Goal: Transaction & Acquisition: Purchase product/service

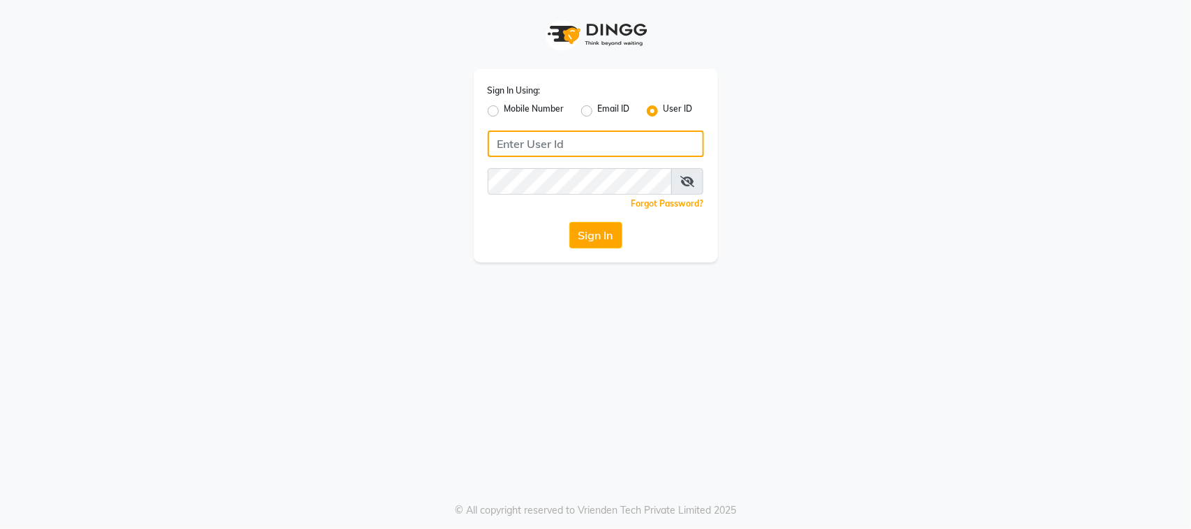
click at [567, 135] on input "Username" at bounding box center [596, 144] width 216 height 27
type input "thepurplevanity"
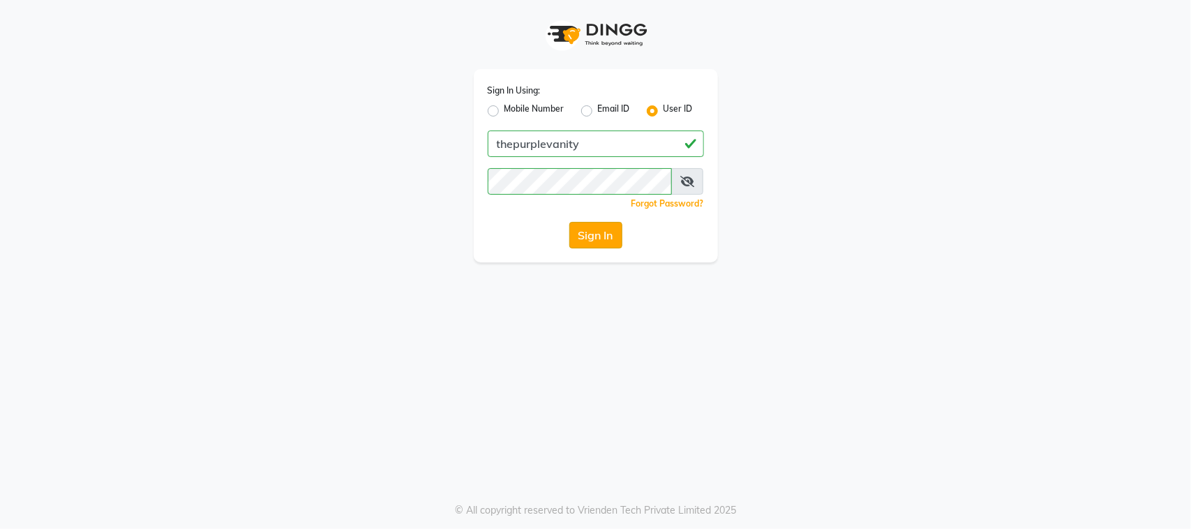
click at [591, 239] on button "Sign In" at bounding box center [595, 235] width 53 height 27
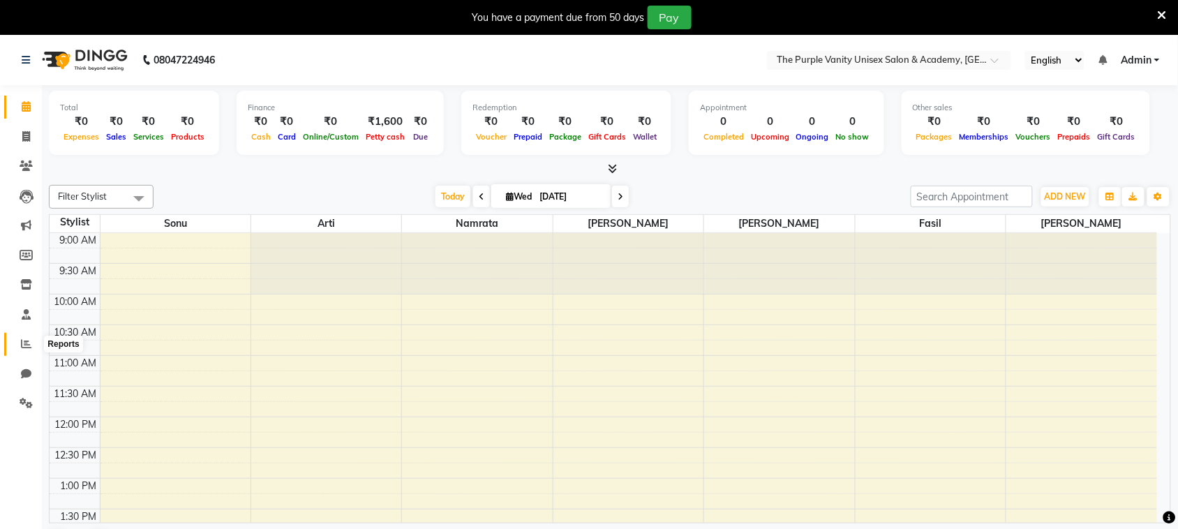
click at [24, 338] on icon at bounding box center [26, 343] width 10 height 10
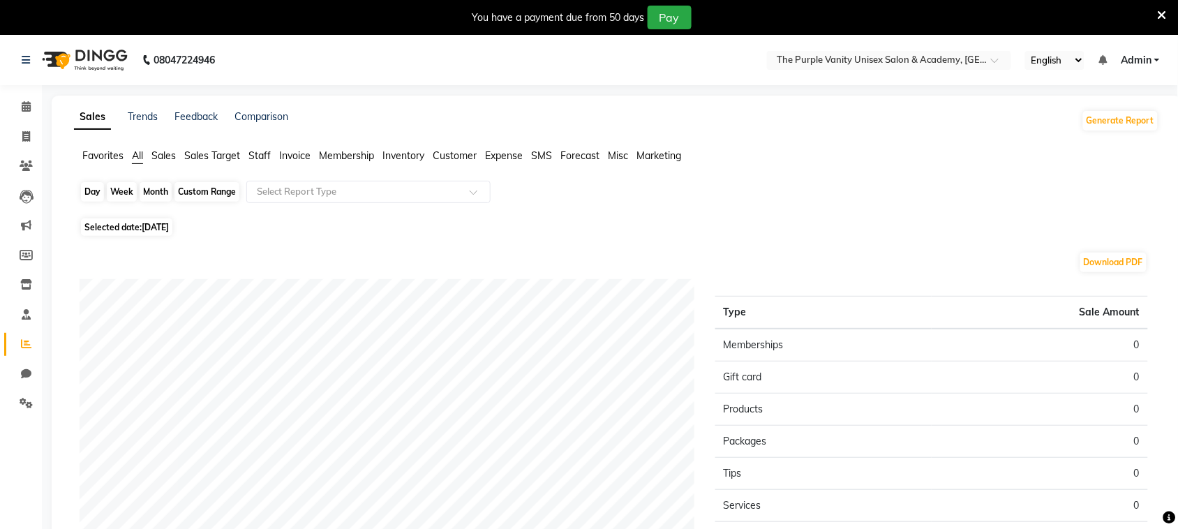
click at [94, 195] on div "Day" at bounding box center [92, 192] width 23 height 20
select select "9"
select select "2025"
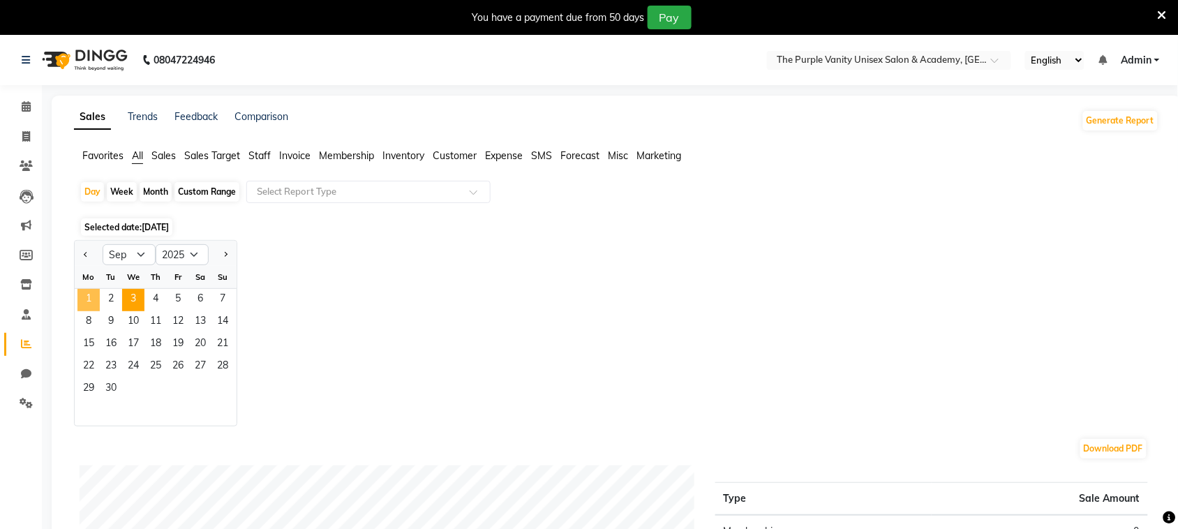
click at [92, 294] on span "1" at bounding box center [88, 300] width 22 height 22
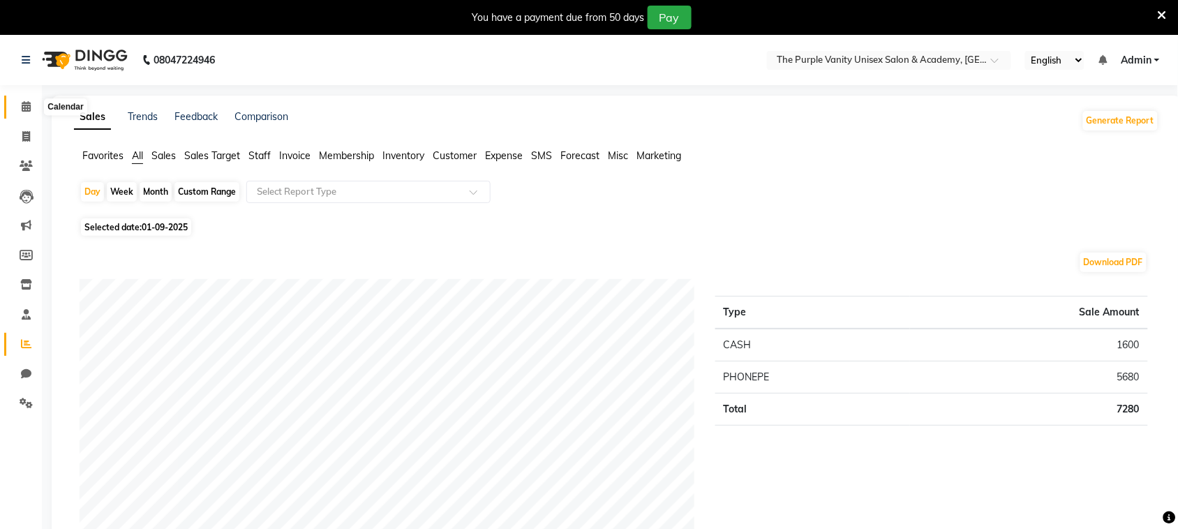
click at [26, 108] on icon at bounding box center [26, 106] width 9 height 10
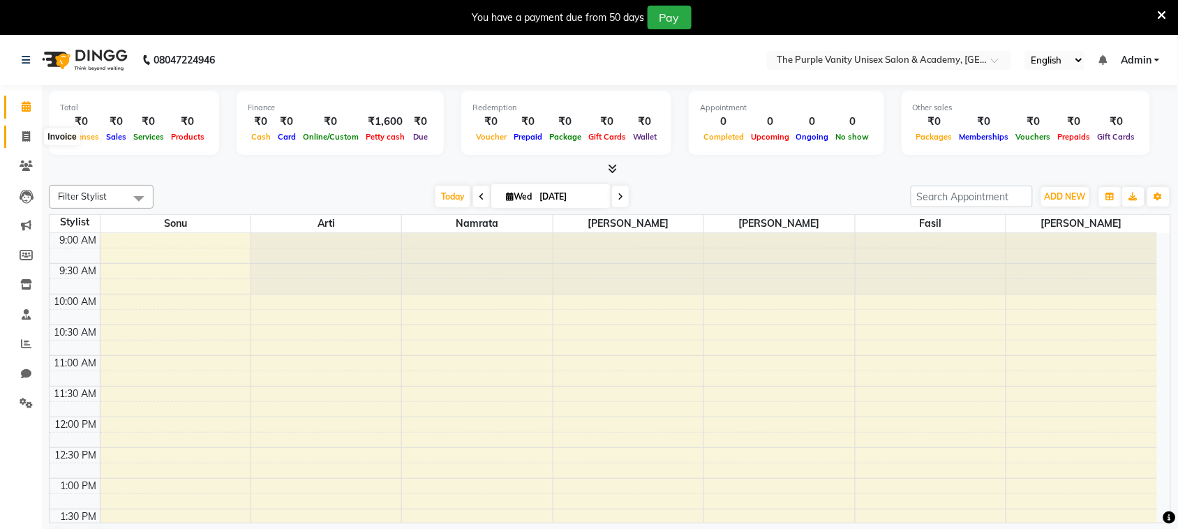
click at [22, 133] on icon at bounding box center [26, 136] width 8 height 10
select select "7947"
select select "service"
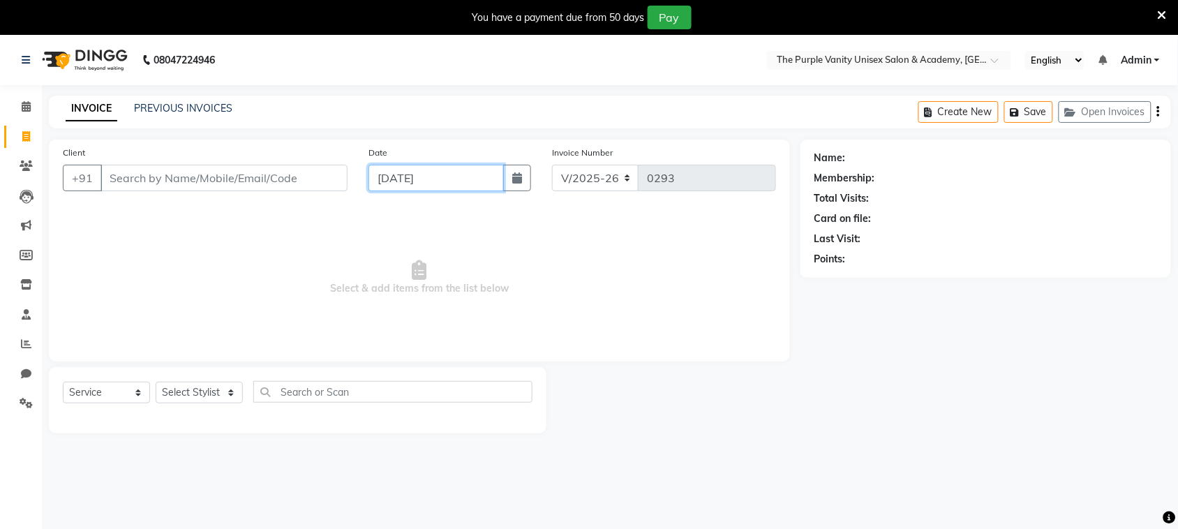
click at [412, 182] on input "[DATE]" at bounding box center [435, 178] width 135 height 27
select select "9"
select select "2025"
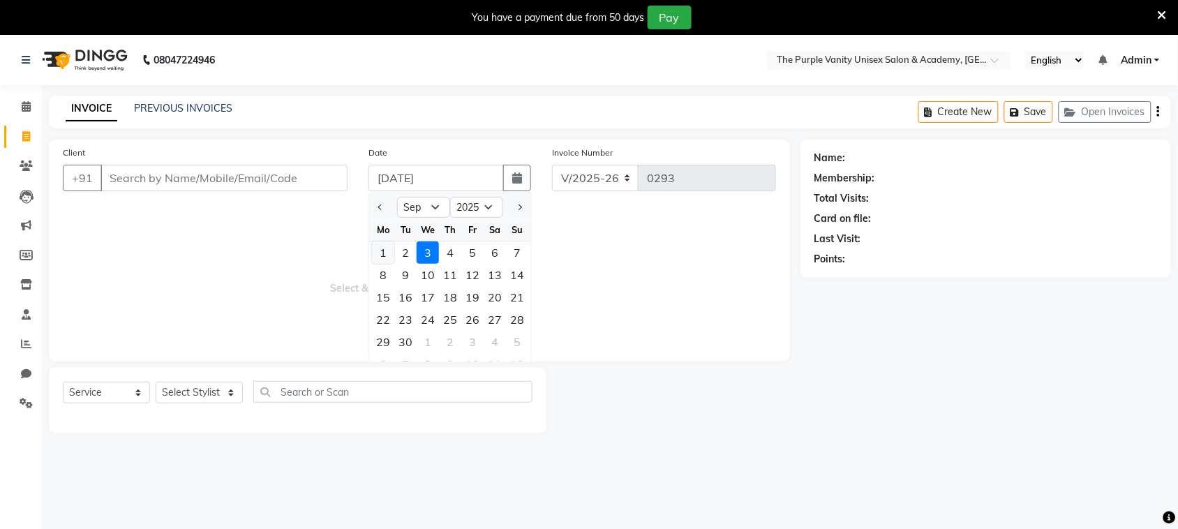
click at [382, 252] on div "1" at bounding box center [383, 252] width 22 height 22
type input "01-09-2025"
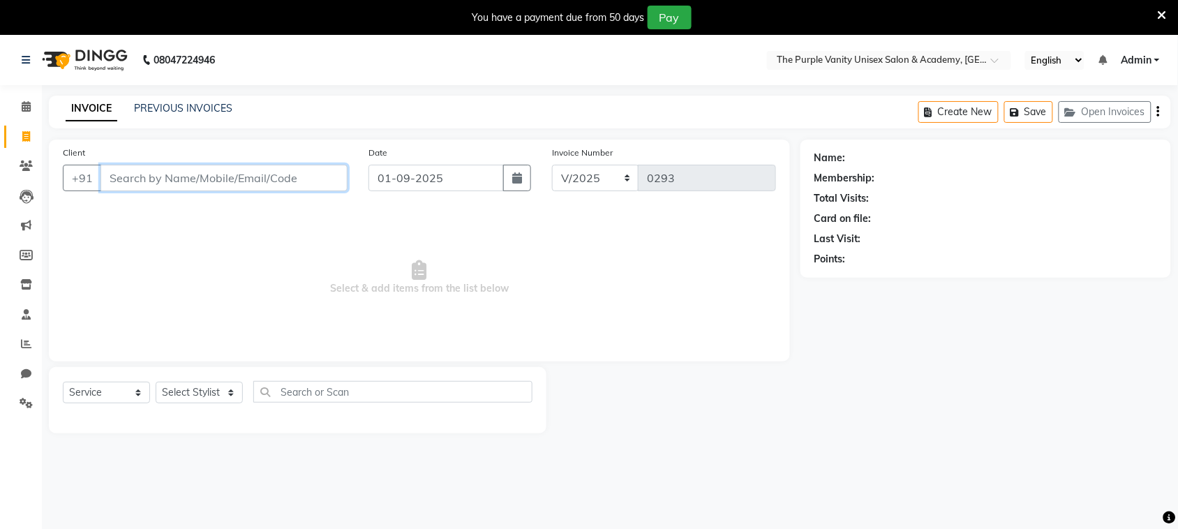
click at [248, 180] on input "Client" at bounding box center [223, 178] width 247 height 27
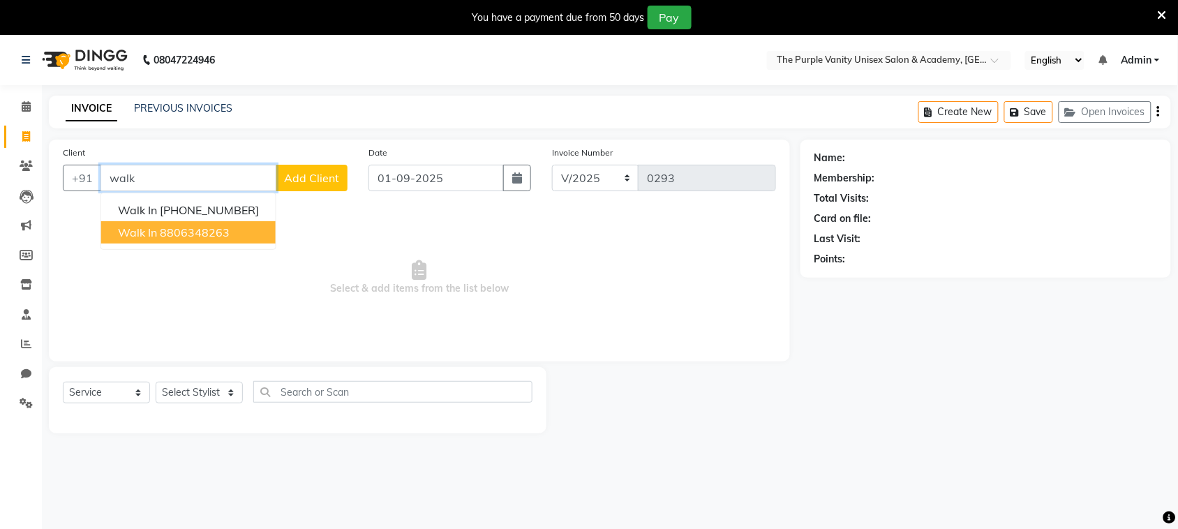
click at [236, 230] on button "walk in 8806348263" at bounding box center [188, 232] width 174 height 22
type input "8806348263"
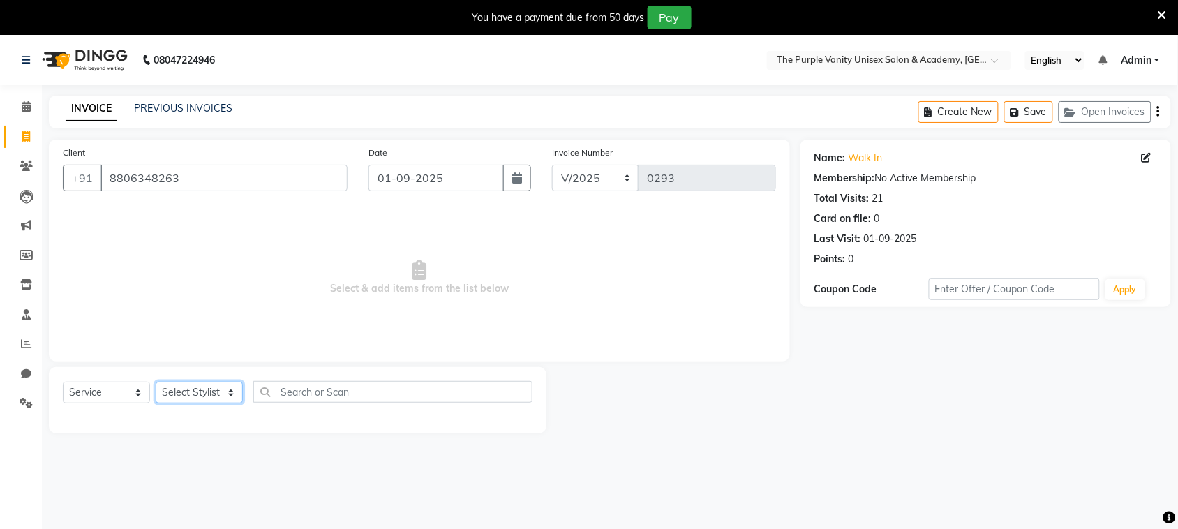
click at [213, 392] on select "Select Stylist [PERSON_NAME] [PERSON_NAME] [PERSON_NAME] [PERSON_NAME] [PERSON_…" at bounding box center [199, 393] width 87 height 22
select select "87293"
click at [156, 382] on select "Select Stylist [PERSON_NAME] [PERSON_NAME] [PERSON_NAME] [PERSON_NAME] [PERSON_…" at bounding box center [199, 393] width 87 height 22
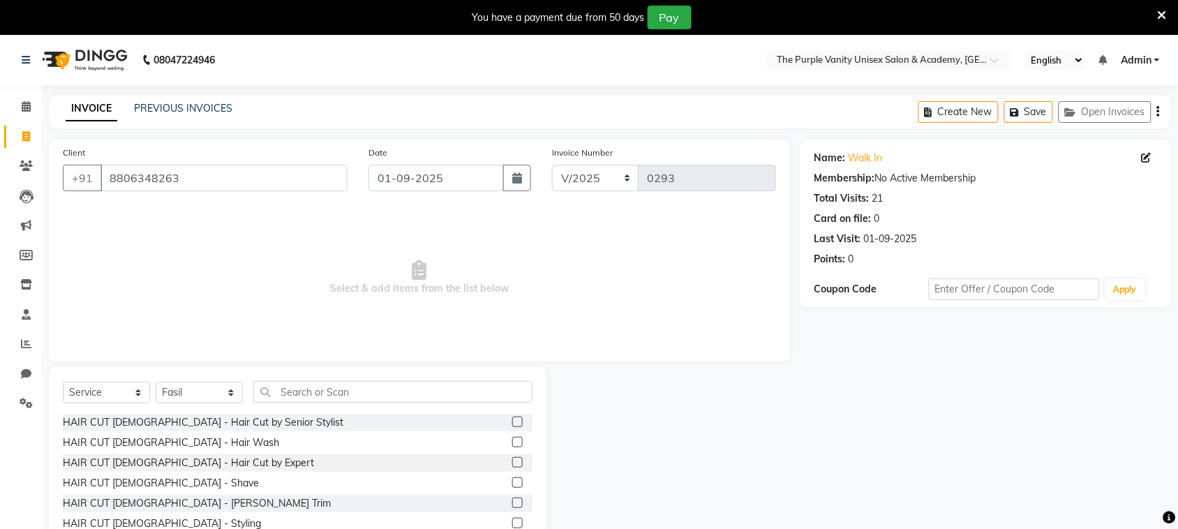
click at [512, 501] on label at bounding box center [517, 503] width 10 height 10
click at [512, 501] on input "checkbox" at bounding box center [516, 503] width 9 height 9
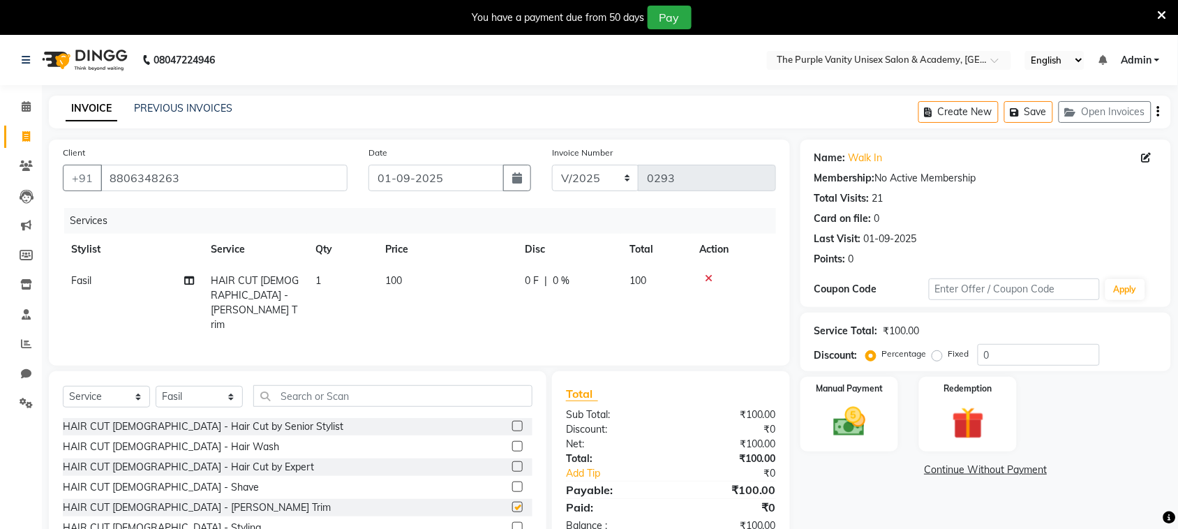
checkbox input "false"
click at [870, 419] on img at bounding box center [849, 422] width 54 height 38
click at [989, 468] on span "CASH" at bounding box center [989, 471] width 30 height 16
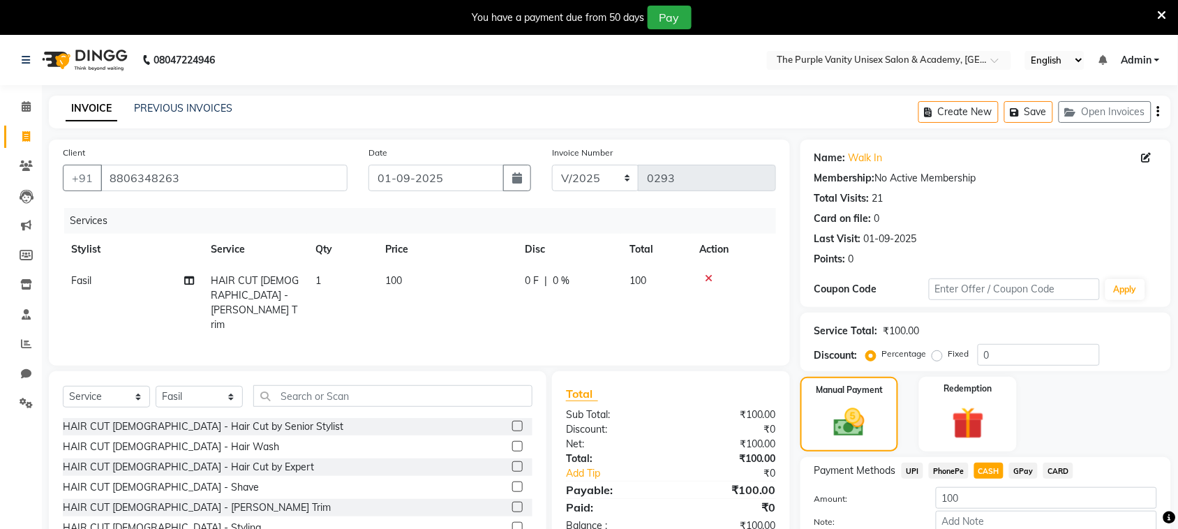
scroll to position [81, 0]
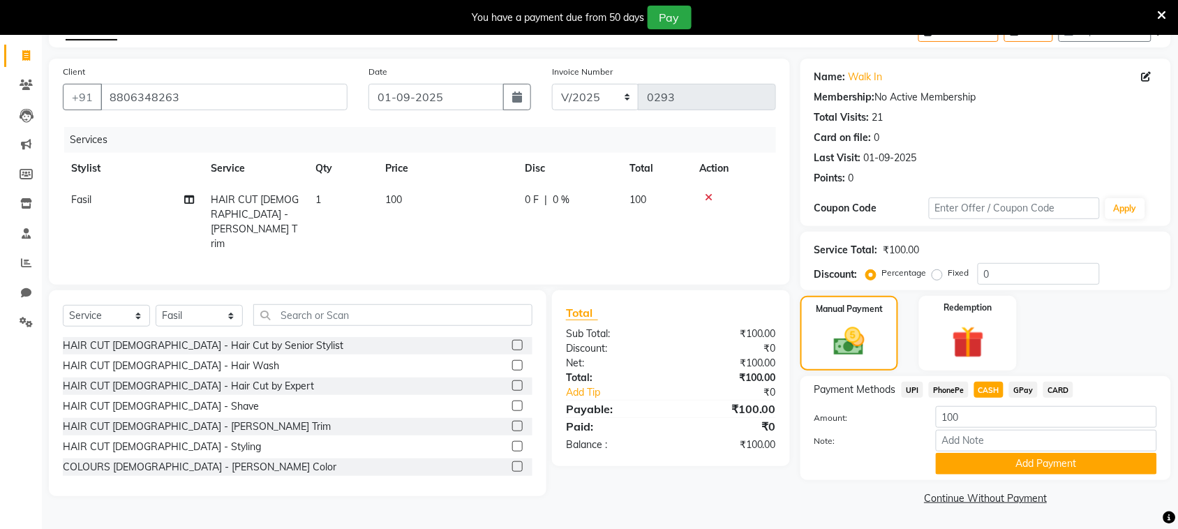
click at [1000, 471] on button "Add Payment" at bounding box center [1046, 464] width 221 height 22
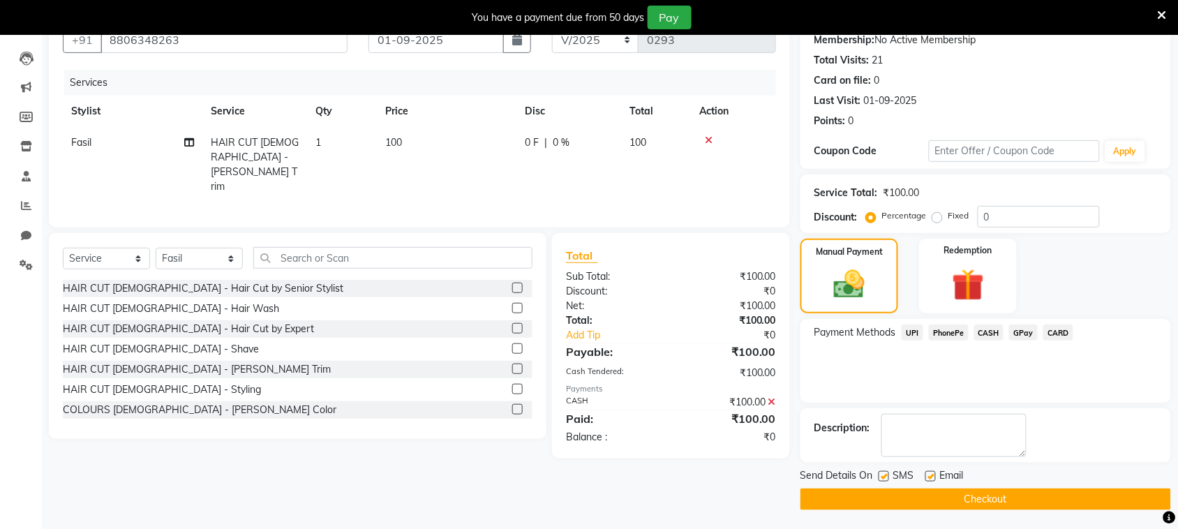
scroll to position [140, 0]
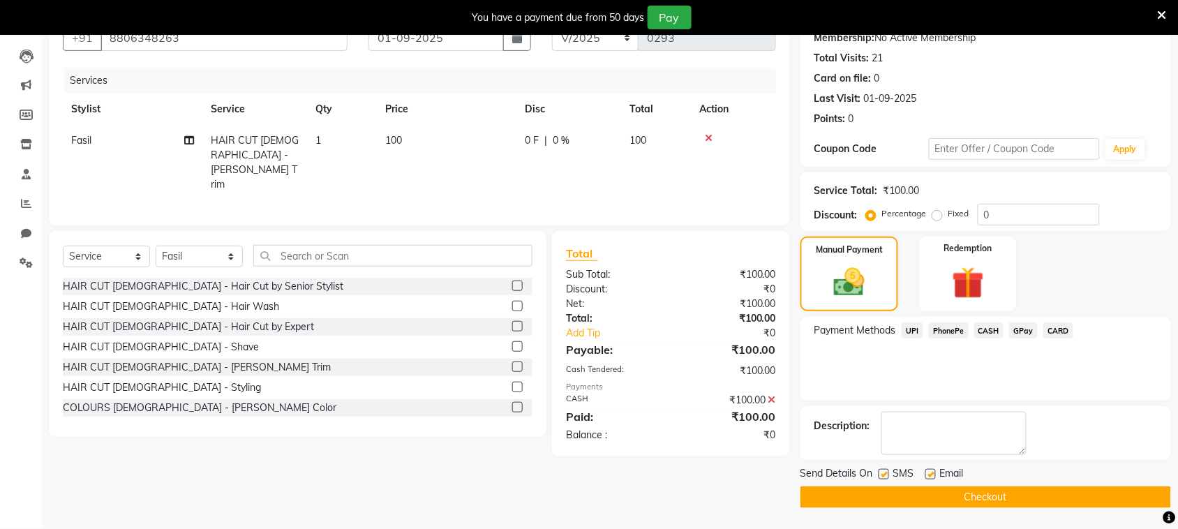
click at [884, 476] on label at bounding box center [884, 474] width 10 height 10
click at [884, 476] on input "checkbox" at bounding box center [883, 474] width 9 height 9
checkbox input "false"
click at [888, 496] on button "Checkout" at bounding box center [985, 497] width 371 height 22
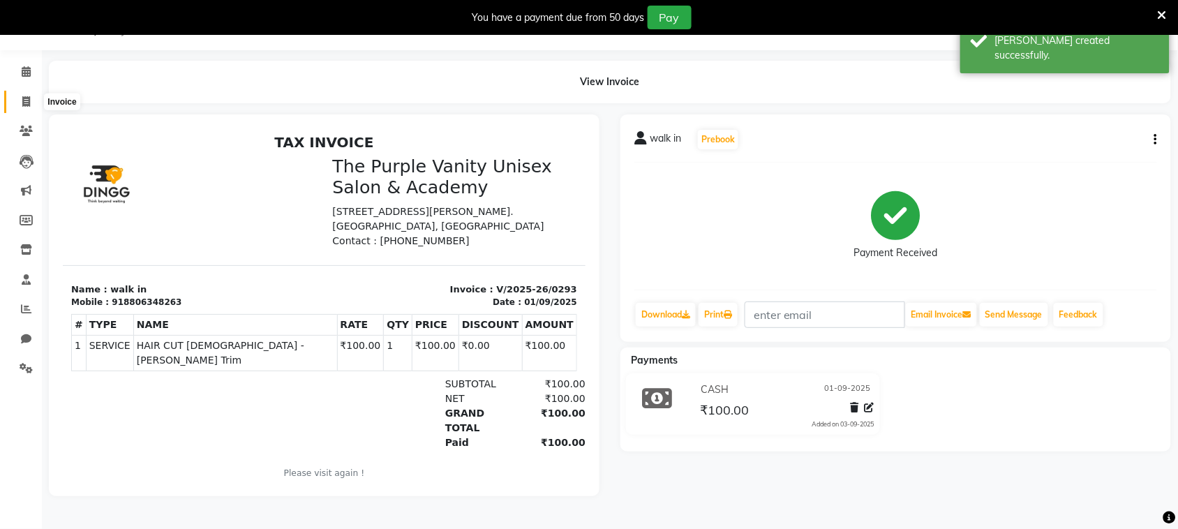
click at [26, 100] on icon at bounding box center [26, 101] width 8 height 10
select select "7947"
select select "service"
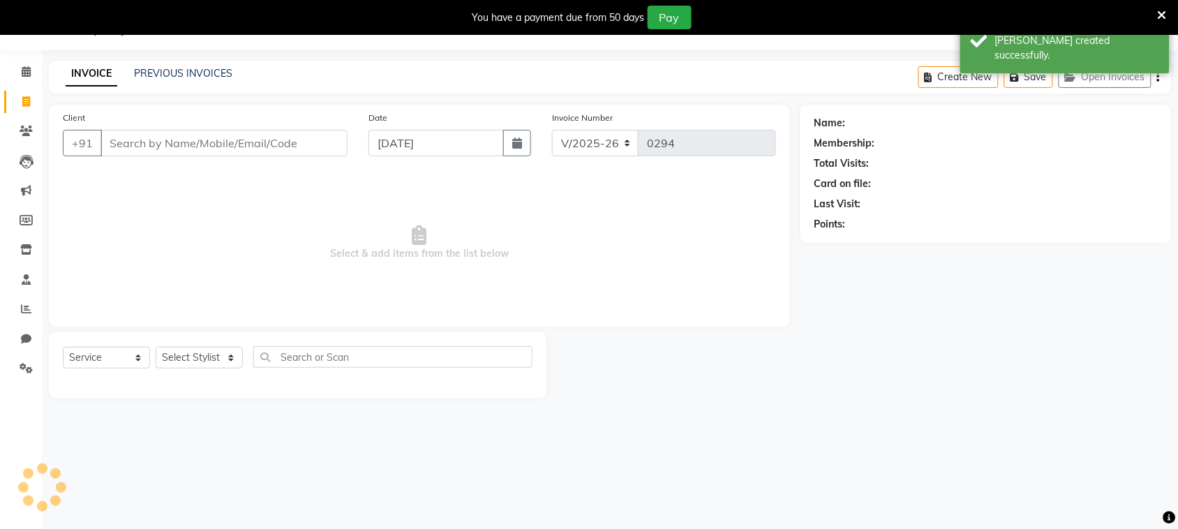
scroll to position [35, 0]
click at [189, 142] on input "Client" at bounding box center [223, 143] width 247 height 27
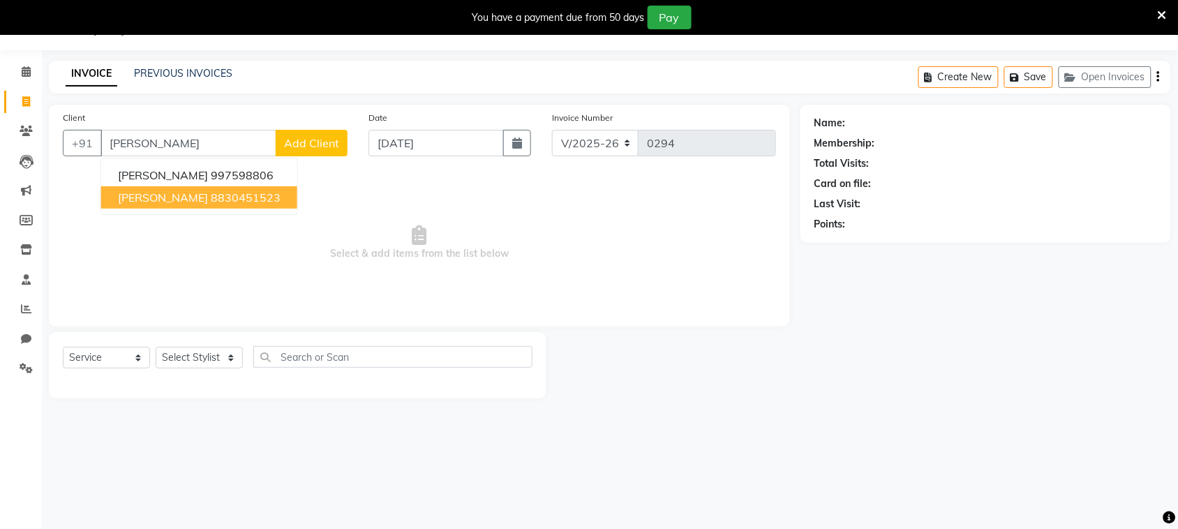
click at [211, 200] on ngb-highlight "8830451523" at bounding box center [246, 198] width 70 height 14
type input "8830451523"
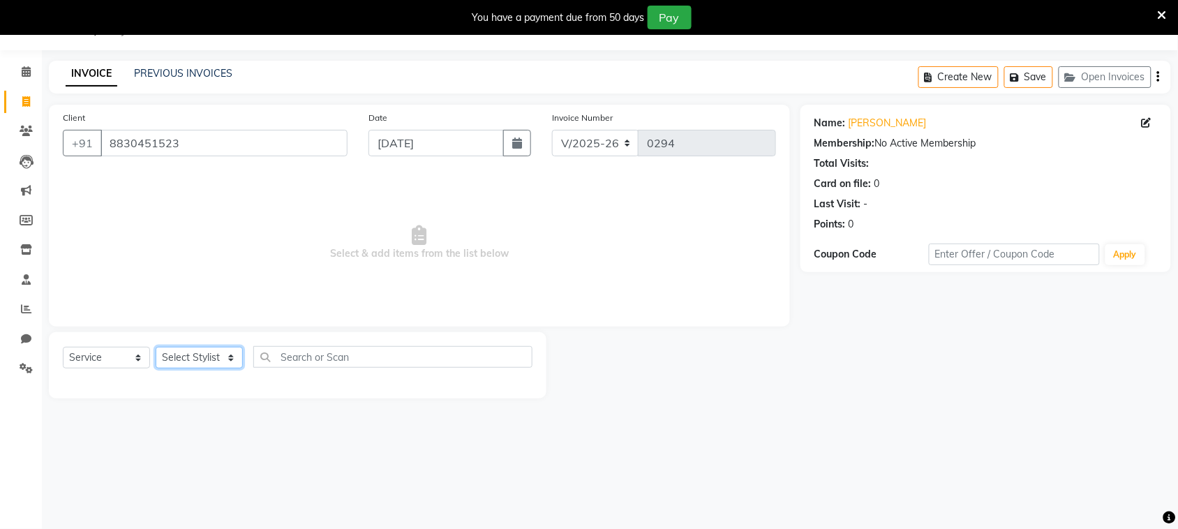
click at [218, 355] on select "Select Stylist [PERSON_NAME] [PERSON_NAME] [PERSON_NAME] [PERSON_NAME] [PERSON_…" at bounding box center [199, 358] width 87 height 22
select select "87143"
click at [156, 347] on select "Select Stylist [PERSON_NAME] [PERSON_NAME] [PERSON_NAME] [PERSON_NAME] [PERSON_…" at bounding box center [199, 358] width 87 height 22
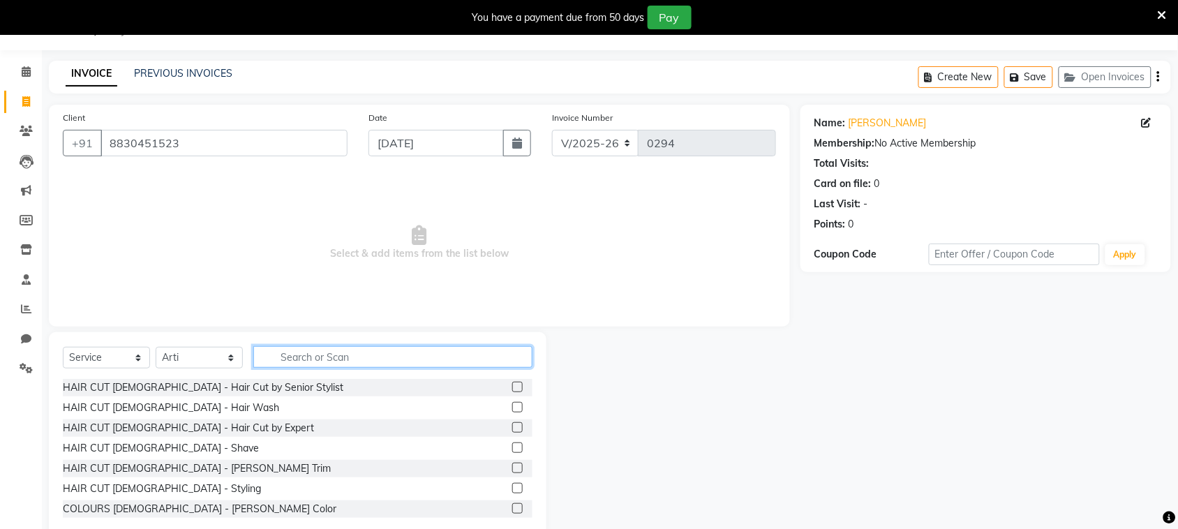
click at [400, 353] on input "text" at bounding box center [392, 357] width 279 height 22
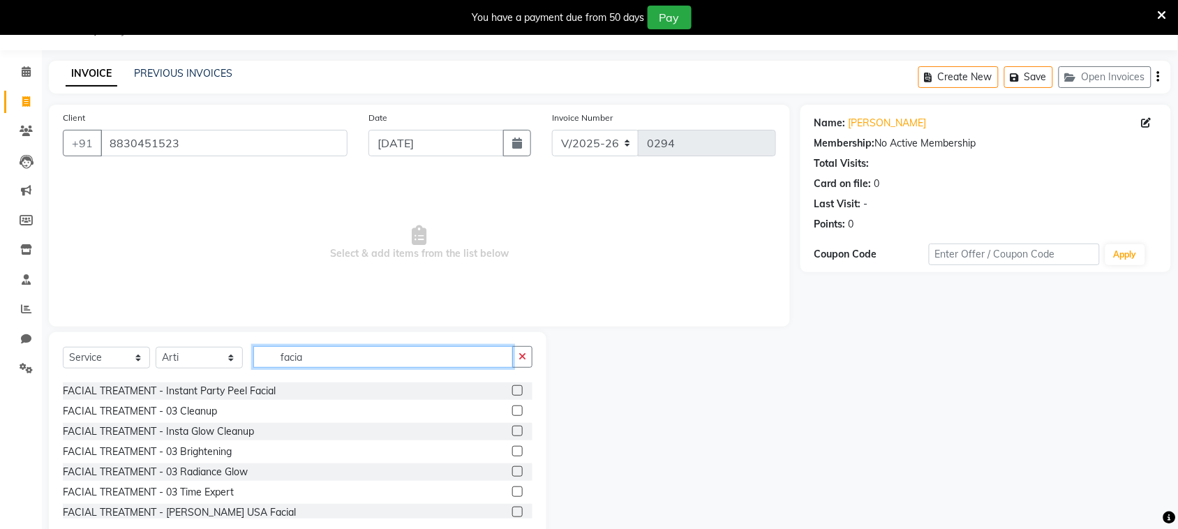
scroll to position [117, 0]
type input "facia"
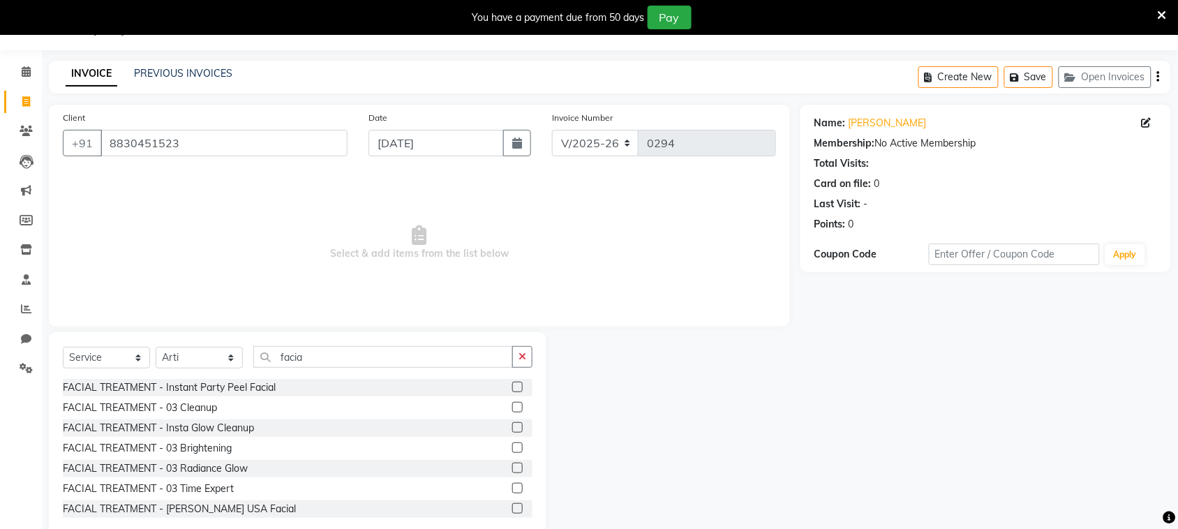
click at [512, 463] on label at bounding box center [517, 468] width 10 height 10
click at [512, 464] on input "checkbox" at bounding box center [516, 468] width 9 height 9
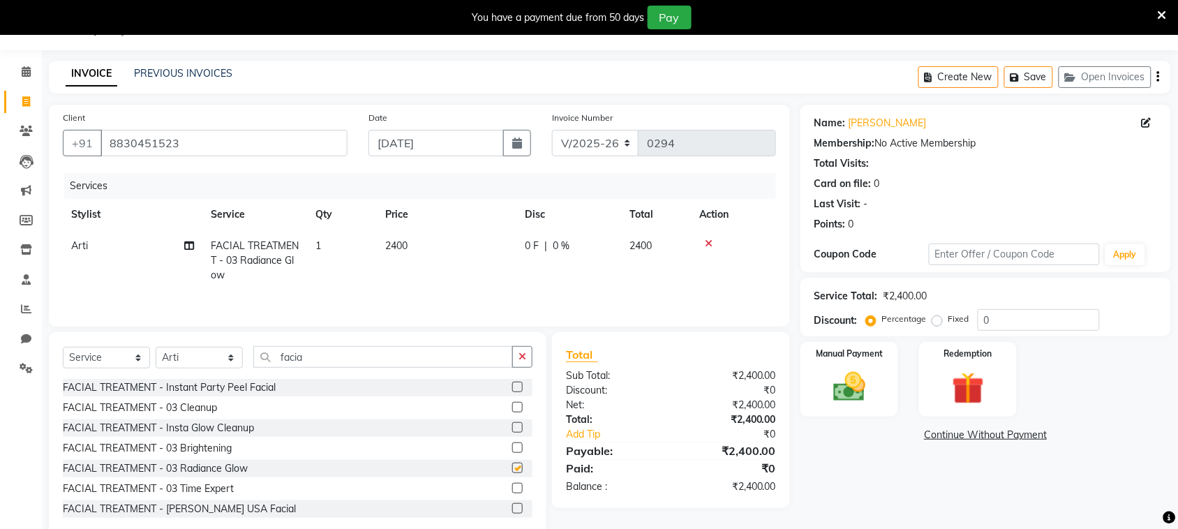
checkbox input "false"
click at [380, 355] on input "facia" at bounding box center [383, 357] width 260 height 22
type input "f"
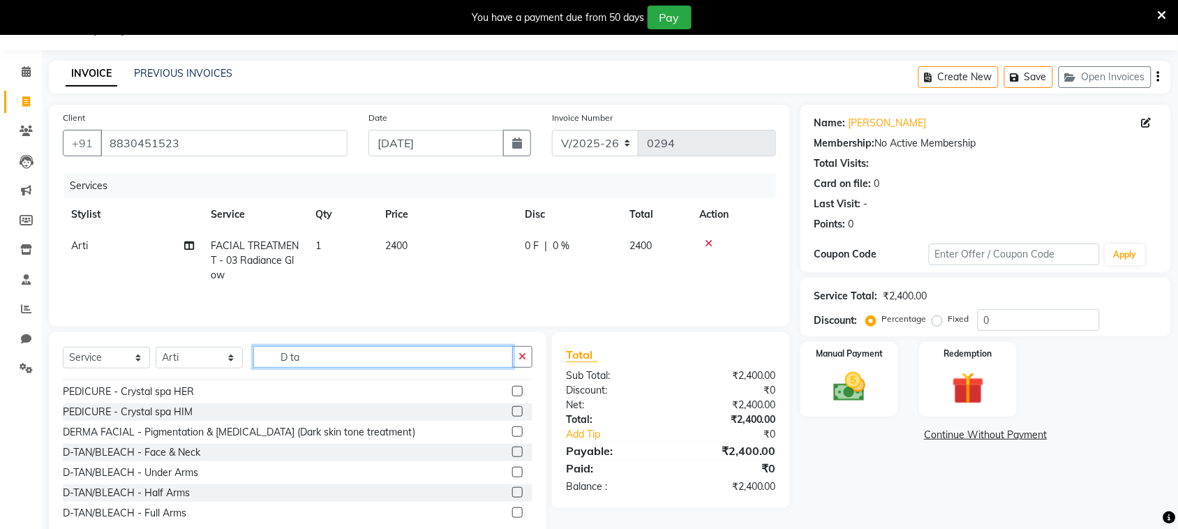
scroll to position [107, 0]
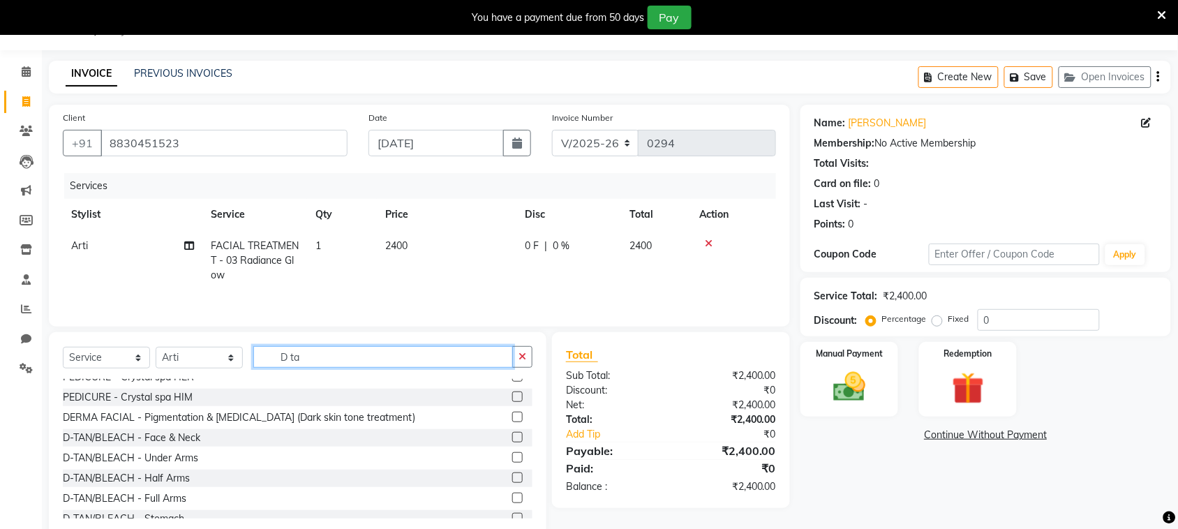
type input "D ta"
click at [512, 432] on label at bounding box center [517, 437] width 10 height 10
click at [512, 433] on input "checkbox" at bounding box center [516, 437] width 9 height 9
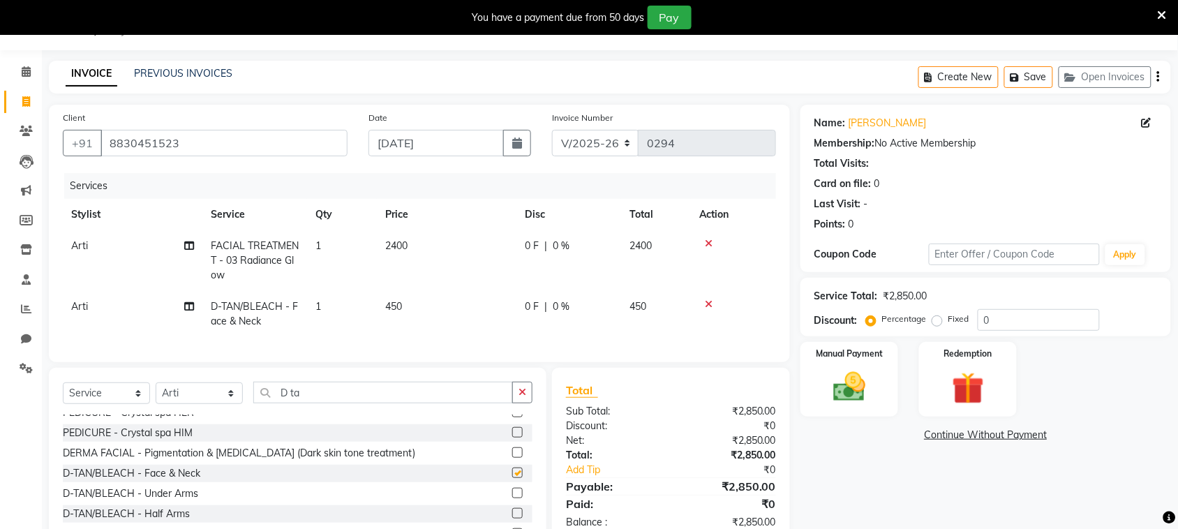
checkbox input "false"
click at [419, 400] on input "D ta" at bounding box center [383, 393] width 260 height 22
type input "D"
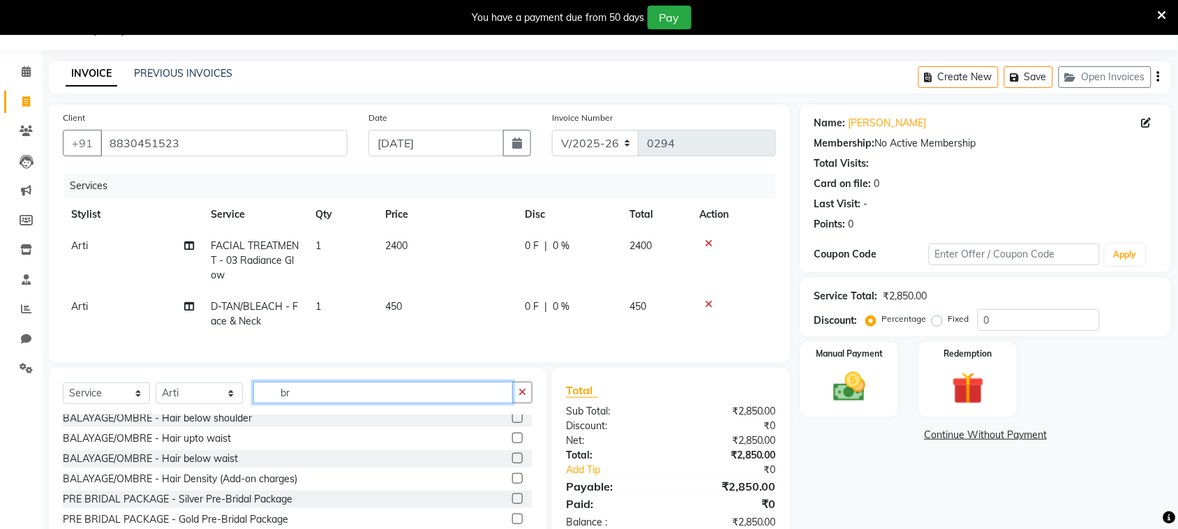
scroll to position [0, 0]
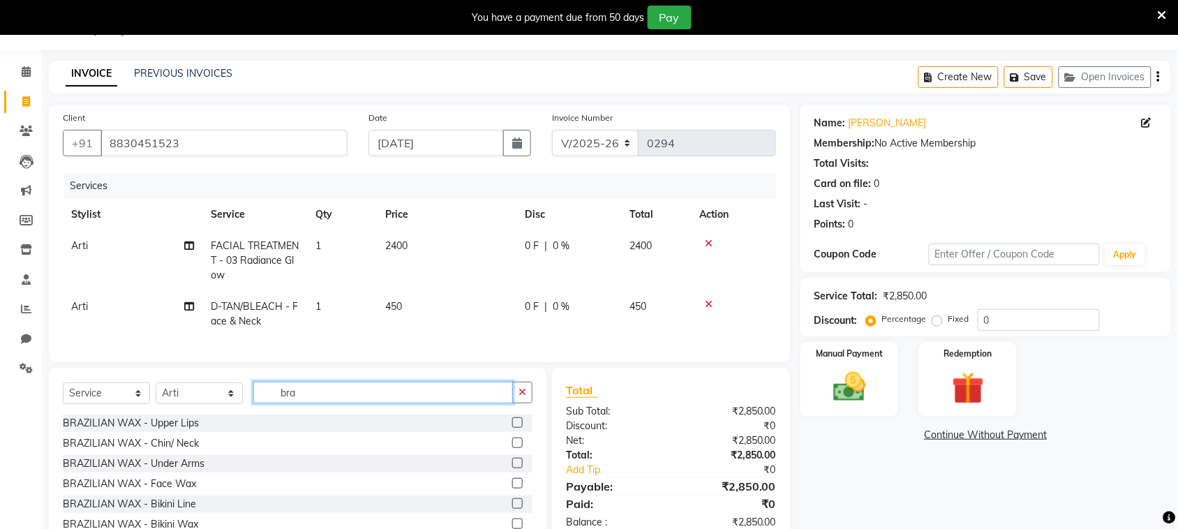
type input "bra"
click at [512, 489] on label at bounding box center [517, 483] width 10 height 10
click at [512, 489] on input "checkbox" at bounding box center [516, 483] width 9 height 9
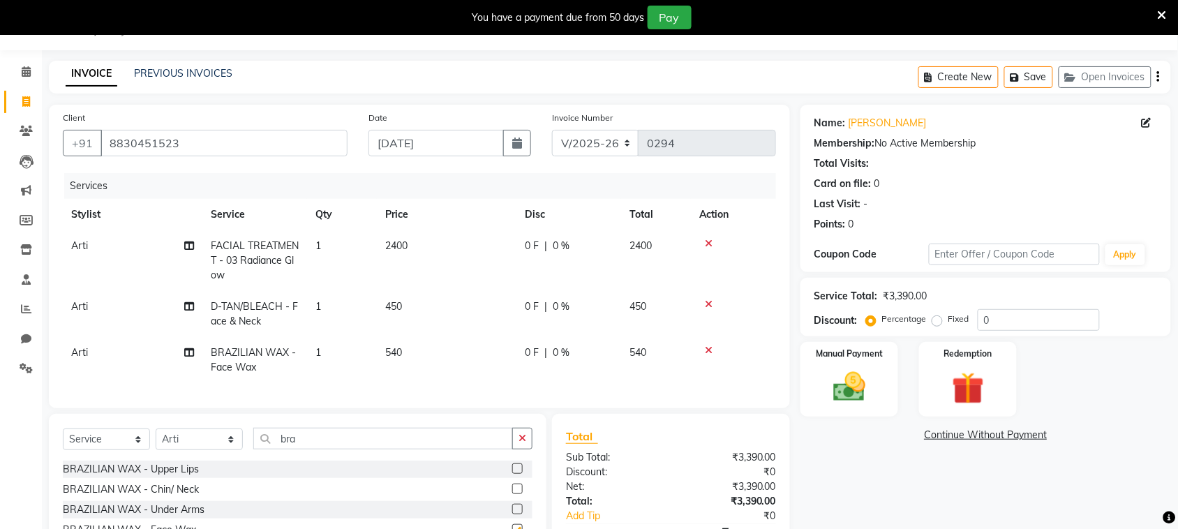
checkbox input "false"
click at [315, 444] on input "bra" at bounding box center [383, 439] width 260 height 22
type input "b"
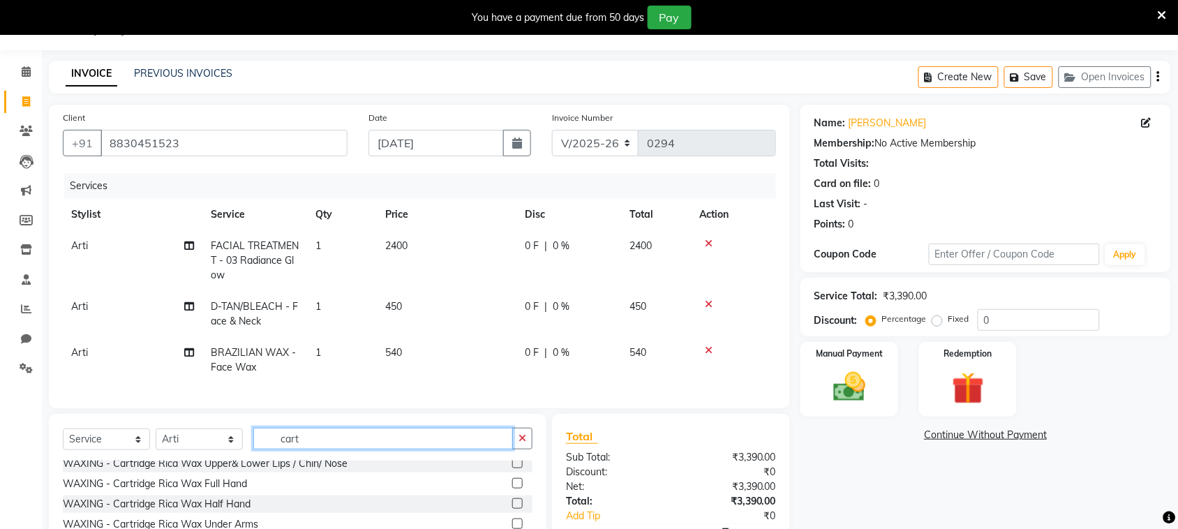
scroll to position [8, 0]
type input "cart"
click at [512, 486] on label at bounding box center [517, 481] width 10 height 10
click at [512, 486] on input "checkbox" at bounding box center [516, 481] width 9 height 9
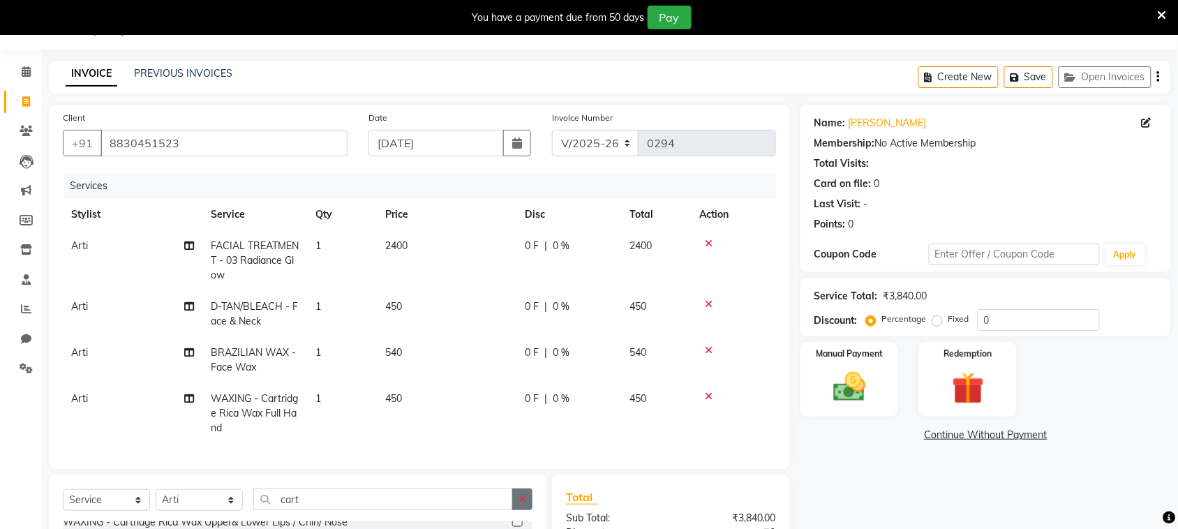
checkbox input "false"
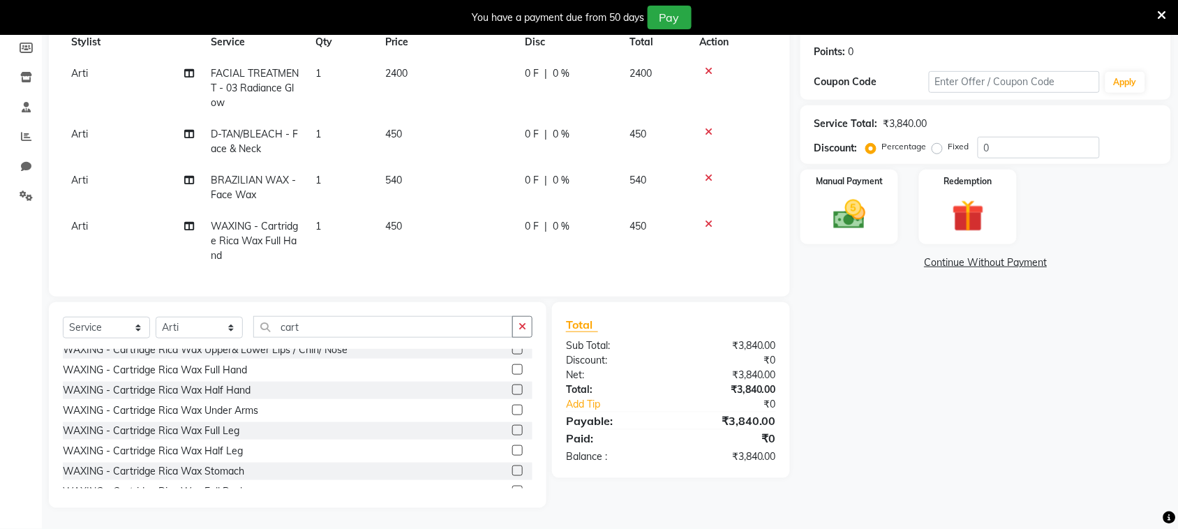
click at [512, 431] on label at bounding box center [517, 430] width 10 height 10
click at [512, 431] on input "checkbox" at bounding box center [516, 430] width 9 height 9
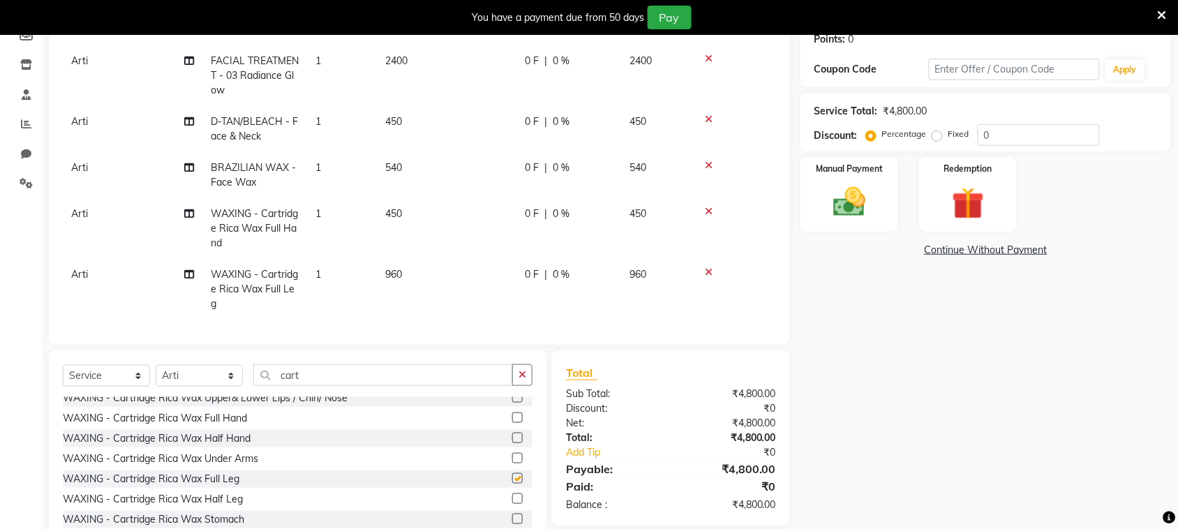
checkbox input "false"
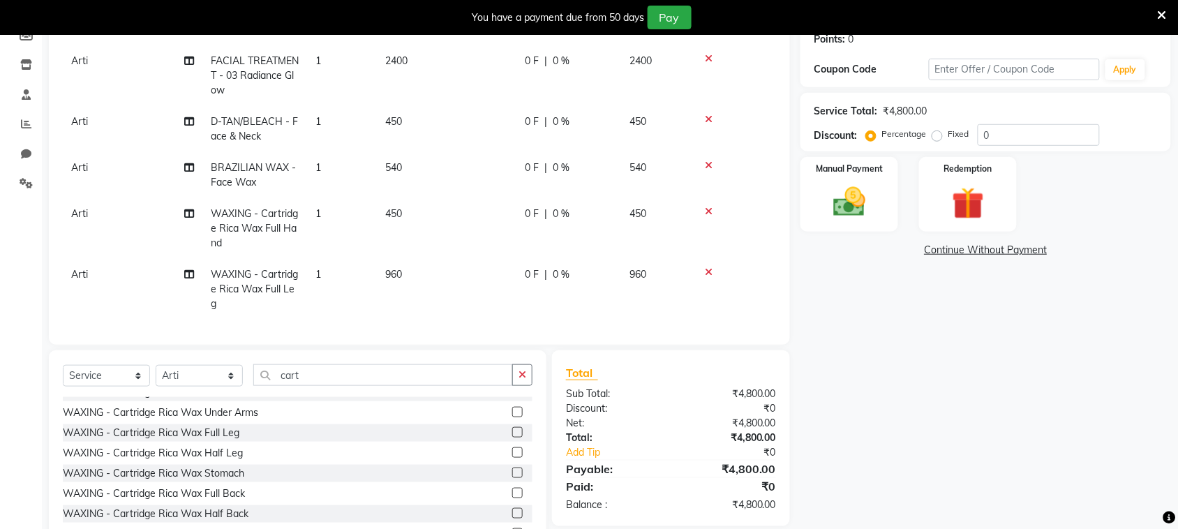
scroll to position [63, 0]
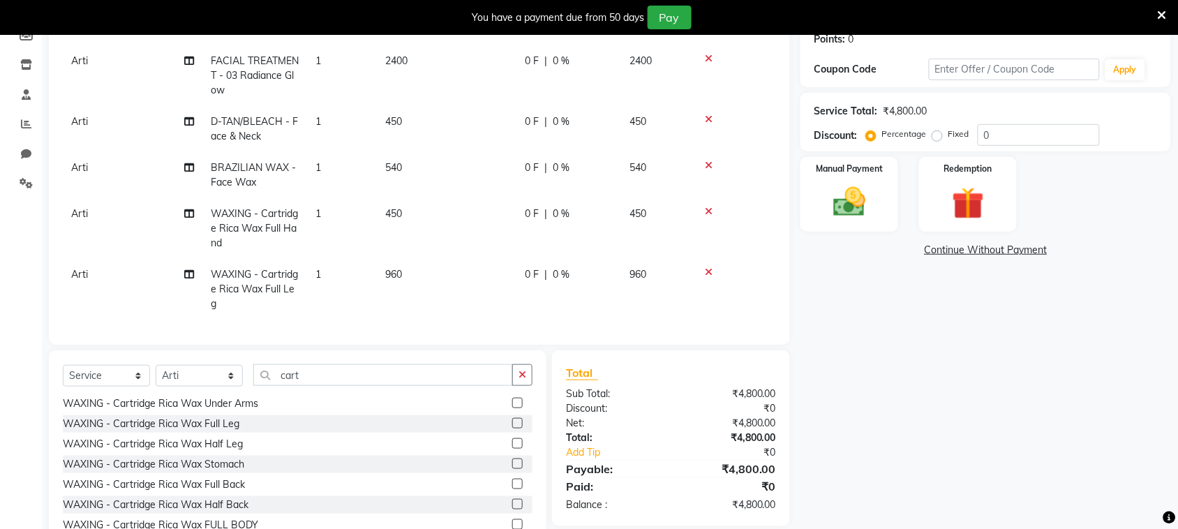
click at [512, 408] on label at bounding box center [517, 403] width 10 height 10
click at [512, 408] on input "checkbox" at bounding box center [516, 403] width 9 height 9
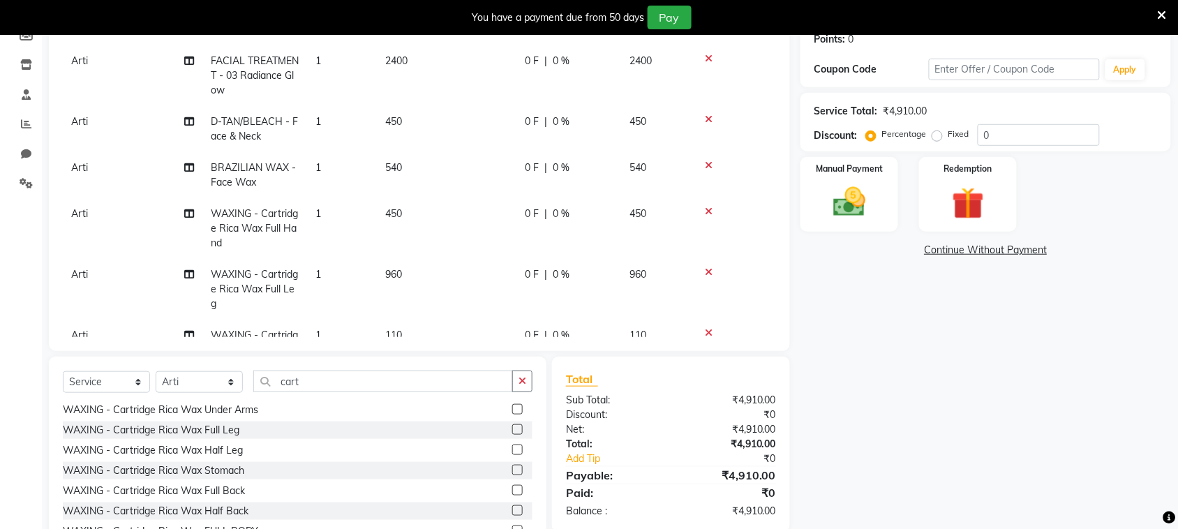
click at [512, 412] on label at bounding box center [517, 409] width 10 height 10
click at [512, 412] on input "checkbox" at bounding box center [516, 409] width 9 height 9
click at [512, 407] on label at bounding box center [517, 409] width 10 height 10
click at [512, 407] on input "checkbox" at bounding box center [516, 409] width 9 height 9
checkbox input "false"
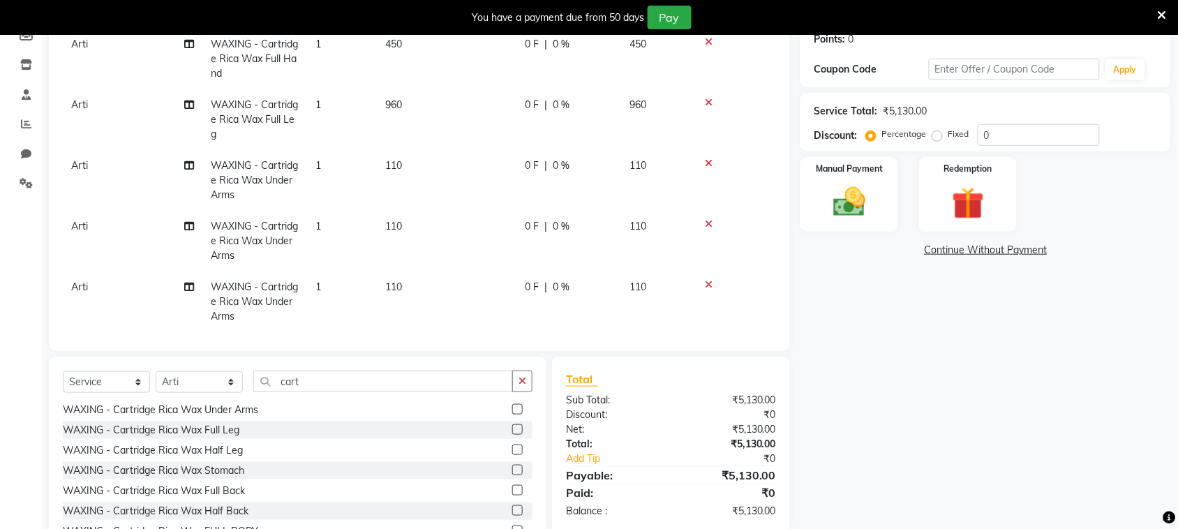
scroll to position [188, 0]
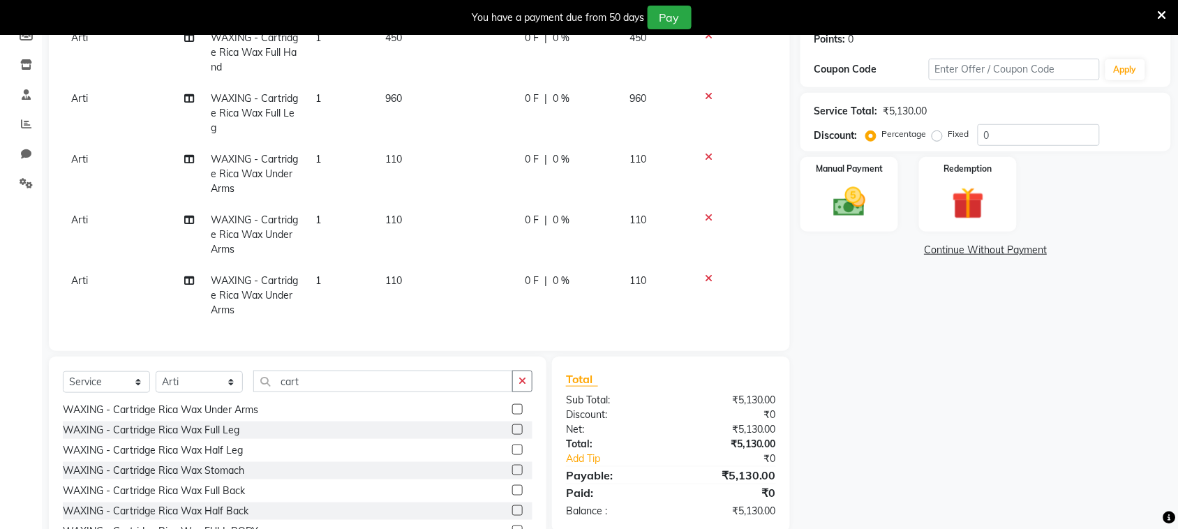
click at [708, 213] on icon at bounding box center [709, 218] width 8 height 10
click at [709, 213] on icon at bounding box center [709, 218] width 8 height 10
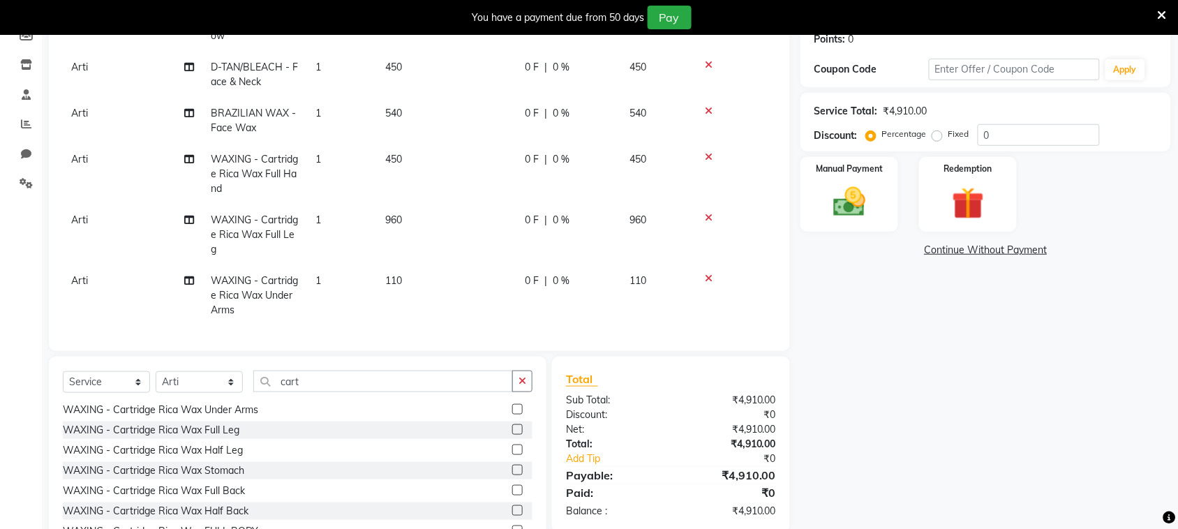
scroll to position [67, 0]
click at [434, 381] on input "cart" at bounding box center [383, 382] width 260 height 22
type input "c"
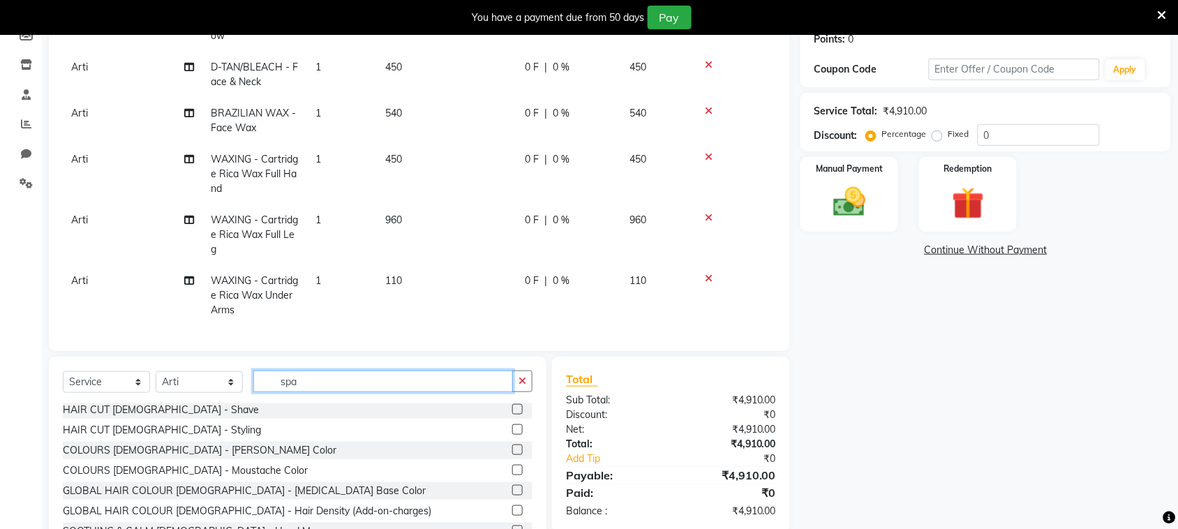
scroll to position [0, 0]
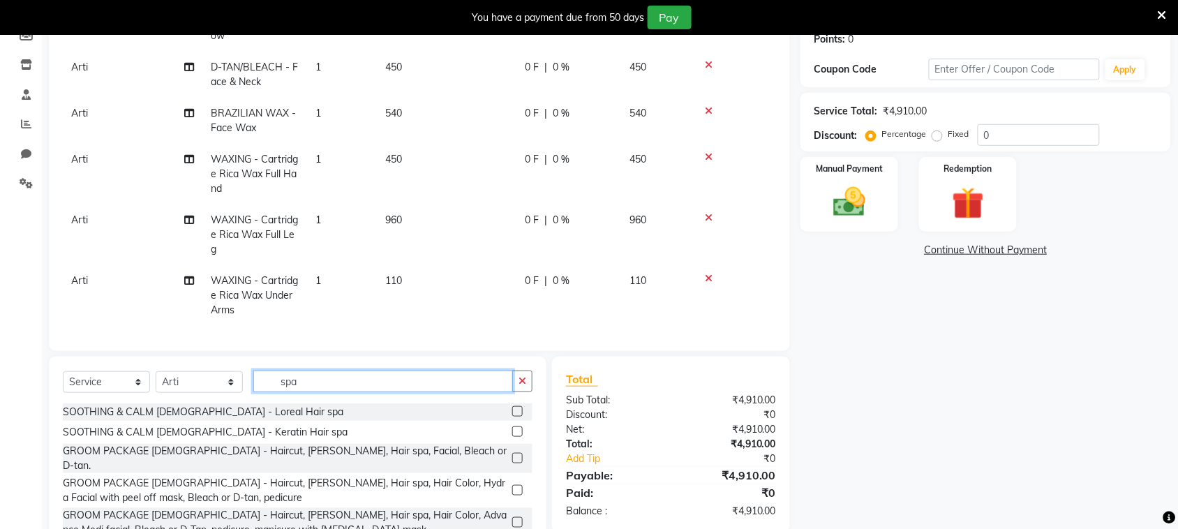
type input "spa"
click at [512, 431] on label at bounding box center [517, 431] width 10 height 10
click at [512, 431] on input "checkbox" at bounding box center [516, 432] width 9 height 9
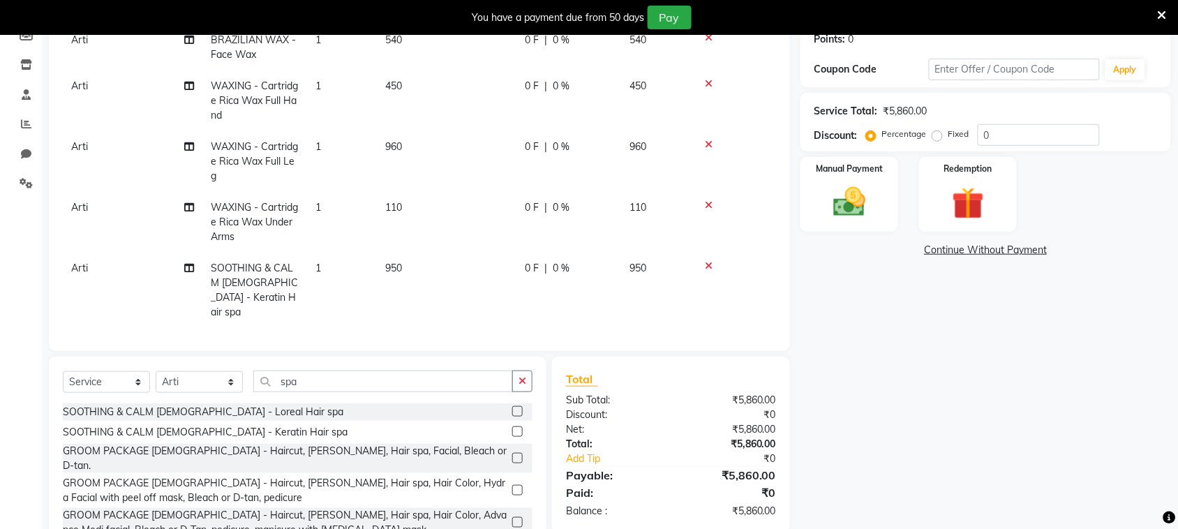
checkbox input "false"
click at [403, 262] on td "950" at bounding box center [447, 290] width 140 height 75
select select "87143"
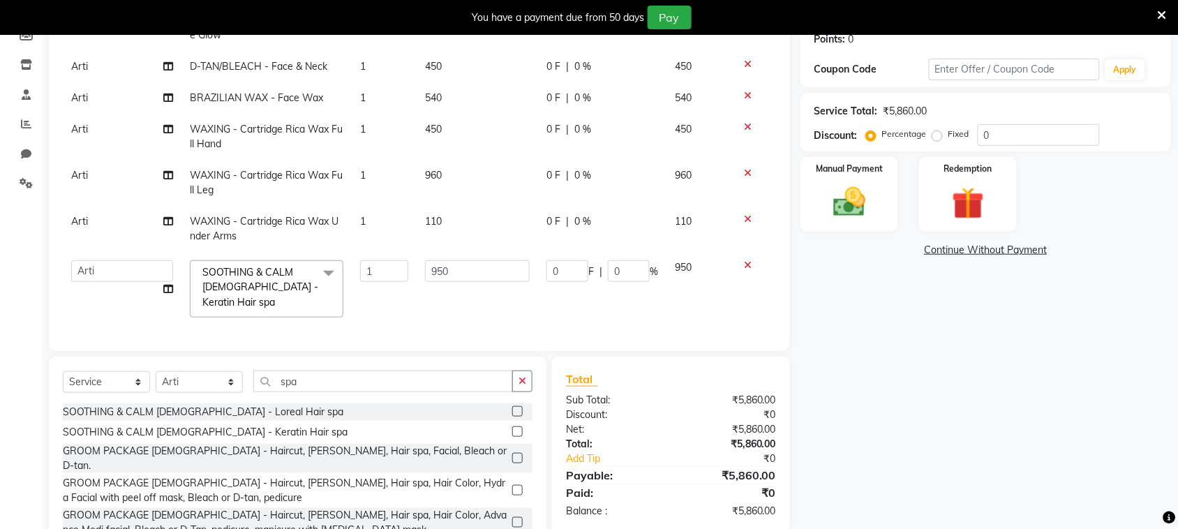
scroll to position [54, 0]
click at [445, 260] on input "950" at bounding box center [477, 271] width 105 height 22
type input "9"
type input "1500"
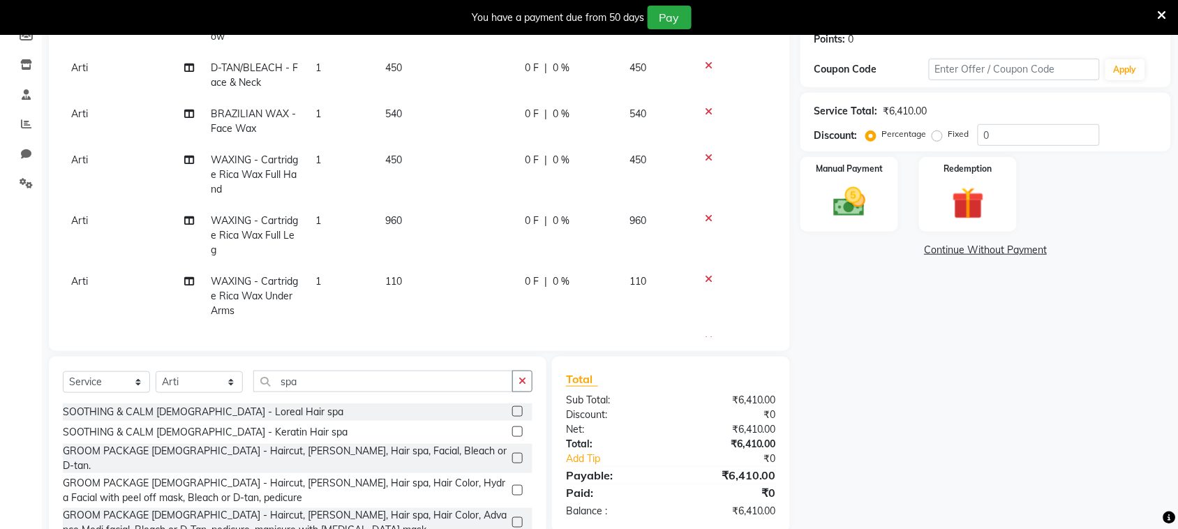
click at [452, 284] on tbody "Arti FACIAL TREATMENT - 03 Radiance Glow 1 2400 0 F | 0 % 2400 [PERSON_NAME]/BL…" at bounding box center [419, 197] width 713 height 410
click at [410, 278] on td "110" at bounding box center [447, 296] width 140 height 61
select select "87143"
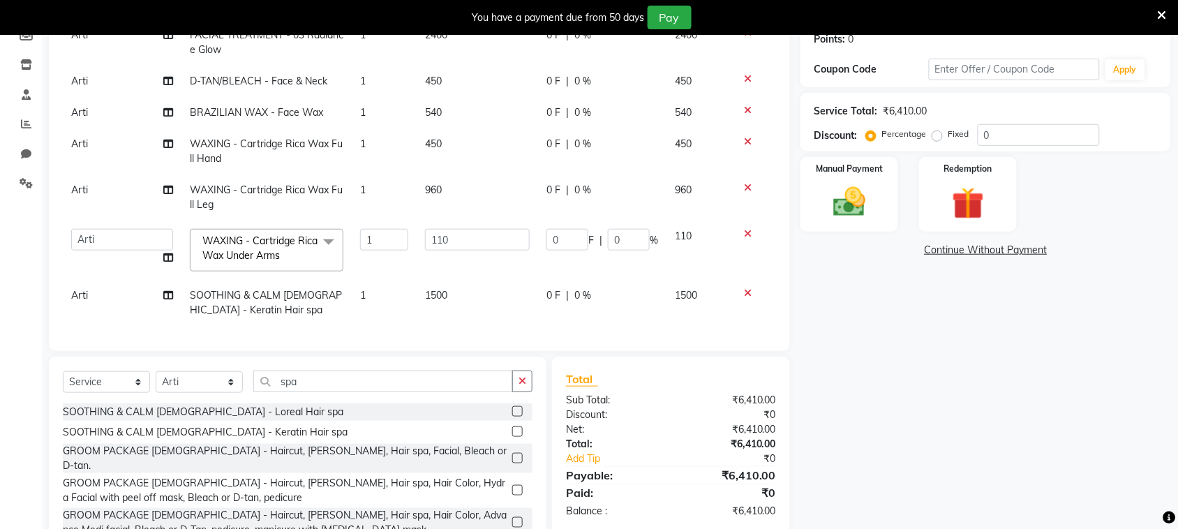
scroll to position [39, 0]
click at [462, 229] on input "110" at bounding box center [477, 240] width 105 height 22
type input "100"
click at [472, 262] on tbody "Arti FACIAL TREATMENT - 03 Radiance Glow 1 2400 0 F | 0 % 2400 [PERSON_NAME]/BL…" at bounding box center [419, 173] width 713 height 306
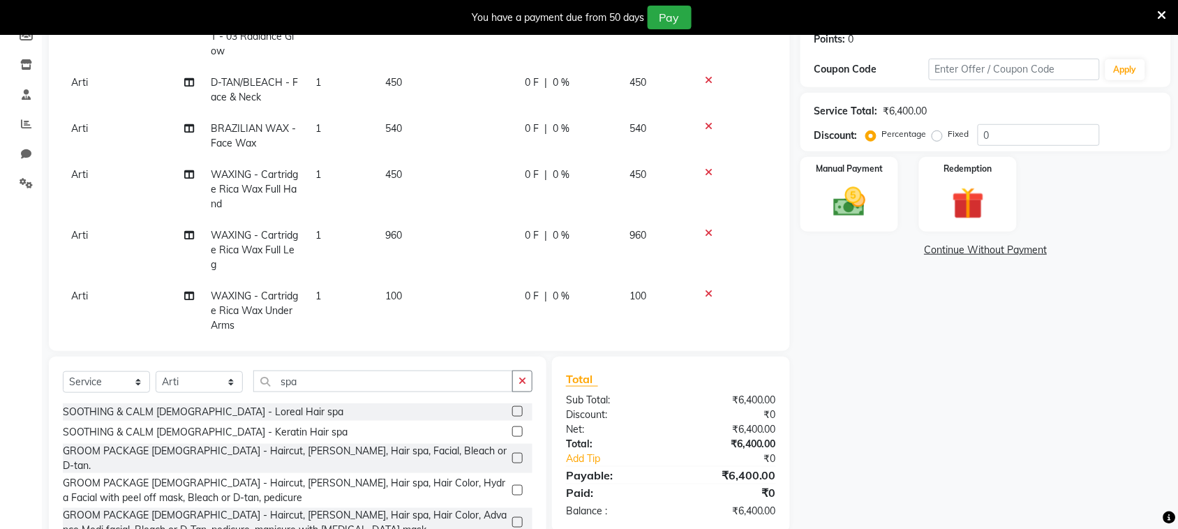
click at [408, 232] on td "960" at bounding box center [447, 250] width 140 height 61
select select "87143"
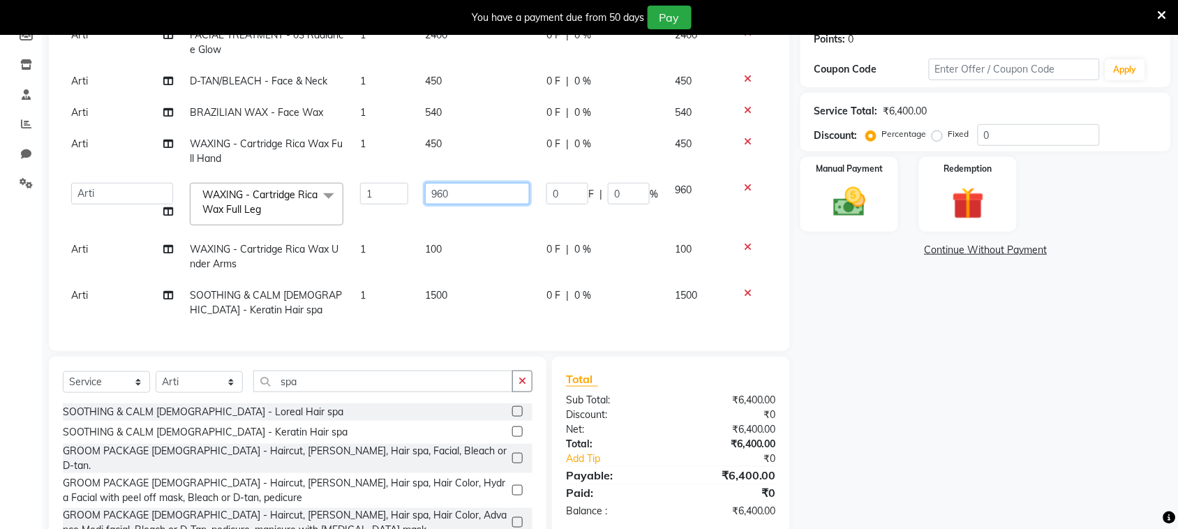
click at [454, 183] on input "960" at bounding box center [477, 194] width 105 height 22
type input "900"
click at [457, 126] on tbody "Arti FACIAL TREATMENT - 03 Radiance Glow 1 2400 0 F | 0 % 2400 [PERSON_NAME]/BL…" at bounding box center [419, 173] width 713 height 306
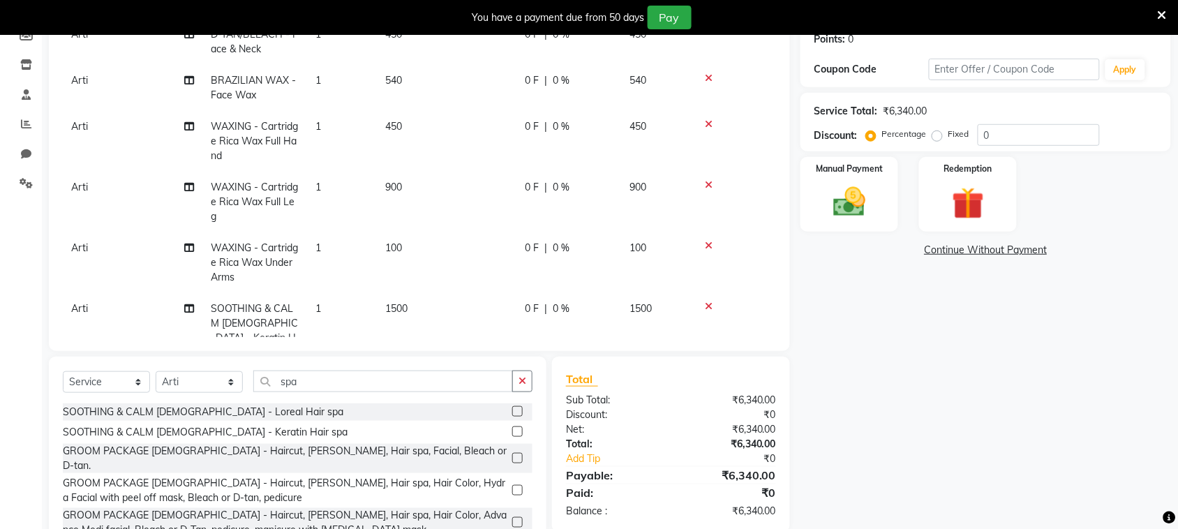
scroll to position [128, 0]
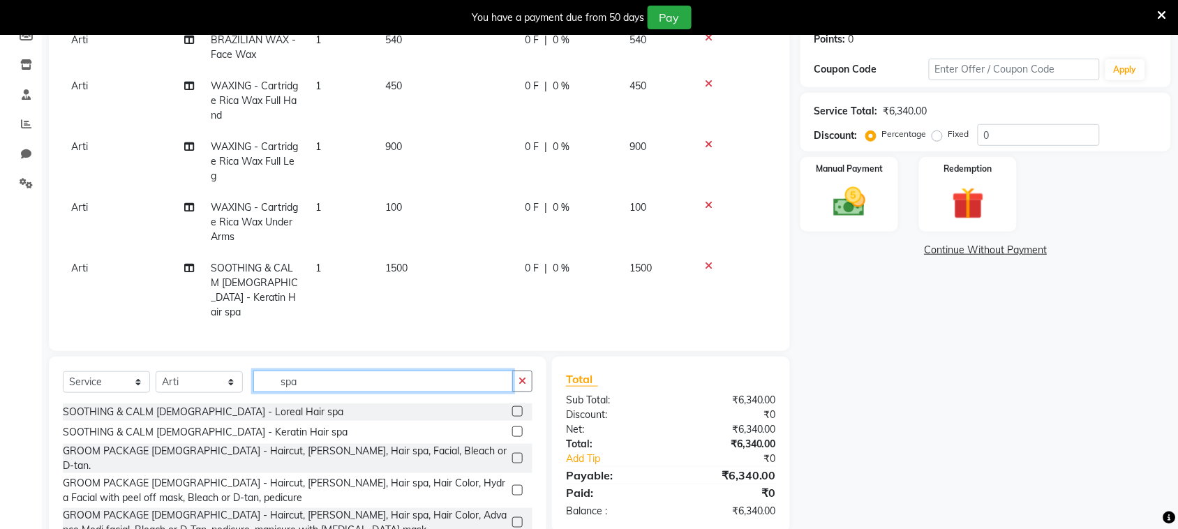
click at [442, 385] on input "spa" at bounding box center [383, 382] width 260 height 22
type input "s"
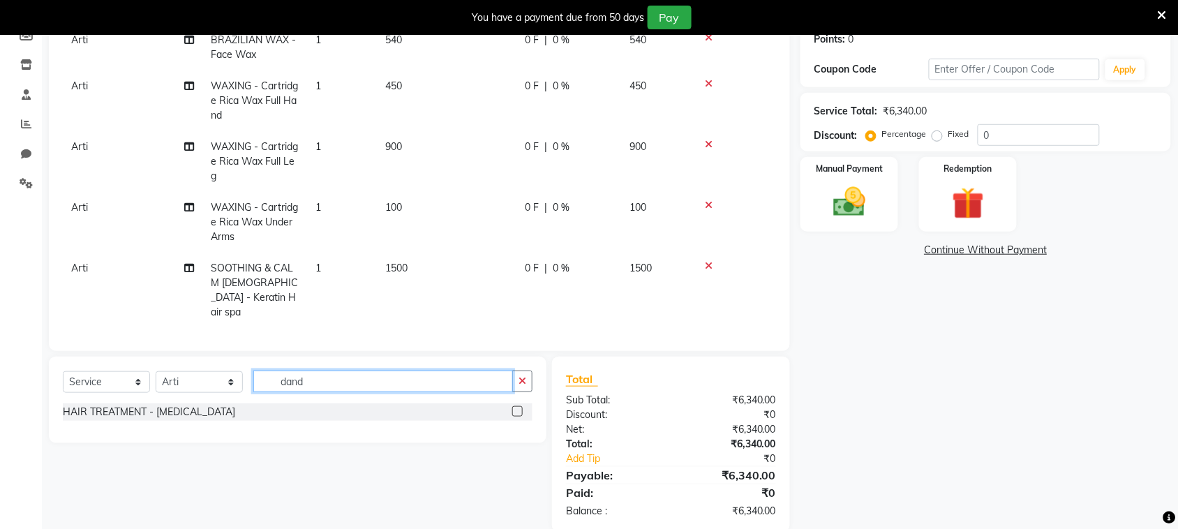
type input "dand"
click at [514, 408] on label at bounding box center [517, 411] width 10 height 10
click at [514, 408] on input "checkbox" at bounding box center [516, 412] width 9 height 9
checkbox input "false"
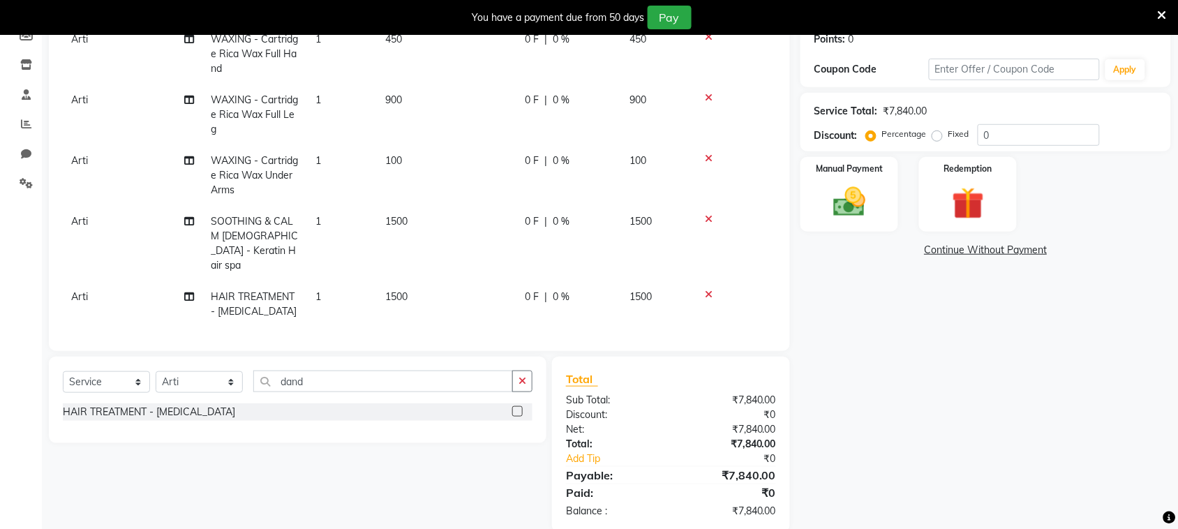
click at [417, 281] on td "1500" at bounding box center [447, 304] width 140 height 46
select select "87143"
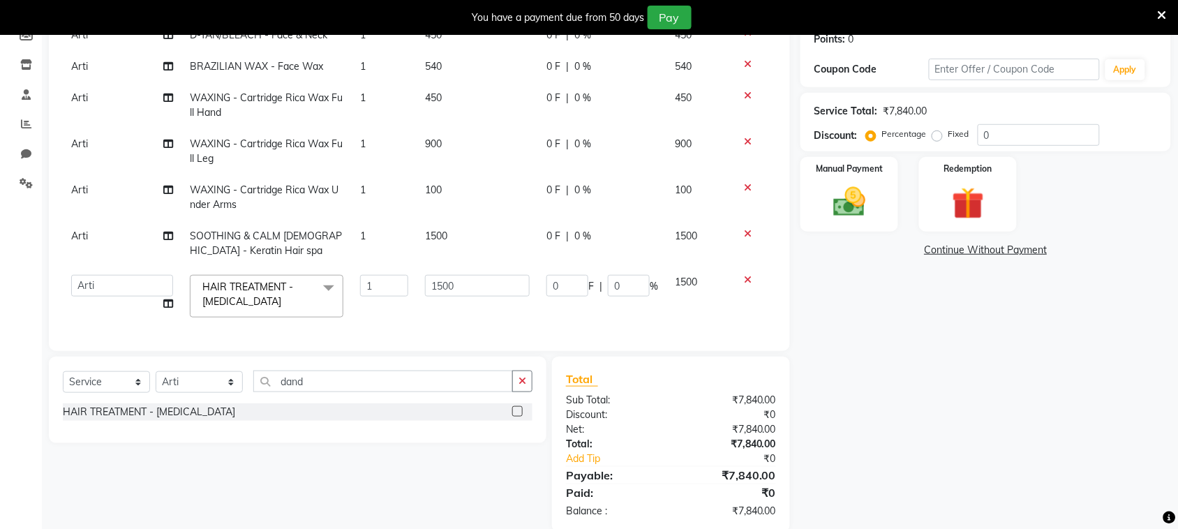
scroll to position [84, 0]
click at [457, 278] on input "1500" at bounding box center [477, 286] width 105 height 22
type input "1000"
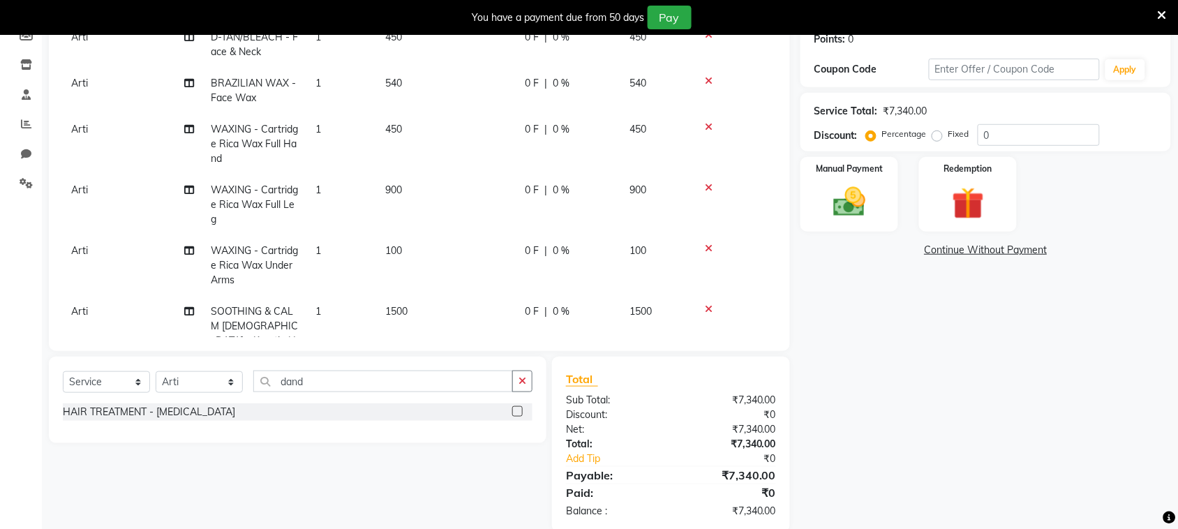
click at [466, 291] on tbody "Arti FACIAL TREATMENT - 03 Radiance Glow 1 2400 0 F | 0 % 2400 [PERSON_NAME]/BL…" at bounding box center [419, 189] width 713 height 456
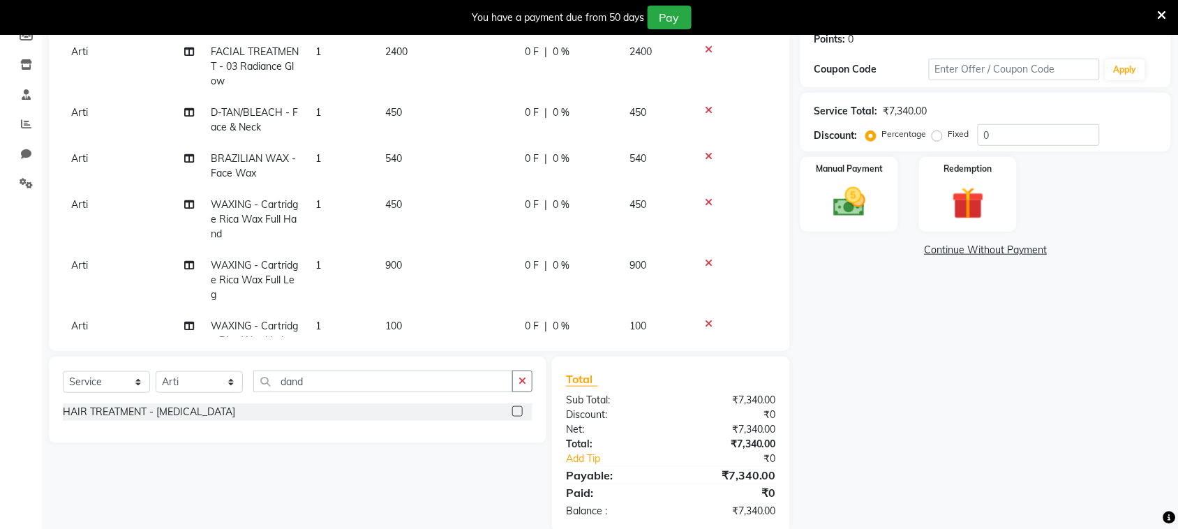
scroll to position [0, 0]
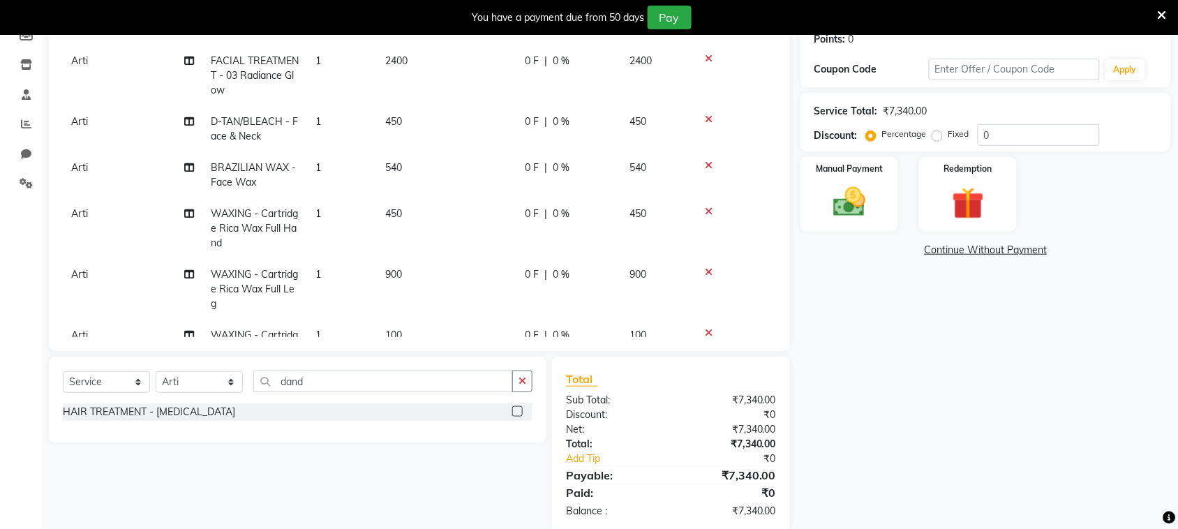
click at [405, 112] on td "450" at bounding box center [447, 129] width 140 height 46
select select "87143"
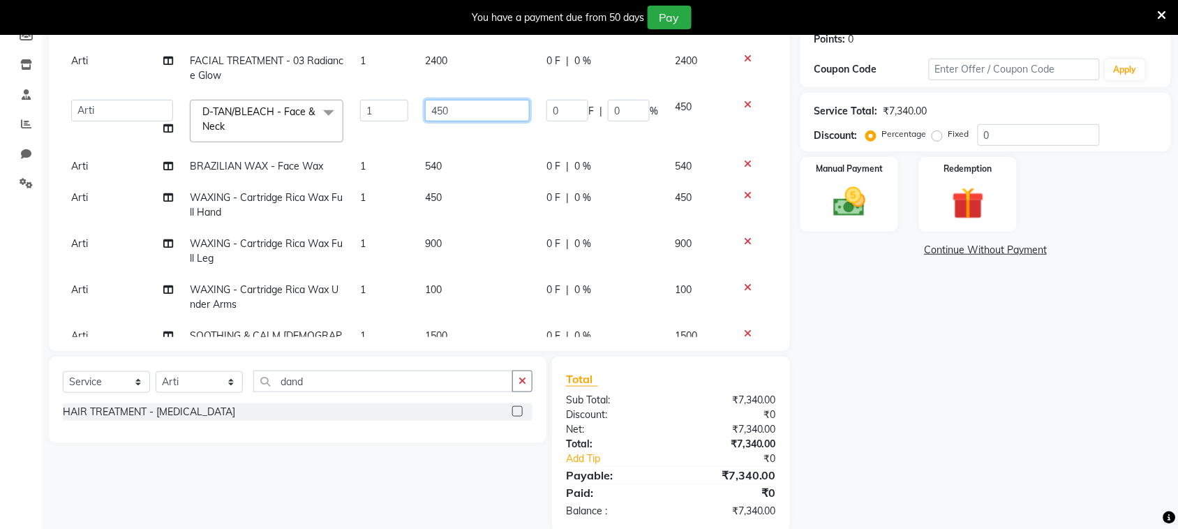
click at [448, 112] on input "450" at bounding box center [477, 111] width 105 height 22
type input "4"
type input "10"
click at [471, 136] on td "10" at bounding box center [477, 120] width 121 height 59
select select "87143"
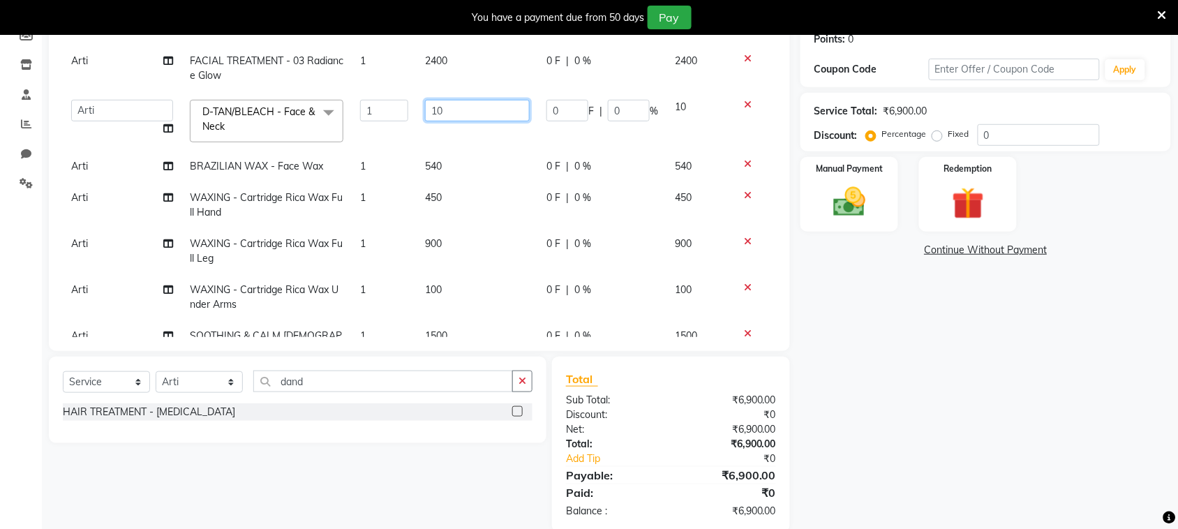
click at [463, 108] on input "10" at bounding box center [477, 111] width 105 height 22
type input "1"
type input "150"
click at [463, 164] on td "540" at bounding box center [477, 166] width 121 height 31
select select "87143"
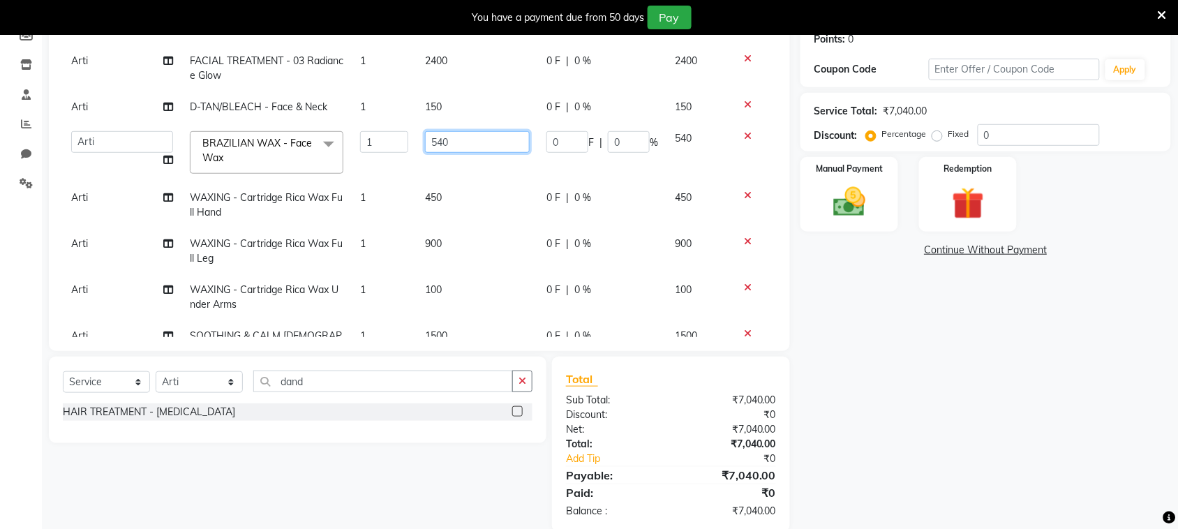
click at [462, 142] on input "540" at bounding box center [477, 142] width 105 height 22
type input "500"
click at [465, 178] on td "500" at bounding box center [477, 152] width 121 height 59
select select "87143"
click at [855, 211] on img at bounding box center [849, 202] width 54 height 38
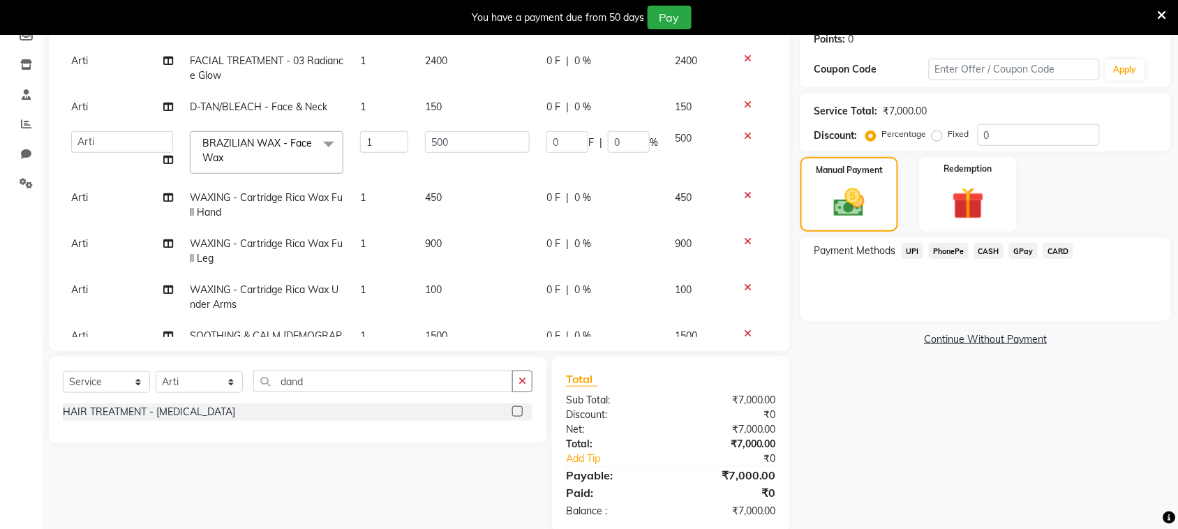
click at [955, 249] on span "PhonePe" at bounding box center [949, 251] width 40 height 16
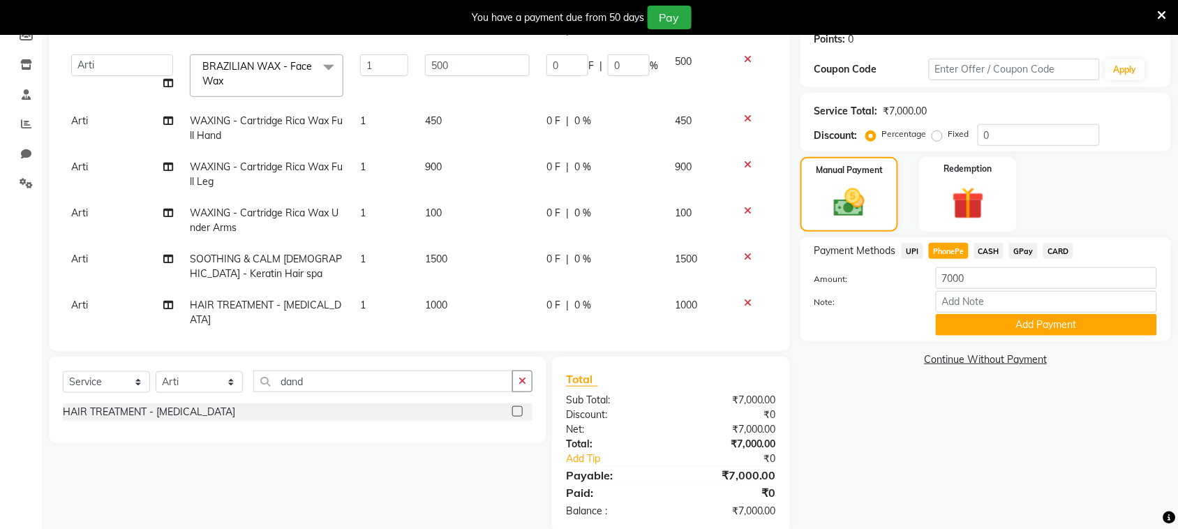
scroll to position [84, 0]
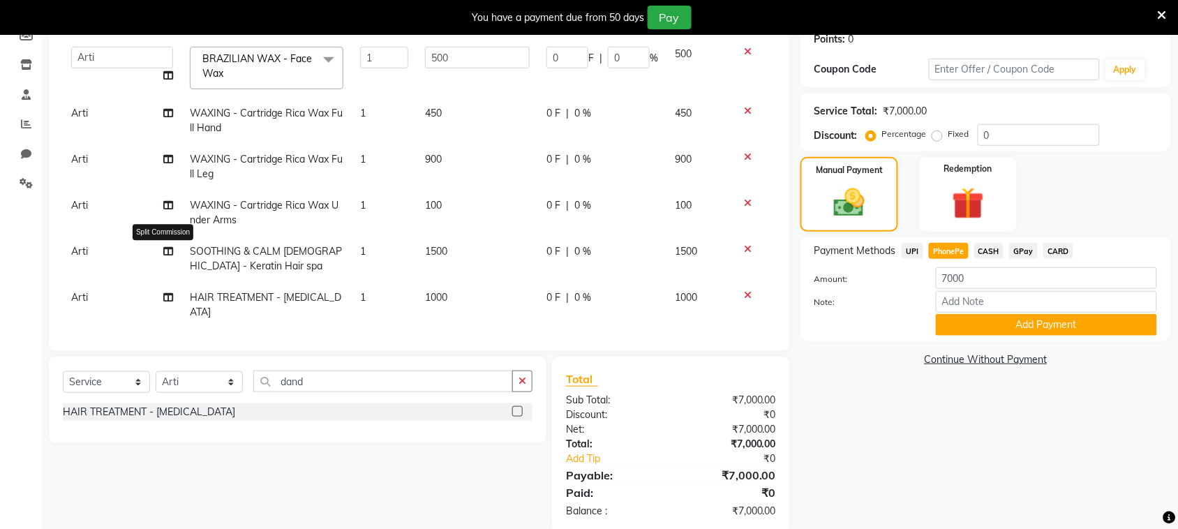
click at [166, 245] on span at bounding box center [168, 251] width 10 height 15
select select "87143"
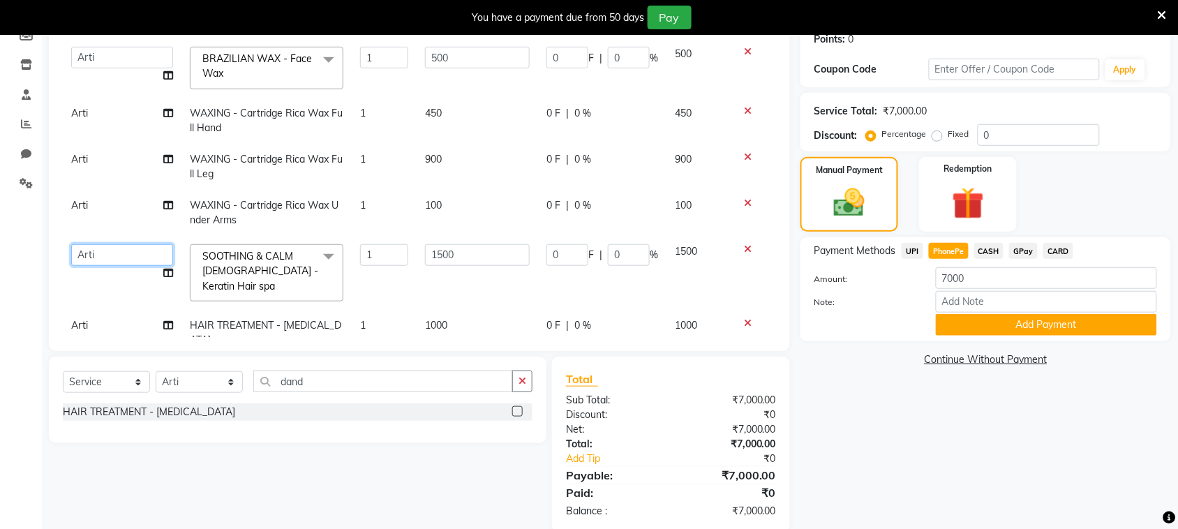
click at [166, 245] on select "[PERSON_NAME] [PERSON_NAME] [PERSON_NAME] [PERSON_NAME] [PERSON_NAME]" at bounding box center [122, 255] width 102 height 22
select select "87293"
click at [103, 288] on td "[PERSON_NAME] [PERSON_NAME] [PERSON_NAME] [PERSON_NAME] [PERSON_NAME]" at bounding box center [122, 273] width 119 height 74
click at [126, 211] on td "Arti" at bounding box center [122, 213] width 119 height 46
select select "87143"
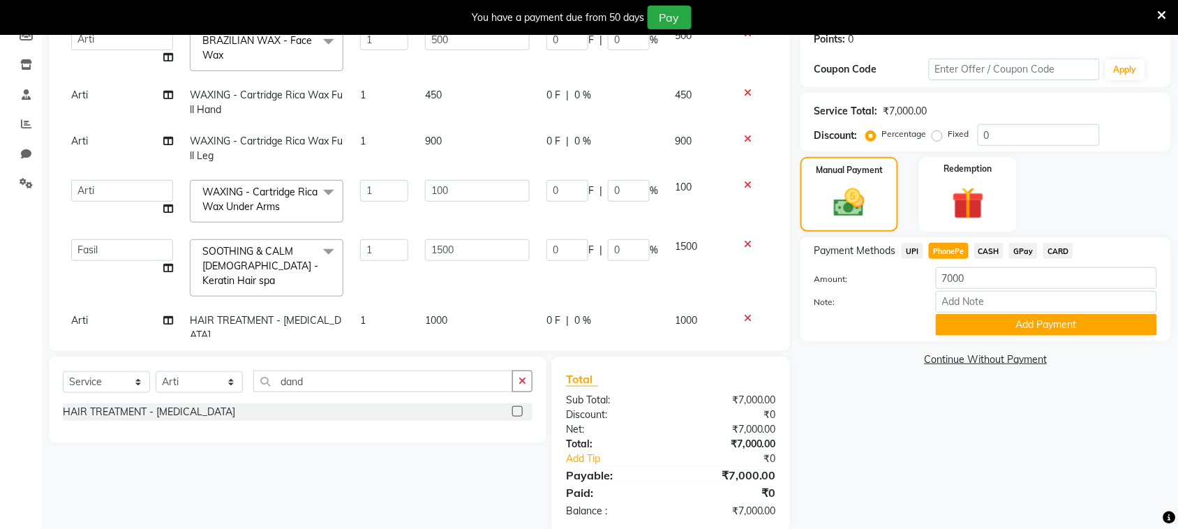
scroll to position [126, 0]
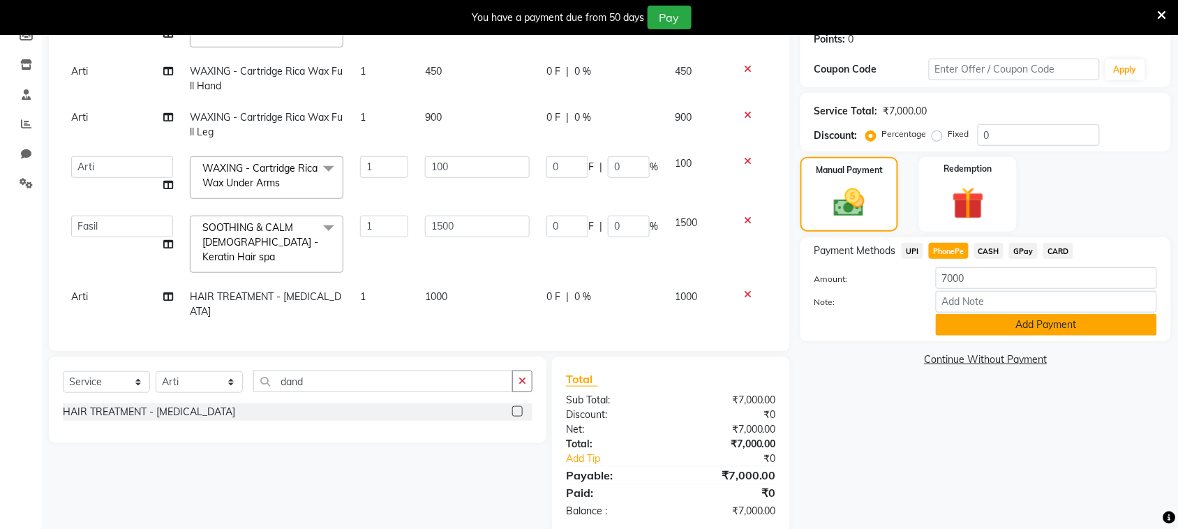
click at [1006, 323] on button "Add Payment" at bounding box center [1046, 325] width 221 height 22
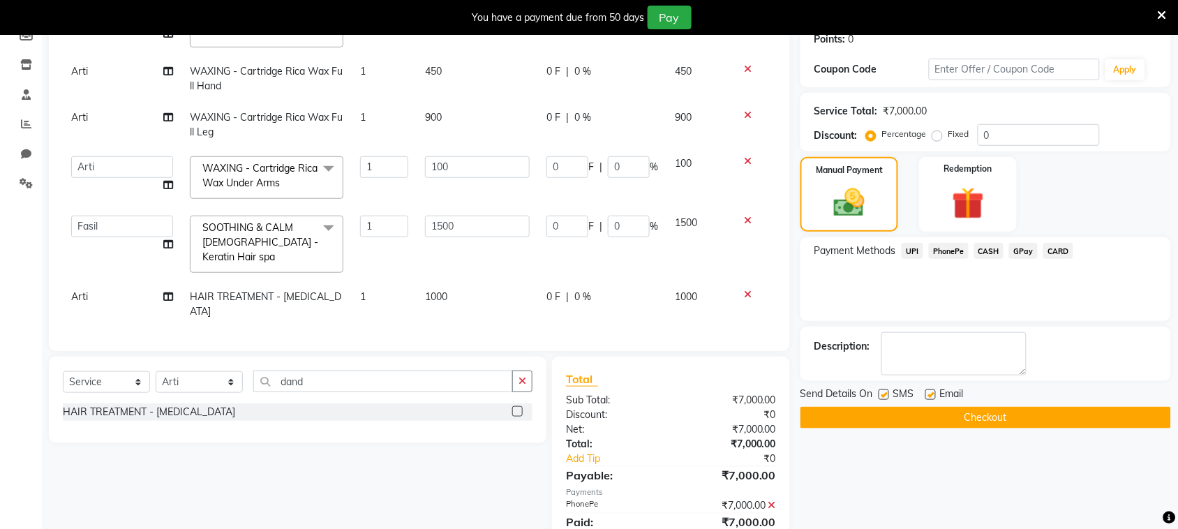
click at [884, 394] on label at bounding box center [884, 394] width 10 height 10
click at [884, 394] on input "checkbox" at bounding box center [883, 395] width 9 height 9
checkbox input "false"
click at [893, 417] on button "Checkout" at bounding box center [985, 418] width 371 height 22
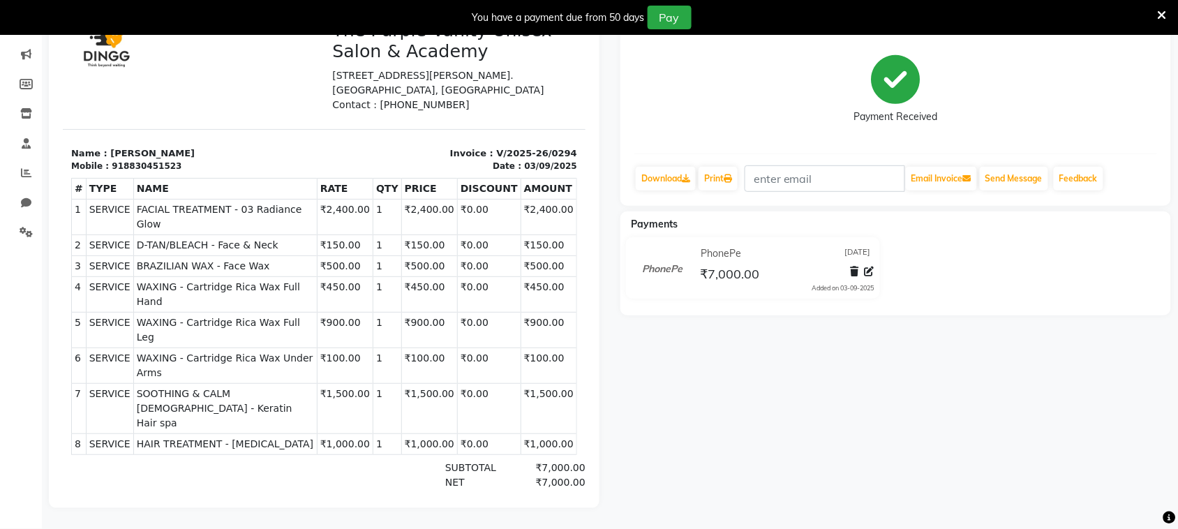
click at [745, 371] on div "[PERSON_NAME] Prebook Payment Received Download Print Email Invoice Send Messag…" at bounding box center [896, 243] width 572 height 530
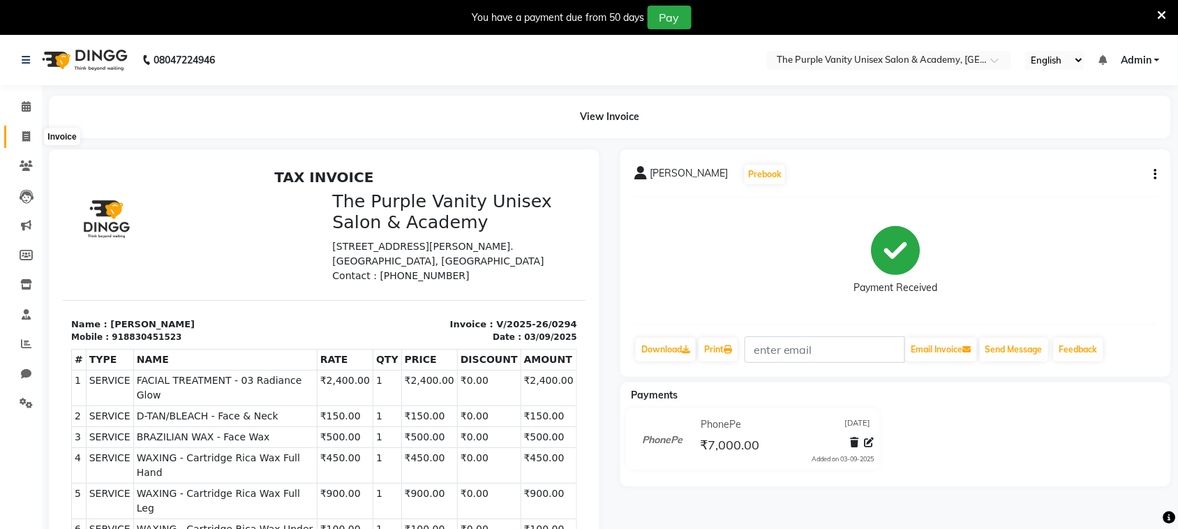
click at [23, 137] on icon at bounding box center [26, 136] width 8 height 10
select select "7947"
select select "service"
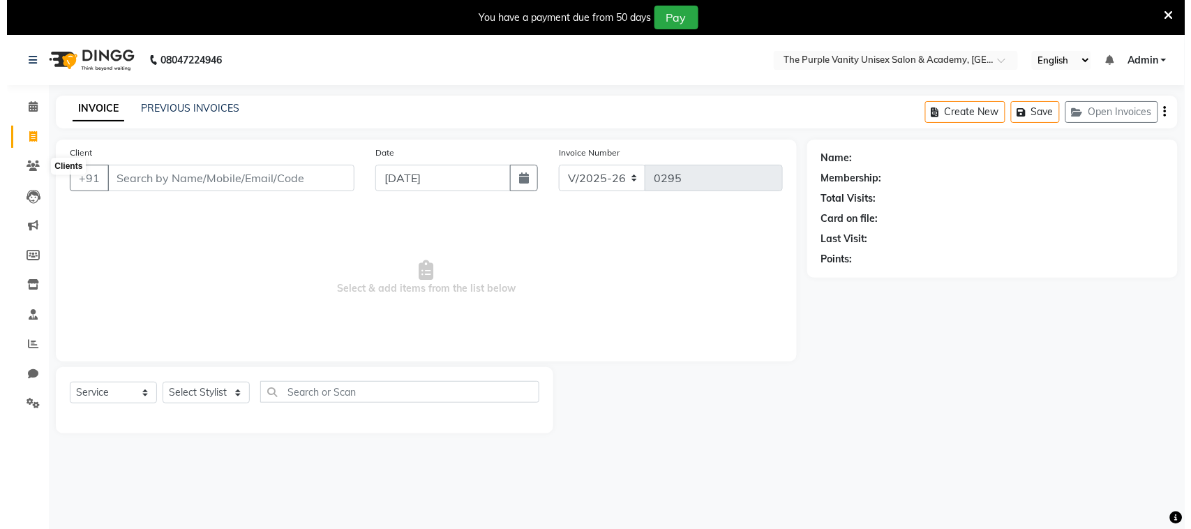
scroll to position [35, 0]
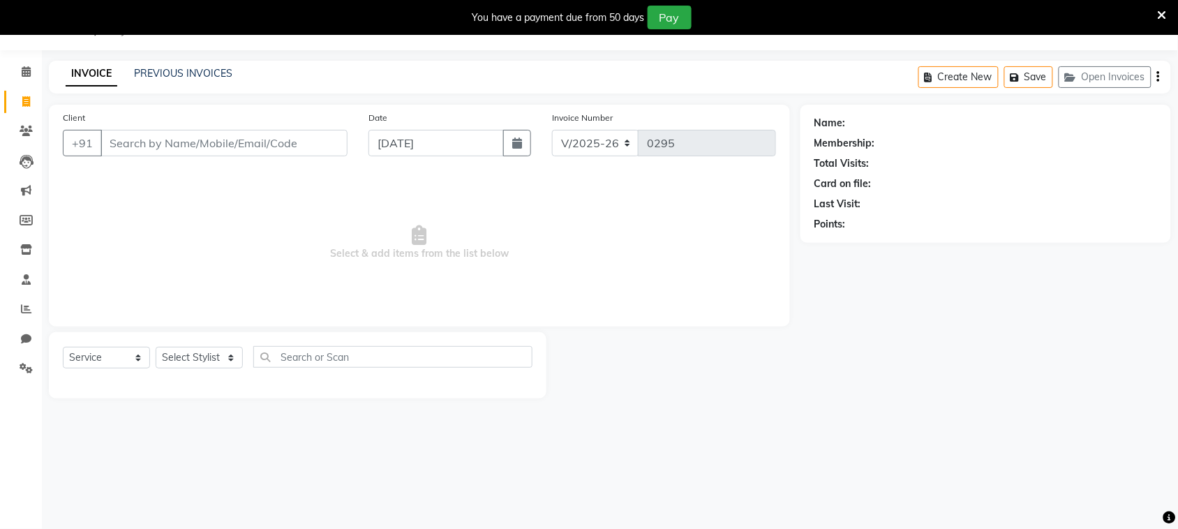
click at [214, 142] on input "Client" at bounding box center [223, 143] width 247 height 27
type input "S"
type input "7678026724"
click at [297, 148] on span "Add Client" at bounding box center [311, 143] width 55 height 14
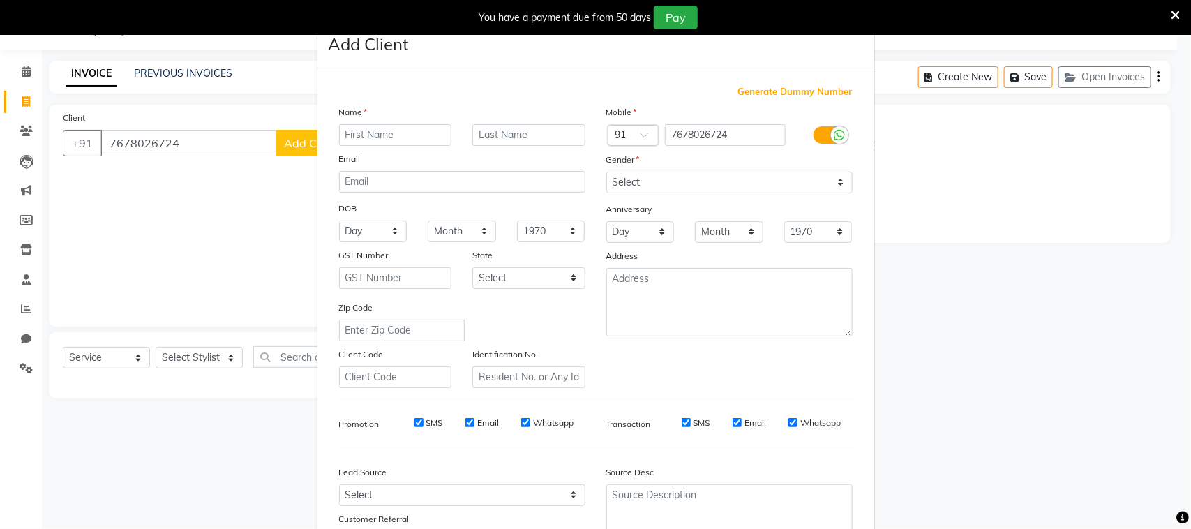
click at [419, 124] on input "text" at bounding box center [395, 135] width 113 height 22
type input "Surbhi"
type input "[PERSON_NAME]"
click at [641, 179] on select "Select [DEMOGRAPHIC_DATA] [DEMOGRAPHIC_DATA] Other Prefer Not To Say" at bounding box center [729, 183] width 246 height 22
select select "[DEMOGRAPHIC_DATA]"
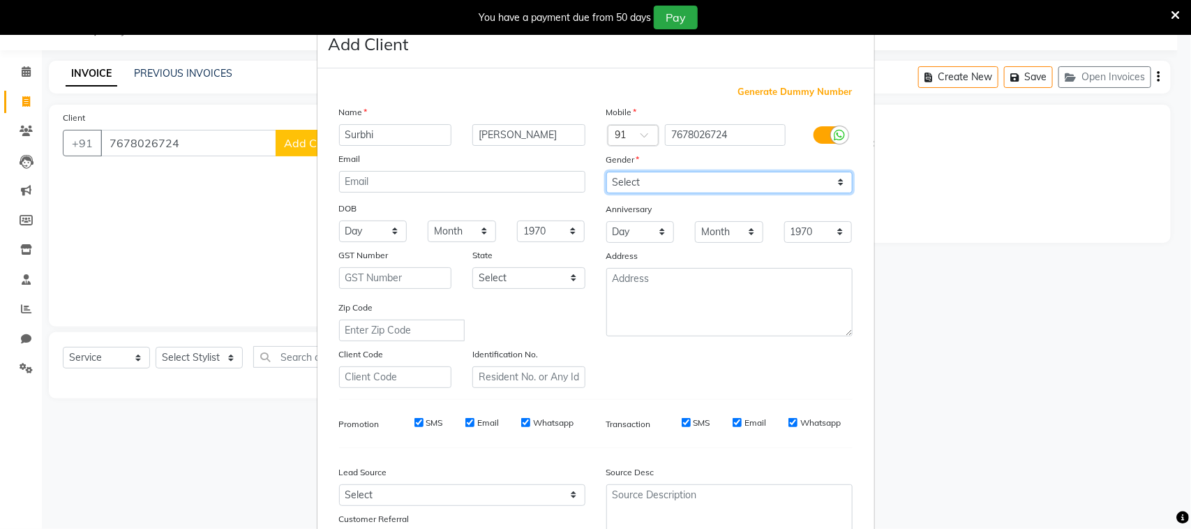
click at [606, 172] on select "Select [DEMOGRAPHIC_DATA] [DEMOGRAPHIC_DATA] Other Prefer Not To Say" at bounding box center [729, 183] width 246 height 22
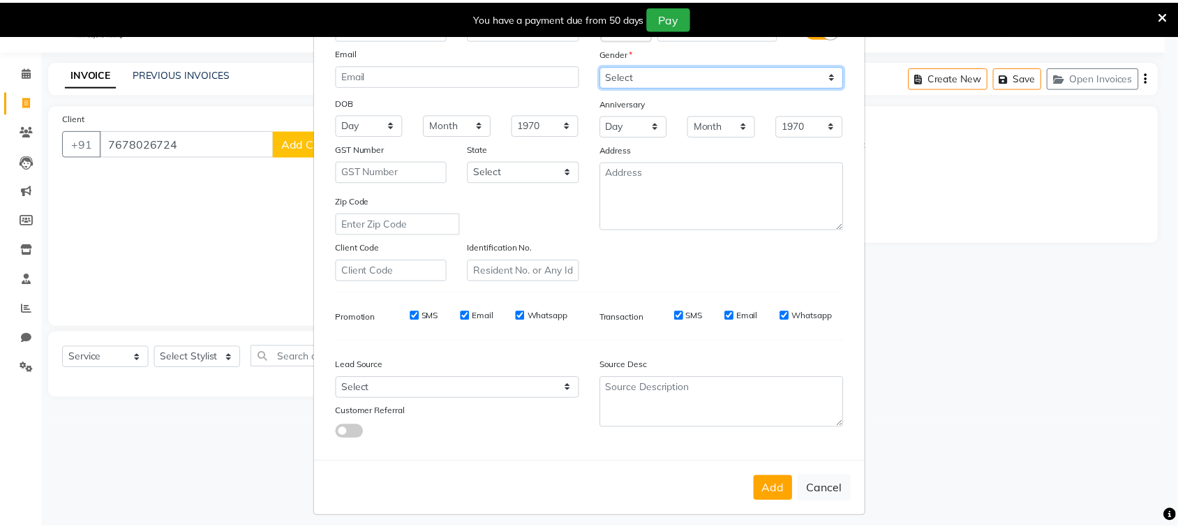
scroll to position [110, 0]
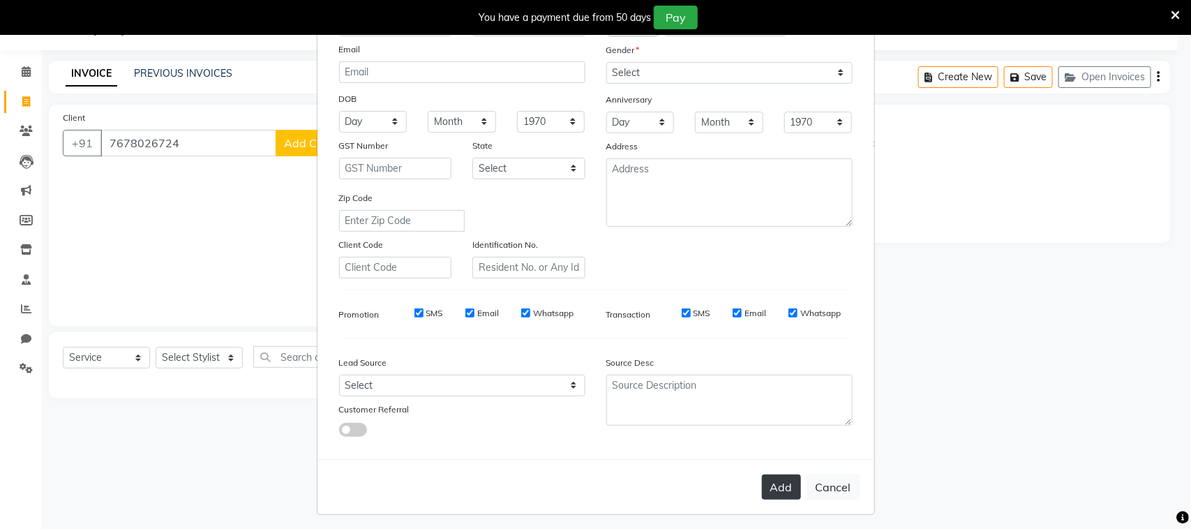
click at [769, 489] on div "Add Cancel" at bounding box center [596, 486] width 557 height 55
click at [769, 489] on button "Add" at bounding box center [781, 487] width 39 height 25
select select
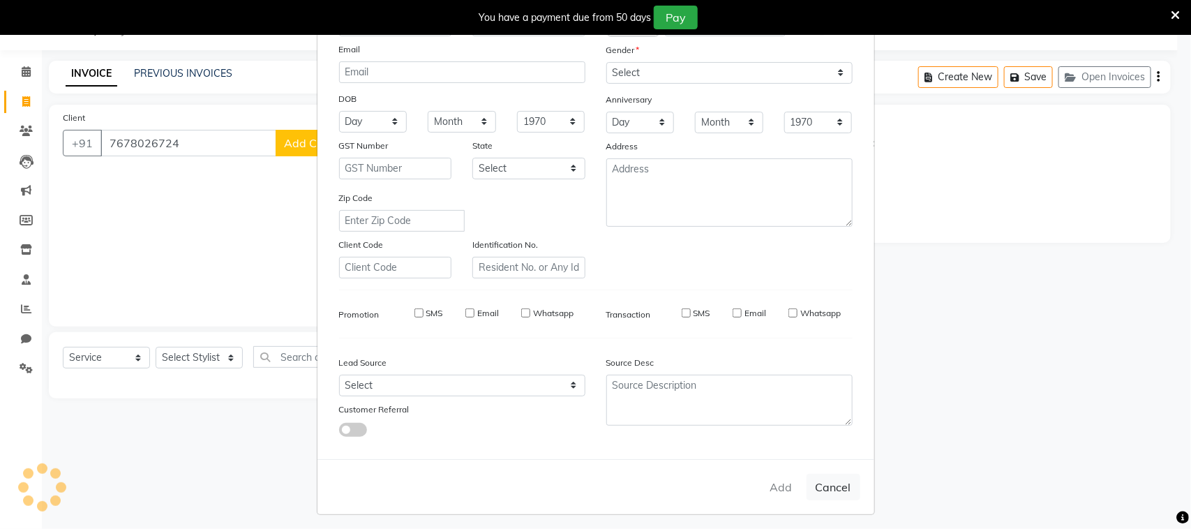
select select
checkbox input "false"
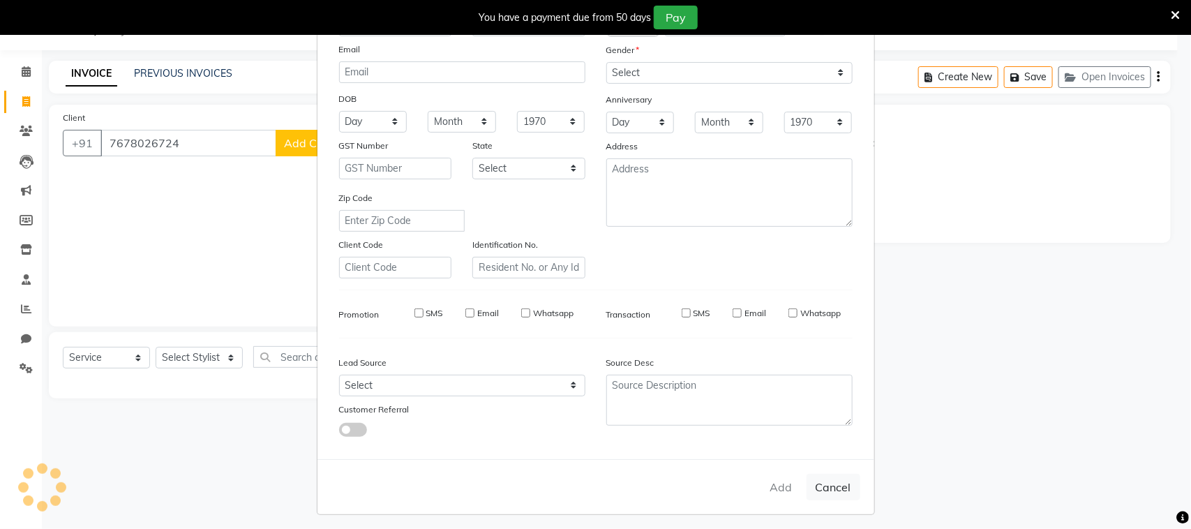
checkbox input "false"
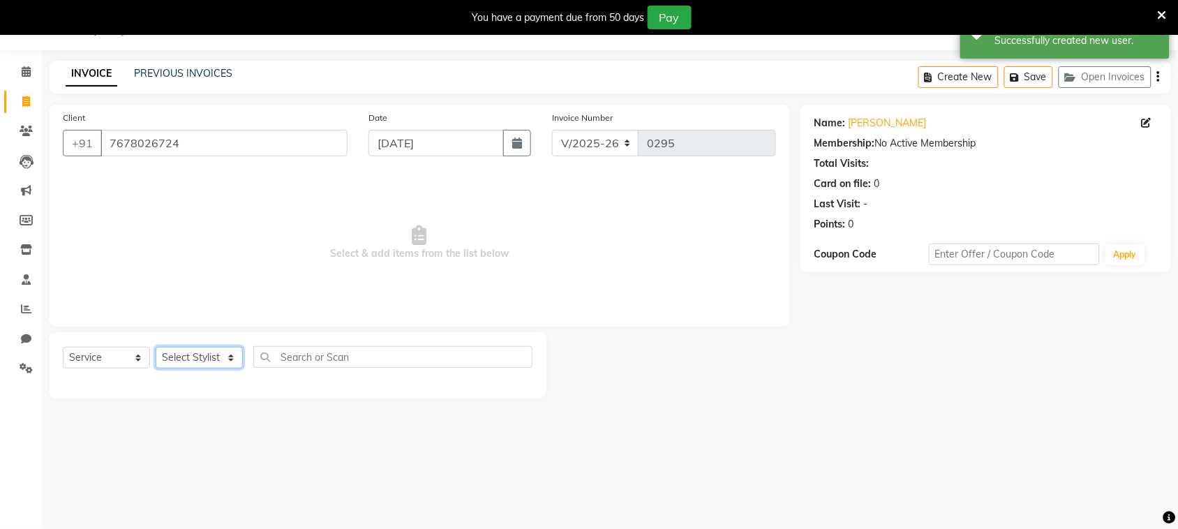
click at [228, 357] on select "Select Stylist [PERSON_NAME] [PERSON_NAME] [PERSON_NAME] [PERSON_NAME] [PERSON_…" at bounding box center [199, 358] width 87 height 22
select select "87293"
click at [156, 347] on select "Select Stylist [PERSON_NAME] [PERSON_NAME] [PERSON_NAME] [PERSON_NAME] [PERSON_…" at bounding box center [199, 358] width 87 height 22
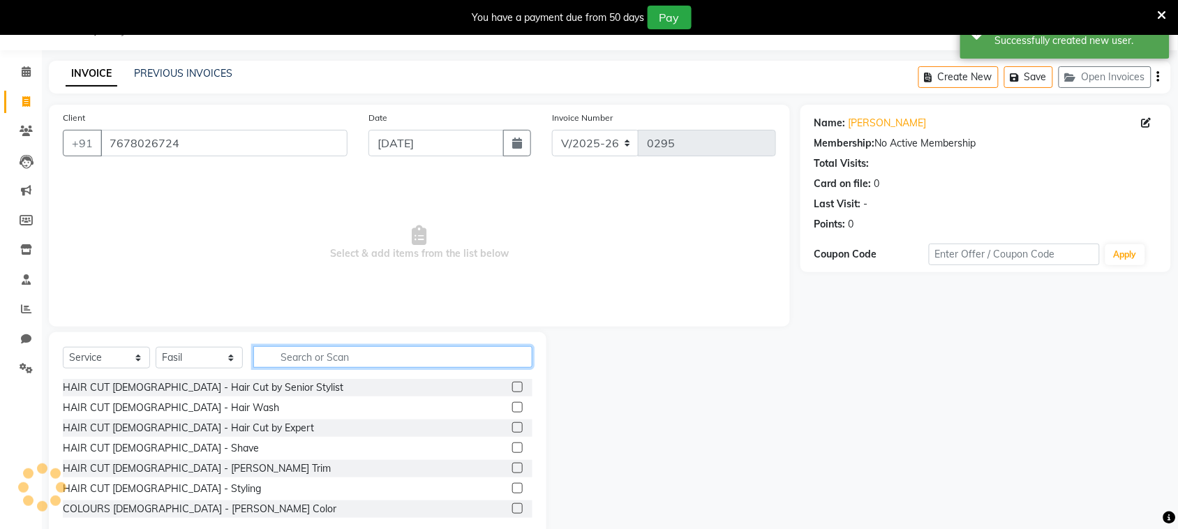
click at [328, 361] on input "text" at bounding box center [392, 357] width 279 height 22
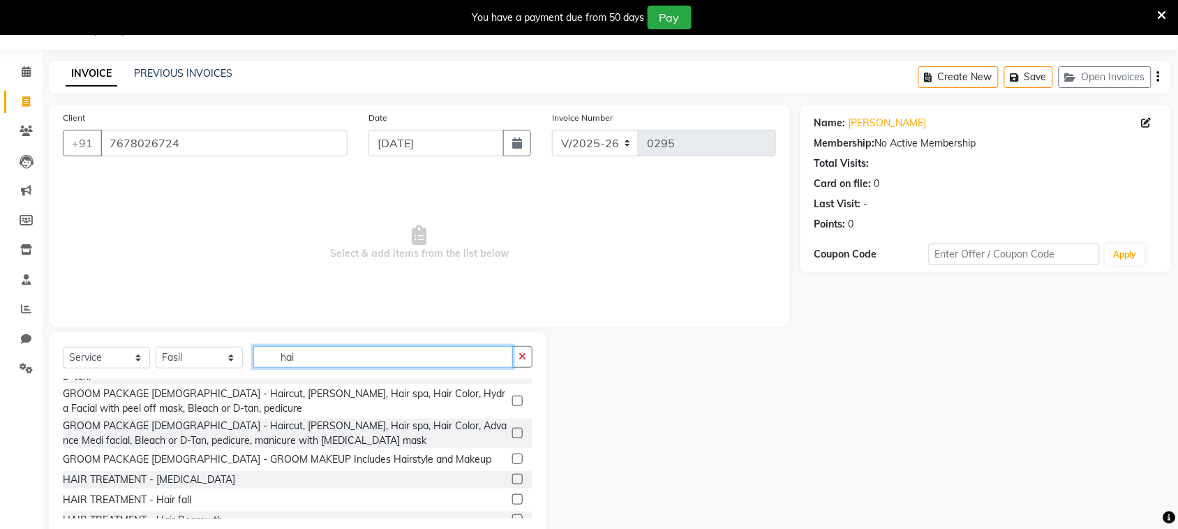
scroll to position [284, 0]
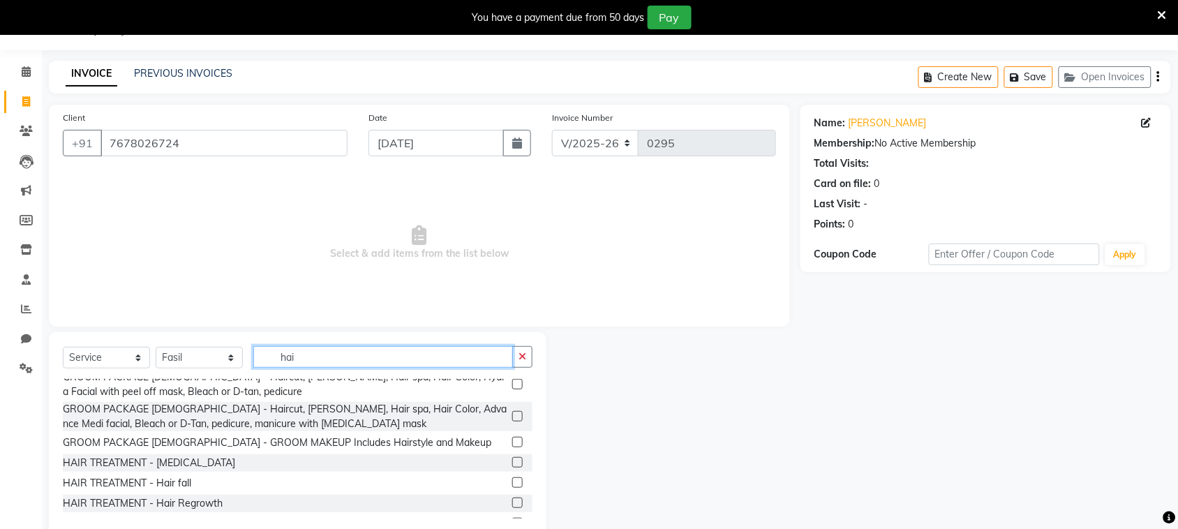
type input "hai"
click at [512, 518] on label at bounding box center [517, 523] width 10 height 10
click at [512, 519] on input "checkbox" at bounding box center [516, 523] width 9 height 9
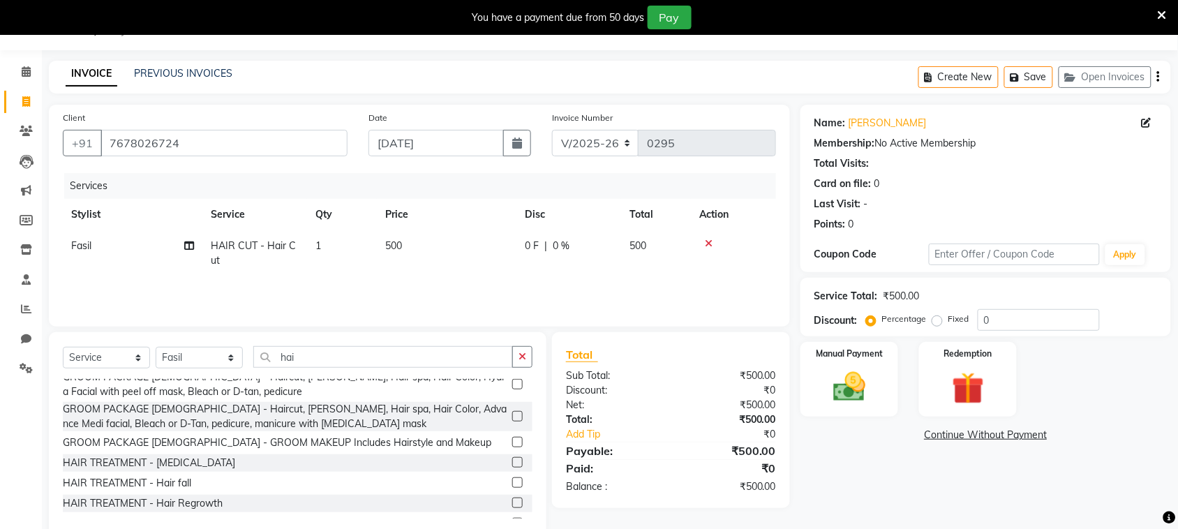
checkbox input "false"
click at [405, 239] on td "500" at bounding box center [447, 253] width 140 height 46
select select "87293"
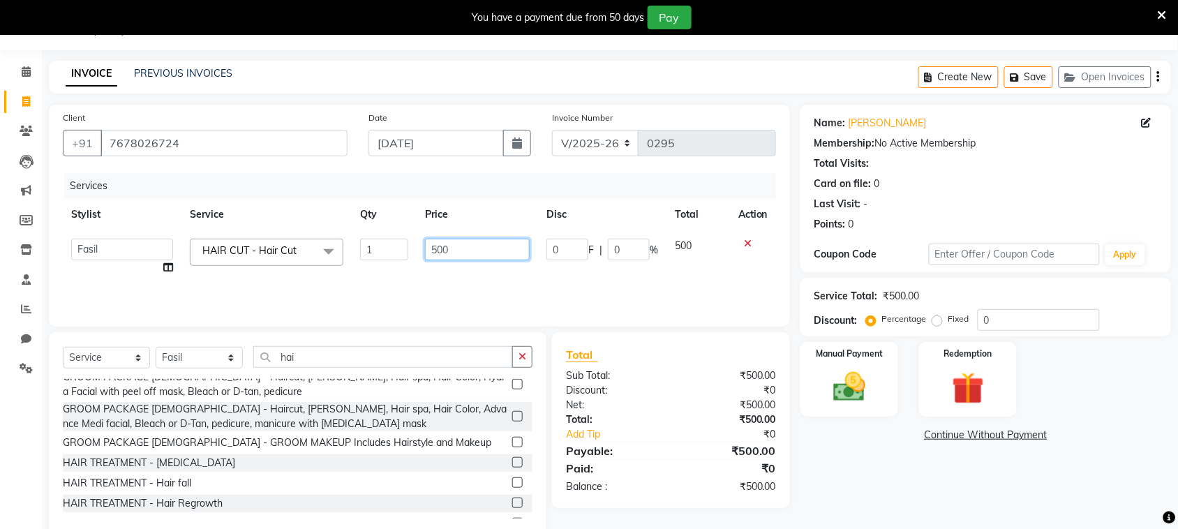
click at [464, 246] on input "500" at bounding box center [477, 250] width 105 height 22
type input "550"
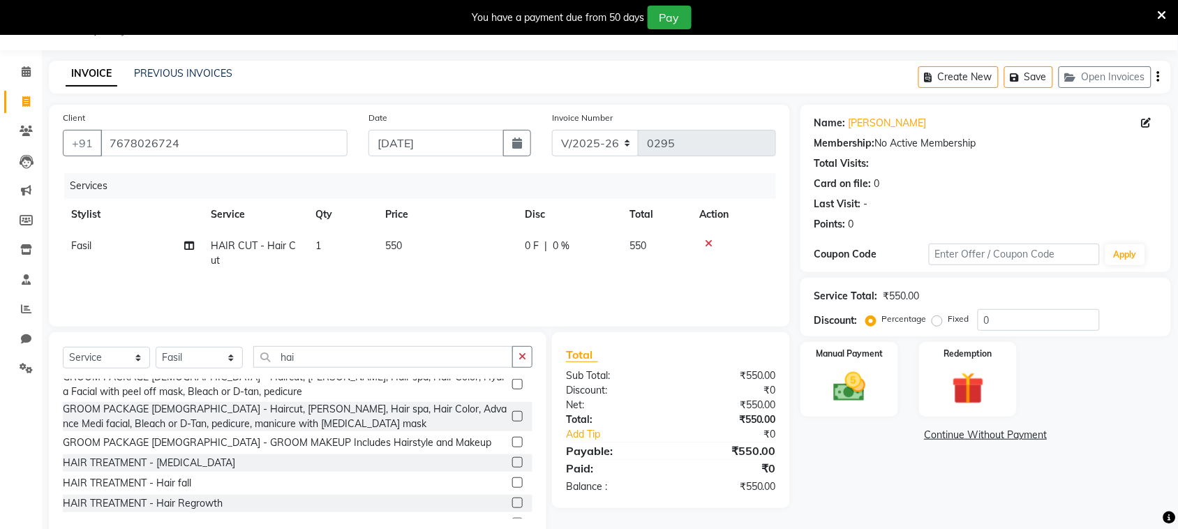
click at [479, 291] on div "Services Stylist Service Qty Price Disc Total Action Fasil HAIR CUT - Hair Cut …" at bounding box center [419, 243] width 713 height 140
click at [857, 382] on img at bounding box center [849, 387] width 54 height 38
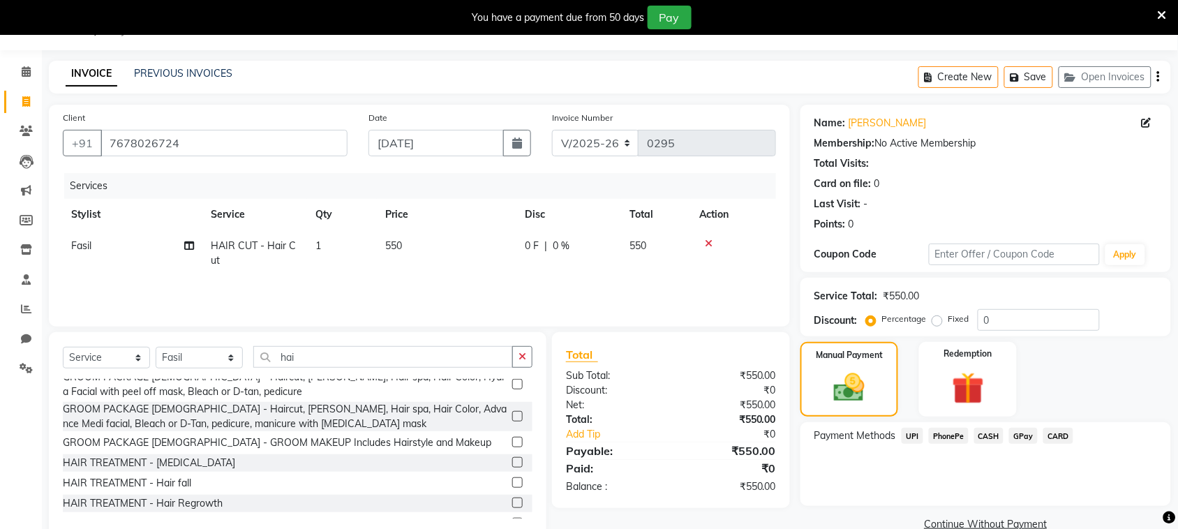
click at [948, 433] on span "PhonePe" at bounding box center [949, 436] width 40 height 16
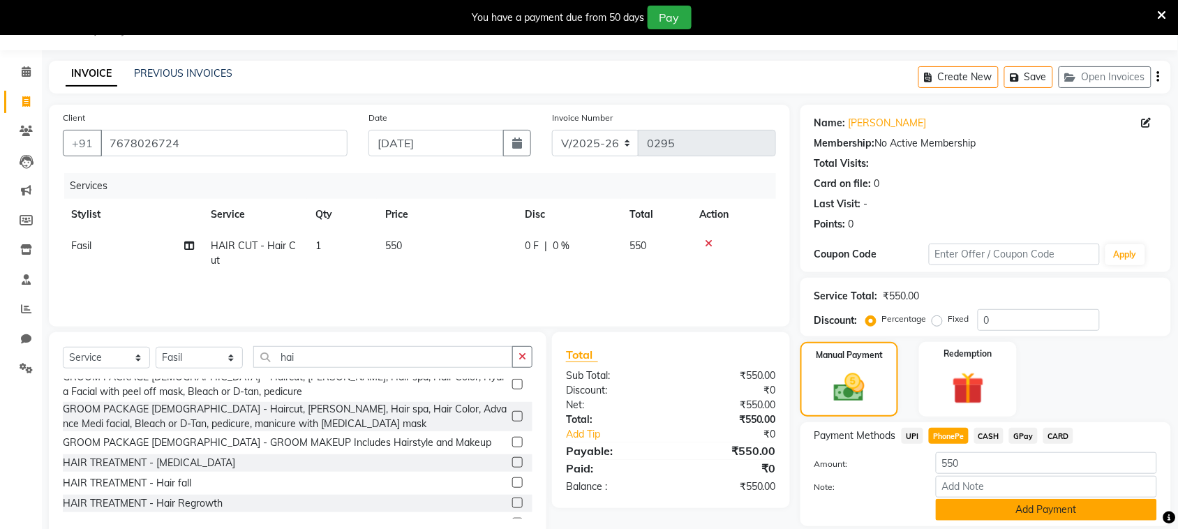
click at [964, 514] on button "Add Payment" at bounding box center [1046, 510] width 221 height 22
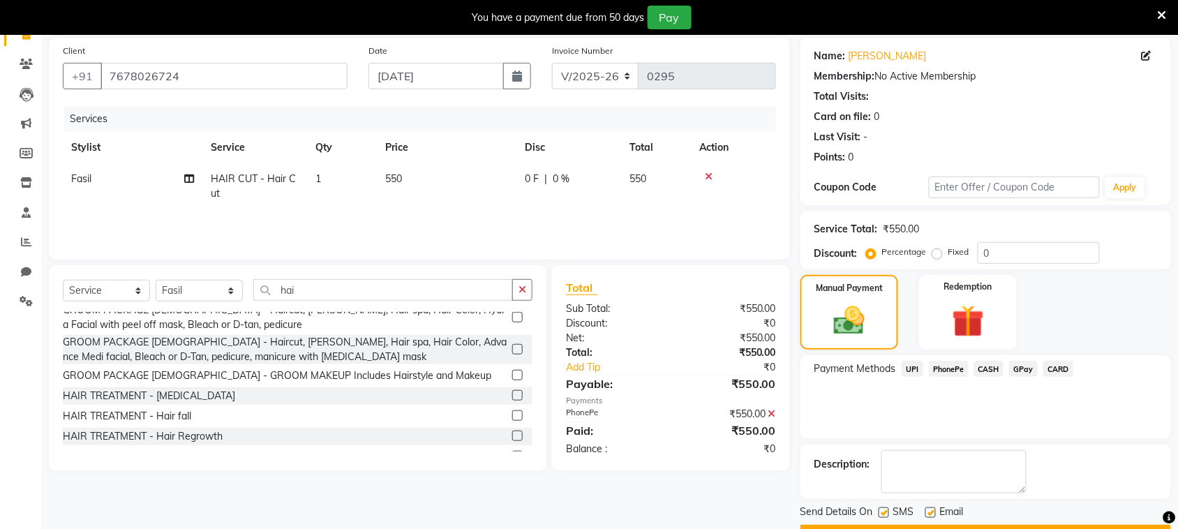
scroll to position [140, 0]
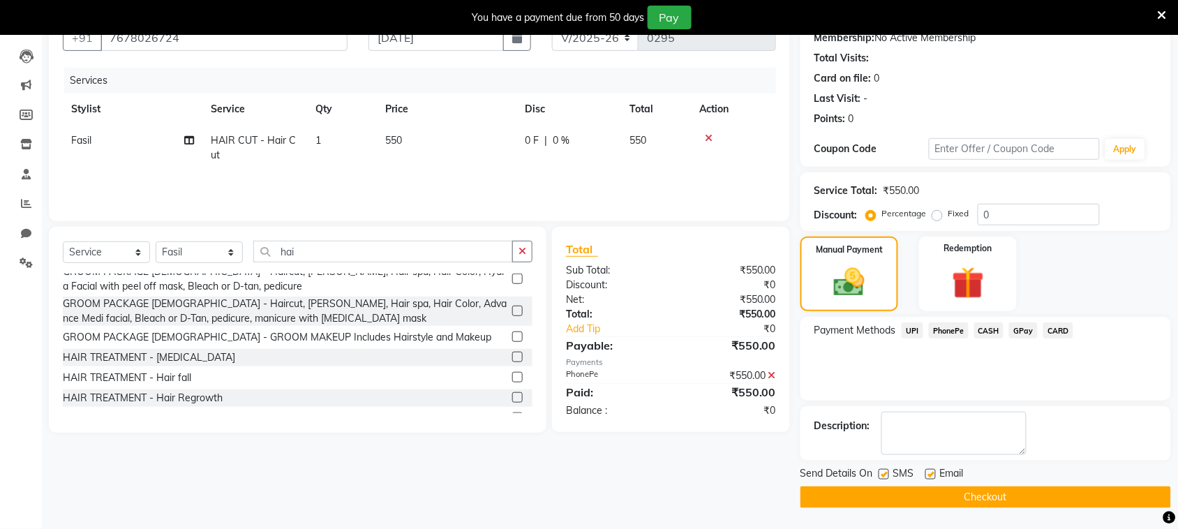
click at [881, 473] on label at bounding box center [884, 474] width 10 height 10
click at [881, 473] on input "checkbox" at bounding box center [883, 474] width 9 height 9
checkbox input "false"
click at [897, 492] on button "Checkout" at bounding box center [985, 497] width 371 height 22
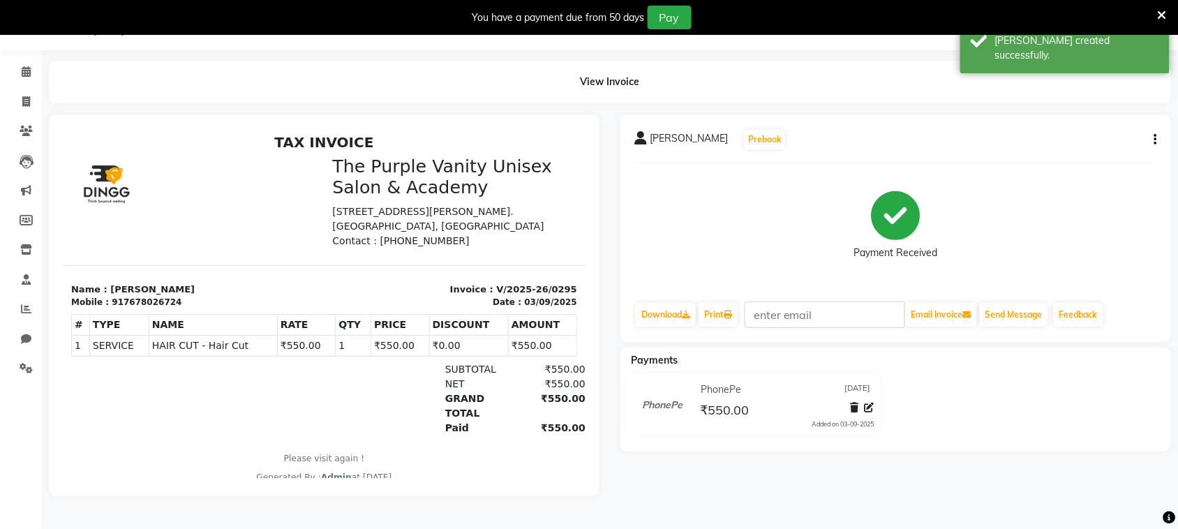
click at [1152, 140] on button "button" at bounding box center [1153, 140] width 8 height 15
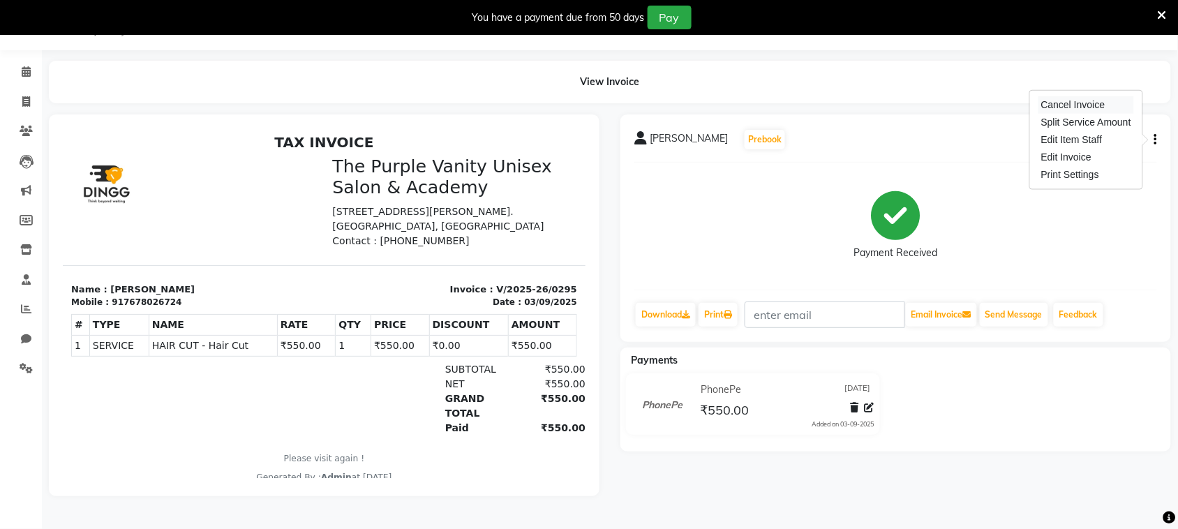
click at [1054, 105] on div "Cancel Invoice" at bounding box center [1086, 104] width 96 height 17
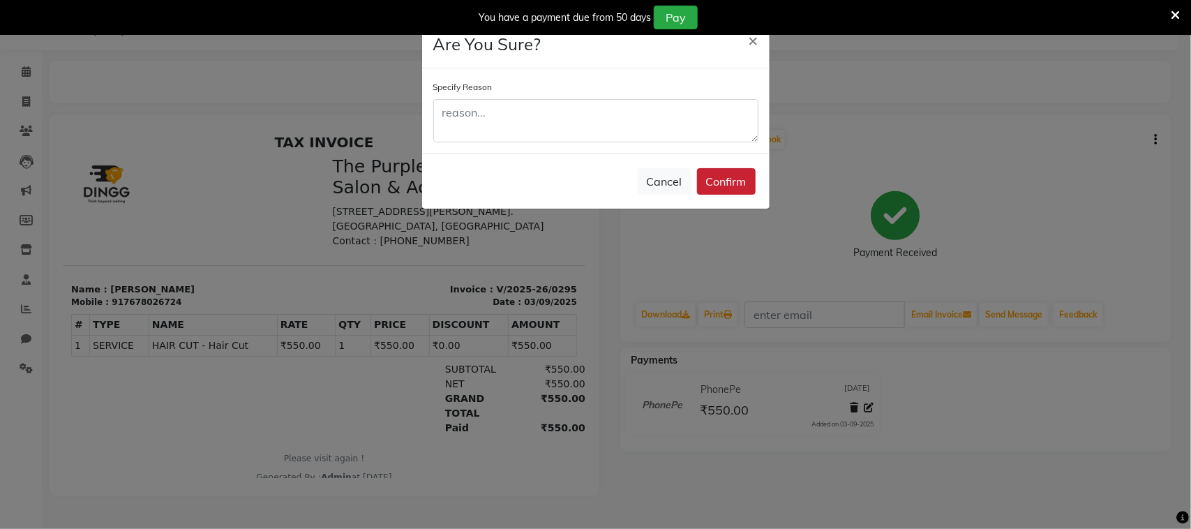
click at [731, 186] on button "Confirm" at bounding box center [726, 181] width 59 height 27
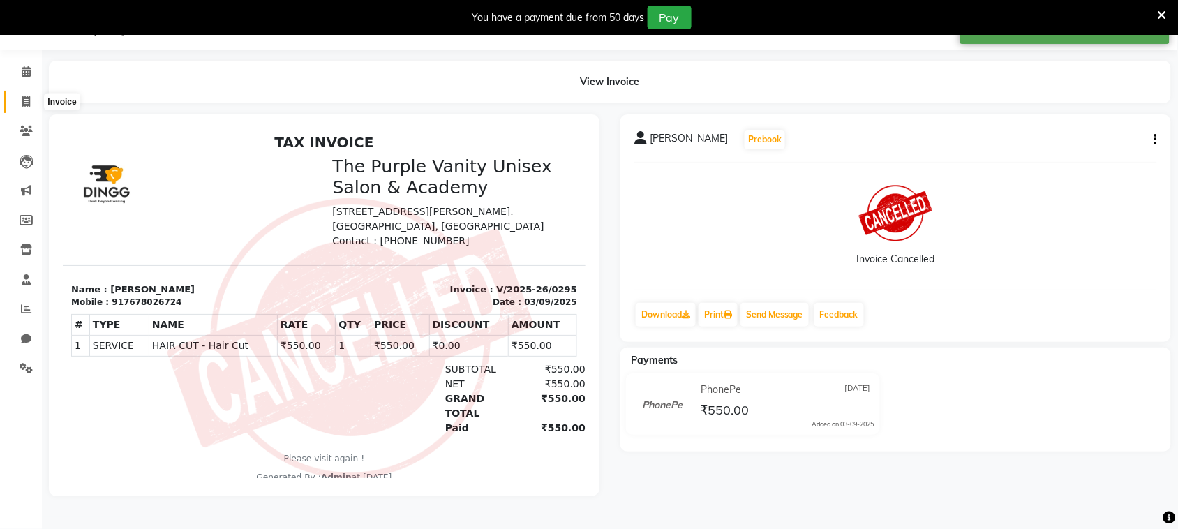
click at [23, 99] on icon at bounding box center [26, 101] width 8 height 10
select select "7947"
select select "service"
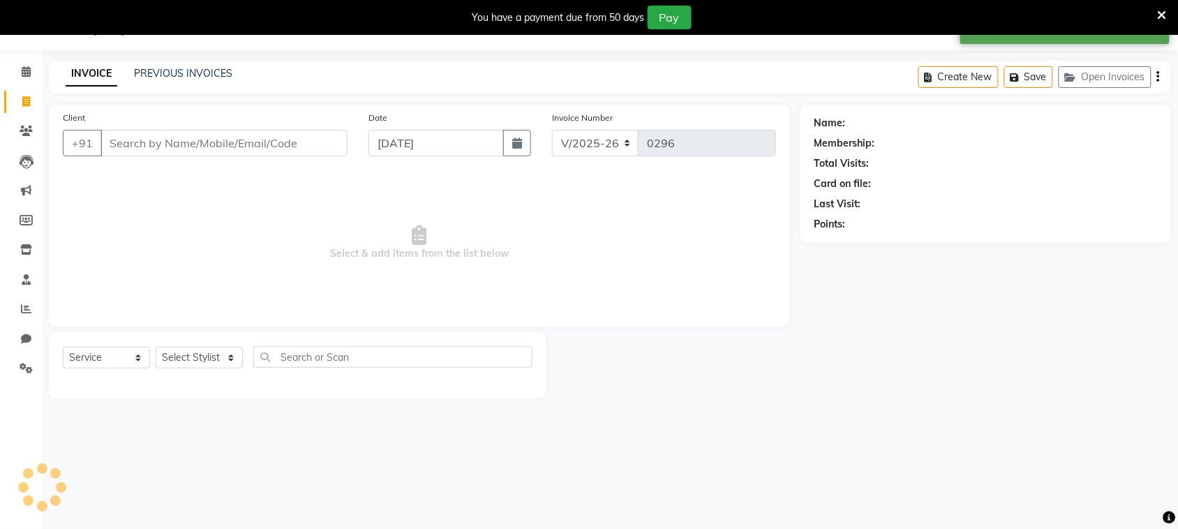
scroll to position [35, 0]
click at [216, 144] on input "Client" at bounding box center [223, 143] width 247 height 27
type input "B"
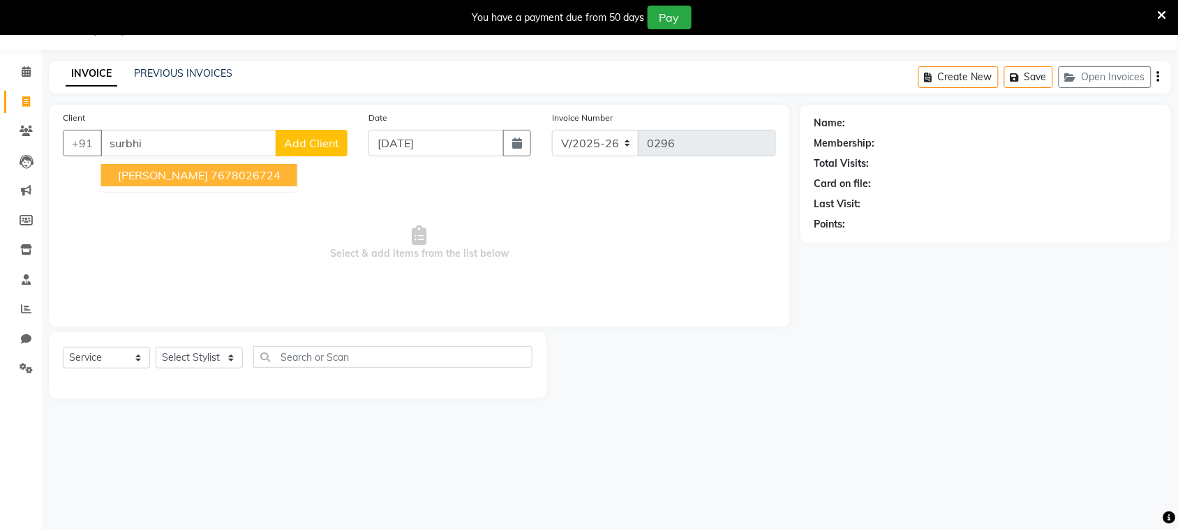
click at [221, 178] on ngb-highlight "7678026724" at bounding box center [246, 175] width 70 height 14
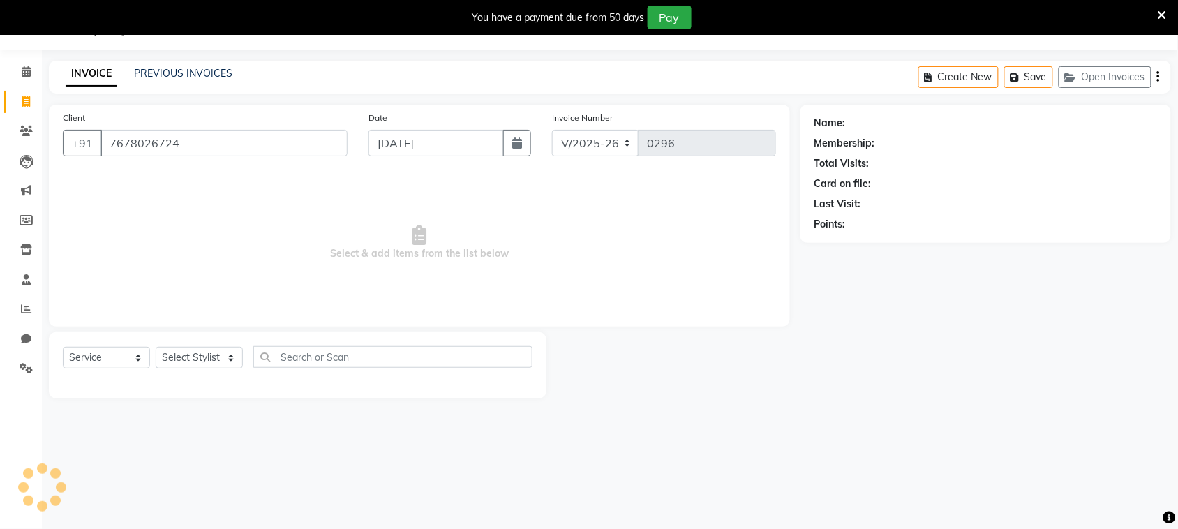
type input "7678026724"
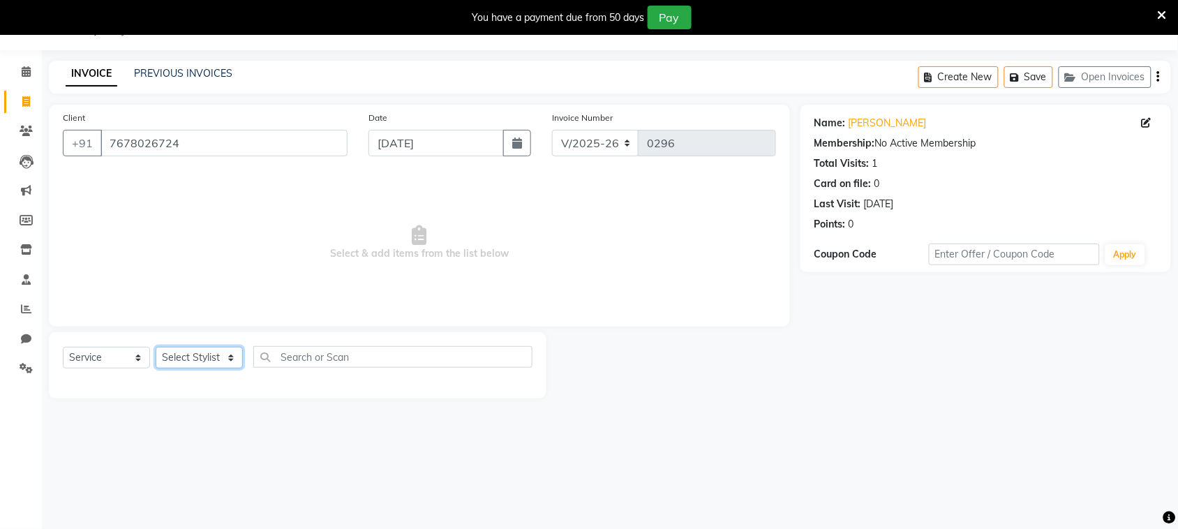
click at [223, 358] on select "Select Stylist [PERSON_NAME] [PERSON_NAME] [PERSON_NAME] [PERSON_NAME] [PERSON_…" at bounding box center [199, 358] width 87 height 22
select select "87293"
click at [156, 347] on select "Select Stylist [PERSON_NAME] [PERSON_NAME] [PERSON_NAME] [PERSON_NAME] [PERSON_…" at bounding box center [199, 358] width 87 height 22
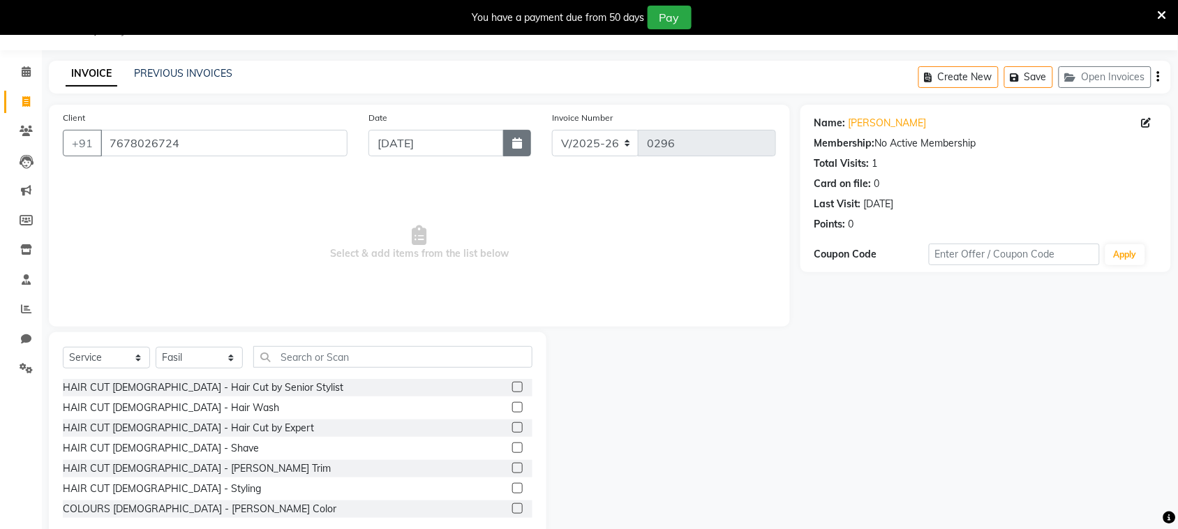
click at [525, 137] on button "button" at bounding box center [517, 143] width 28 height 27
select select "9"
select select "2025"
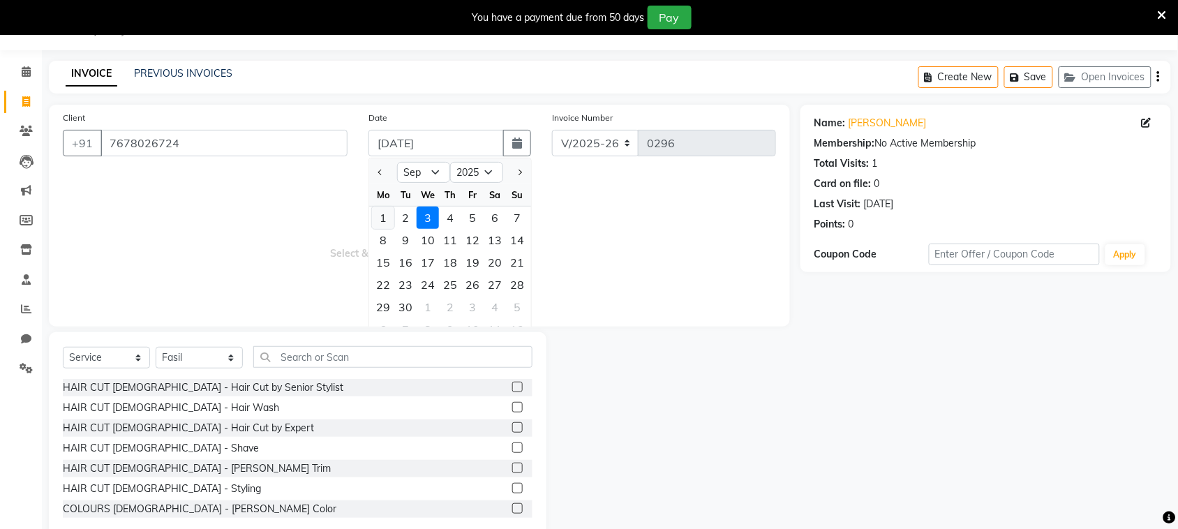
click at [388, 218] on div "1" at bounding box center [383, 218] width 22 height 22
type input "01-09-2025"
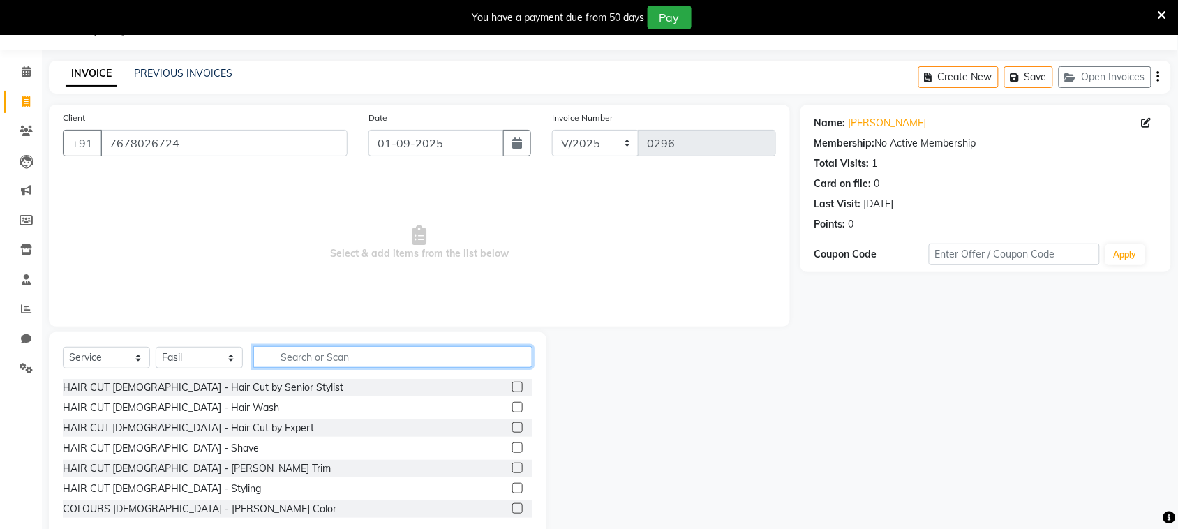
click at [368, 356] on input "text" at bounding box center [392, 357] width 279 height 22
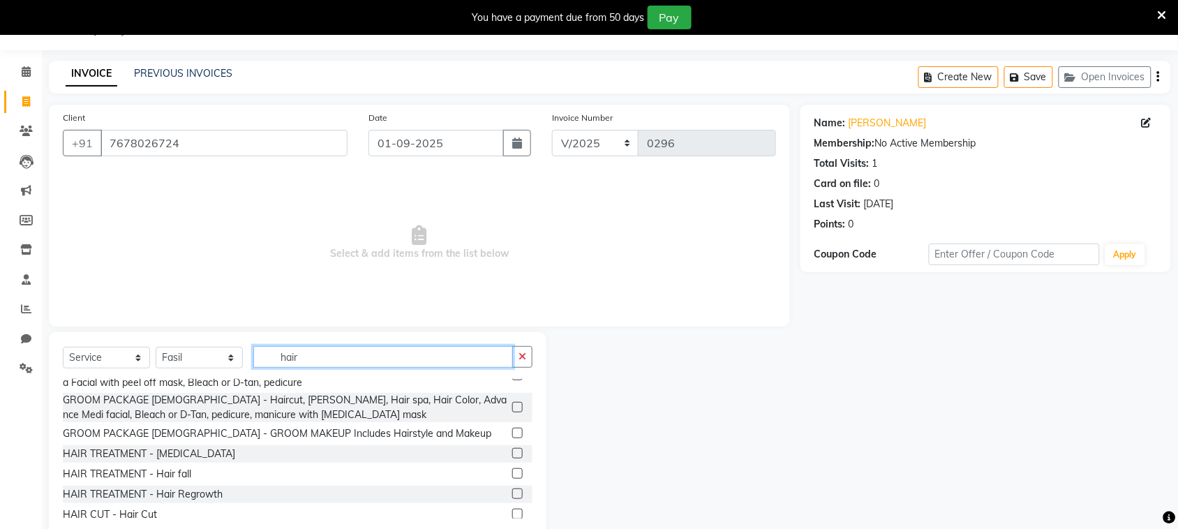
scroll to position [309, 0]
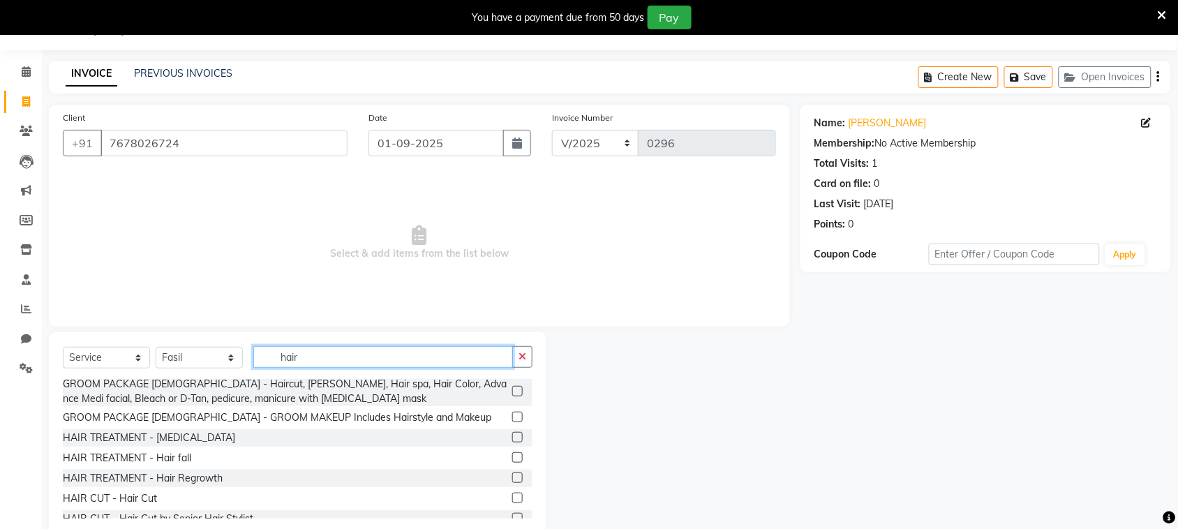
type input "hair"
click at [512, 493] on label at bounding box center [517, 498] width 10 height 10
click at [512, 494] on input "checkbox" at bounding box center [516, 498] width 9 height 9
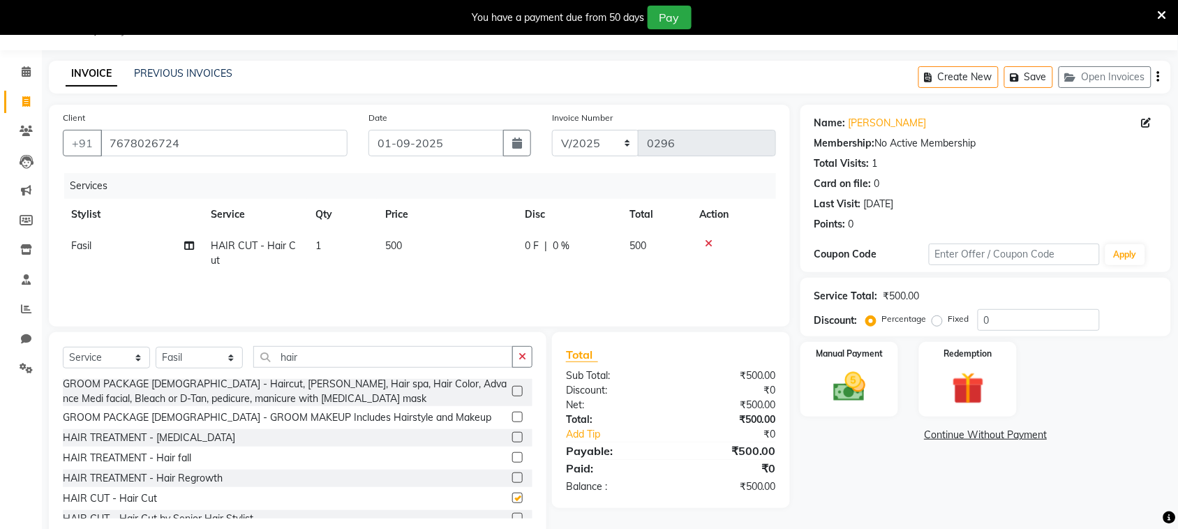
checkbox input "false"
click at [428, 248] on td "500" at bounding box center [447, 253] width 140 height 46
select select "87293"
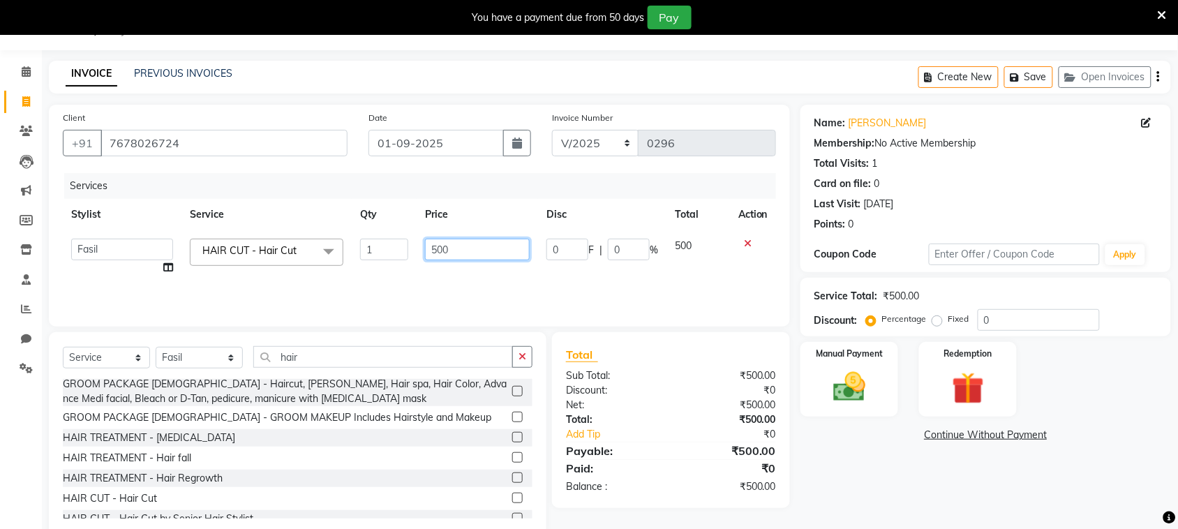
click at [458, 246] on input "500" at bounding box center [477, 250] width 105 height 22
type input "550"
click at [528, 283] on div "Services Stylist Service Qty Price Disc Total Action [PERSON_NAME] [PERSON_NAME…" at bounding box center [419, 243] width 713 height 140
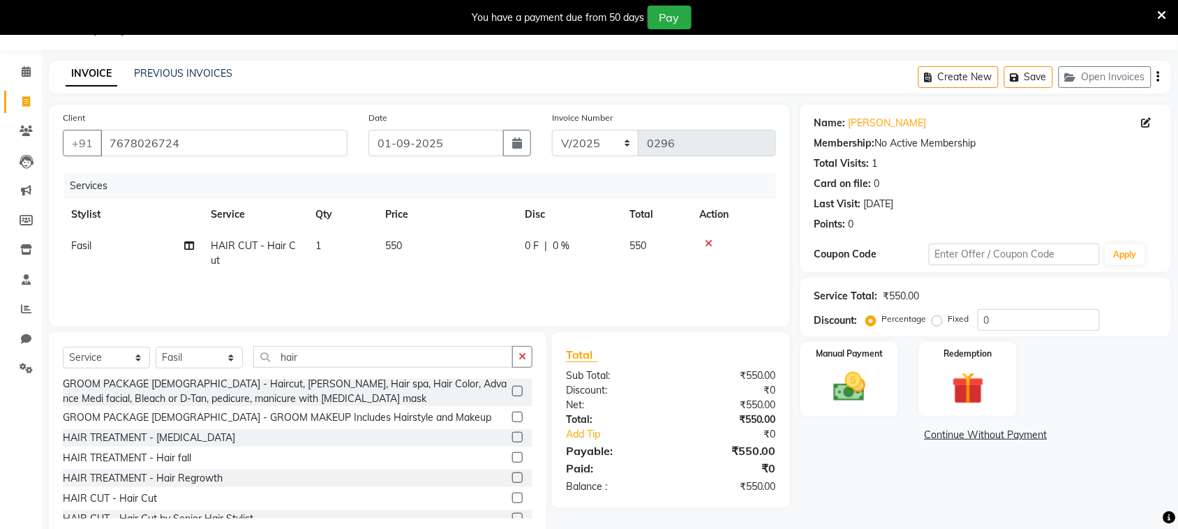
scroll to position [64, 0]
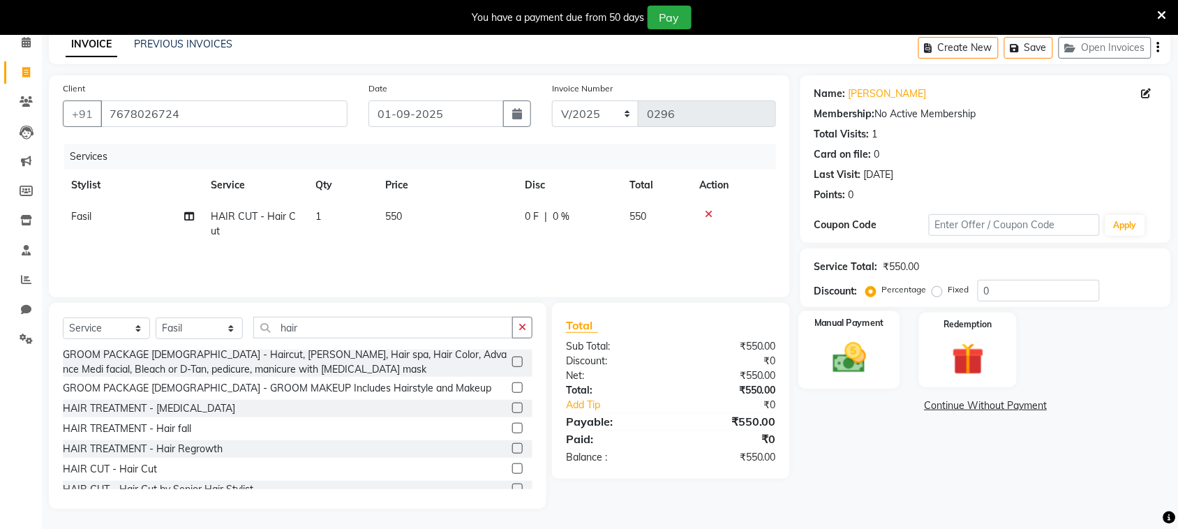
click at [865, 358] on img at bounding box center [849, 357] width 54 height 38
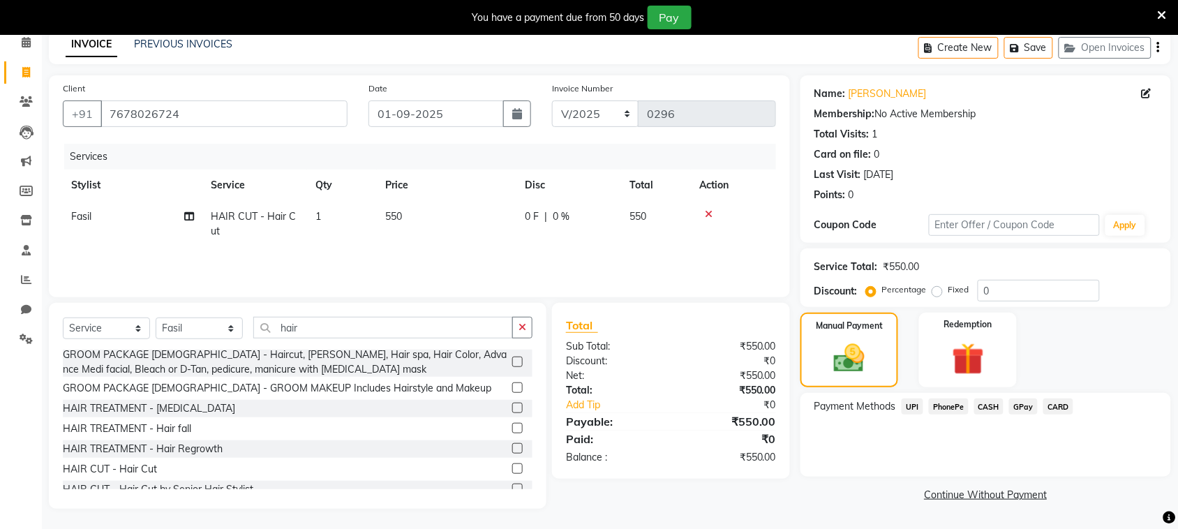
click at [956, 409] on span "PhonePe" at bounding box center [949, 406] width 40 height 16
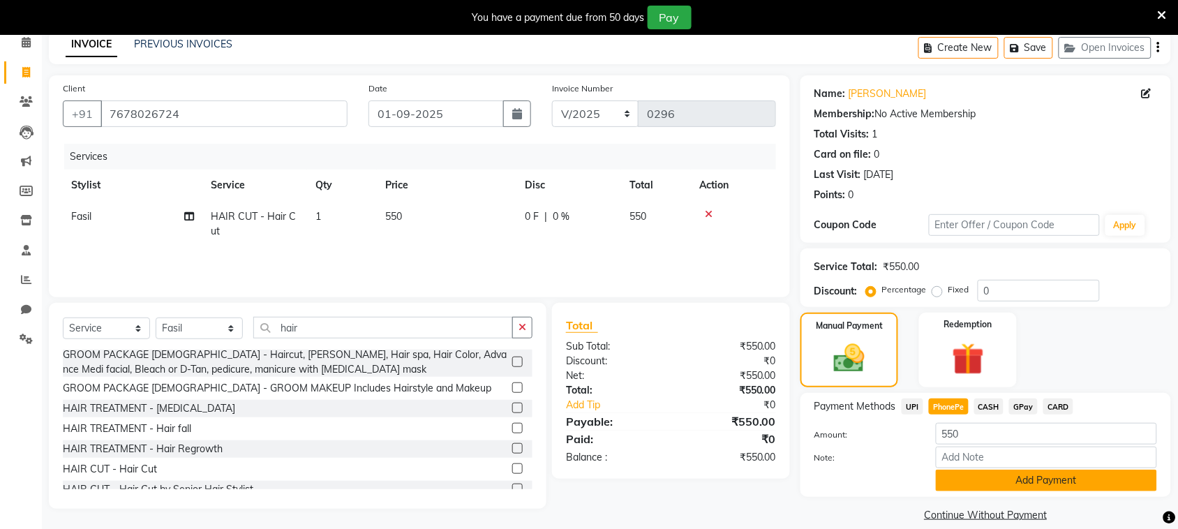
click at [1006, 480] on button "Add Payment" at bounding box center [1046, 481] width 221 height 22
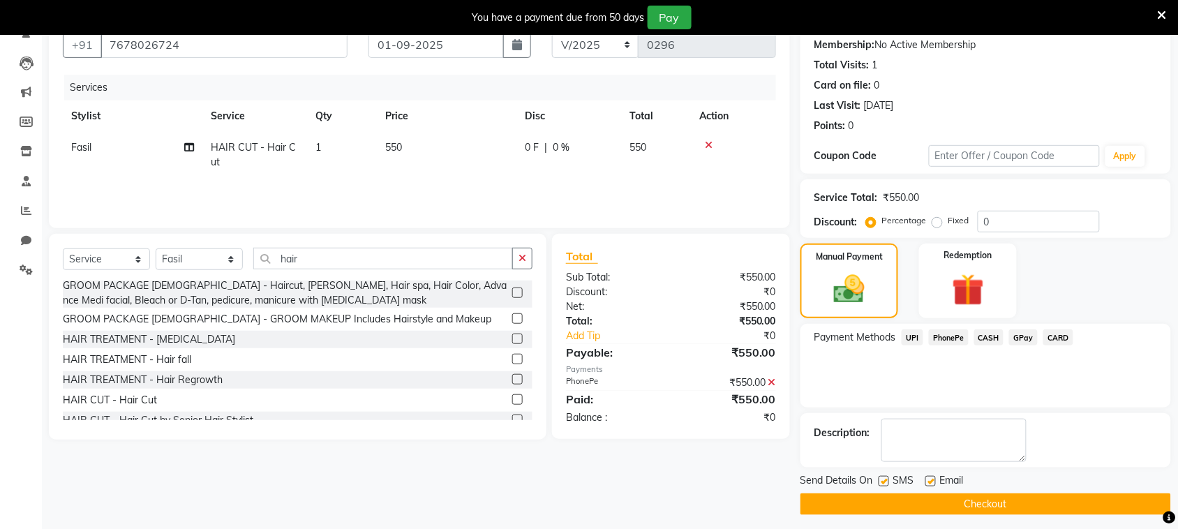
scroll to position [140, 0]
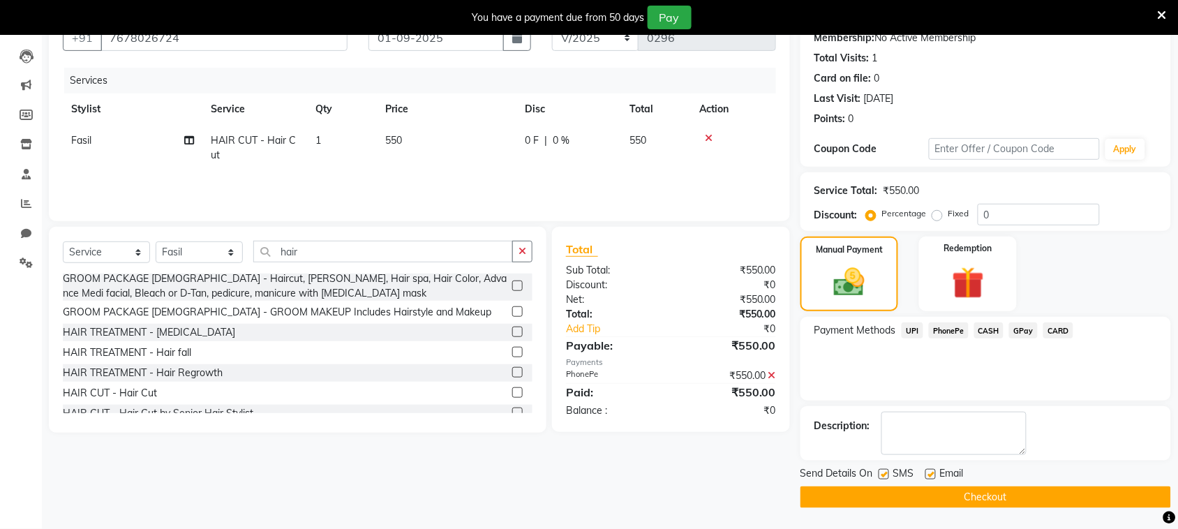
click at [883, 472] on label at bounding box center [884, 474] width 10 height 10
click at [883, 472] on input "checkbox" at bounding box center [883, 474] width 9 height 9
checkbox input "false"
click at [893, 495] on button "Checkout" at bounding box center [985, 497] width 371 height 22
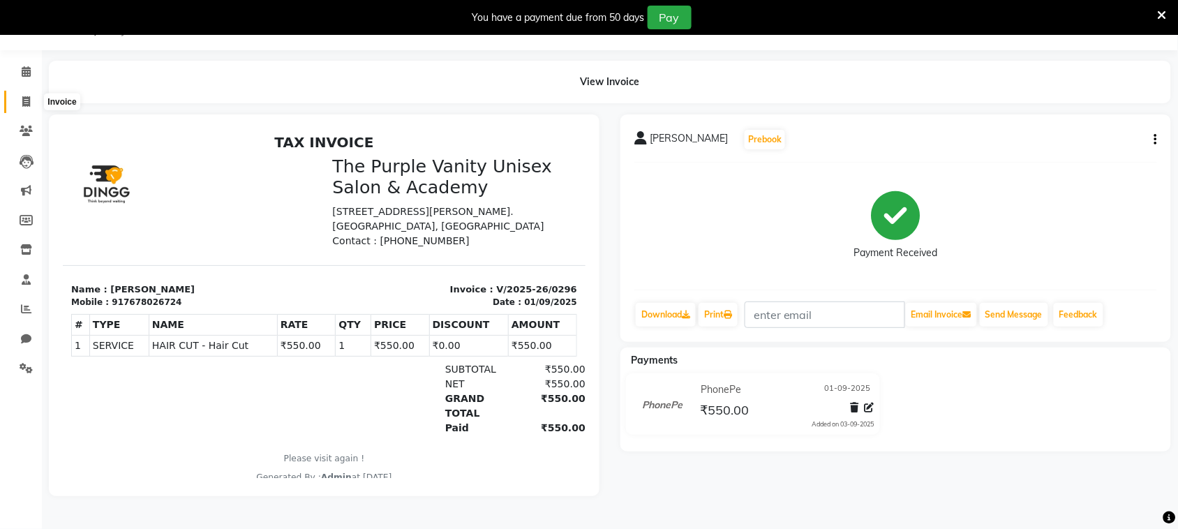
click at [23, 96] on icon at bounding box center [26, 101] width 8 height 10
select select "7947"
select select "service"
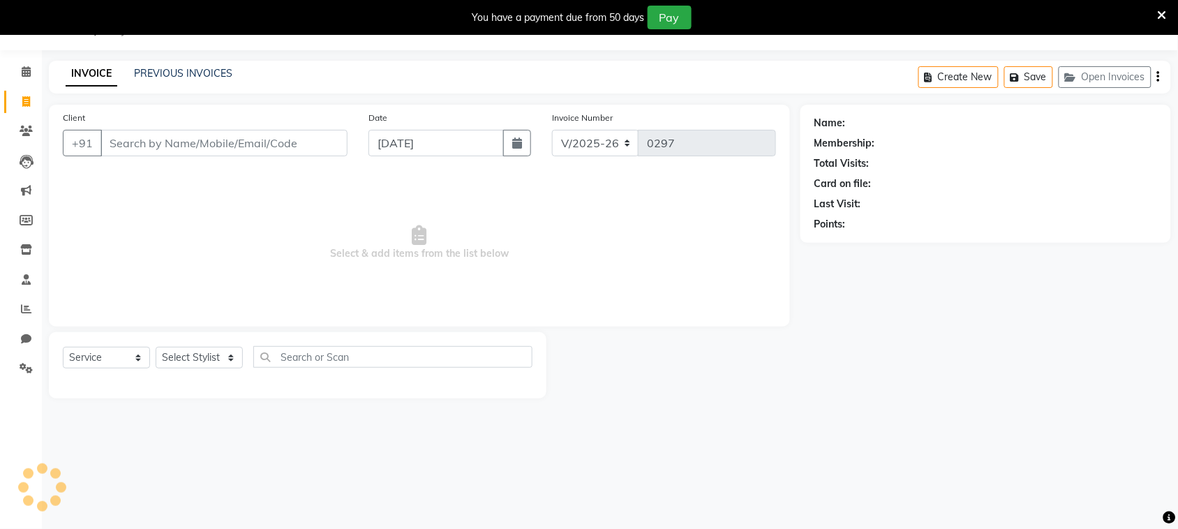
scroll to position [35, 0]
click at [518, 147] on icon "button" at bounding box center [517, 142] width 10 height 11
select select "9"
select select "2025"
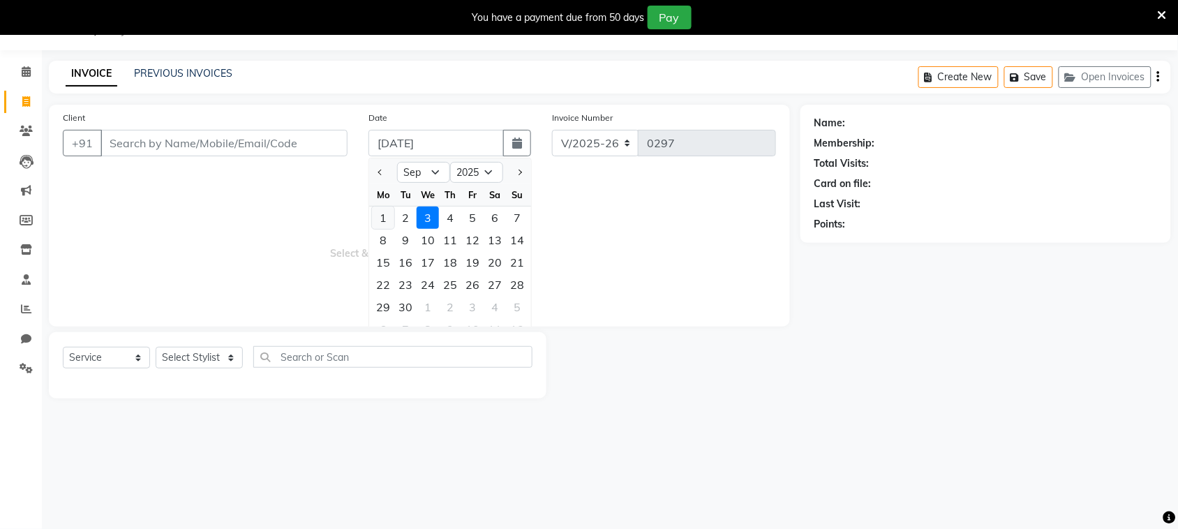
click at [382, 213] on div "1" at bounding box center [383, 218] width 22 height 22
type input "01-09-2025"
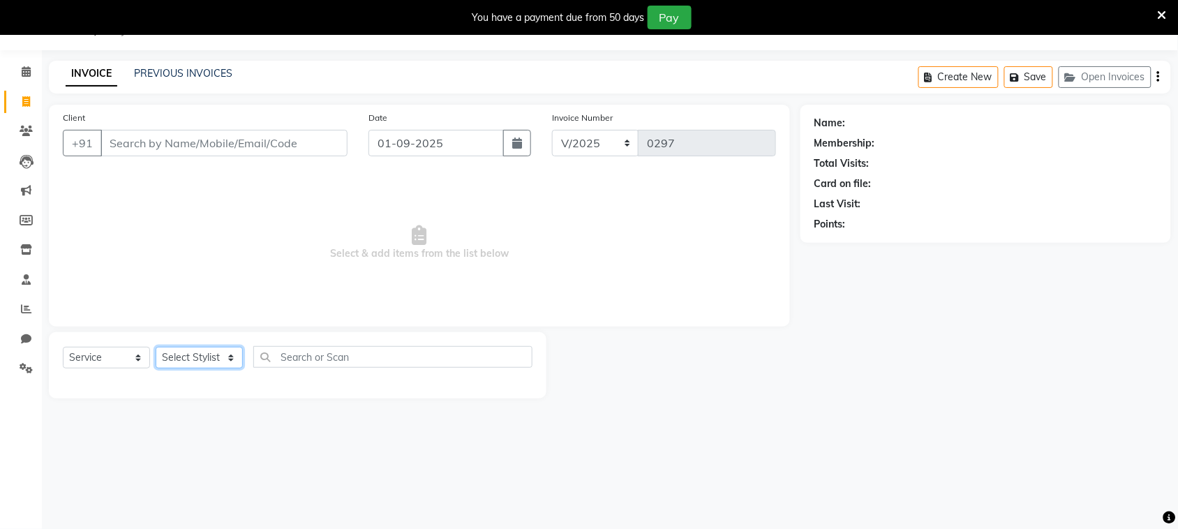
click at [225, 357] on select "Select Stylist [PERSON_NAME] [PERSON_NAME] [PERSON_NAME] [PERSON_NAME] [PERSON_…" at bounding box center [199, 358] width 87 height 22
select select "71496"
click at [156, 347] on select "Select Stylist [PERSON_NAME] [PERSON_NAME] [PERSON_NAME] [PERSON_NAME] [PERSON_…" at bounding box center [199, 358] width 87 height 22
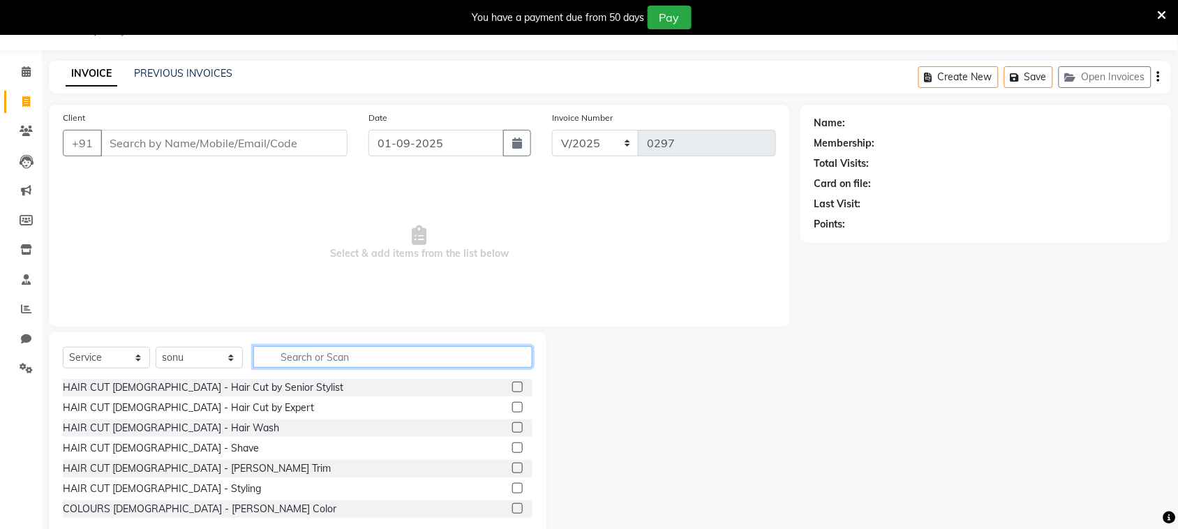
click at [342, 360] on input "text" at bounding box center [392, 357] width 279 height 22
click at [512, 405] on label at bounding box center [517, 407] width 10 height 10
click at [512, 405] on input "checkbox" at bounding box center [516, 407] width 9 height 9
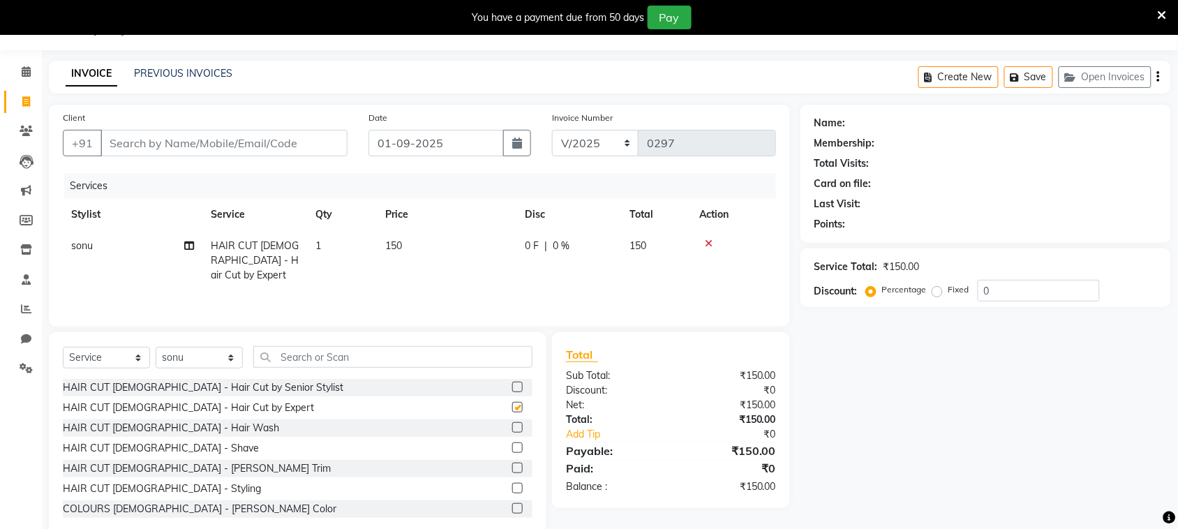
checkbox input "false"
click at [250, 143] on input "Client" at bounding box center [223, 143] width 247 height 27
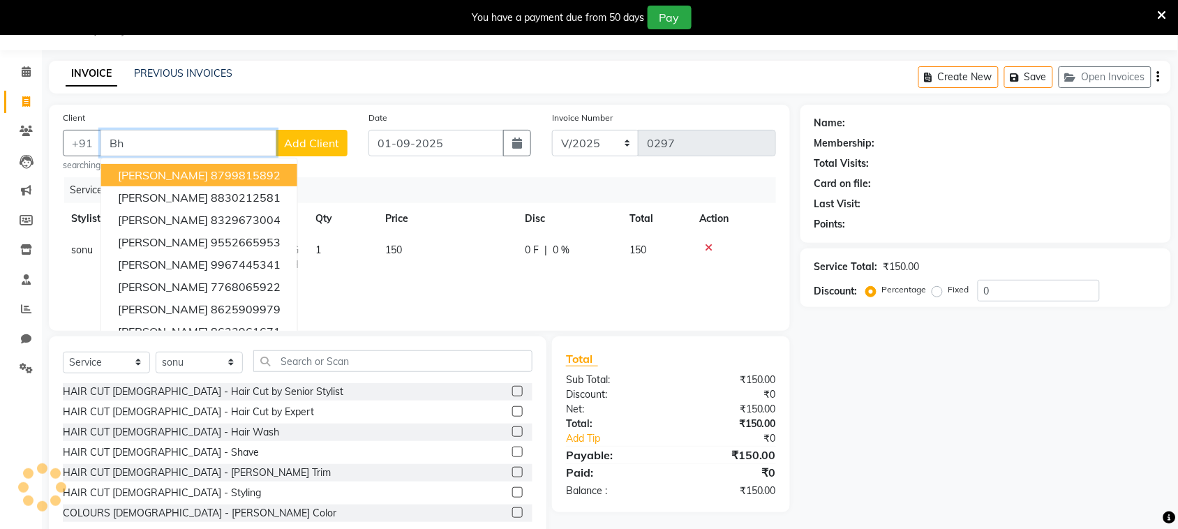
type input "B"
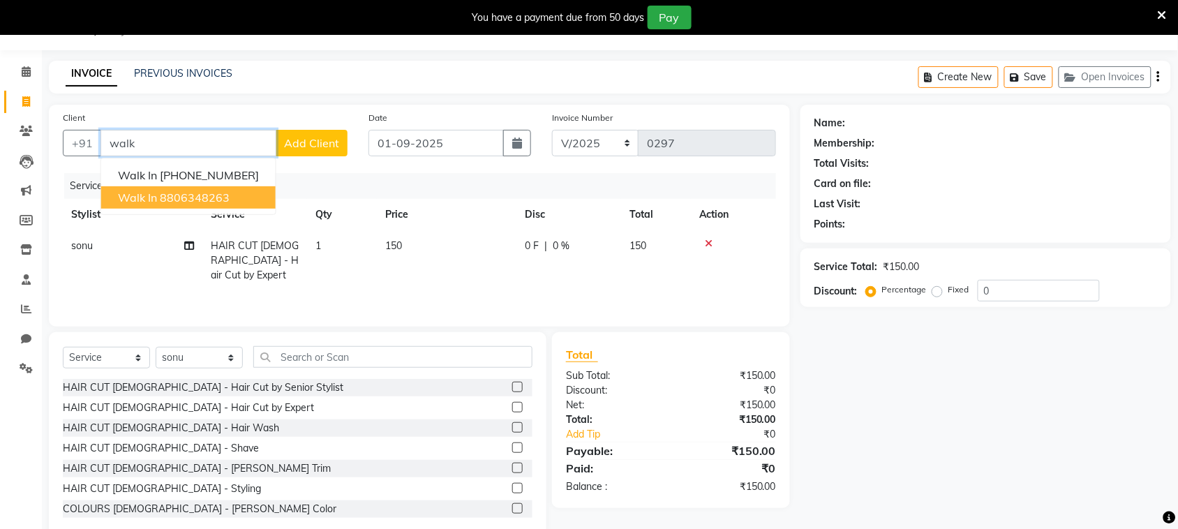
click at [220, 200] on ngb-highlight "8806348263" at bounding box center [195, 198] width 70 height 14
type input "8806348263"
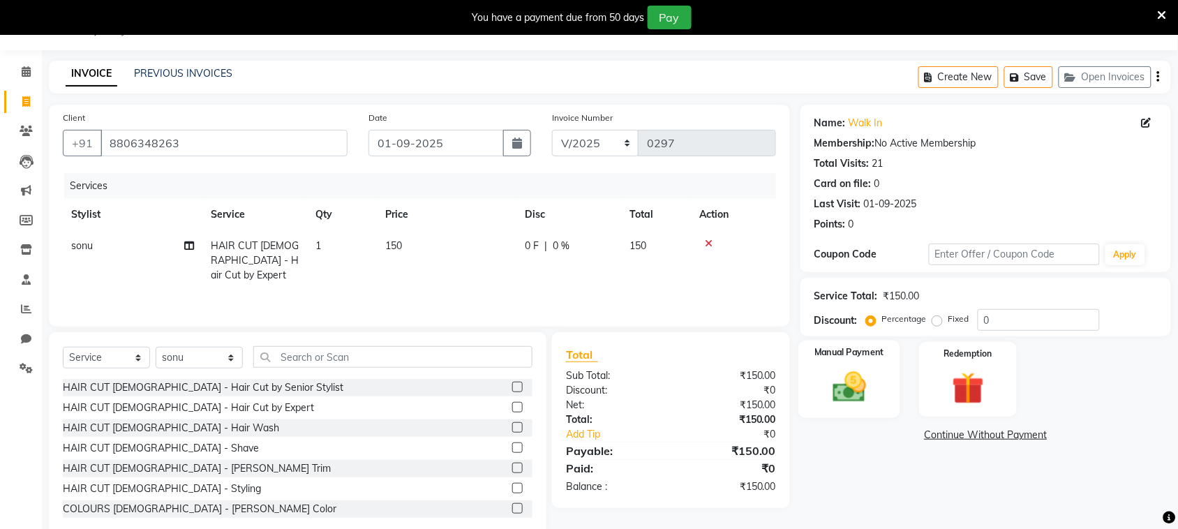
click at [848, 402] on img at bounding box center [849, 387] width 54 height 38
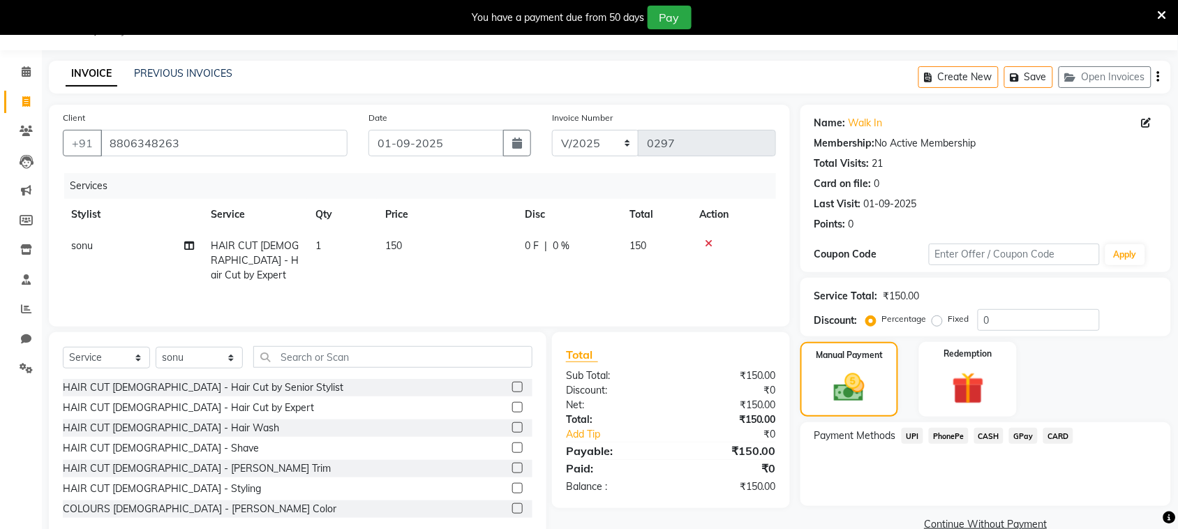
click at [949, 440] on span "PhonePe" at bounding box center [949, 436] width 40 height 16
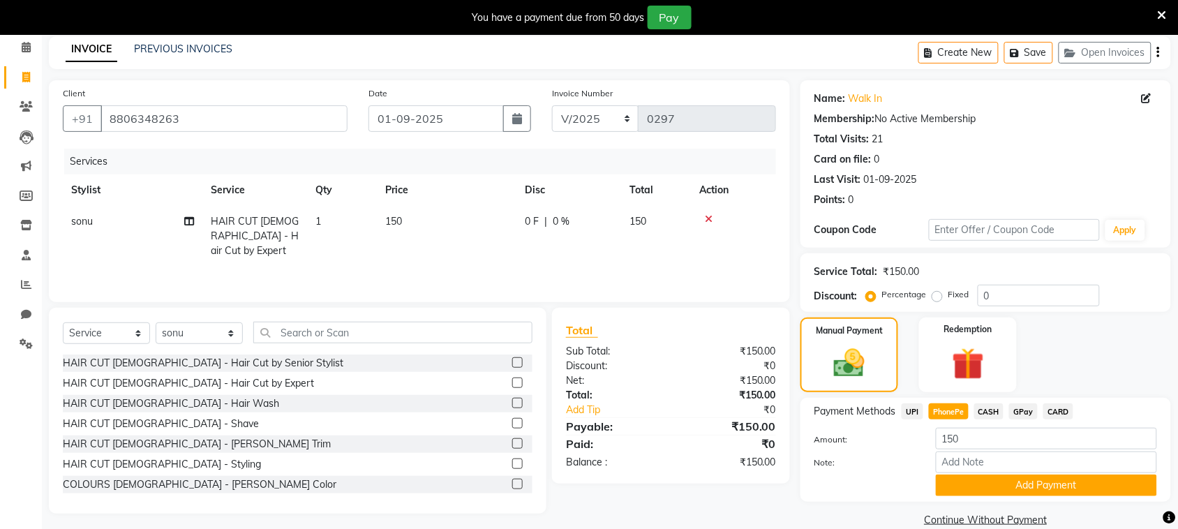
scroll to position [81, 0]
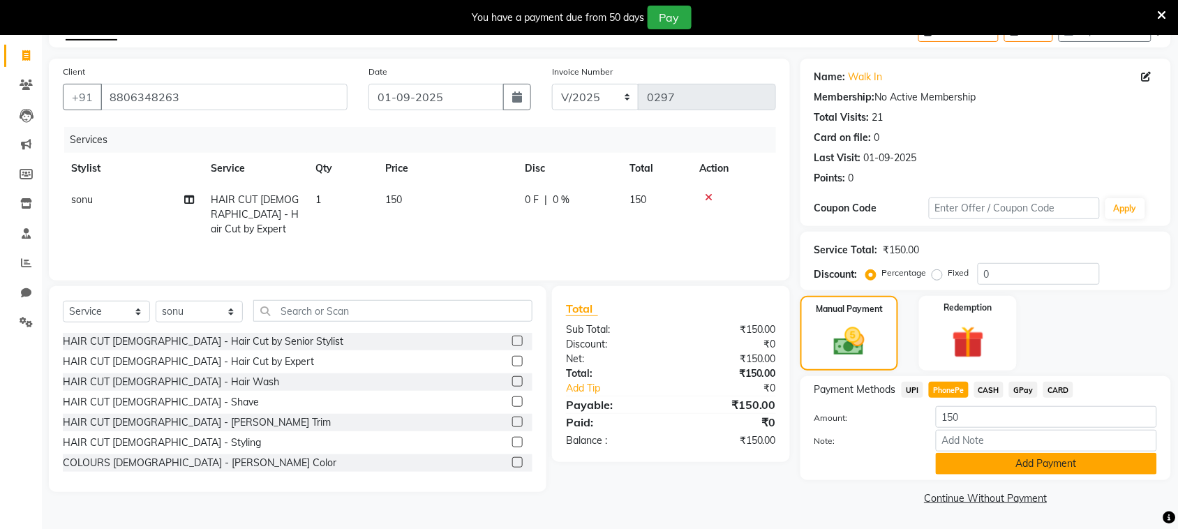
click at [957, 465] on button "Add Payment" at bounding box center [1046, 464] width 221 height 22
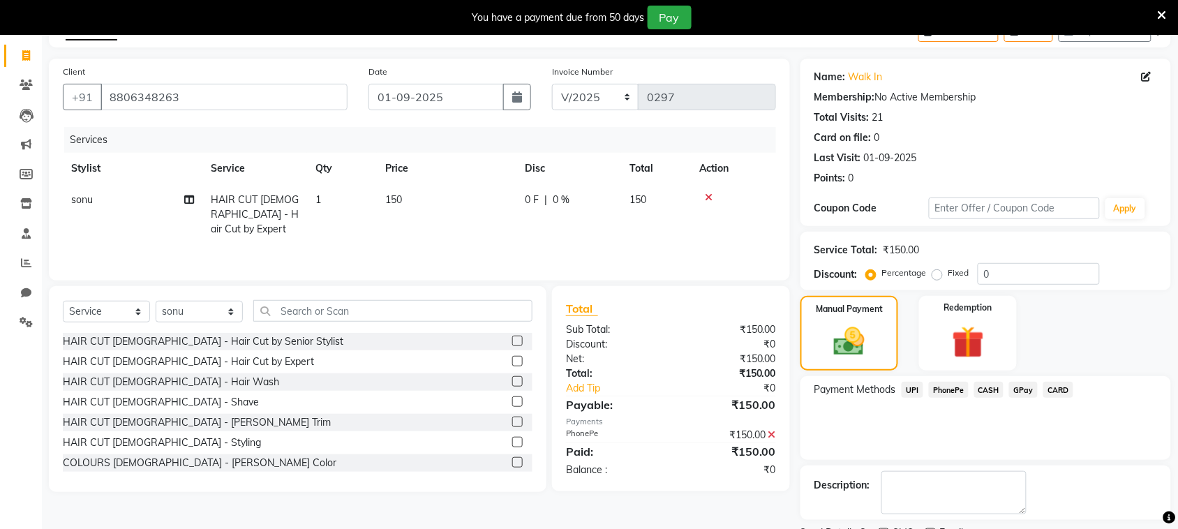
scroll to position [140, 0]
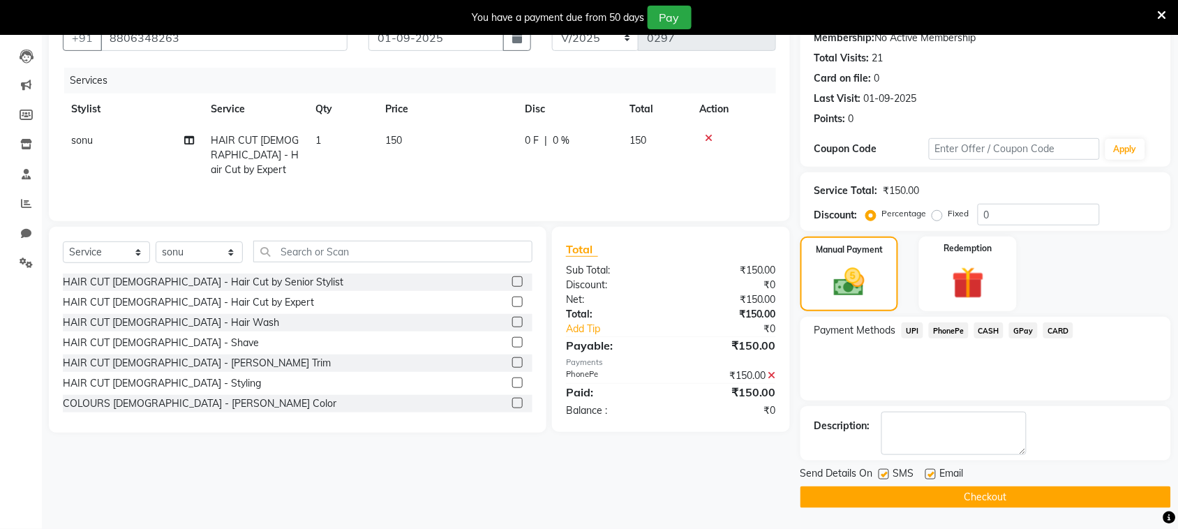
click at [883, 472] on label at bounding box center [884, 474] width 10 height 10
click at [883, 472] on input "checkbox" at bounding box center [883, 474] width 9 height 9
checkbox input "false"
click at [911, 504] on button "Checkout" at bounding box center [985, 497] width 371 height 22
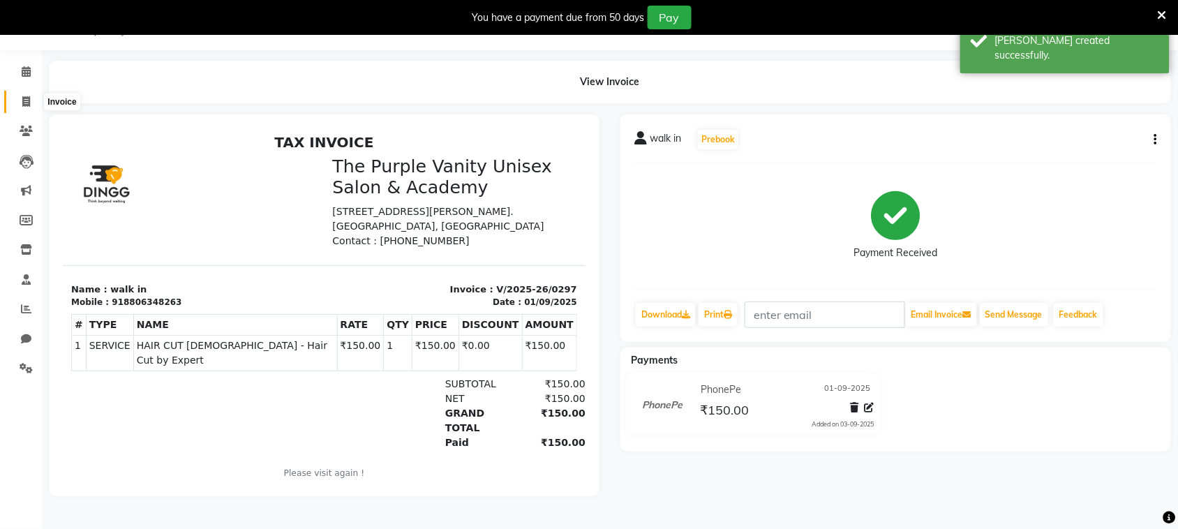
click at [22, 102] on icon at bounding box center [26, 101] width 8 height 10
select select "7947"
select select "service"
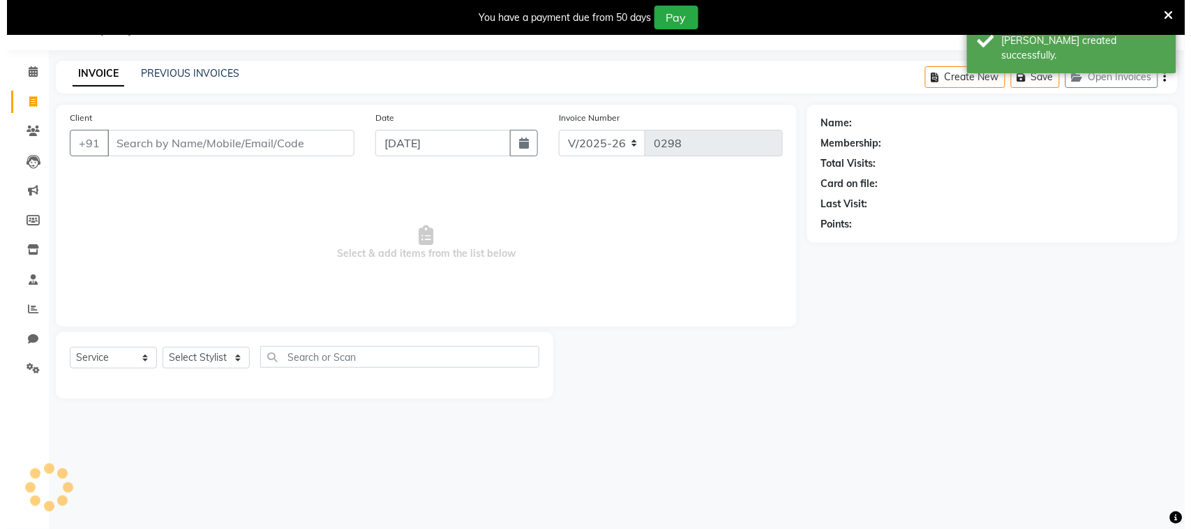
scroll to position [35, 0]
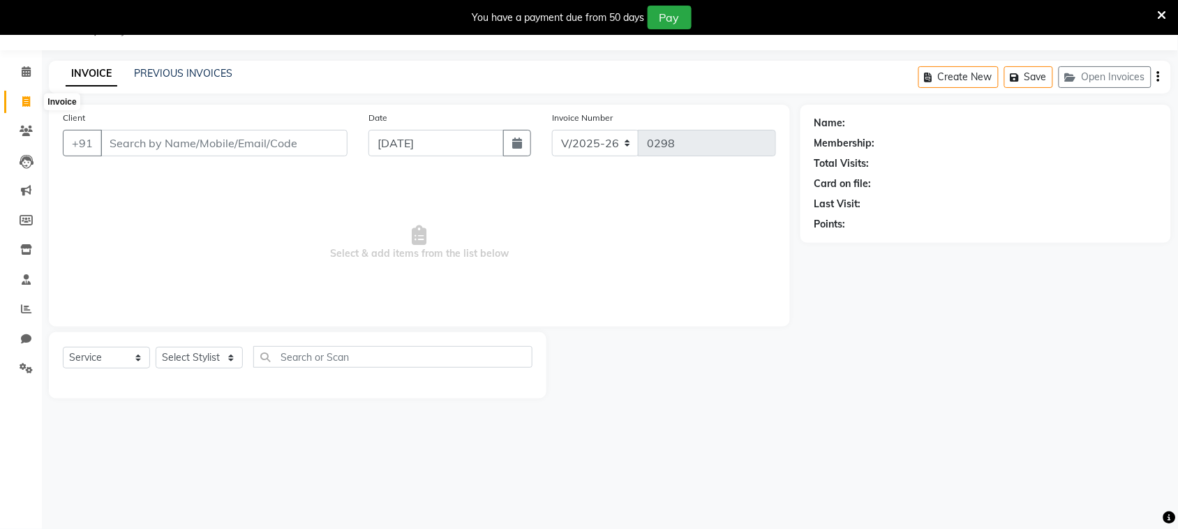
click at [25, 100] on icon at bounding box center [26, 101] width 8 height 10
select select "7947"
select select "service"
click at [519, 148] on icon "button" at bounding box center [517, 142] width 10 height 11
select select "9"
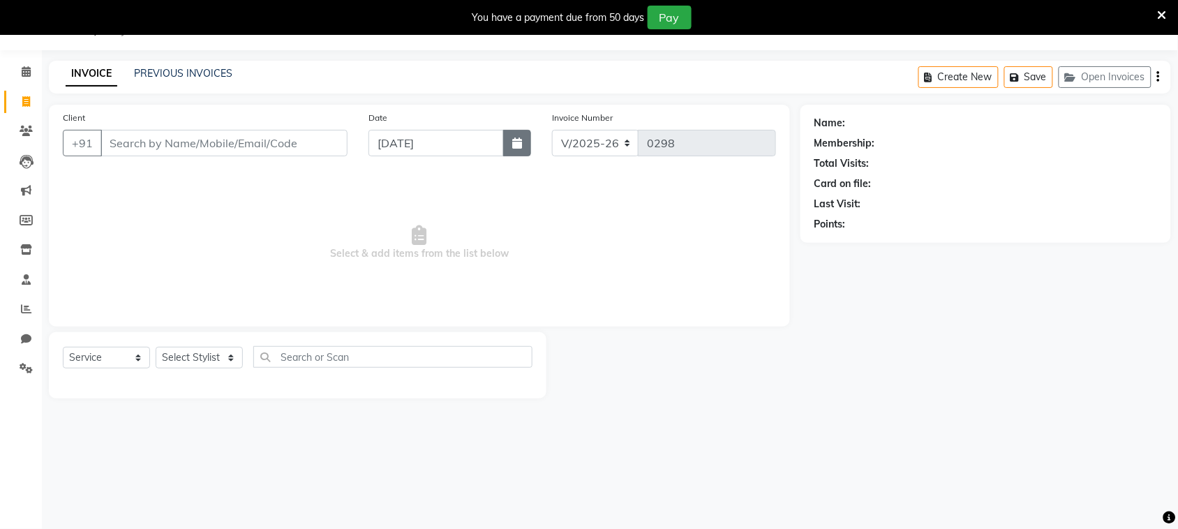
select select "2025"
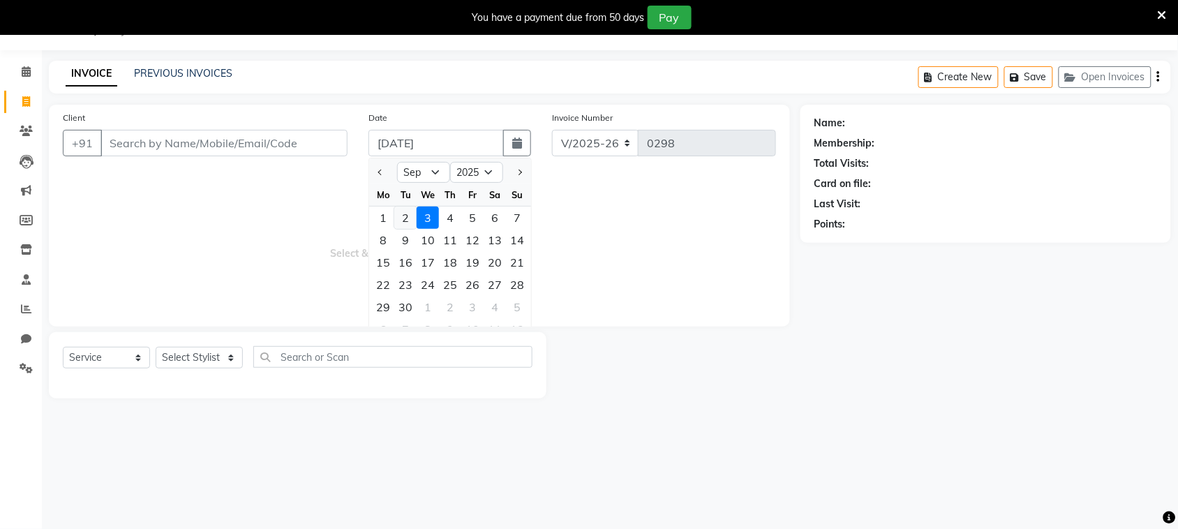
click at [403, 215] on div "2" at bounding box center [405, 218] width 22 height 22
type input "02-09-2025"
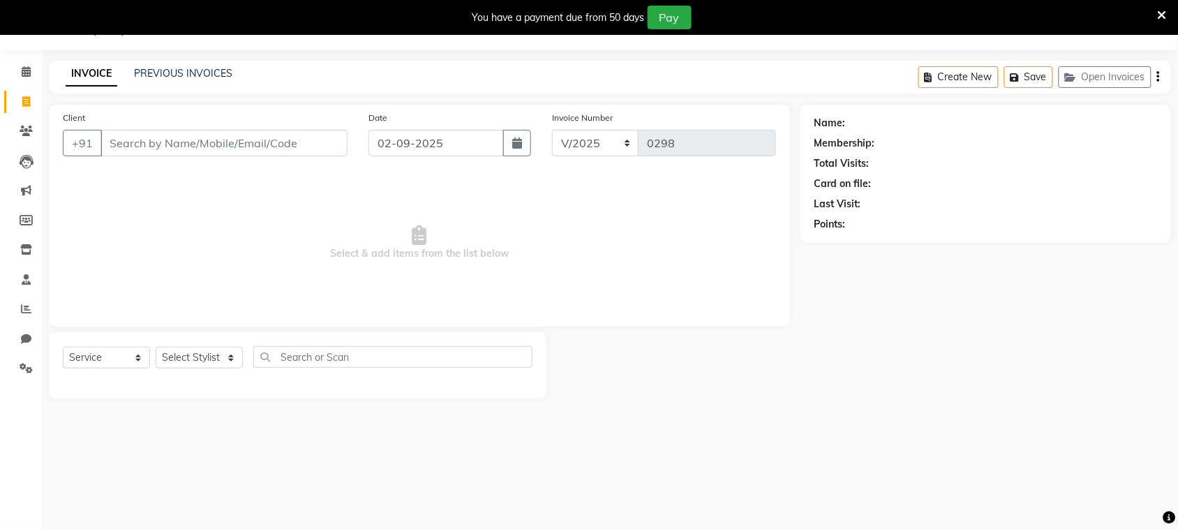
click at [270, 196] on span "Select & add items from the list below" at bounding box center [419, 243] width 713 height 140
click at [234, 144] on input "Client" at bounding box center [223, 143] width 247 height 27
type input "9158687555"
click at [302, 141] on span "Add Client" at bounding box center [311, 143] width 55 height 14
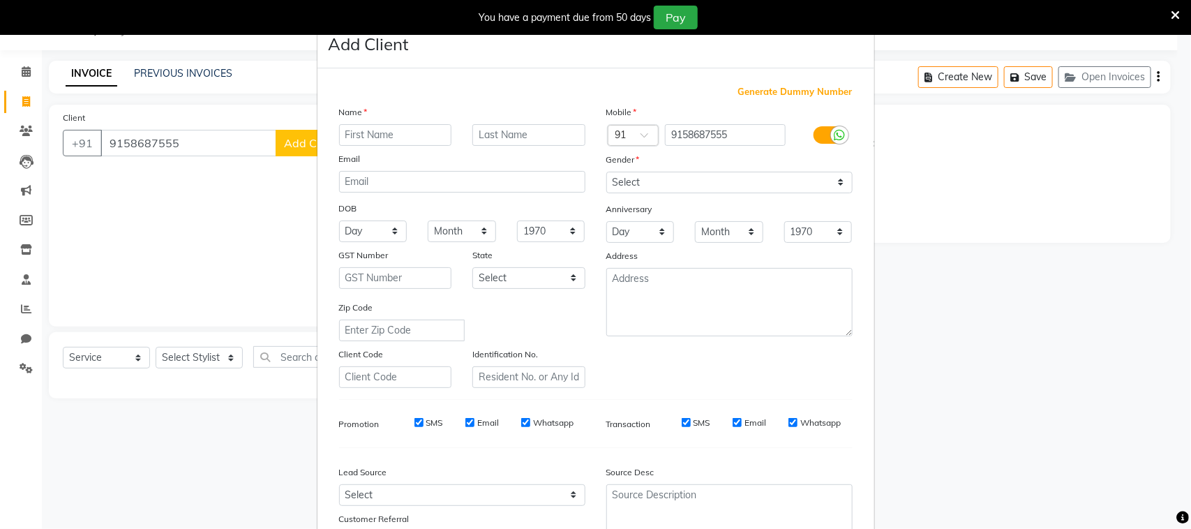
click at [420, 128] on input "text" at bounding box center [395, 135] width 113 height 22
type input "[PERSON_NAME]"
click at [549, 129] on input "text" at bounding box center [528, 135] width 113 height 22
type input "[PERSON_NAME]"
click at [659, 183] on select "Select [DEMOGRAPHIC_DATA] [DEMOGRAPHIC_DATA] Other Prefer Not To Say" at bounding box center [729, 183] width 246 height 22
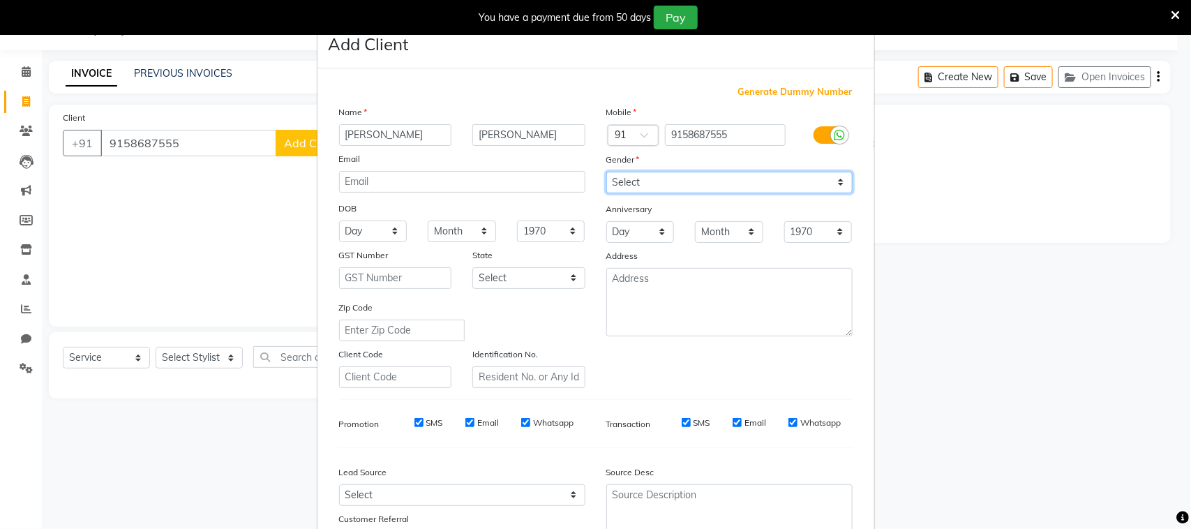
select select "[DEMOGRAPHIC_DATA]"
click at [606, 172] on select "Select [DEMOGRAPHIC_DATA] [DEMOGRAPHIC_DATA] Other Prefer Not To Say" at bounding box center [729, 183] width 246 height 22
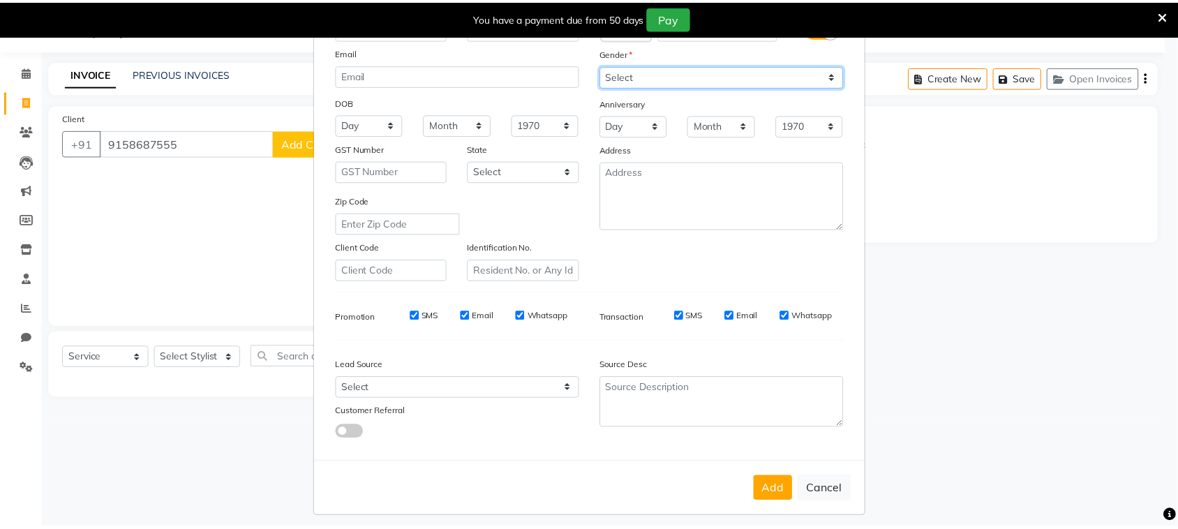
scroll to position [110, 0]
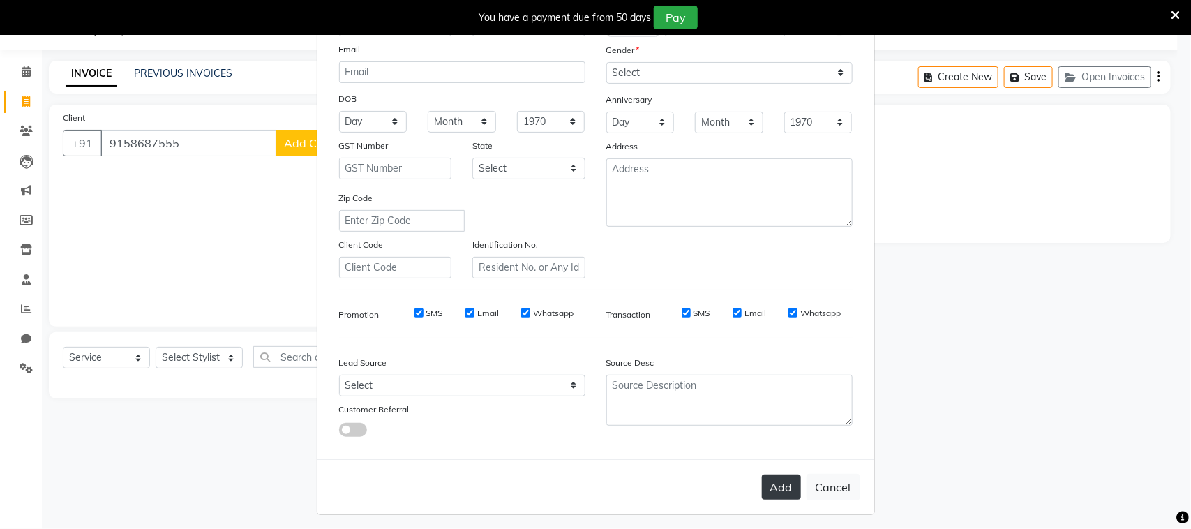
click at [783, 479] on button "Add" at bounding box center [781, 487] width 39 height 25
select select
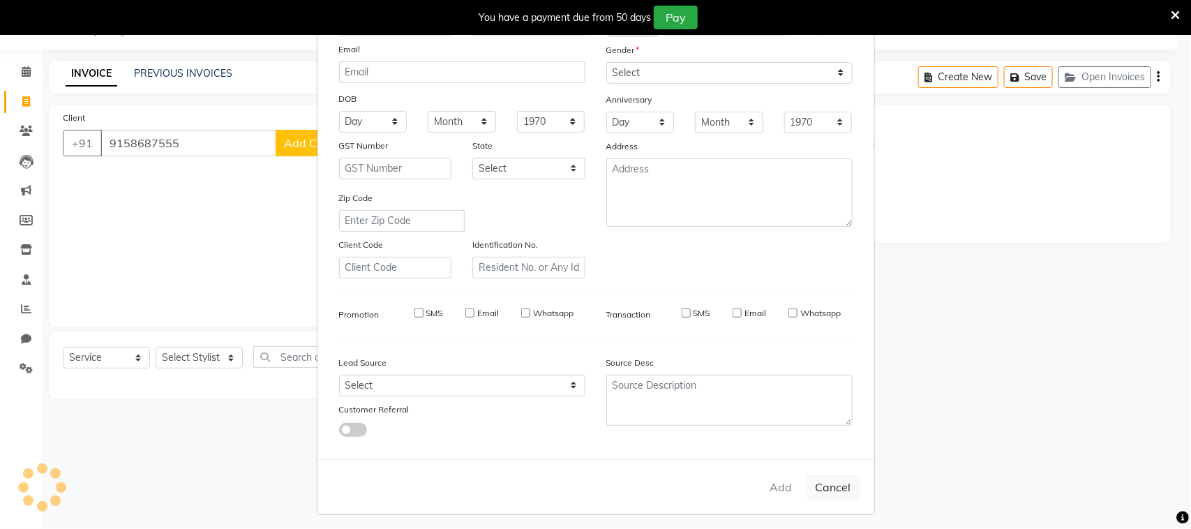
select select
checkbox input "false"
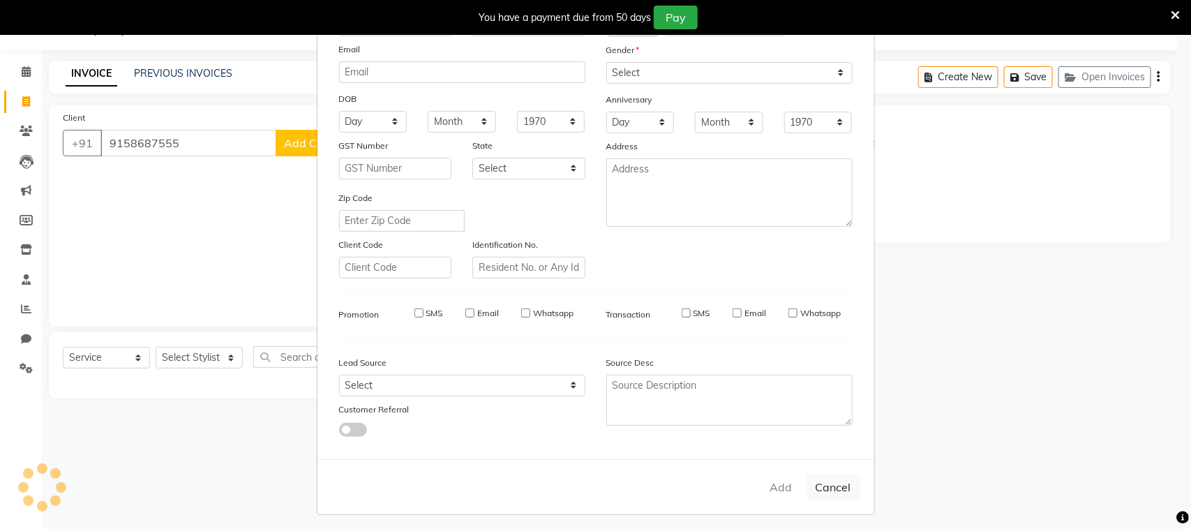
checkbox input "false"
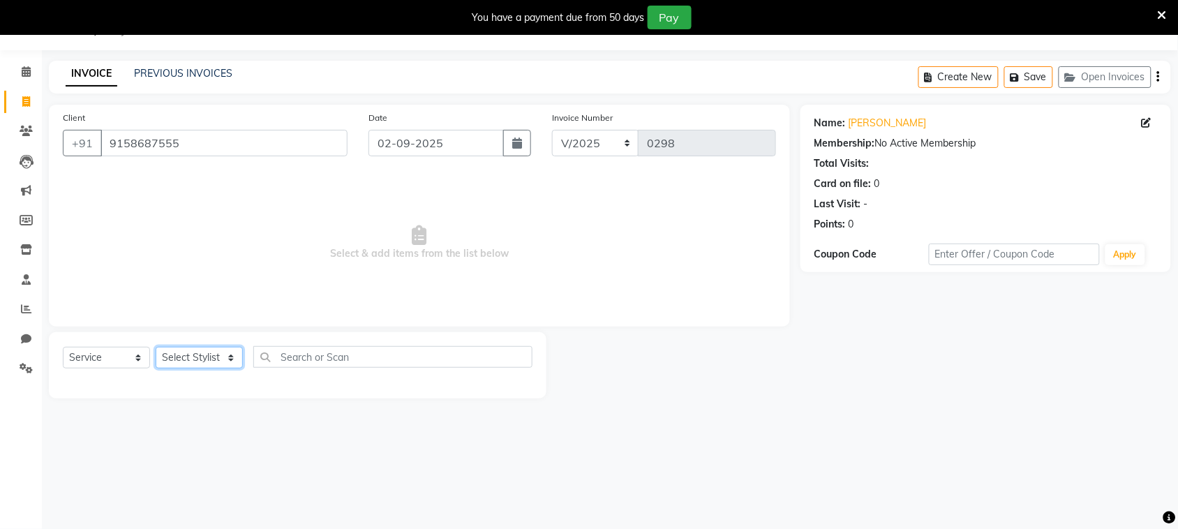
click at [213, 360] on select "Select Stylist [PERSON_NAME] [PERSON_NAME] [PERSON_NAME] [PERSON_NAME] [PERSON_…" at bounding box center [199, 358] width 87 height 22
select select "87147"
click at [156, 347] on select "Select Stylist [PERSON_NAME] [PERSON_NAME] [PERSON_NAME] [PERSON_NAME] [PERSON_…" at bounding box center [199, 358] width 87 height 22
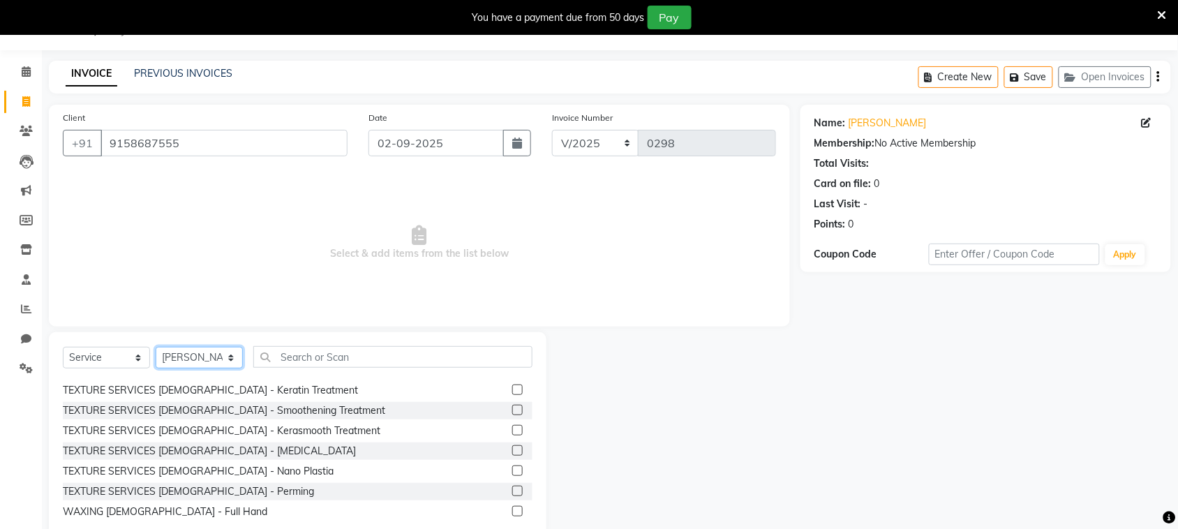
scroll to position [150, 0]
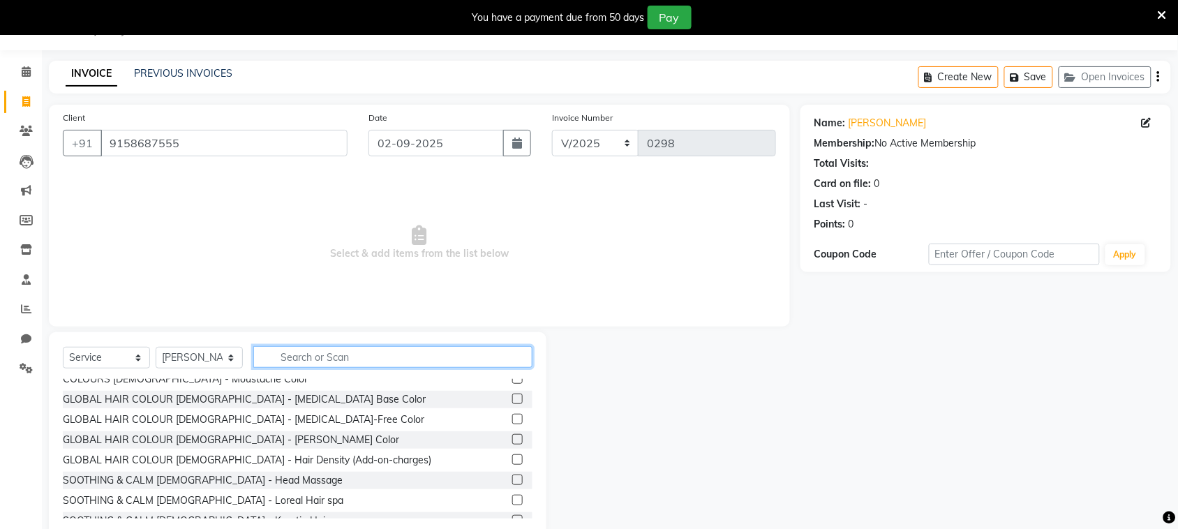
click at [447, 350] on input "text" at bounding box center [392, 357] width 279 height 22
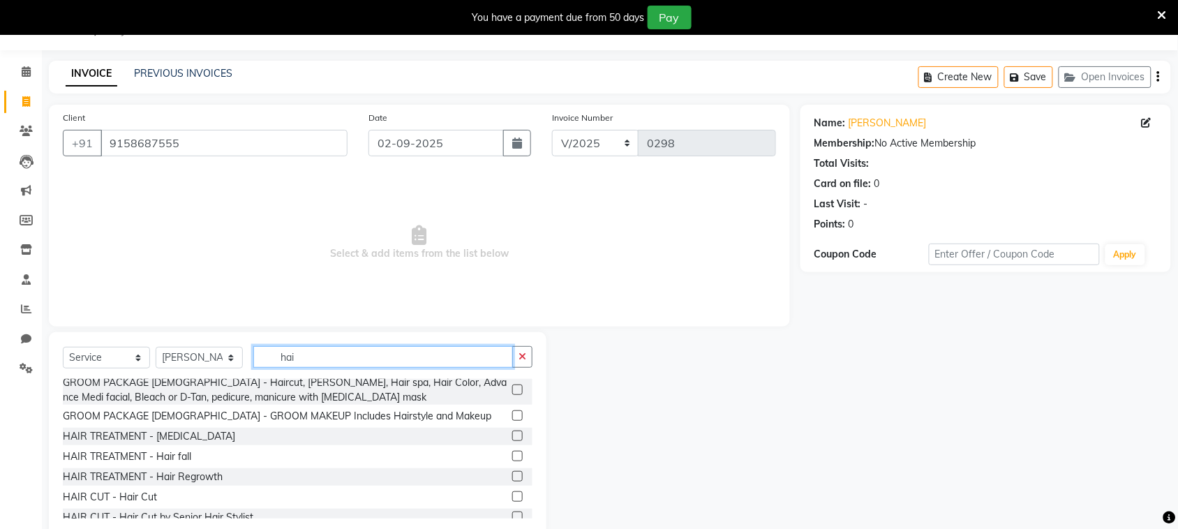
scroll to position [319, 0]
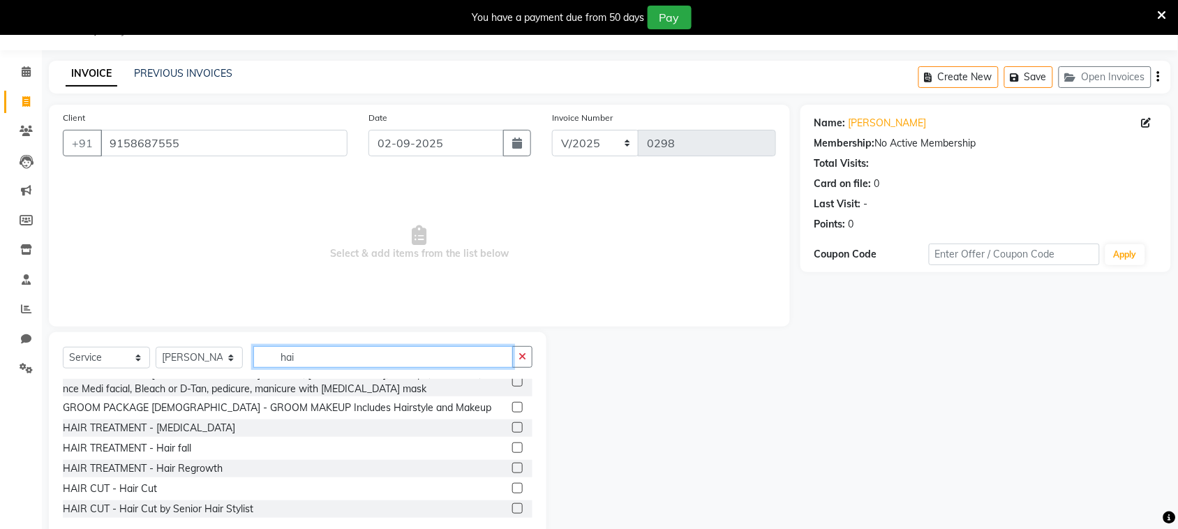
type input "hai"
click at [512, 483] on label at bounding box center [517, 488] width 10 height 10
click at [512, 484] on input "checkbox" at bounding box center [516, 488] width 9 height 9
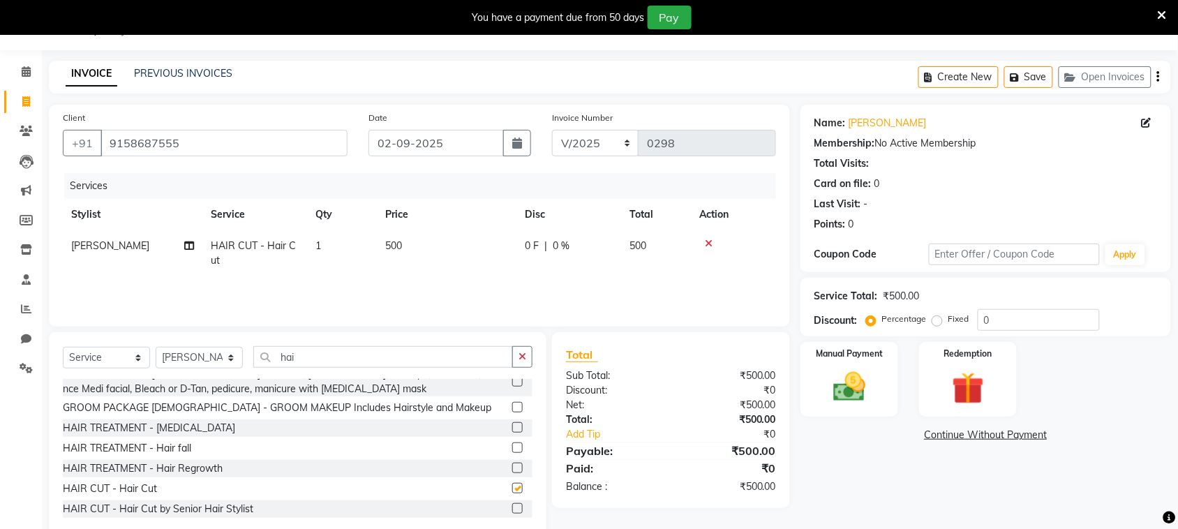
checkbox input "false"
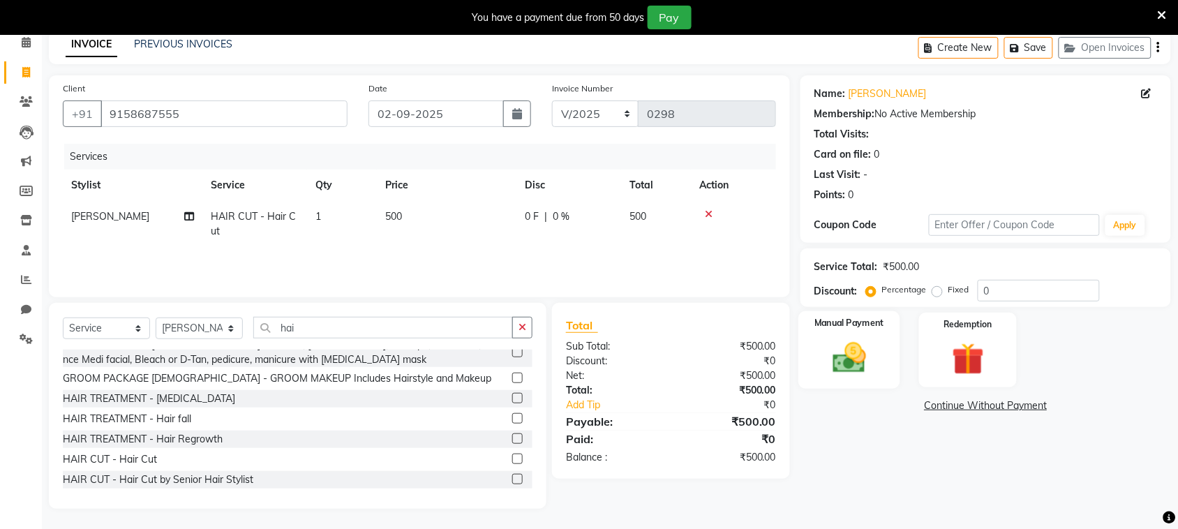
click at [846, 350] on img at bounding box center [849, 357] width 54 height 38
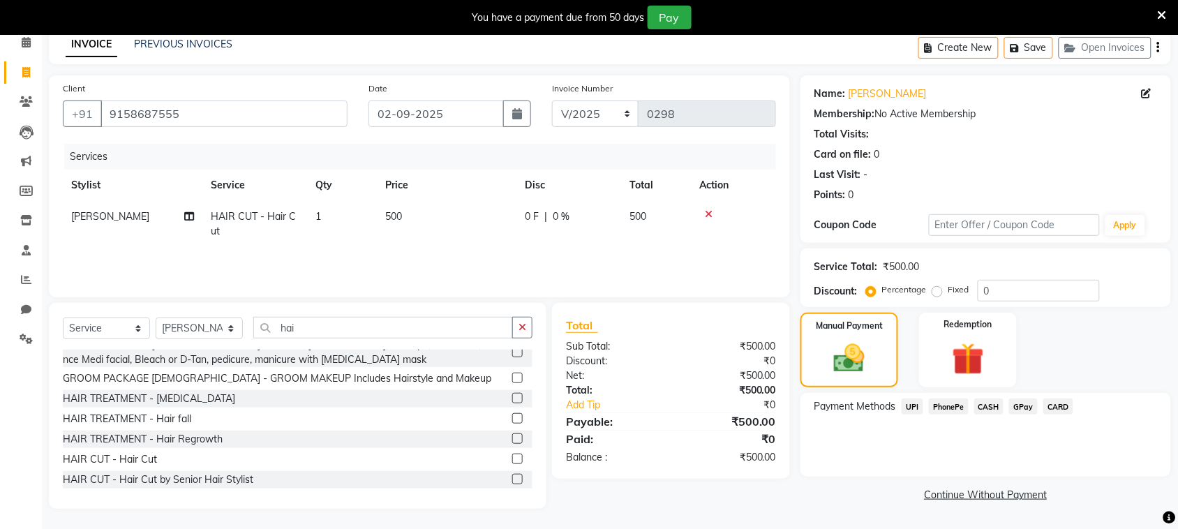
click at [954, 400] on span "PhonePe" at bounding box center [949, 406] width 40 height 16
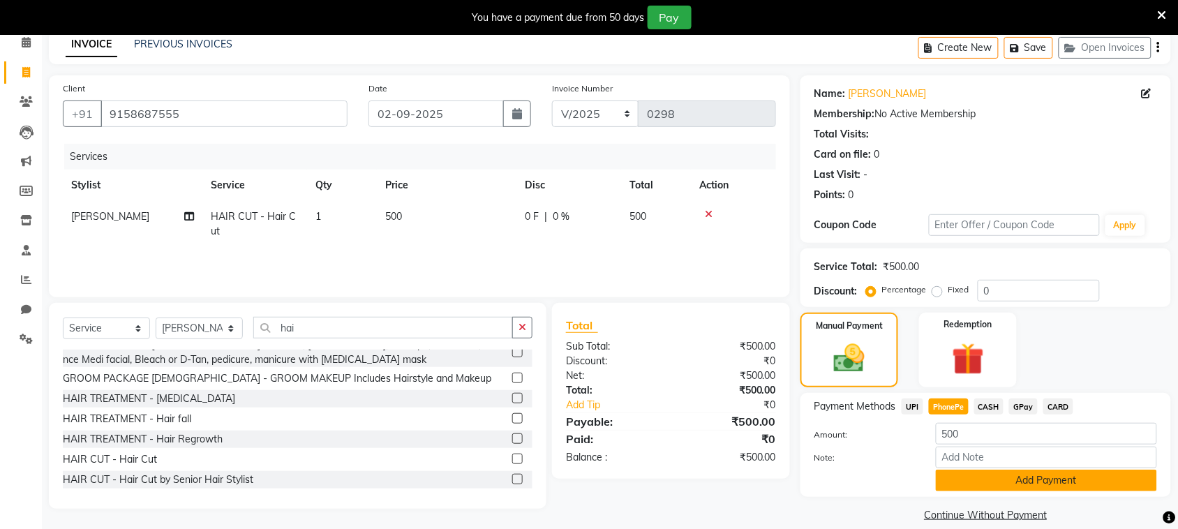
click at [1009, 476] on button "Add Payment" at bounding box center [1046, 481] width 221 height 22
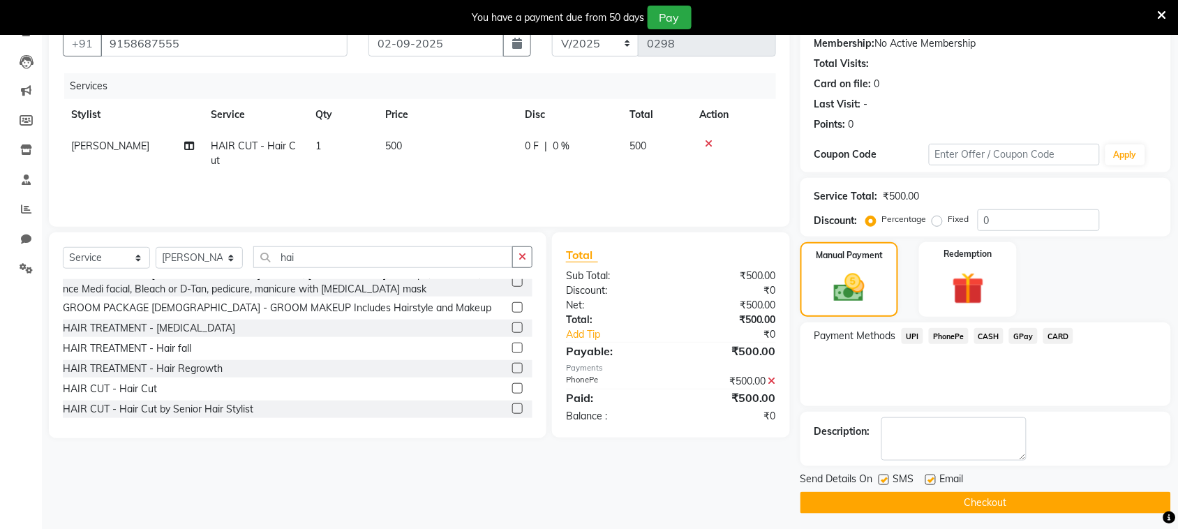
scroll to position [121, 0]
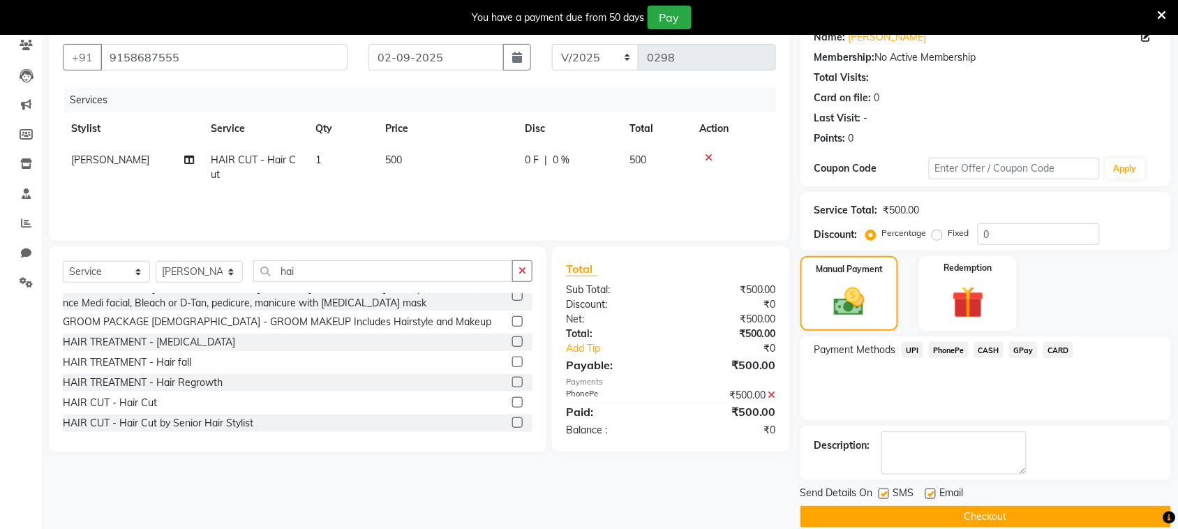
click at [885, 493] on label at bounding box center [884, 494] width 10 height 10
click at [885, 493] on input "checkbox" at bounding box center [883, 494] width 9 height 9
checkbox input "false"
click at [897, 515] on button "Checkout" at bounding box center [985, 517] width 371 height 22
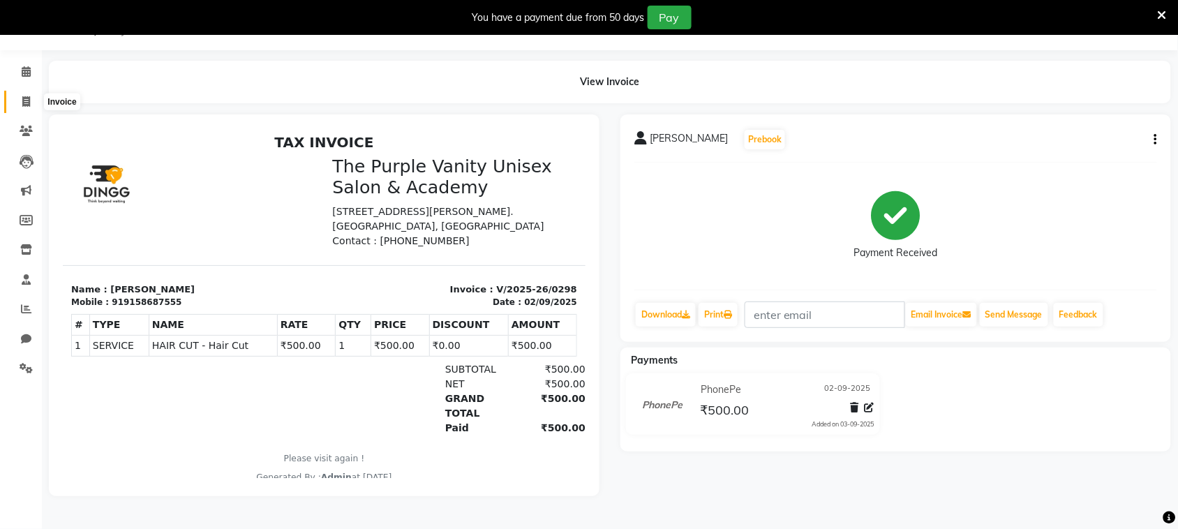
click at [26, 96] on icon at bounding box center [26, 101] width 8 height 10
select select "service"
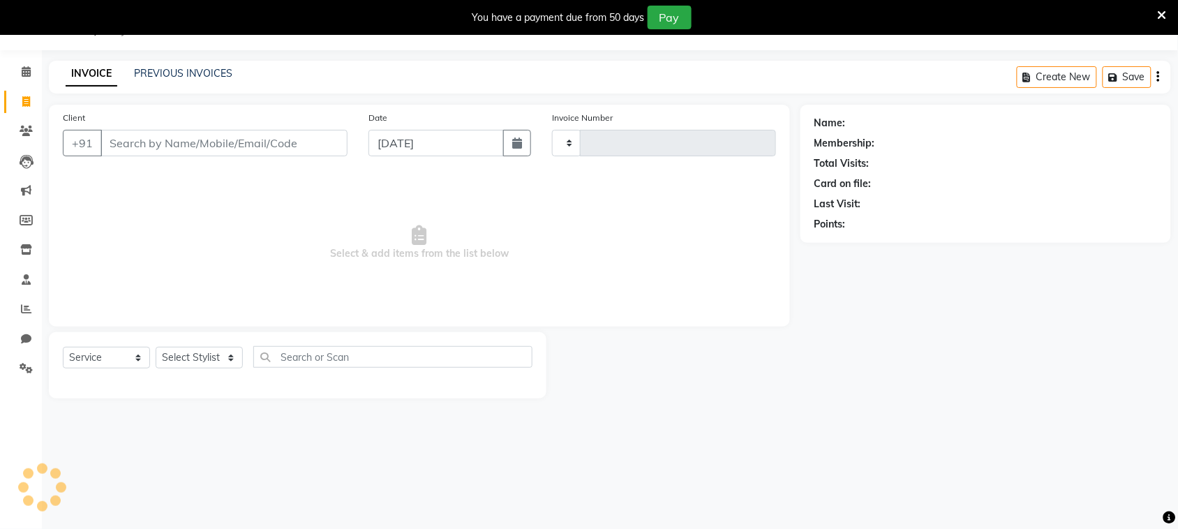
type input "0299"
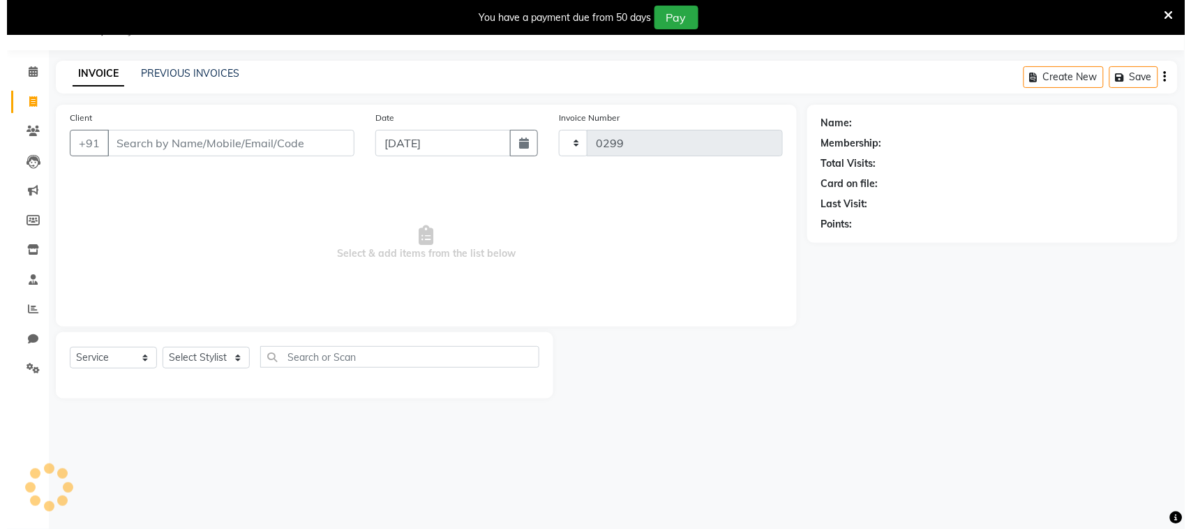
scroll to position [35, 0]
select select "7947"
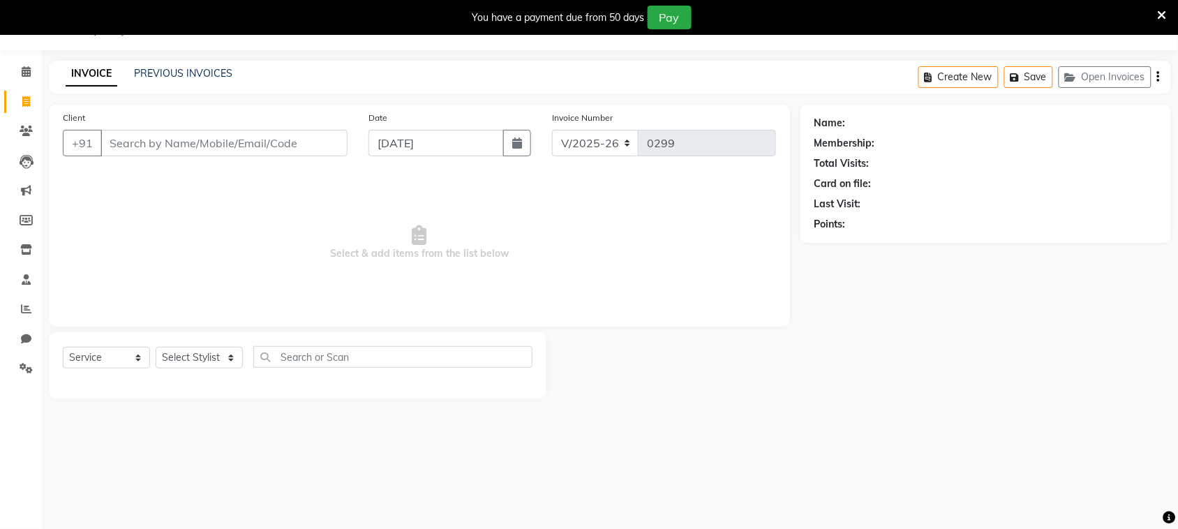
click at [264, 148] on input "Client" at bounding box center [223, 143] width 247 height 27
type input "[PERSON_NAME]"
click at [302, 142] on span "Add Client" at bounding box center [311, 143] width 55 height 14
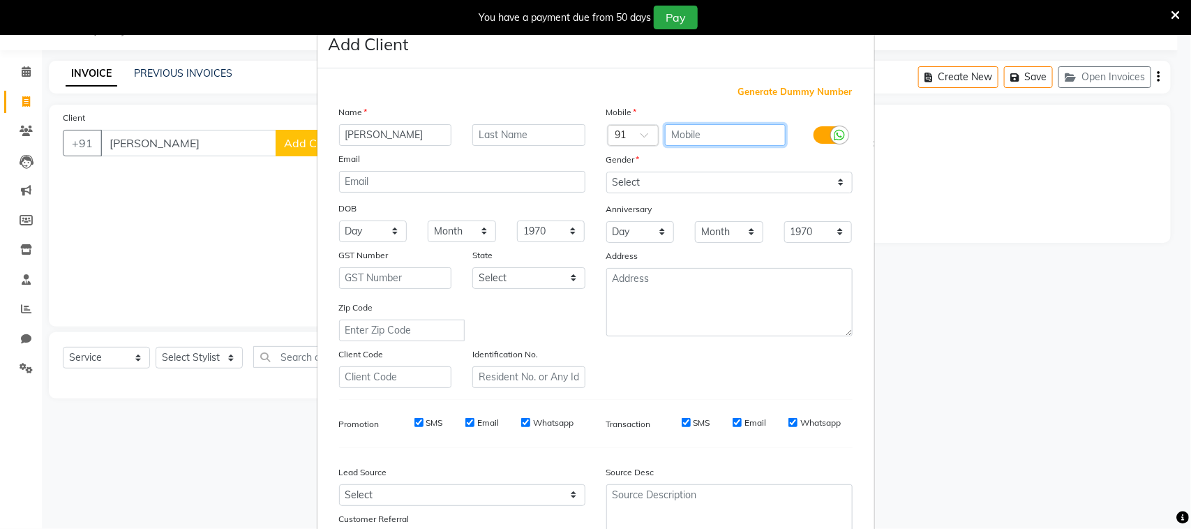
click at [708, 131] on input "text" at bounding box center [725, 135] width 121 height 22
type input "8698061778"
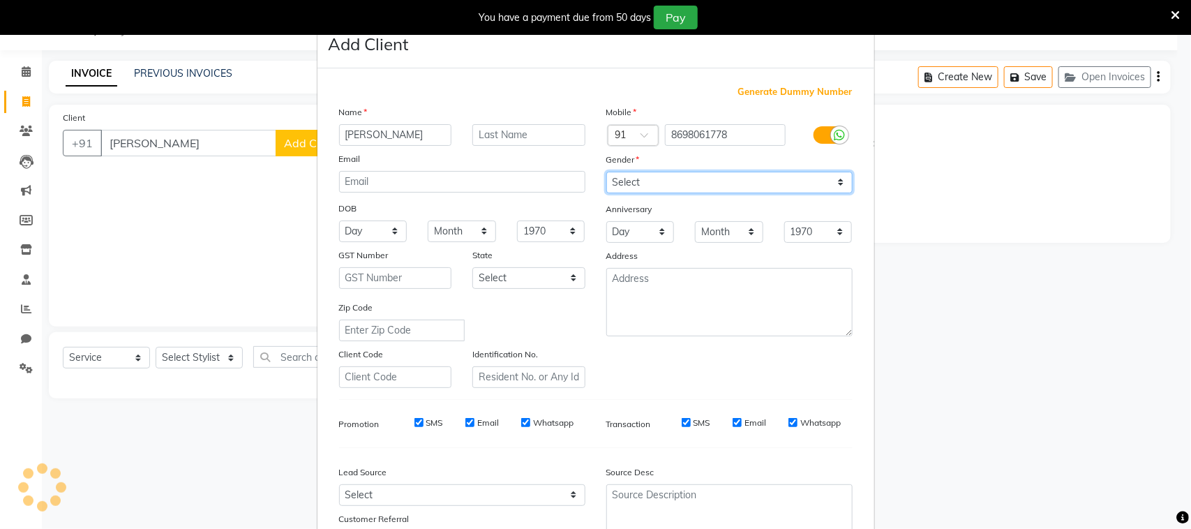
click at [706, 178] on select "Select [DEMOGRAPHIC_DATA] [DEMOGRAPHIC_DATA] Other Prefer Not To Say" at bounding box center [729, 183] width 246 height 22
select select "[DEMOGRAPHIC_DATA]"
click at [606, 172] on select "Select [DEMOGRAPHIC_DATA] [DEMOGRAPHIC_DATA] Other Prefer Not To Say" at bounding box center [729, 183] width 246 height 22
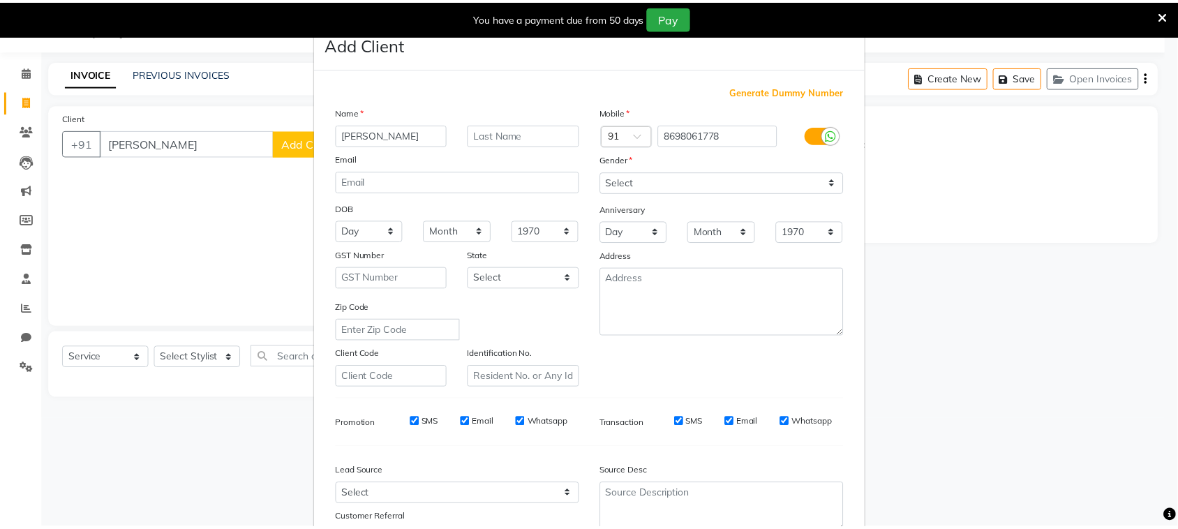
scroll to position [110, 0]
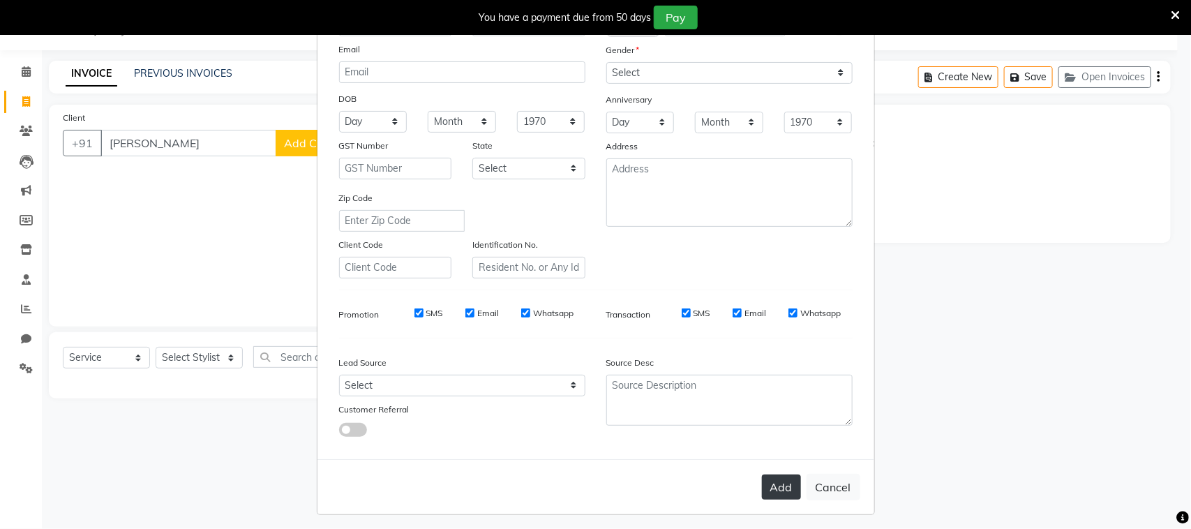
click at [766, 486] on button "Add" at bounding box center [781, 487] width 39 height 25
type input "8698061778"
select select
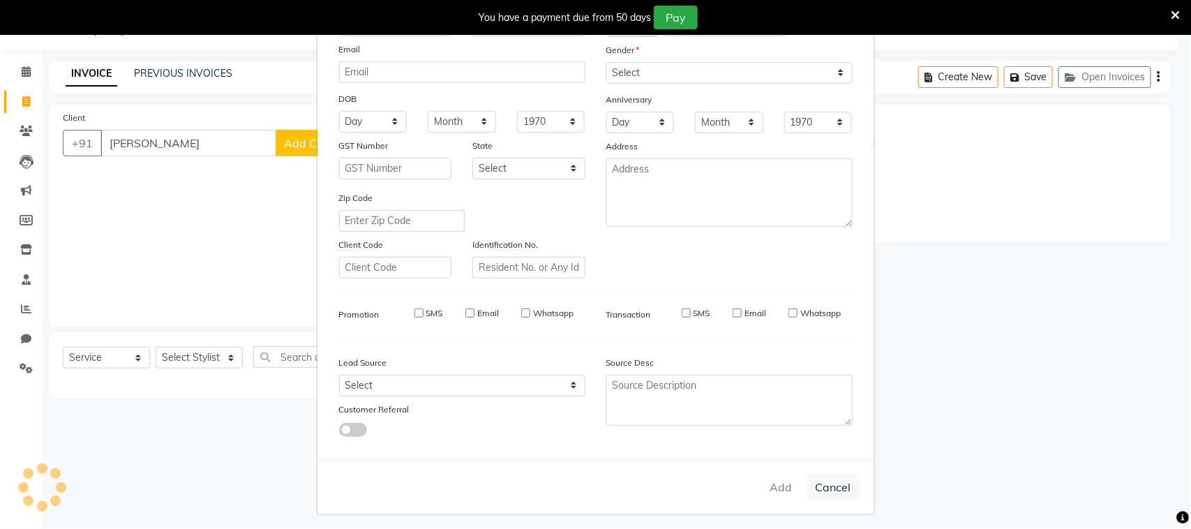
select select
checkbox input "false"
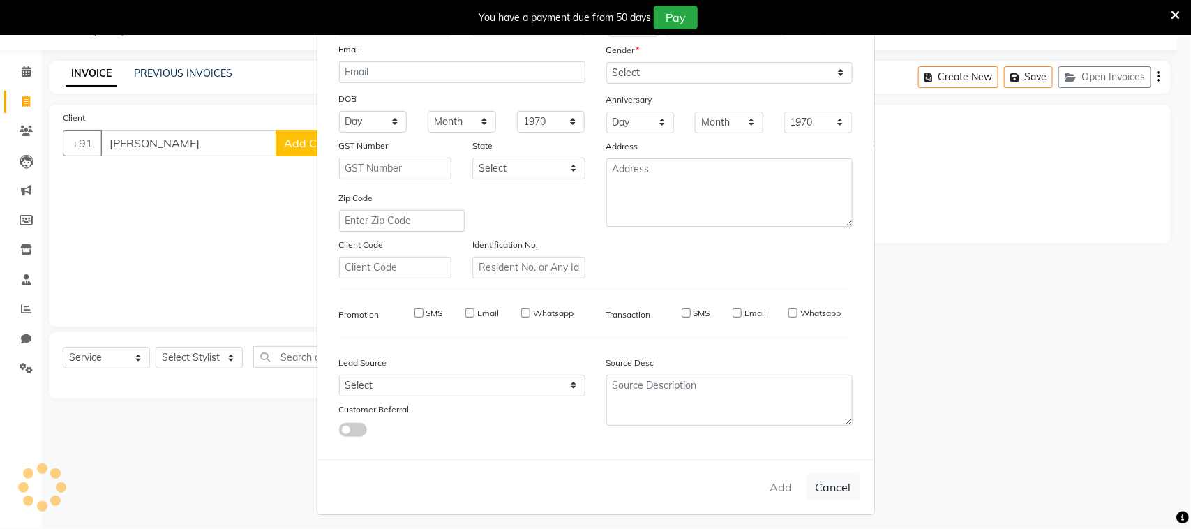
checkbox input "false"
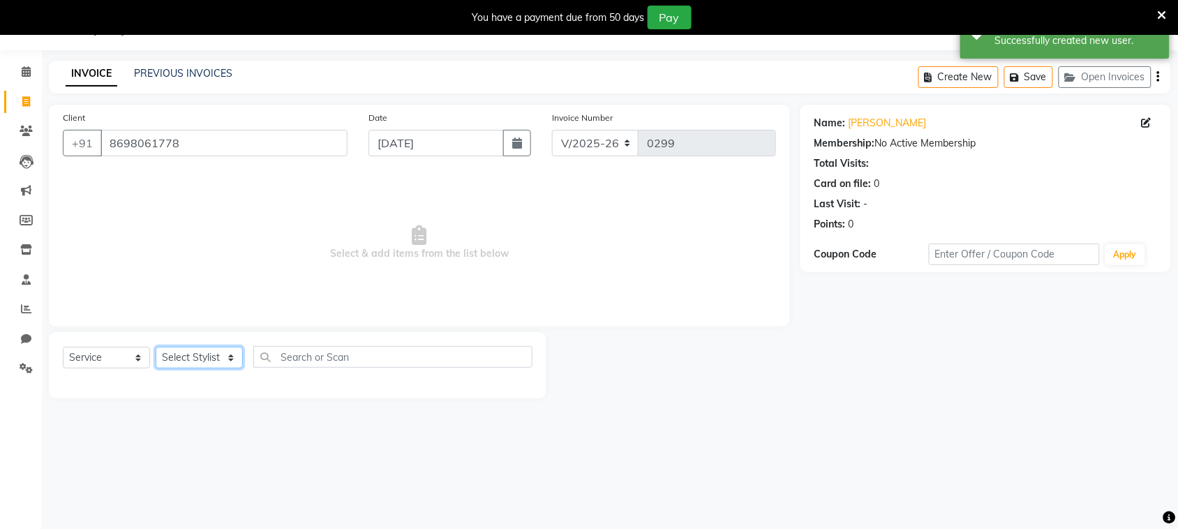
click at [204, 355] on select "Select Stylist [PERSON_NAME] [PERSON_NAME] [PERSON_NAME] [PERSON_NAME] [PERSON_…" at bounding box center [199, 358] width 87 height 22
select select "87147"
click at [156, 347] on select "Select Stylist [PERSON_NAME] [PERSON_NAME] [PERSON_NAME] [PERSON_NAME] [PERSON_…" at bounding box center [199, 358] width 87 height 22
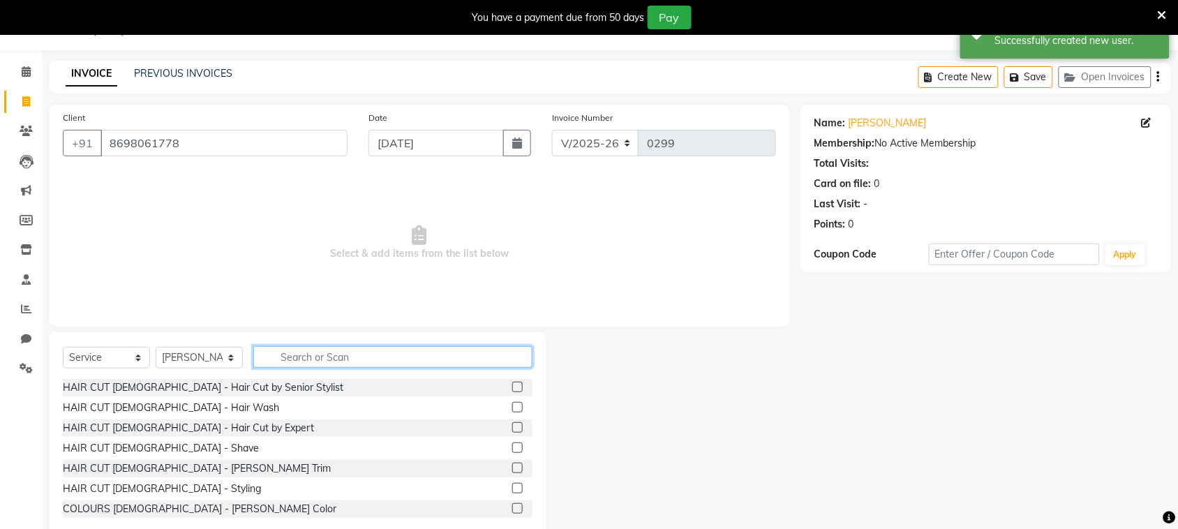
click at [382, 360] on input "text" at bounding box center [392, 357] width 279 height 22
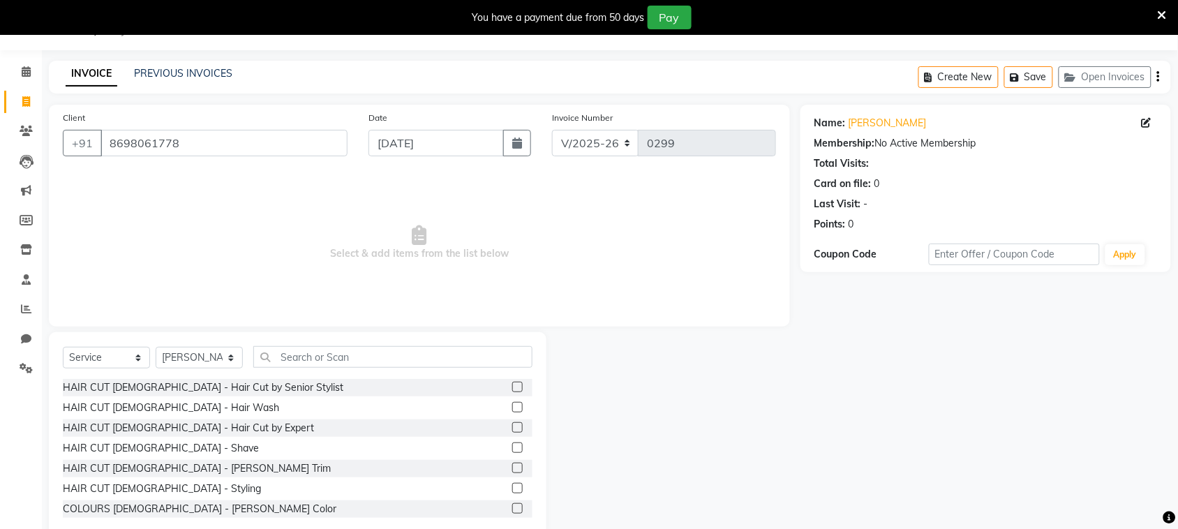
click at [512, 430] on label at bounding box center [517, 427] width 10 height 10
click at [512, 430] on input "checkbox" at bounding box center [516, 428] width 9 height 9
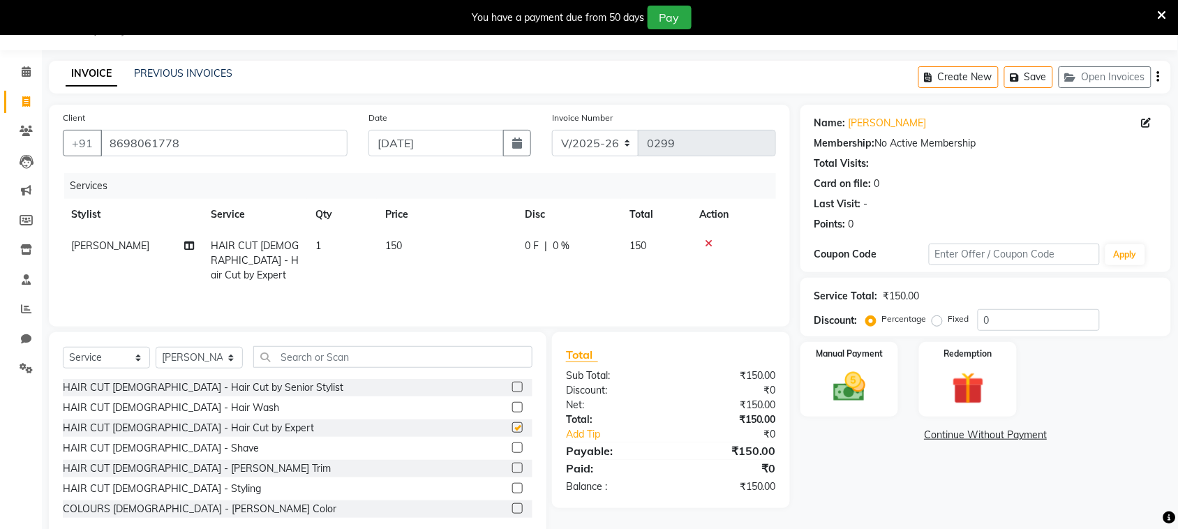
checkbox input "false"
click at [512, 468] on label at bounding box center [517, 468] width 10 height 10
click at [512, 468] on input "checkbox" at bounding box center [516, 468] width 9 height 9
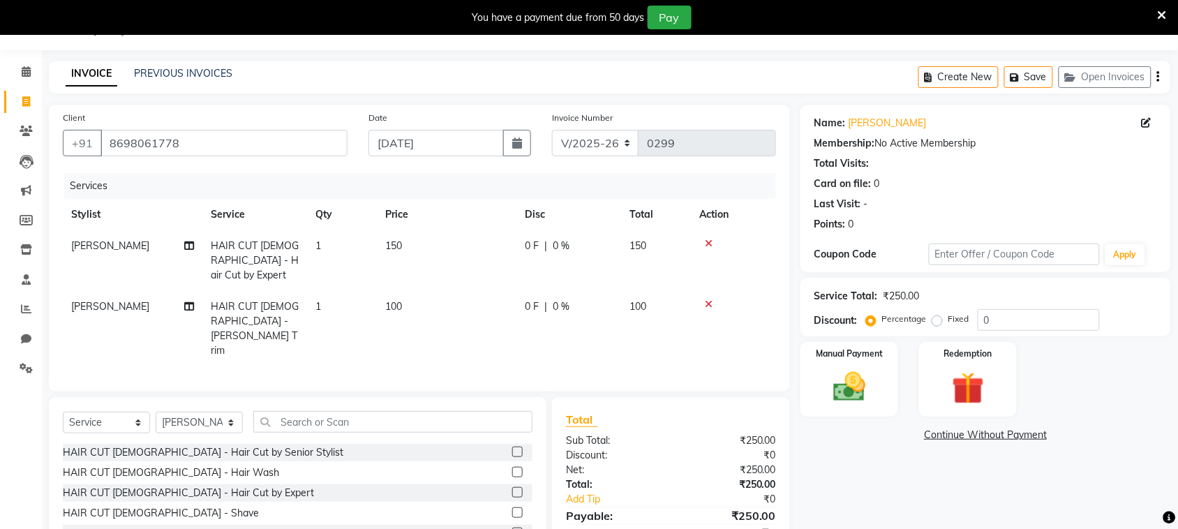
checkbox input "false"
click at [842, 371] on img at bounding box center [849, 387] width 54 height 38
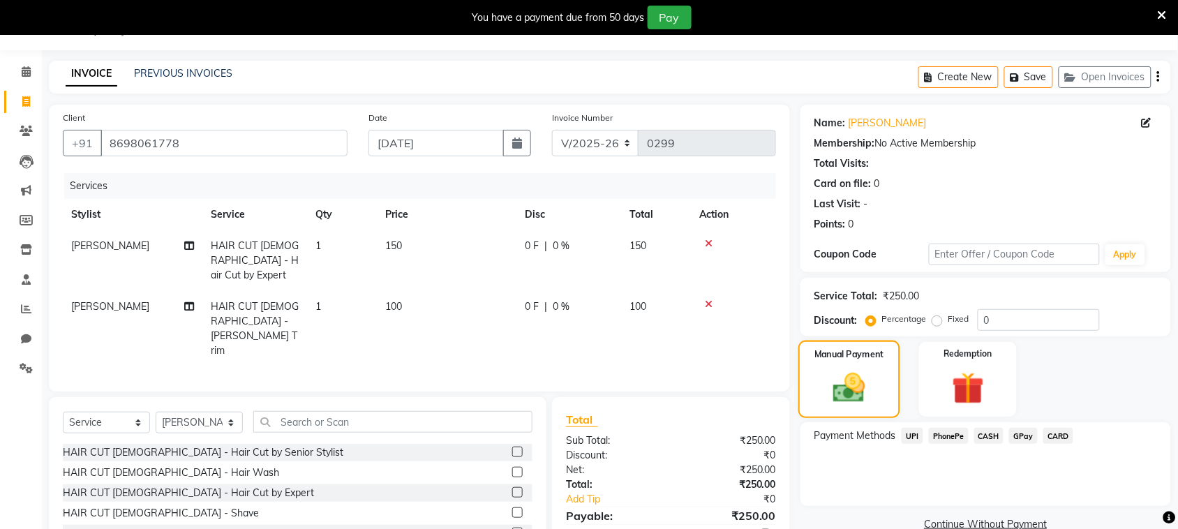
click at [845, 373] on img at bounding box center [849, 387] width 52 height 37
click at [953, 433] on span "PhonePe" at bounding box center [949, 436] width 40 height 16
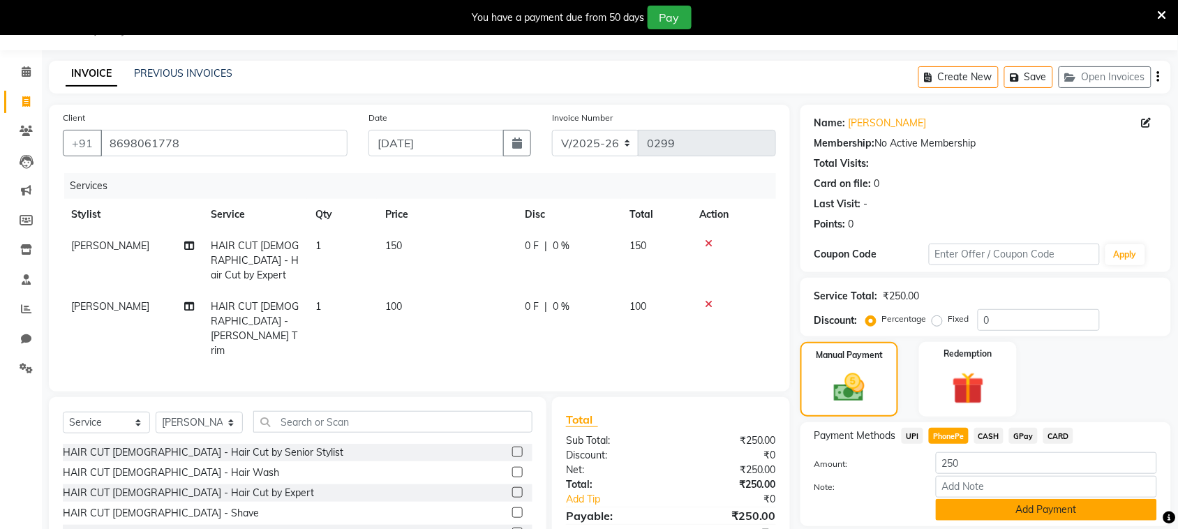
click at [1000, 508] on button "Add Payment" at bounding box center [1046, 510] width 221 height 22
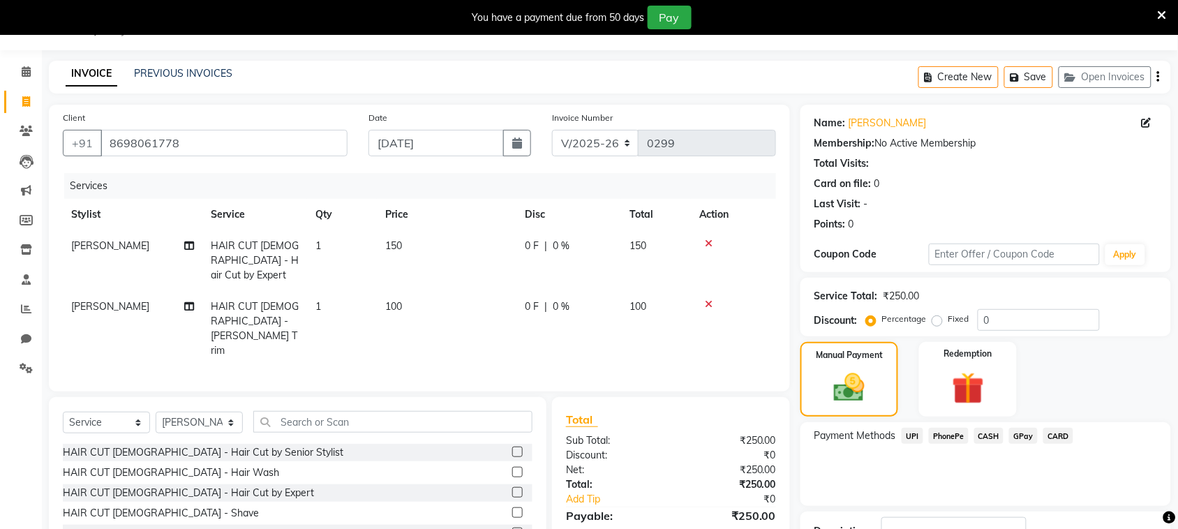
scroll to position [140, 0]
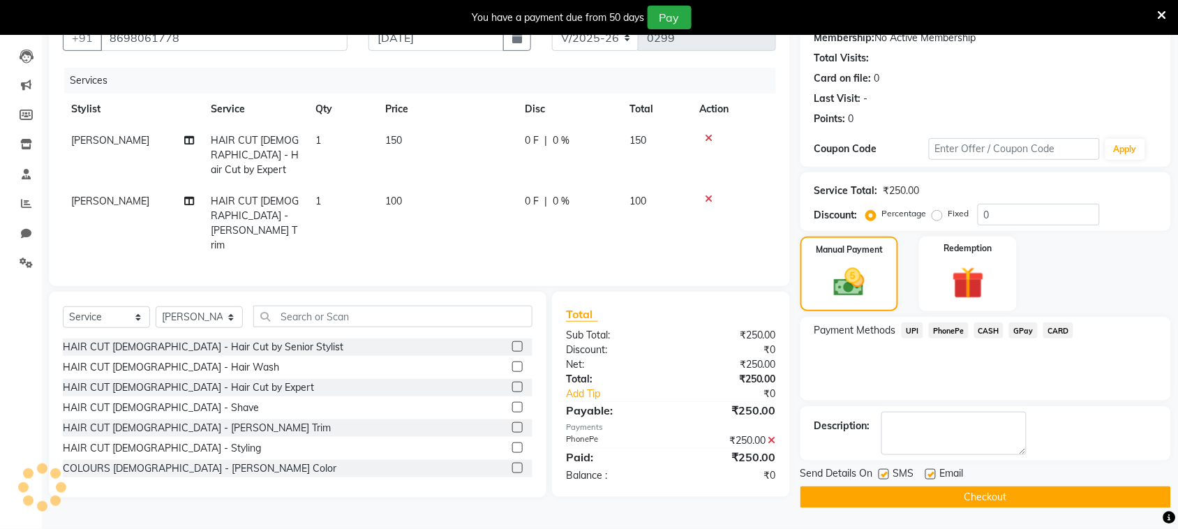
click at [883, 475] on label at bounding box center [884, 474] width 10 height 10
click at [883, 475] on input "checkbox" at bounding box center [883, 474] width 9 height 9
checkbox input "false"
click at [888, 491] on button "Checkout" at bounding box center [985, 497] width 371 height 22
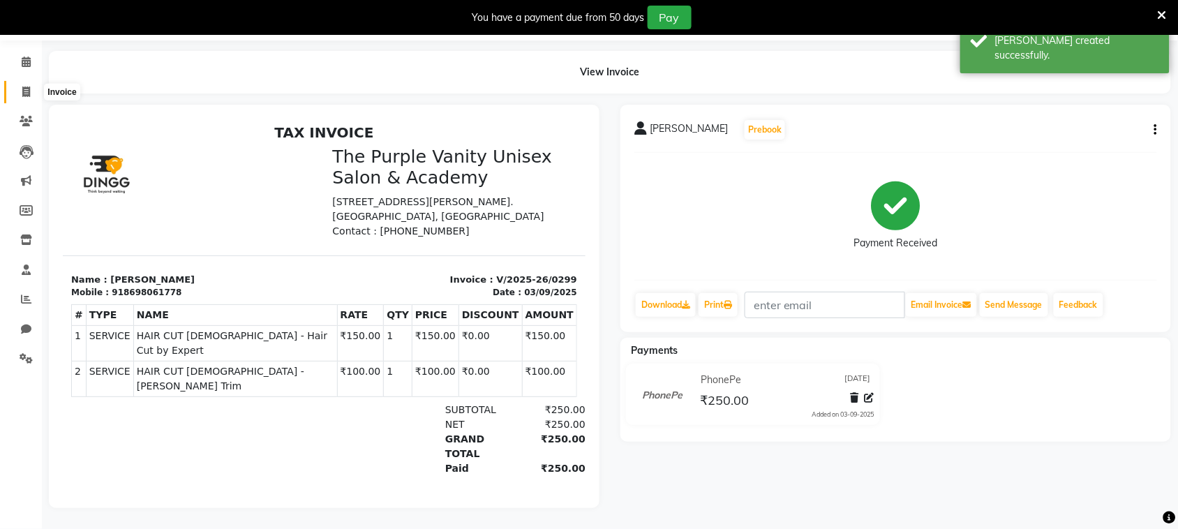
click at [26, 87] on icon at bounding box center [26, 92] width 8 height 10
select select "7947"
select select "service"
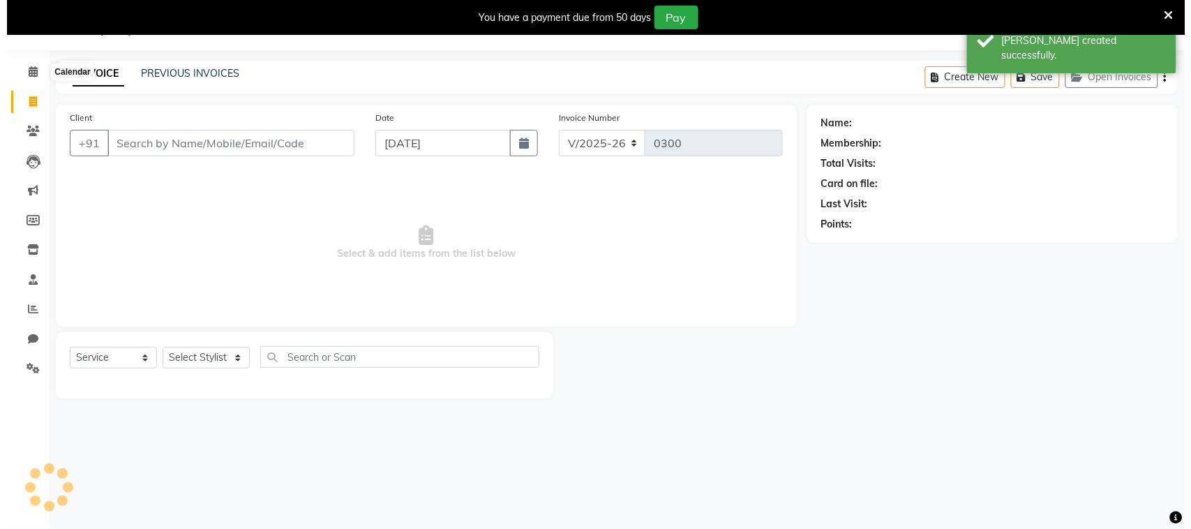
scroll to position [35, 0]
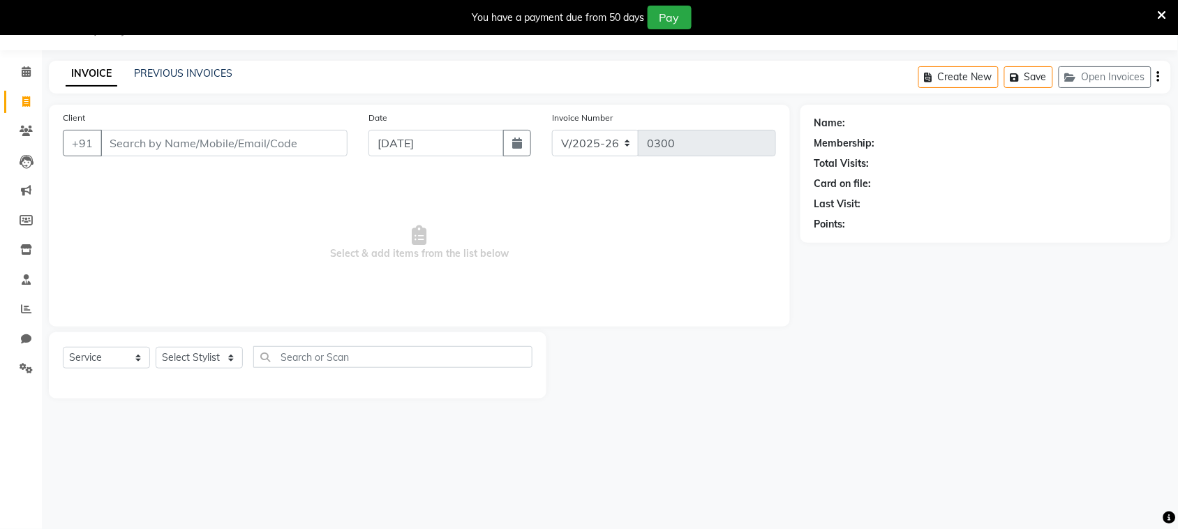
click at [175, 144] on input "Client" at bounding box center [223, 143] width 247 height 27
type input "8446378952"
click at [313, 140] on span "Add Client" at bounding box center [311, 143] width 55 height 14
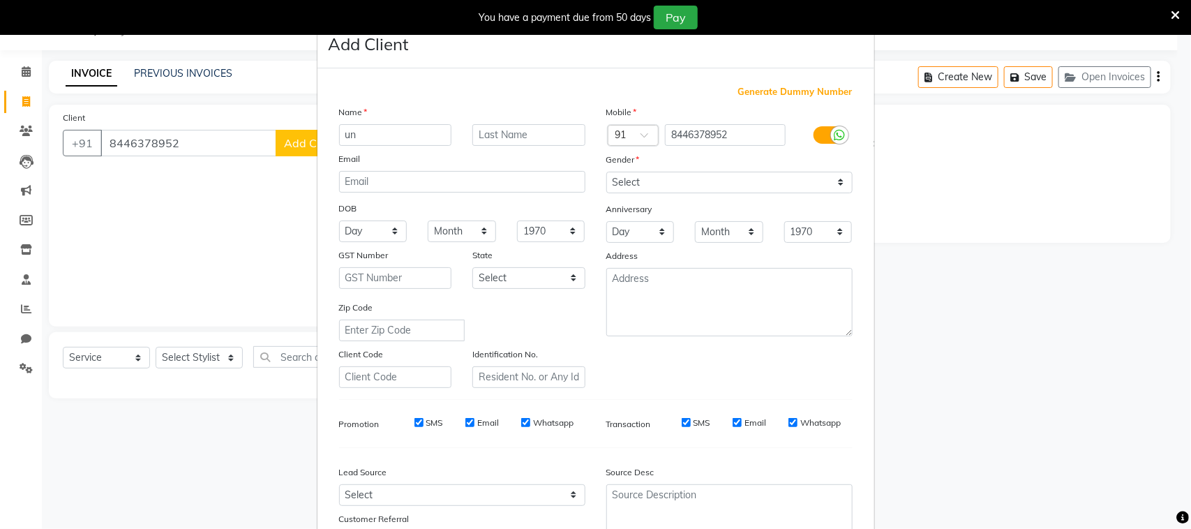
type input "u"
type input "no name"
click at [677, 183] on select "Select [DEMOGRAPHIC_DATA] [DEMOGRAPHIC_DATA] Other Prefer Not To Say" at bounding box center [729, 183] width 246 height 22
select select "[DEMOGRAPHIC_DATA]"
click at [606, 172] on select "Select [DEMOGRAPHIC_DATA] [DEMOGRAPHIC_DATA] Other Prefer Not To Say" at bounding box center [729, 183] width 246 height 22
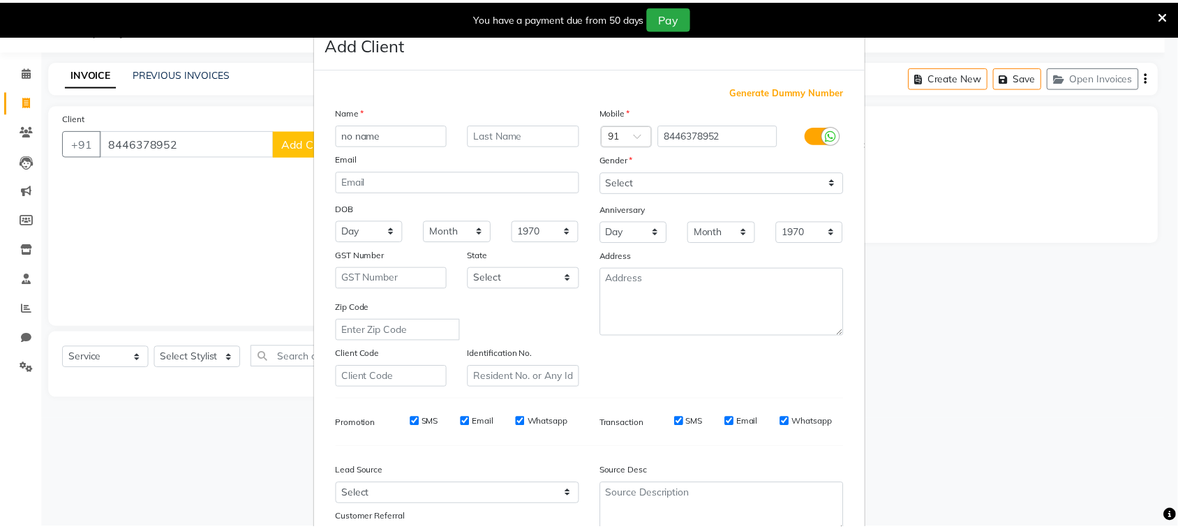
scroll to position [110, 0]
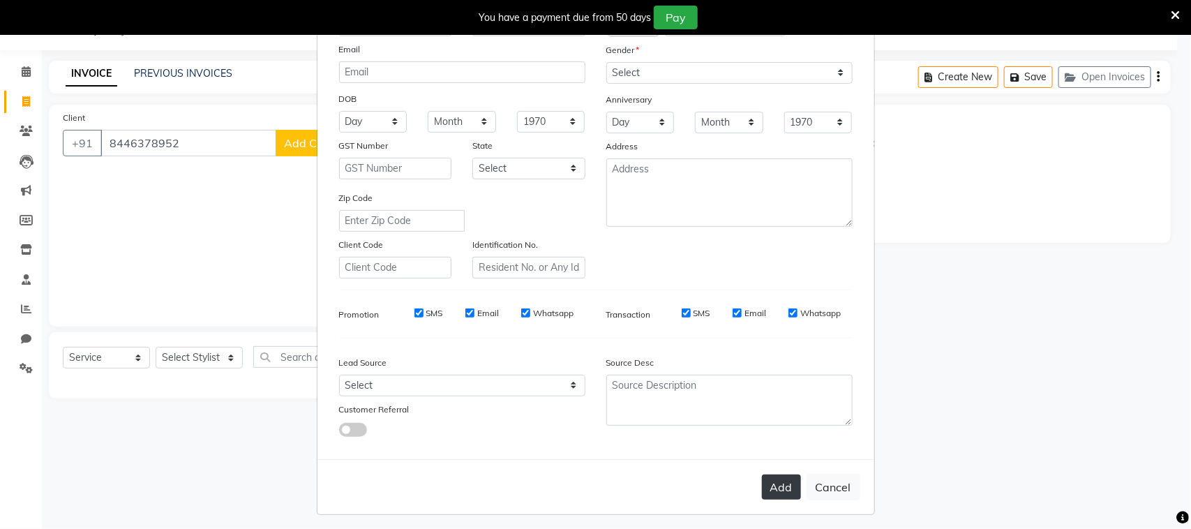
click at [765, 486] on button "Add" at bounding box center [781, 487] width 39 height 25
select select
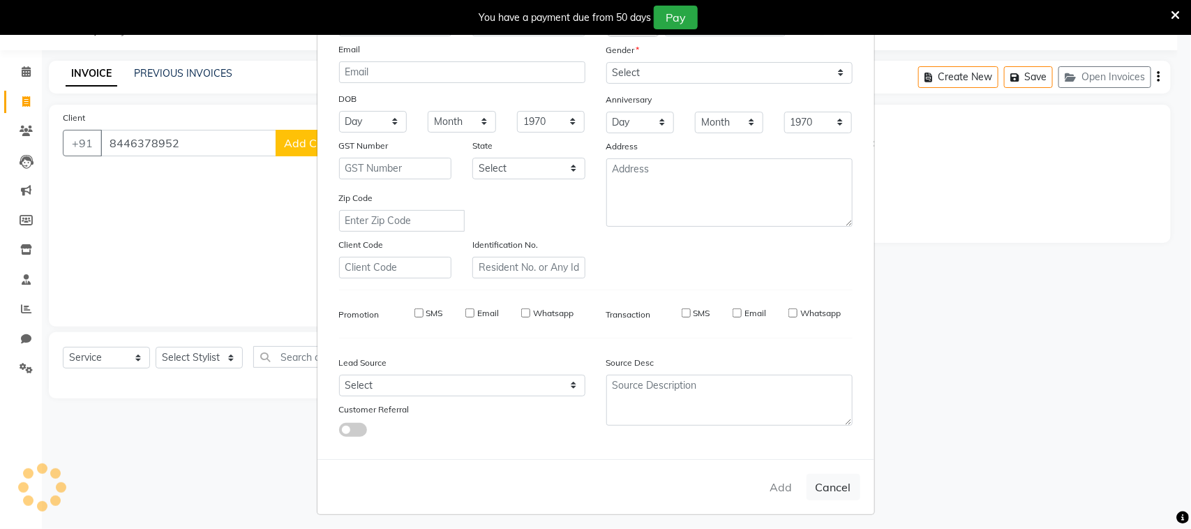
select select
checkbox input "false"
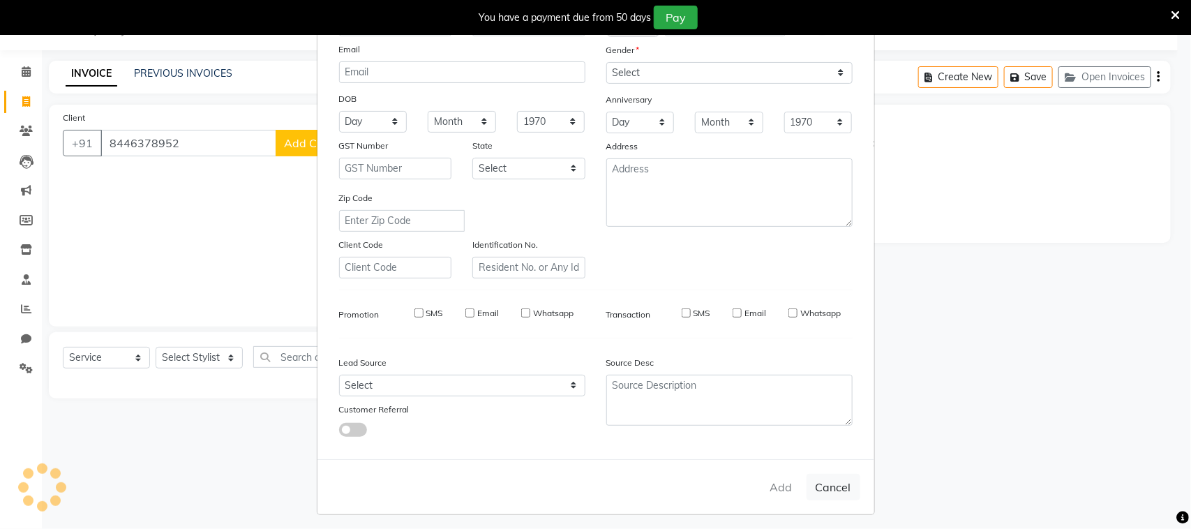
checkbox input "false"
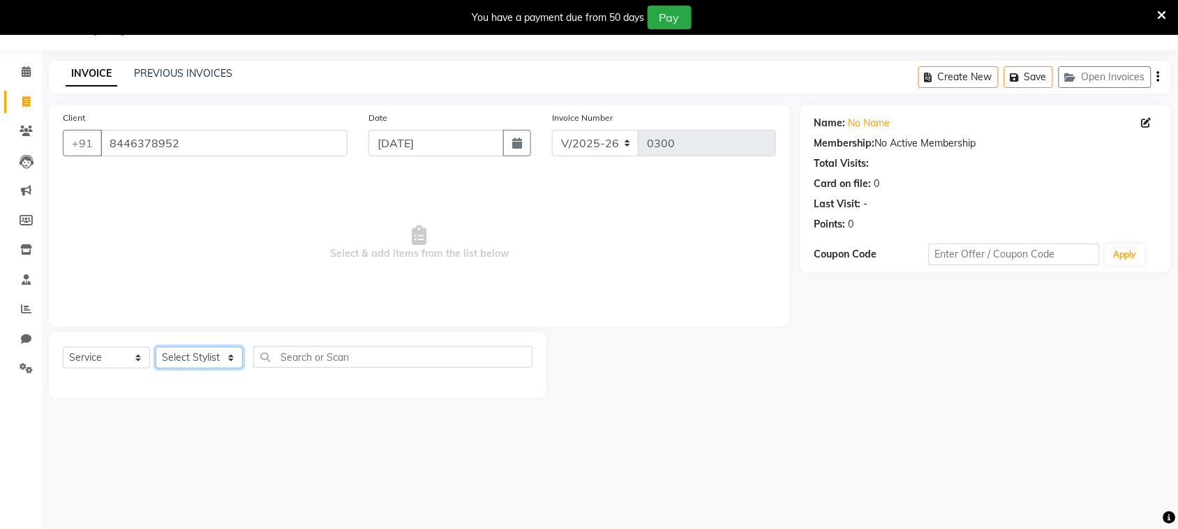
click at [225, 357] on select "Select Stylist [PERSON_NAME] [PERSON_NAME] [PERSON_NAME] [PERSON_NAME] [PERSON_…" at bounding box center [199, 358] width 87 height 22
select select "87147"
click at [156, 347] on select "Select Stylist [PERSON_NAME] [PERSON_NAME] [PERSON_NAME] [PERSON_NAME] [PERSON_…" at bounding box center [199, 358] width 87 height 22
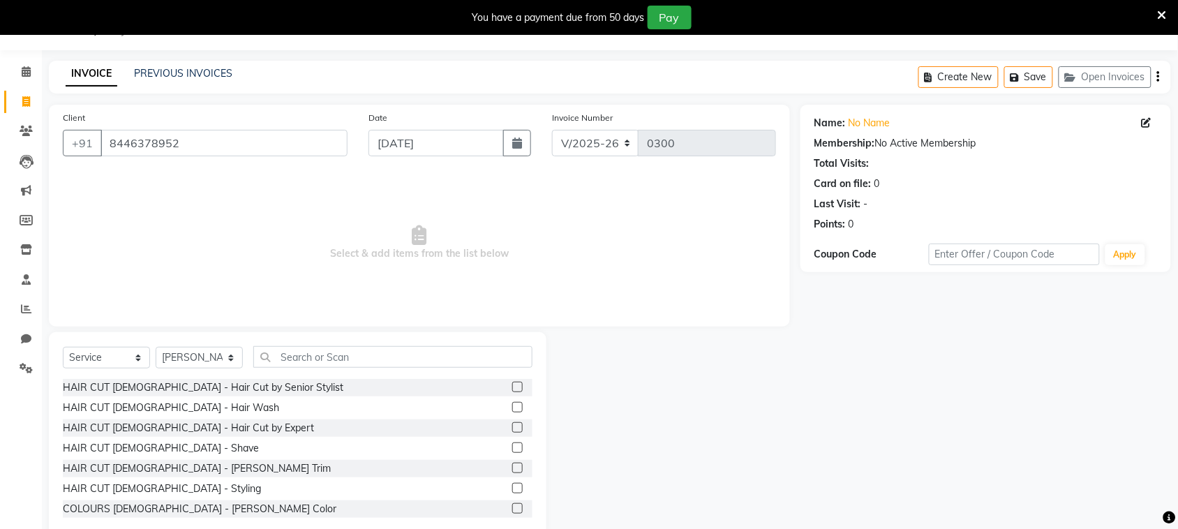
click at [512, 424] on label at bounding box center [517, 427] width 10 height 10
click at [512, 424] on input "checkbox" at bounding box center [516, 428] width 9 height 9
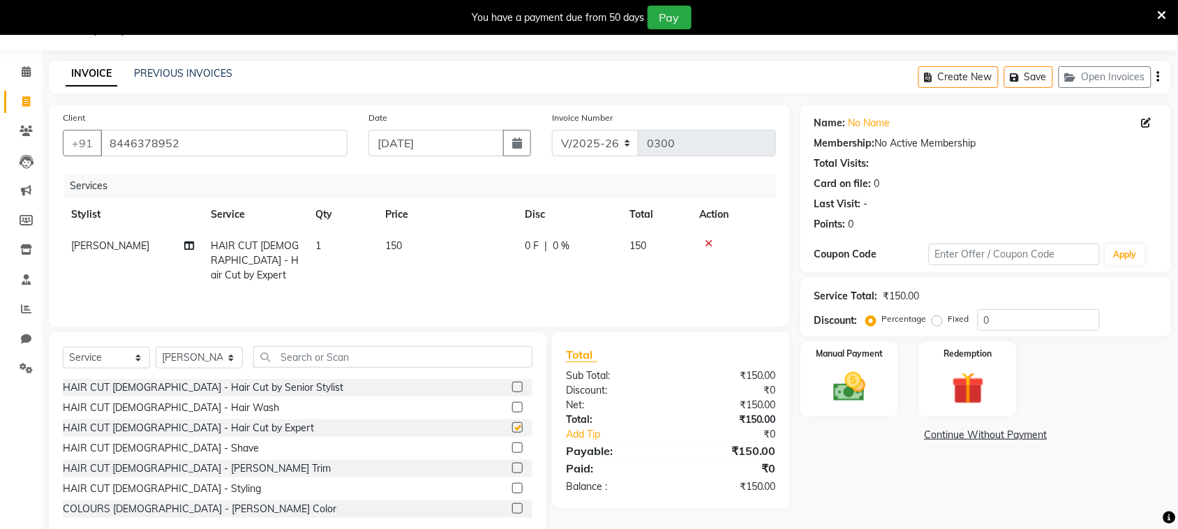
checkbox input "false"
click at [512, 469] on label at bounding box center [517, 468] width 10 height 10
click at [512, 469] on input "checkbox" at bounding box center [516, 468] width 9 height 9
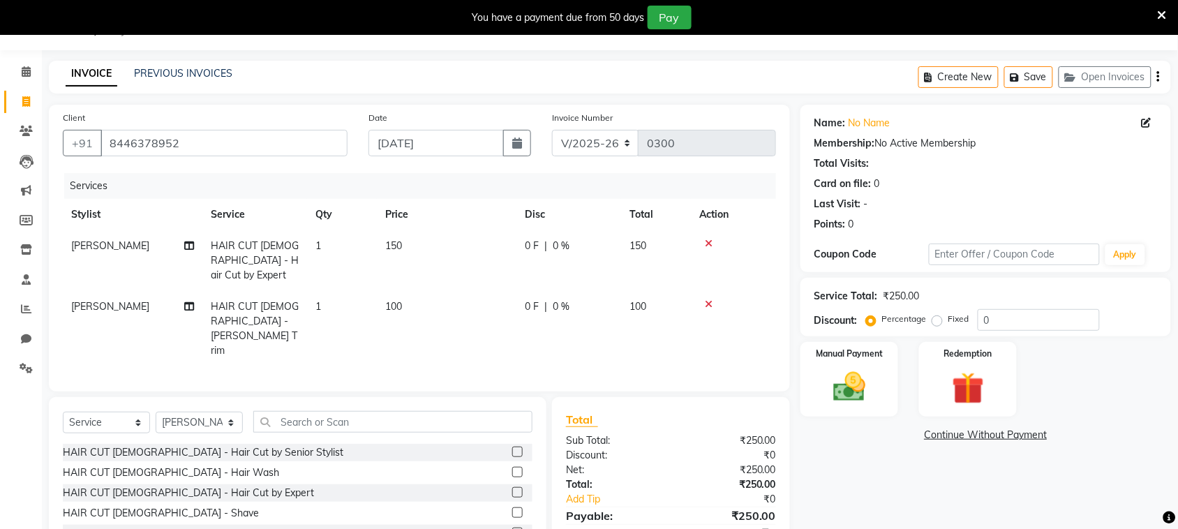
checkbox input "false"
click at [853, 382] on img at bounding box center [849, 387] width 54 height 38
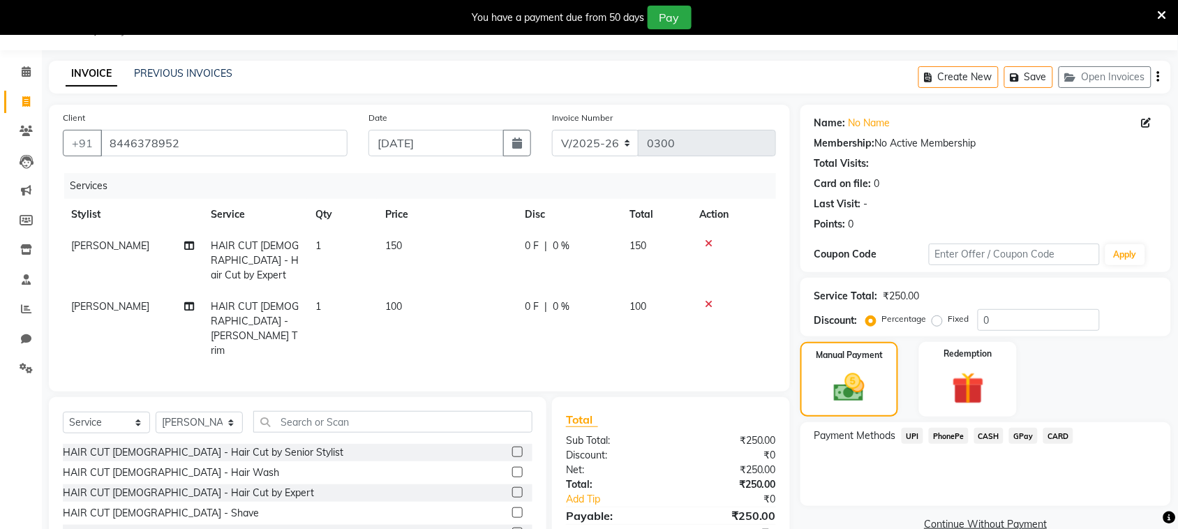
click at [944, 431] on span "PhonePe" at bounding box center [949, 436] width 40 height 16
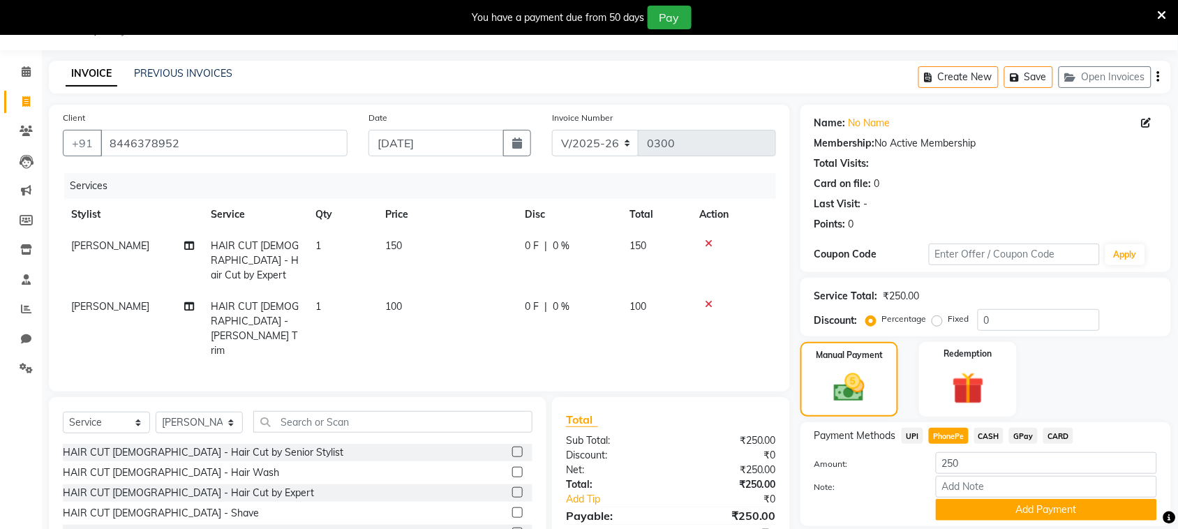
scroll to position [98, 0]
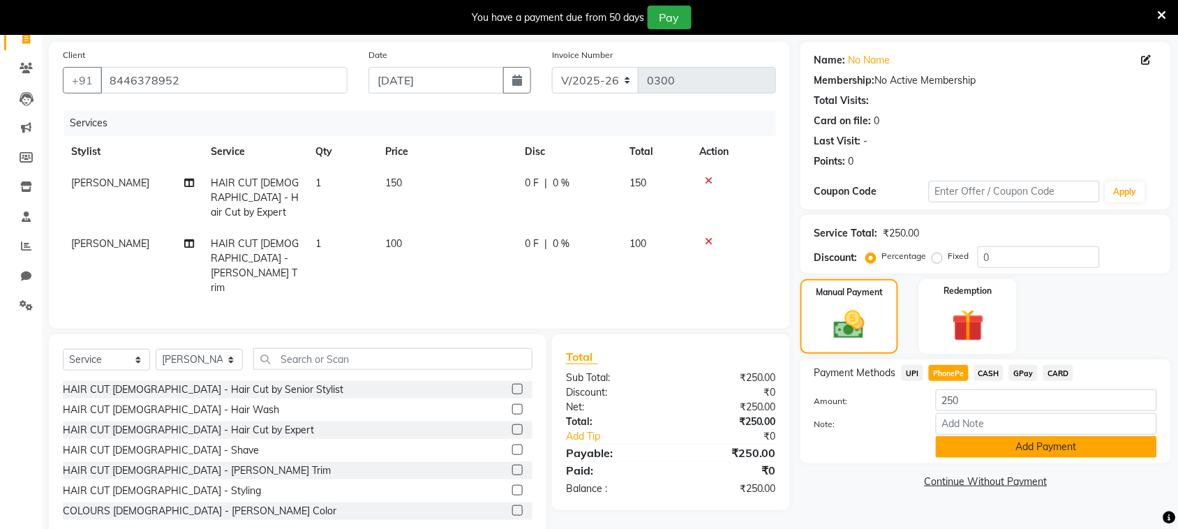
click at [965, 445] on button "Add Payment" at bounding box center [1046, 447] width 221 height 22
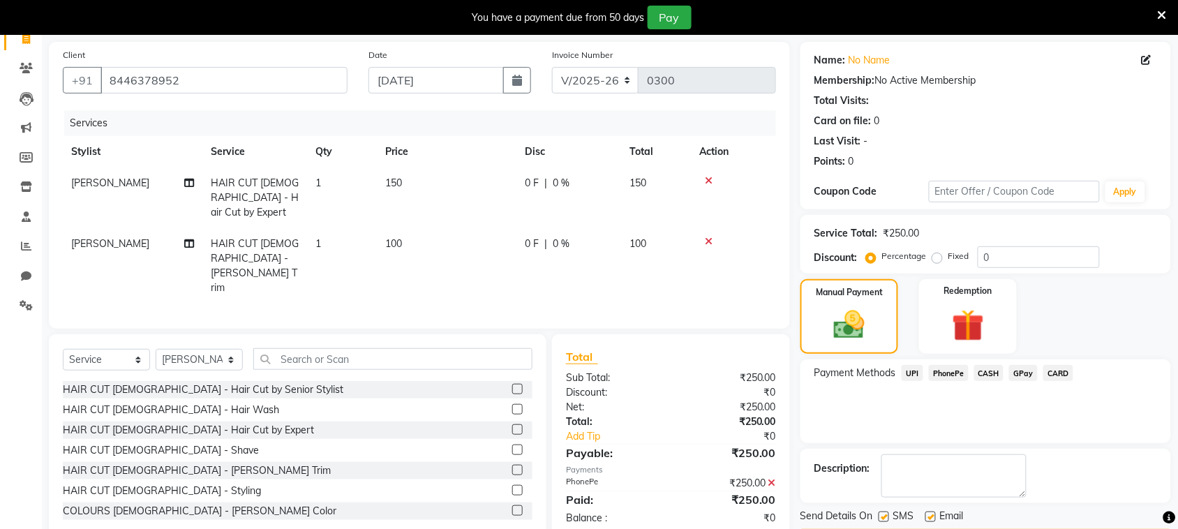
scroll to position [140, 0]
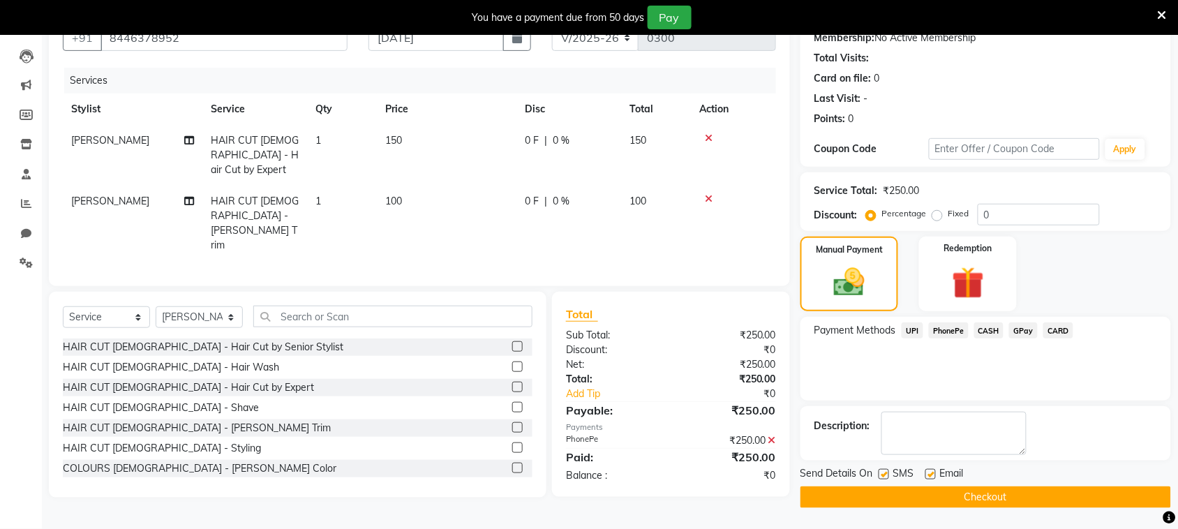
click at [885, 472] on label at bounding box center [884, 474] width 10 height 10
click at [885, 472] on input "checkbox" at bounding box center [883, 474] width 9 height 9
checkbox input "false"
click at [987, 498] on button "Checkout" at bounding box center [985, 497] width 371 height 22
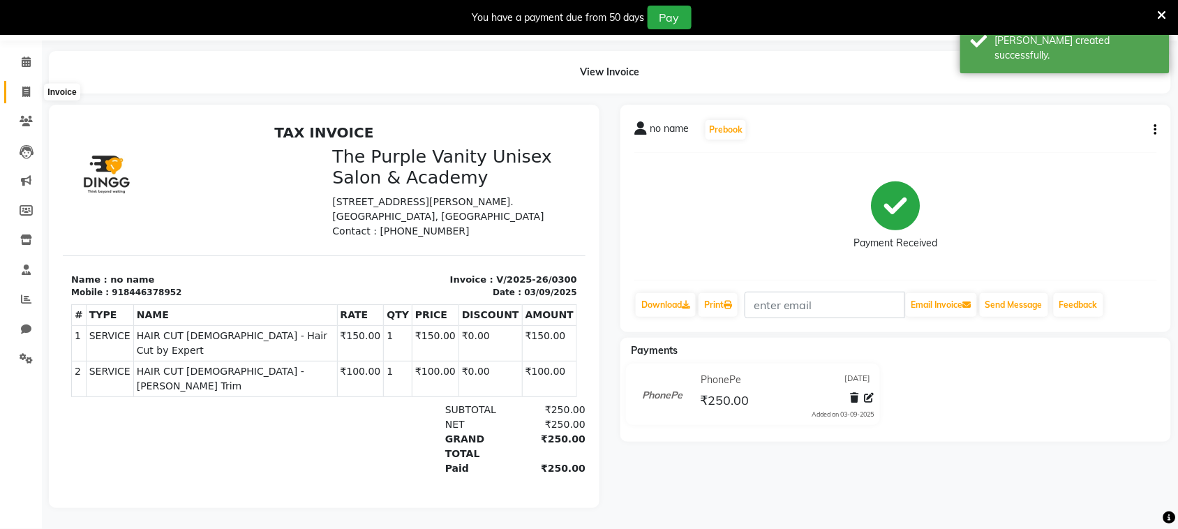
click at [30, 84] on span at bounding box center [26, 92] width 24 height 16
select select "7947"
select select "service"
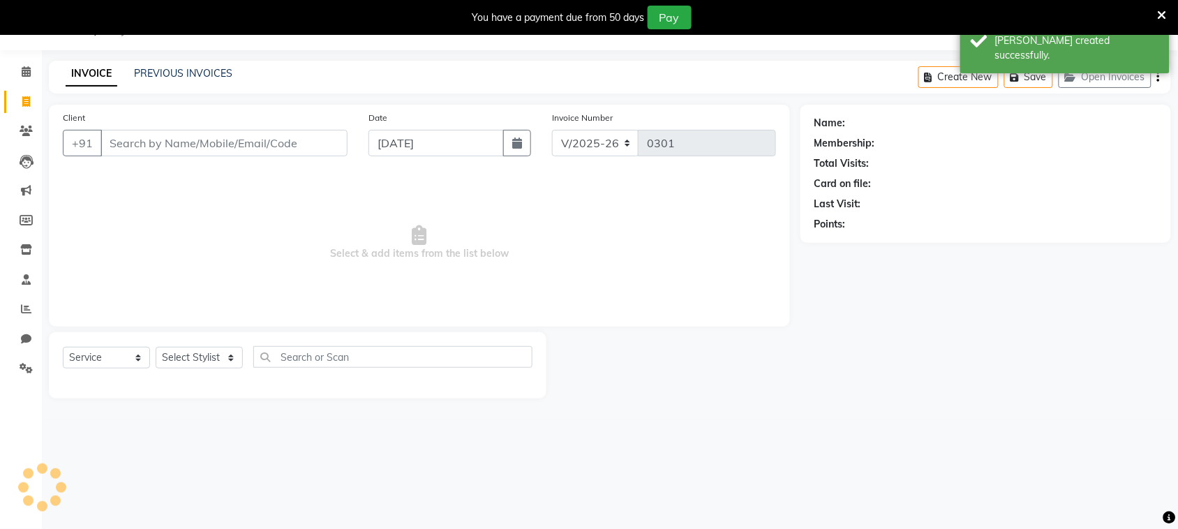
scroll to position [35, 0]
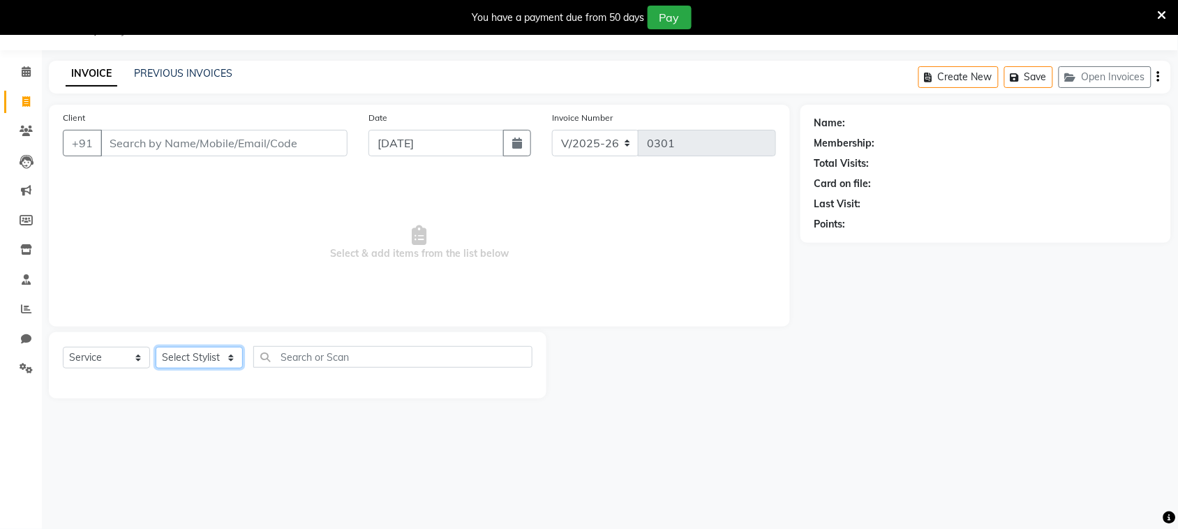
click at [215, 356] on select "Select Stylist [PERSON_NAME] [PERSON_NAME] [PERSON_NAME] [PERSON_NAME] [PERSON_…" at bounding box center [199, 358] width 87 height 22
click at [294, 130] on input "Client" at bounding box center [223, 143] width 247 height 27
click at [200, 353] on select "Select Stylist [PERSON_NAME] [PERSON_NAME] [PERSON_NAME] [PERSON_NAME] [PERSON_…" at bounding box center [199, 358] width 87 height 22
select select "71496"
click at [156, 347] on select "Select Stylist [PERSON_NAME] [PERSON_NAME] [PERSON_NAME] [PERSON_NAME] [PERSON_…" at bounding box center [199, 358] width 87 height 22
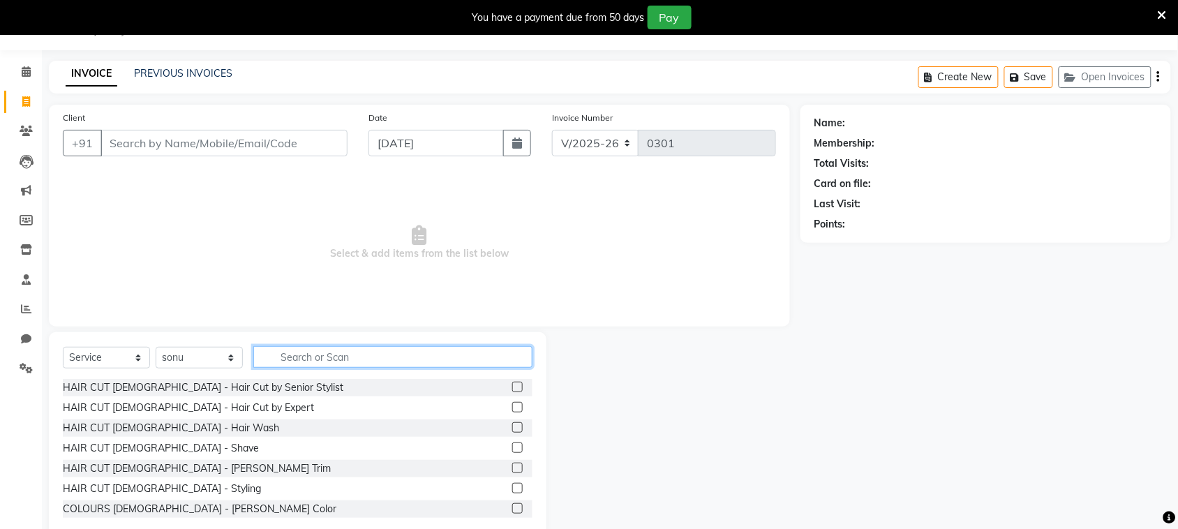
click at [419, 359] on input "text" at bounding box center [392, 357] width 279 height 22
click at [512, 385] on label at bounding box center [517, 387] width 10 height 10
click at [512, 385] on input "checkbox" at bounding box center [516, 387] width 9 height 9
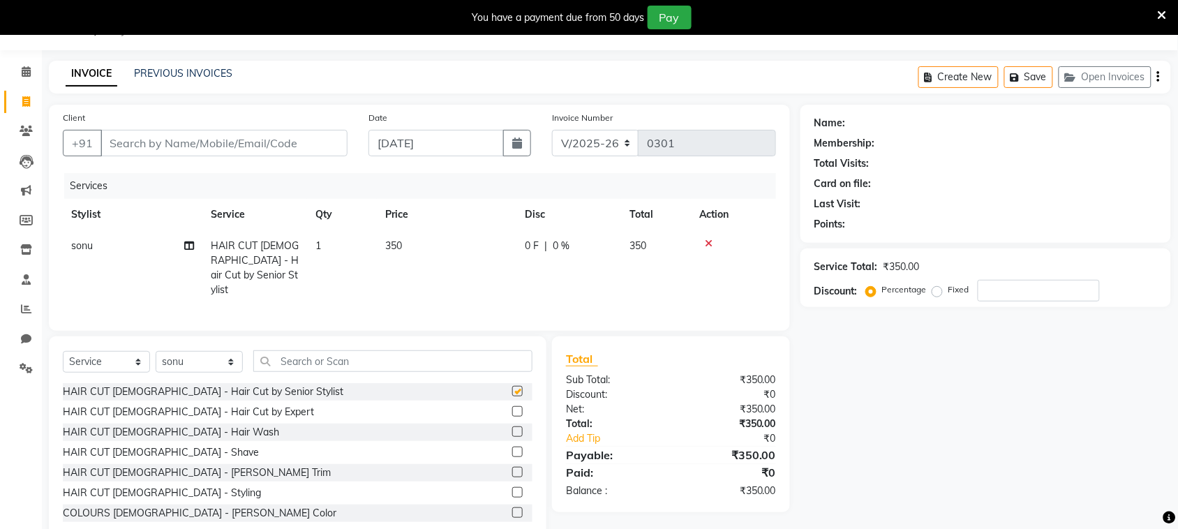
checkbox input "false"
click at [315, 145] on input "Client" at bounding box center [223, 143] width 247 height 27
type input "w"
type input "0"
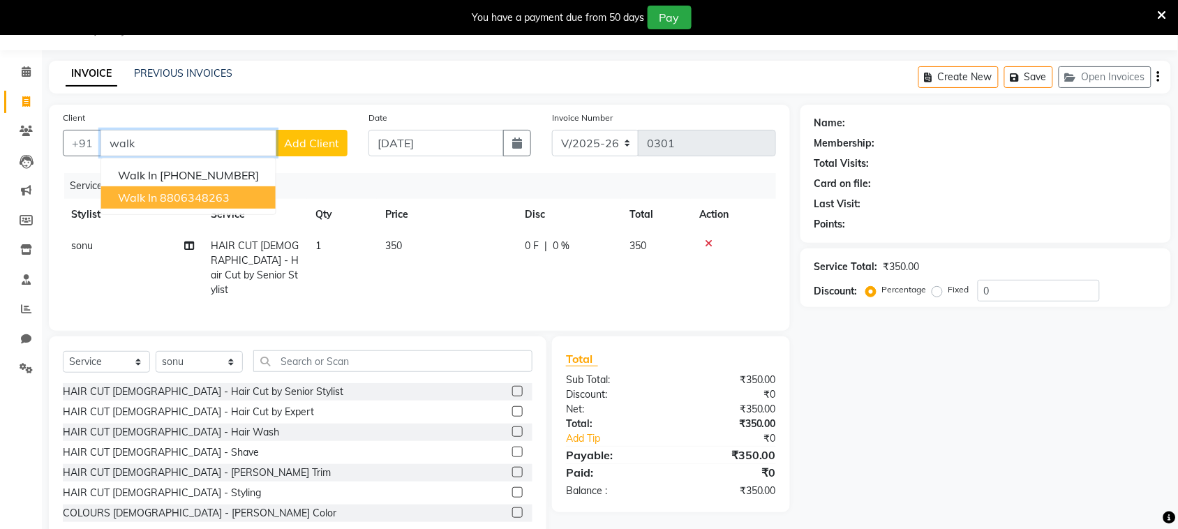
click at [196, 200] on ngb-highlight "8806348263" at bounding box center [195, 198] width 70 height 14
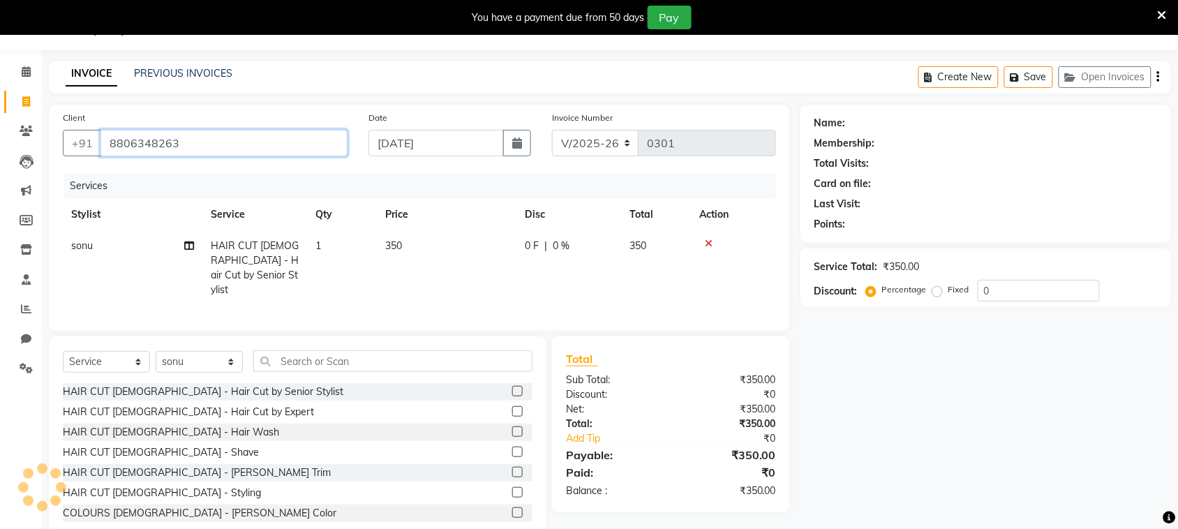
type input "8806348263"
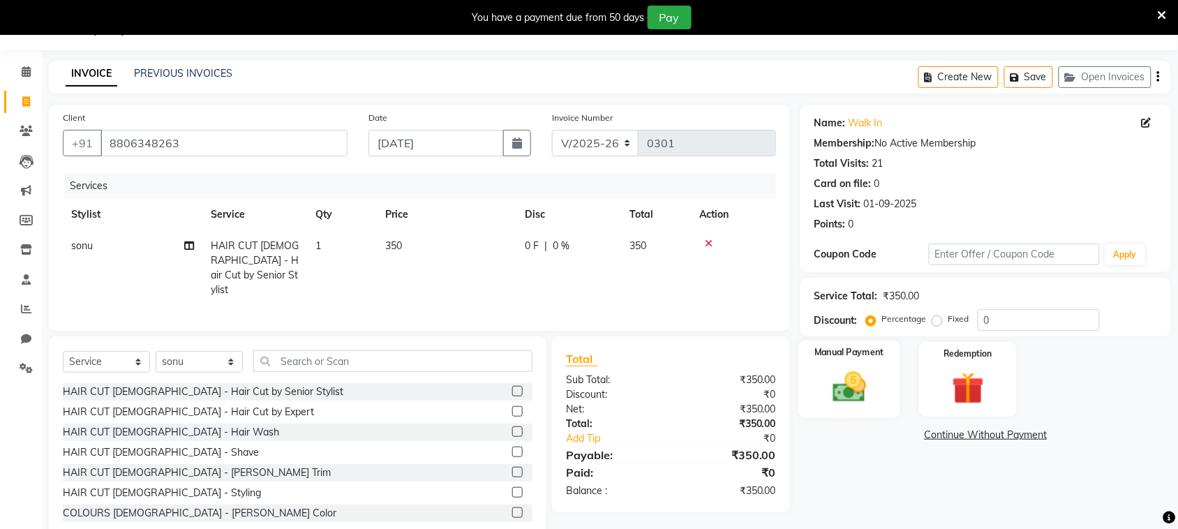
click at [845, 371] on img at bounding box center [849, 387] width 54 height 38
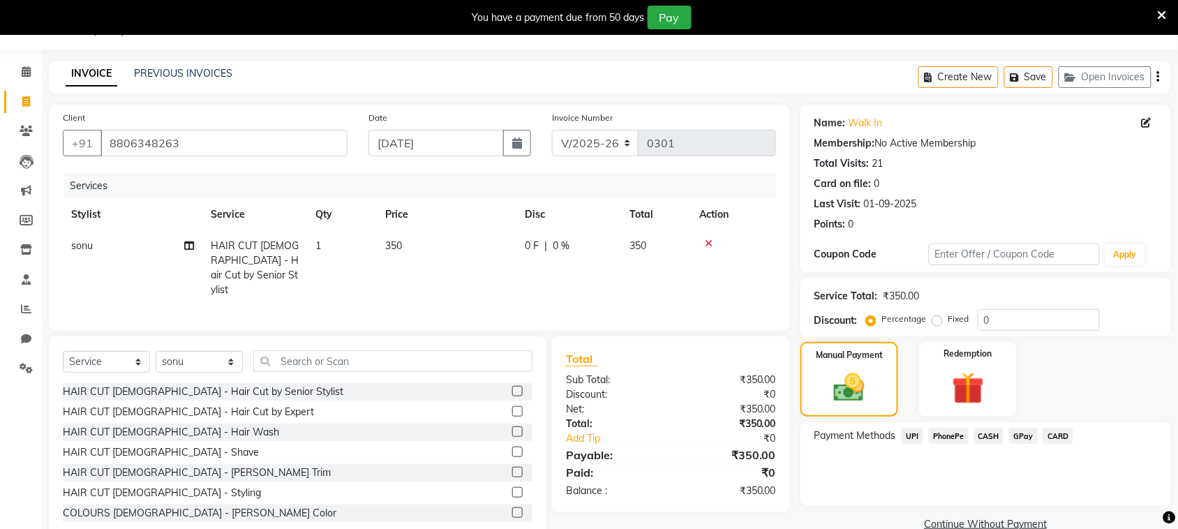
click at [955, 443] on span "PhonePe" at bounding box center [949, 436] width 40 height 16
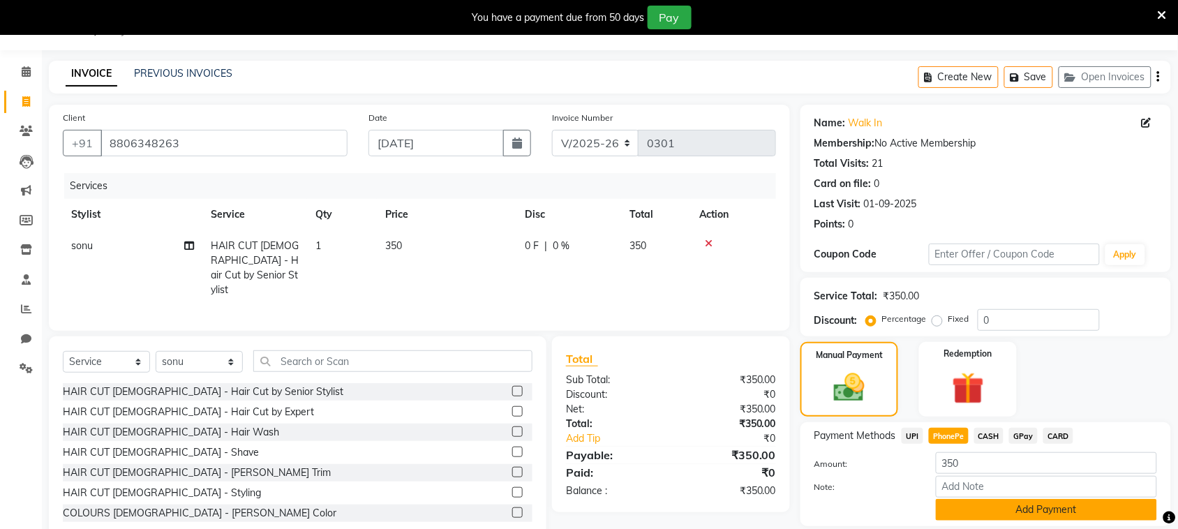
click at [995, 507] on button "Add Payment" at bounding box center [1046, 510] width 221 height 22
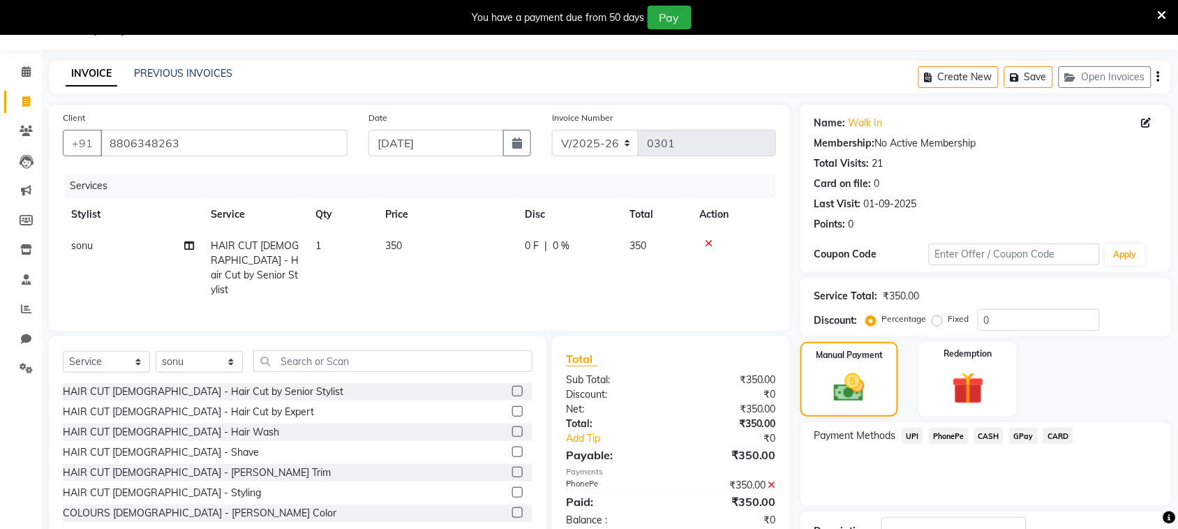
scroll to position [140, 0]
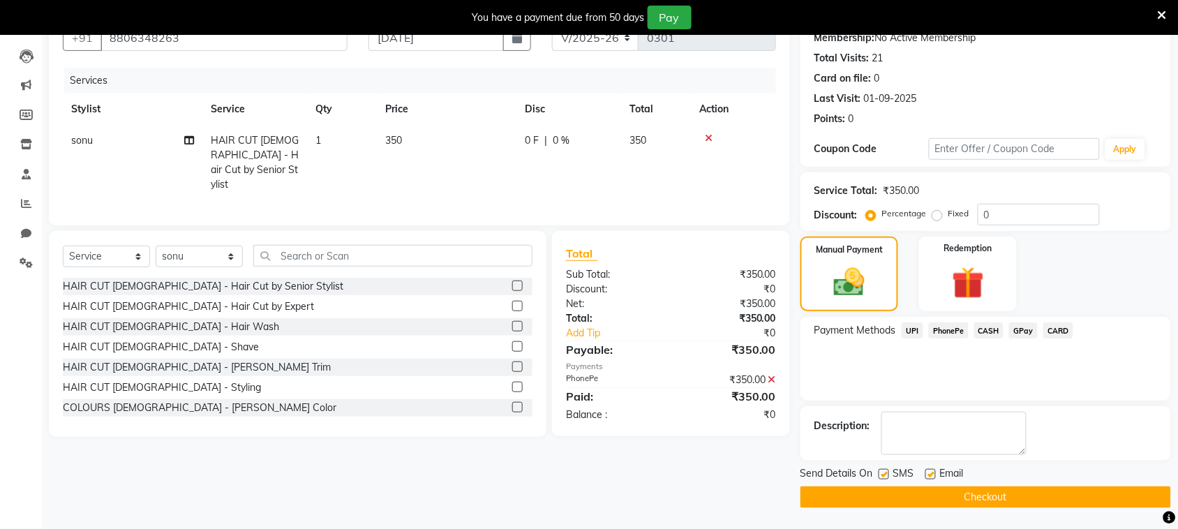
click at [883, 472] on label at bounding box center [884, 474] width 10 height 10
click at [883, 472] on input "checkbox" at bounding box center [883, 474] width 9 height 9
checkbox input "false"
click at [897, 501] on button "Checkout" at bounding box center [985, 497] width 371 height 22
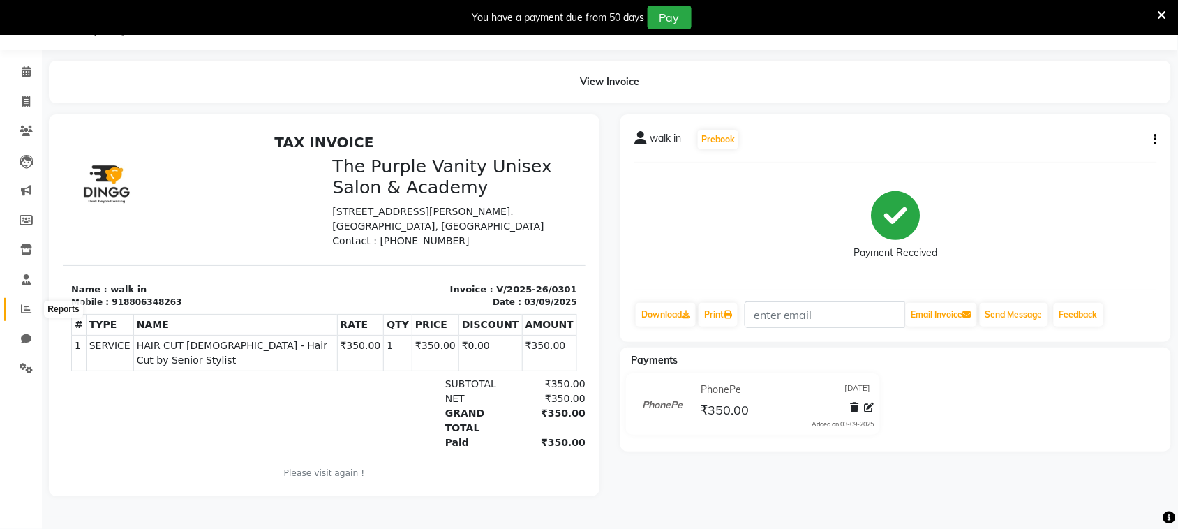
click at [27, 305] on icon at bounding box center [26, 309] width 10 height 10
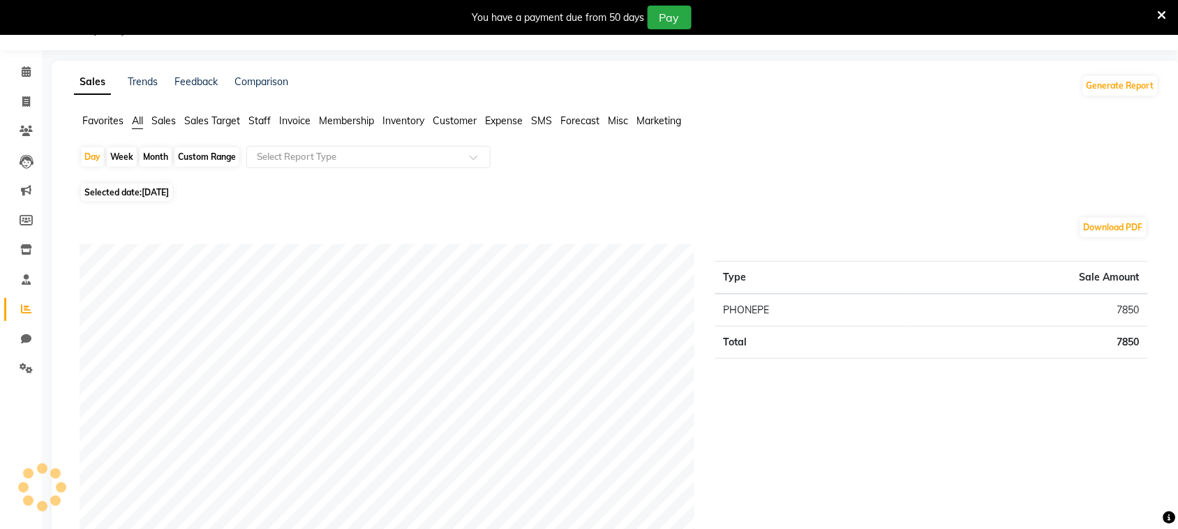
scroll to position [36, 0]
click at [89, 154] on div "Day" at bounding box center [92, 157] width 23 height 20
select select "9"
select select "2025"
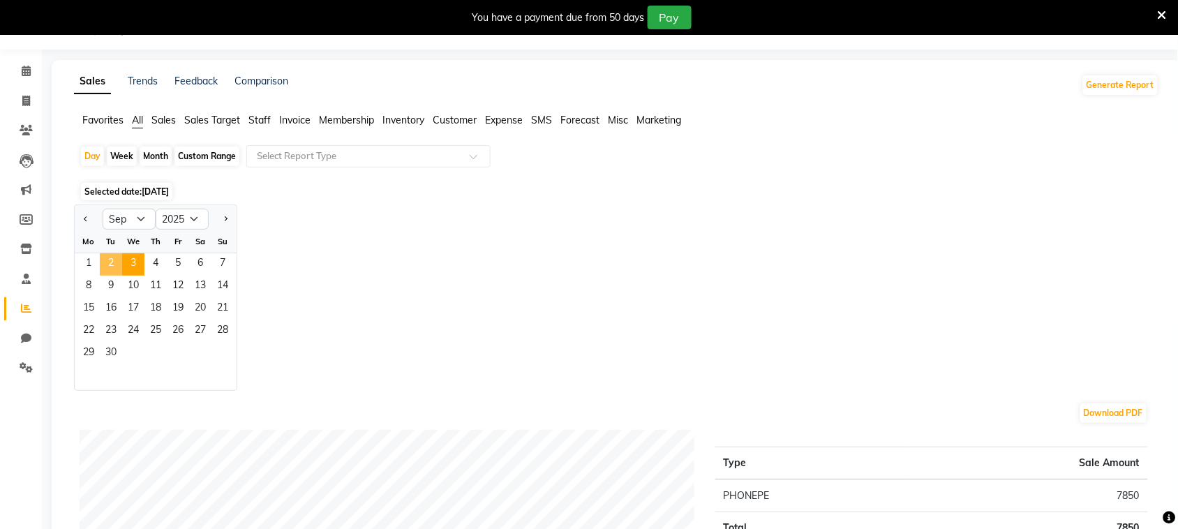
click at [110, 263] on span "2" at bounding box center [111, 264] width 22 height 22
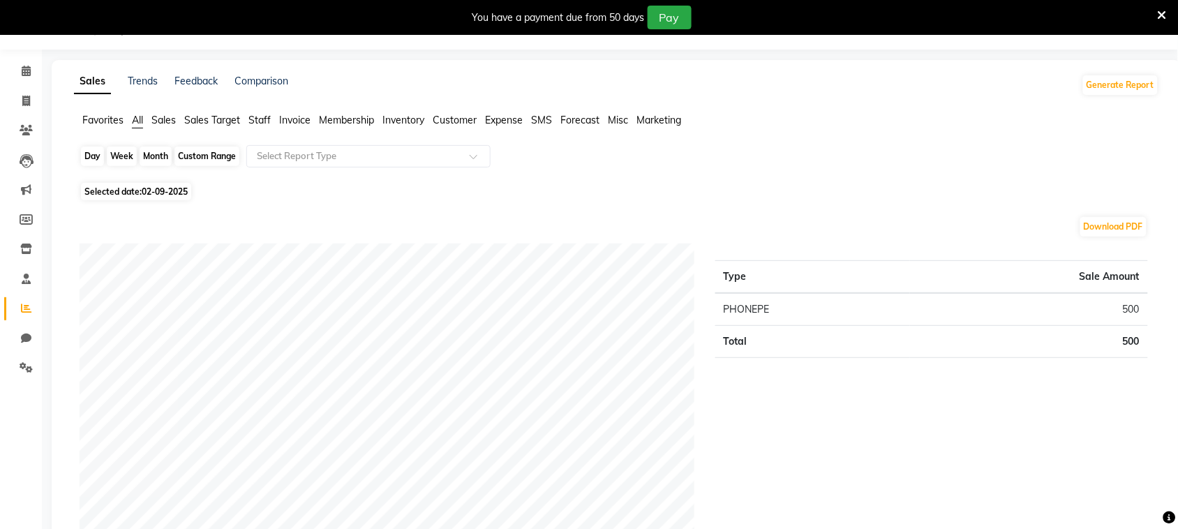
click at [91, 155] on div "Day" at bounding box center [92, 157] width 23 height 20
select select "9"
select select "2025"
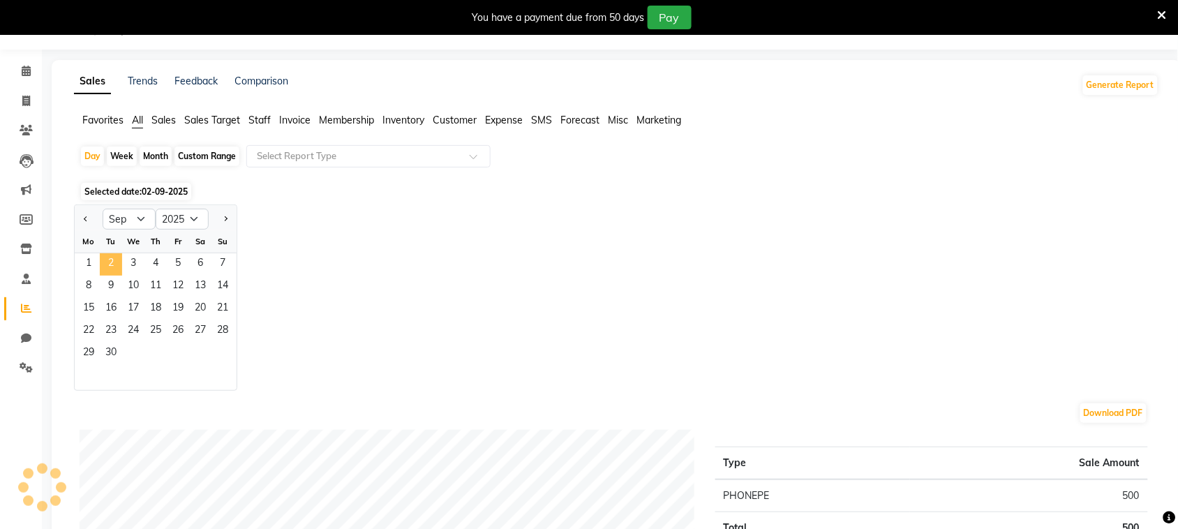
click at [108, 266] on span "2" at bounding box center [111, 264] width 22 height 22
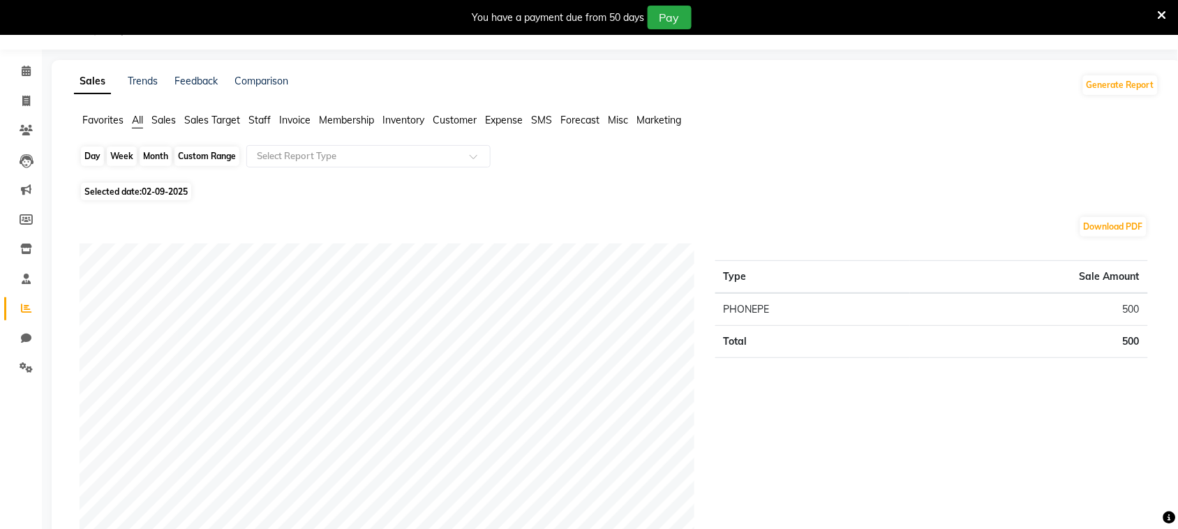
click at [95, 159] on div "Day" at bounding box center [92, 157] width 23 height 20
select select "9"
select select "2025"
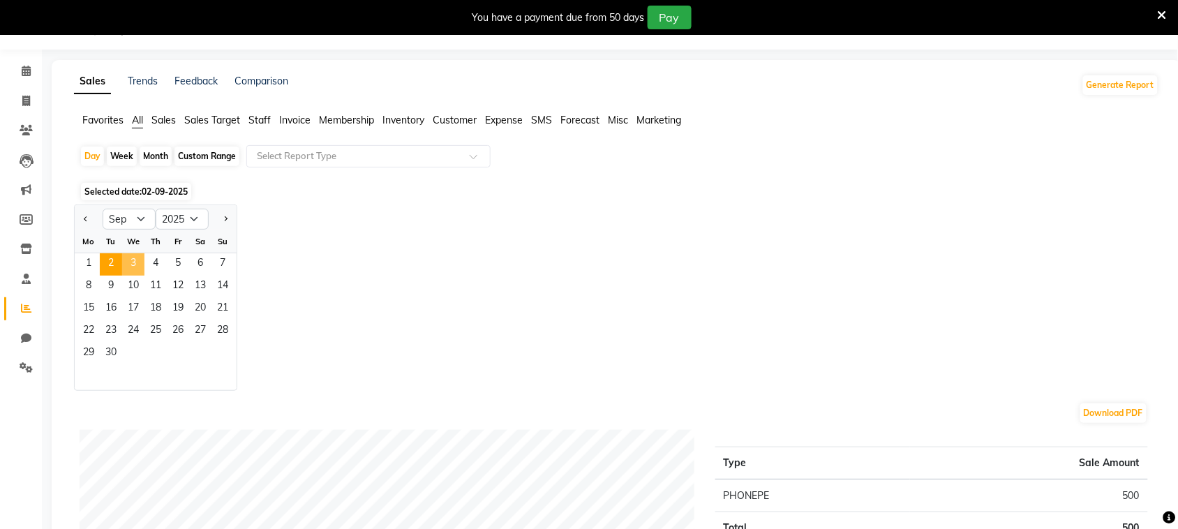
click at [134, 262] on span "3" at bounding box center [133, 264] width 22 height 22
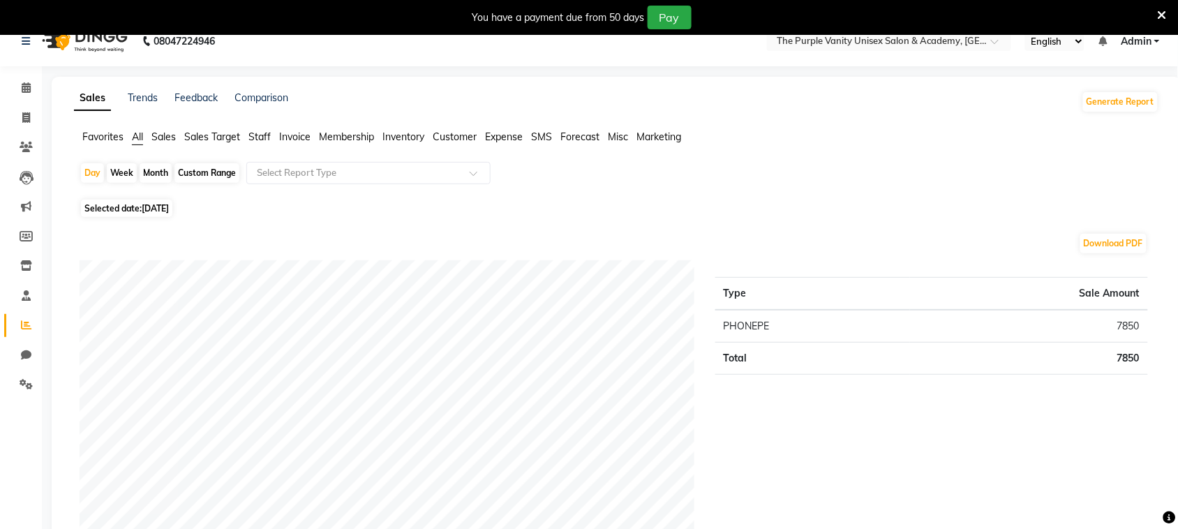
scroll to position [0, 0]
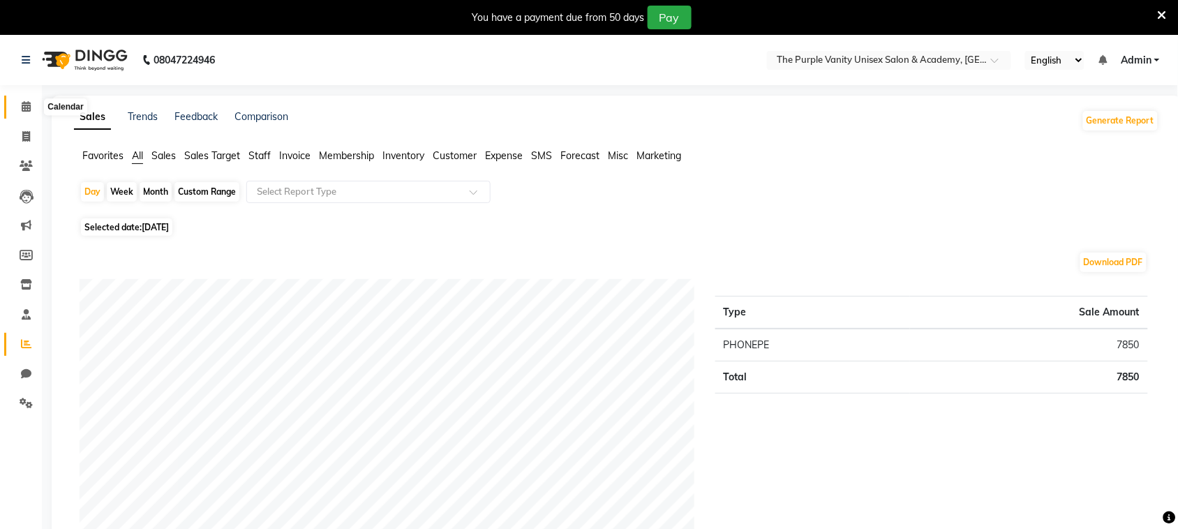
click at [20, 105] on span at bounding box center [26, 107] width 24 height 16
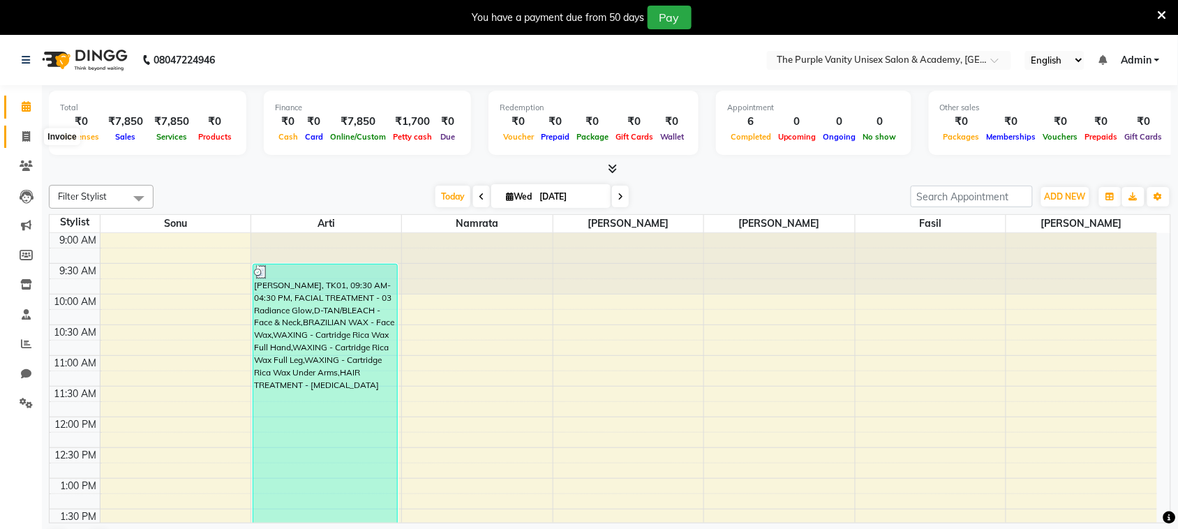
click at [24, 137] on icon at bounding box center [26, 136] width 8 height 10
select select "service"
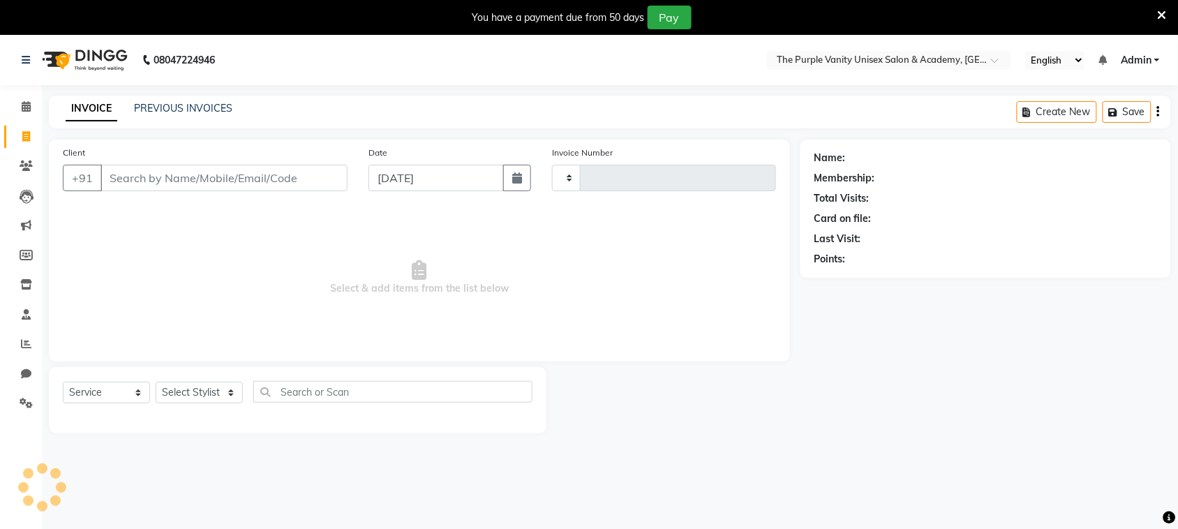
type input "0302"
select select "7947"
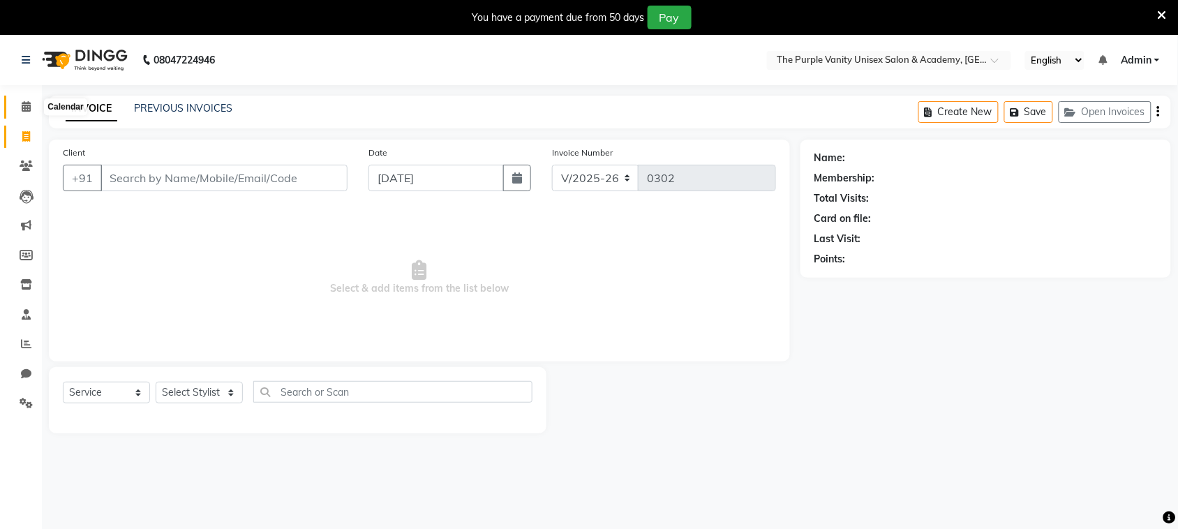
click at [23, 110] on icon at bounding box center [26, 106] width 9 height 10
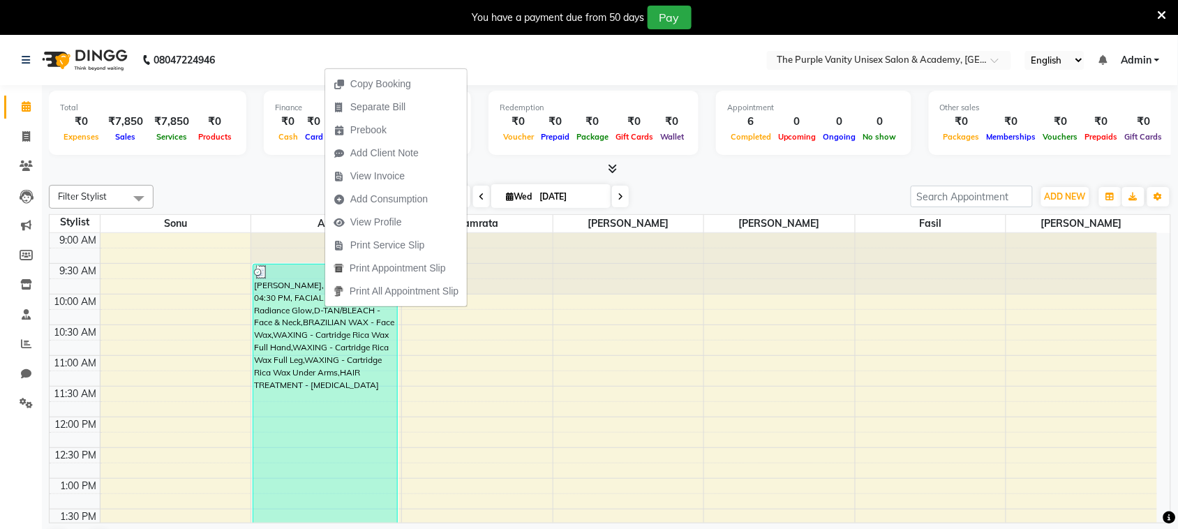
click at [325, 307] on ul "Copy Booking Separate Bill Prebook Add Client Note View Invoice Add Consumption…" at bounding box center [396, 187] width 143 height 239
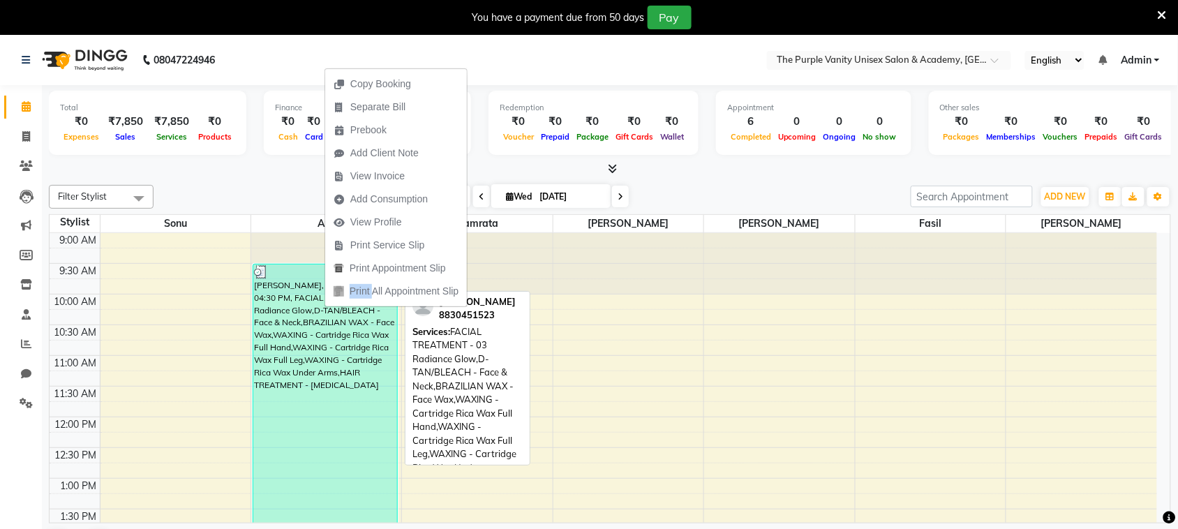
click at [283, 309] on div "[PERSON_NAME], TK01, 09:30 AM-04:30 PM, FACIAL TREATMENT - 03 Radiance Glow,D-T…" at bounding box center [325, 480] width 144 height 433
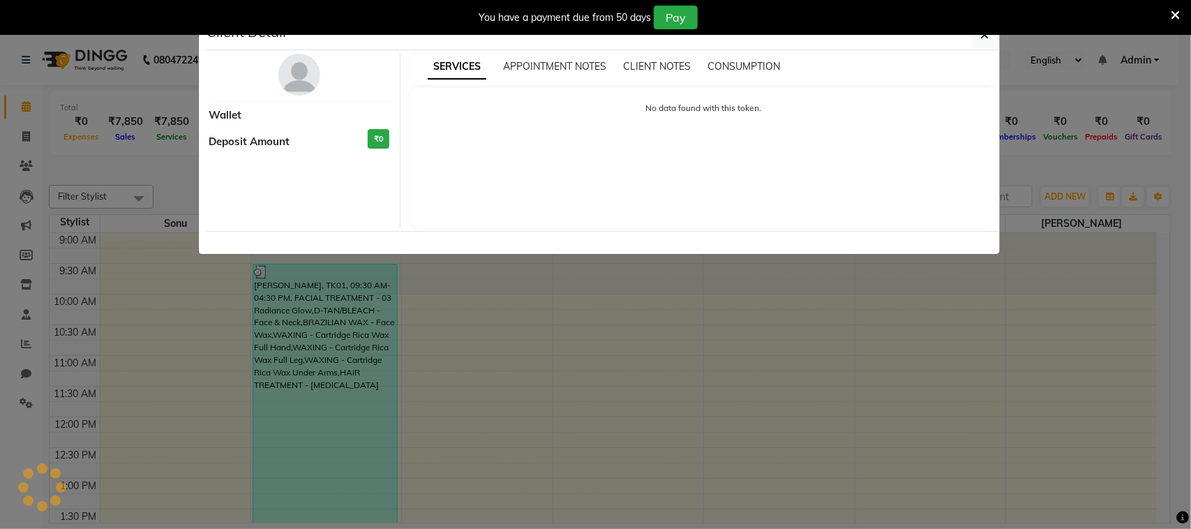
click at [283, 309] on ngb-modal-window "Client Detail Wallet Deposit Amount ₹0 SERVICES APPOINTMENT NOTES CLIENT NOTES …" at bounding box center [595, 264] width 1191 height 529
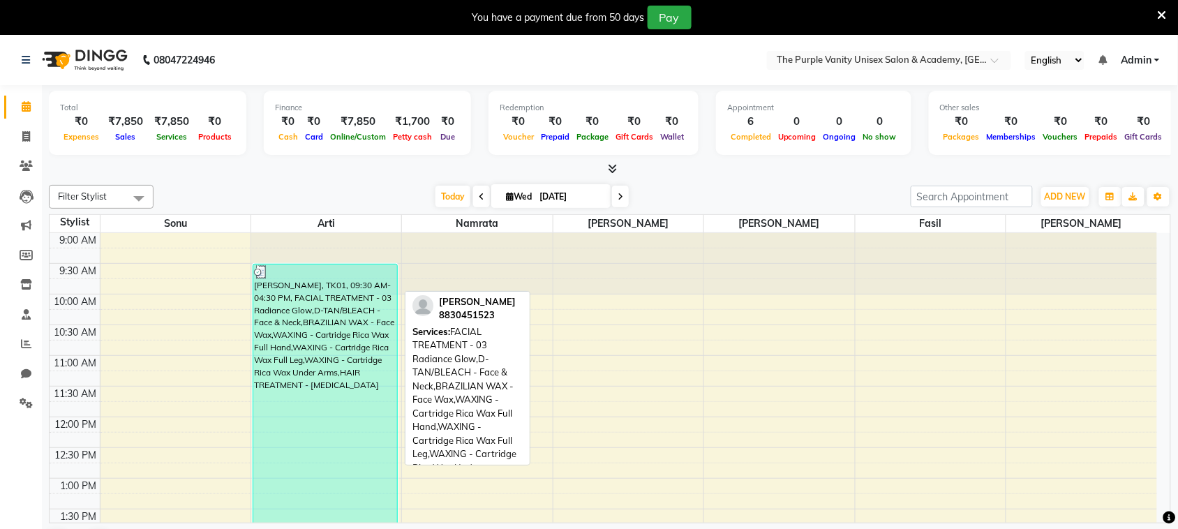
click at [283, 309] on div "[PERSON_NAME], TK01, 09:30 AM-04:30 PM, FACIAL TREATMENT - 03 Radiance Glow,D-T…" at bounding box center [325, 480] width 144 height 433
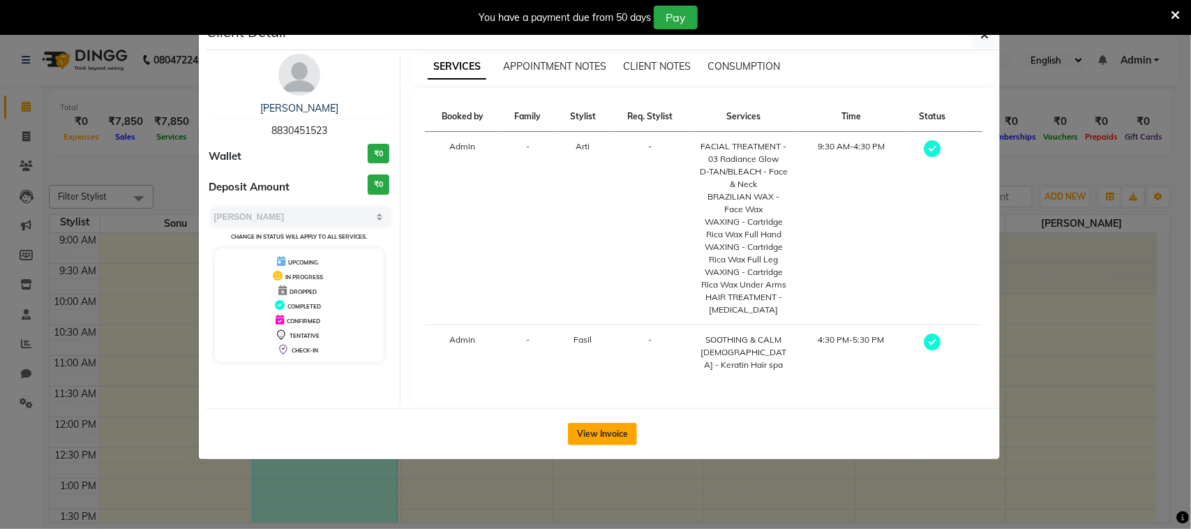
click at [595, 440] on button "View Invoice" at bounding box center [602, 434] width 69 height 22
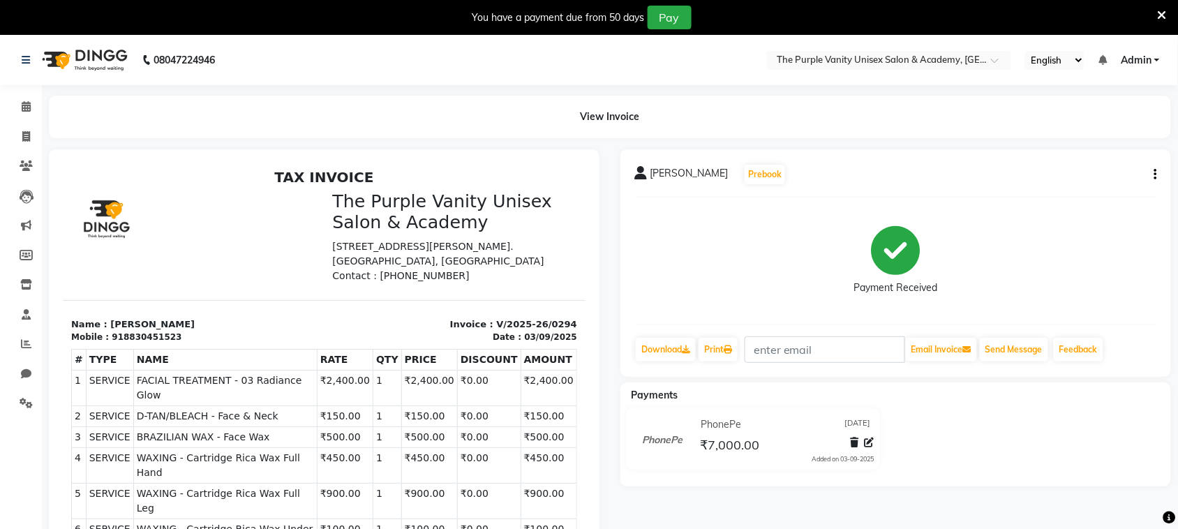
click at [1153, 170] on button "button" at bounding box center [1153, 174] width 8 height 15
click at [1094, 135] on div "Cancel Invoice" at bounding box center [1086, 139] width 96 height 17
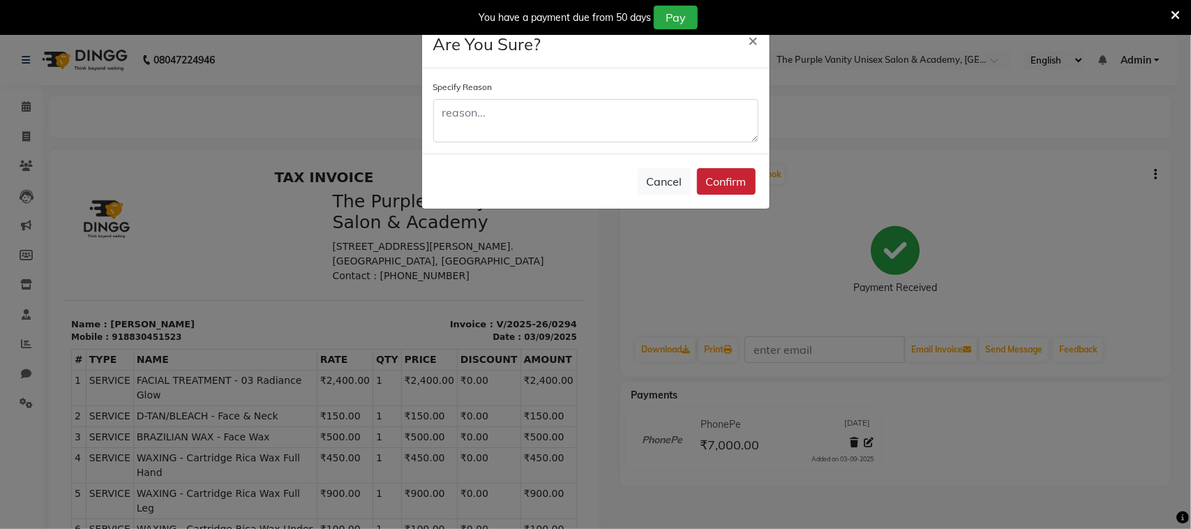
click at [729, 178] on button "Confirm" at bounding box center [726, 181] width 59 height 27
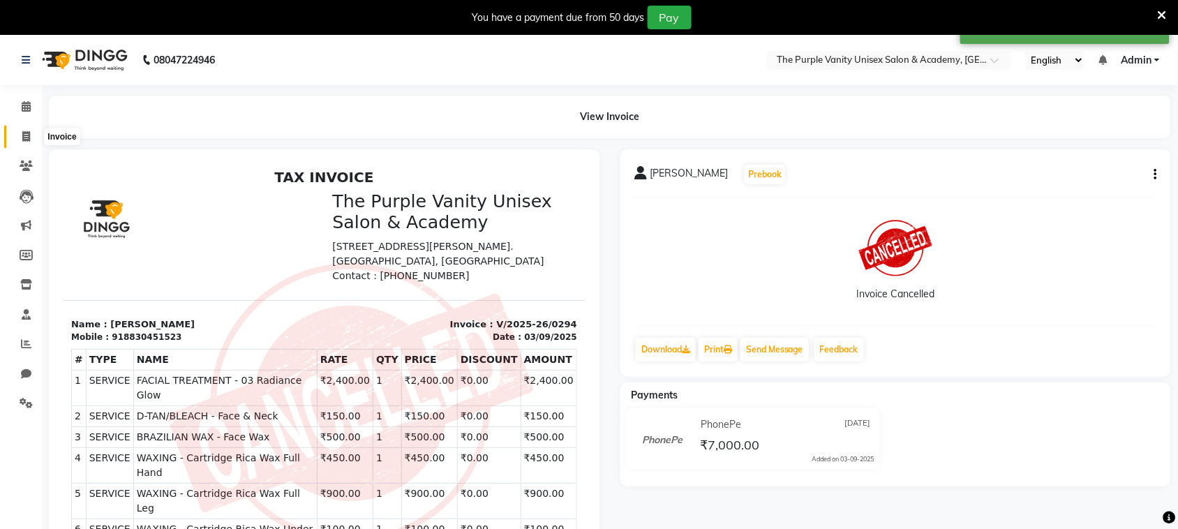
click at [25, 133] on icon at bounding box center [26, 136] width 8 height 10
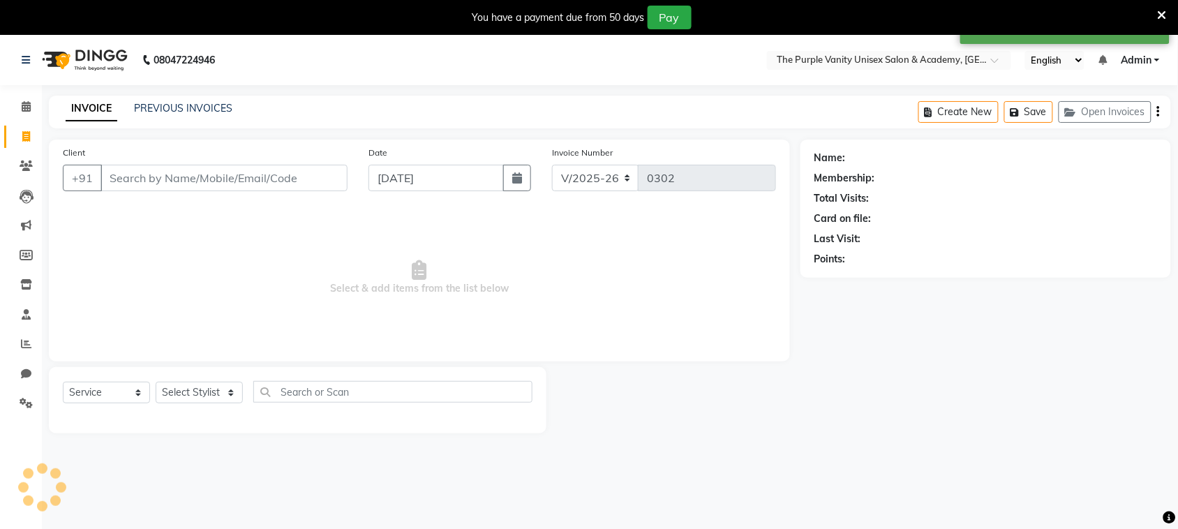
scroll to position [35, 0]
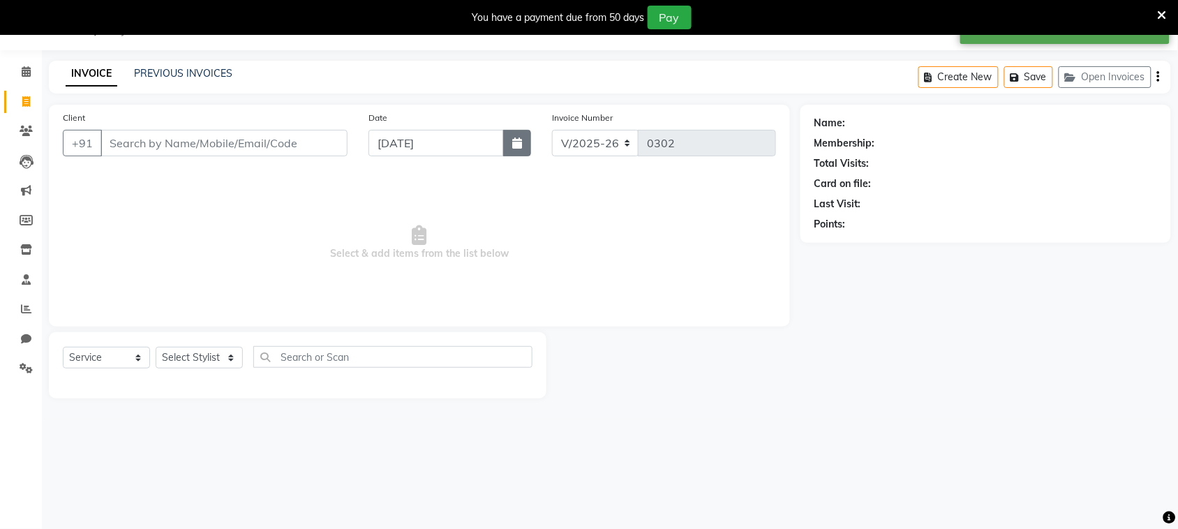
click at [514, 147] on icon "button" at bounding box center [517, 142] width 10 height 11
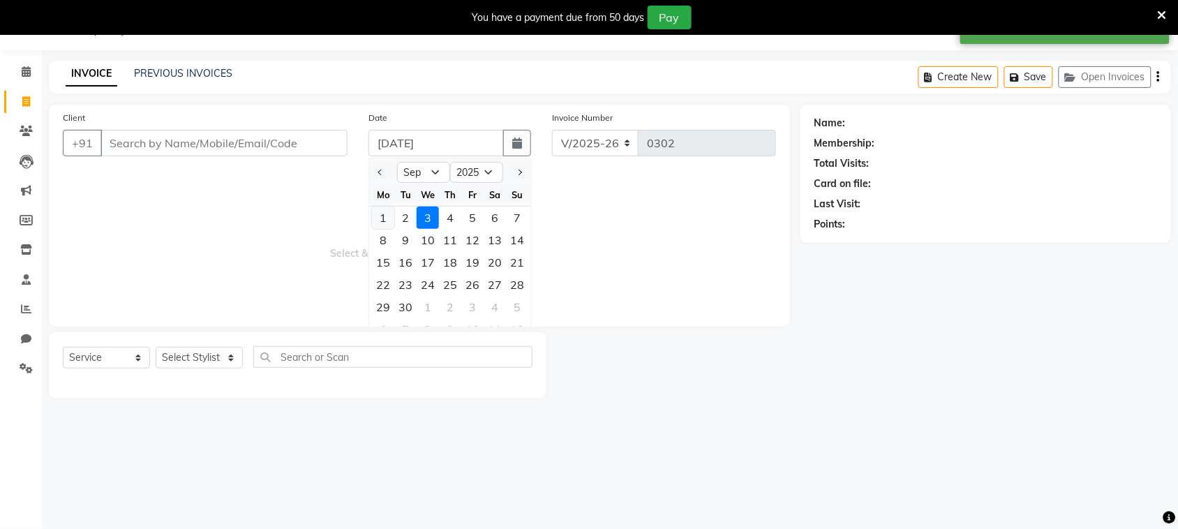
click at [388, 216] on div "1" at bounding box center [383, 218] width 22 height 22
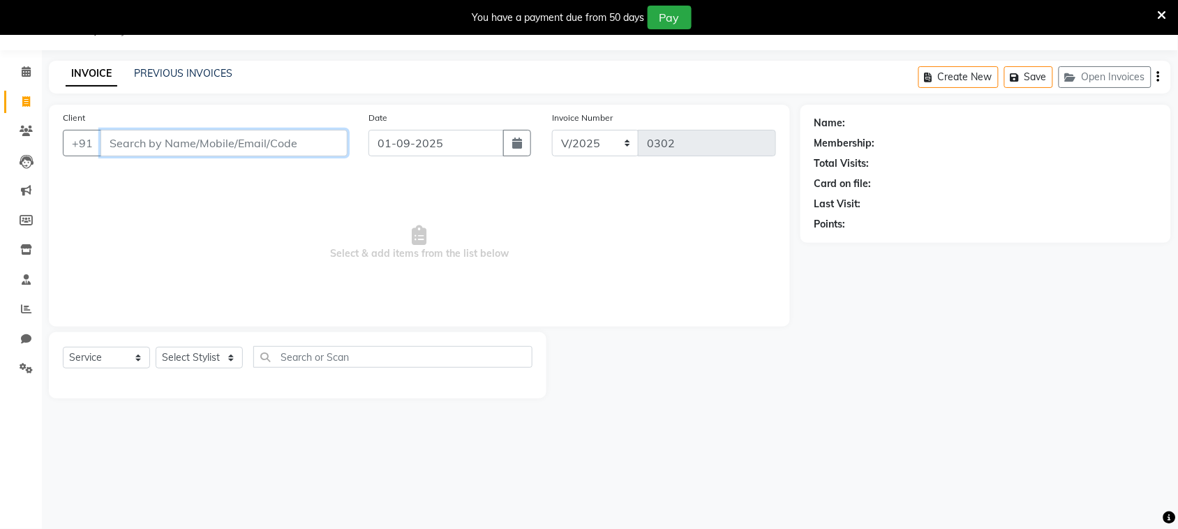
click at [227, 147] on input "Client" at bounding box center [223, 143] width 247 height 27
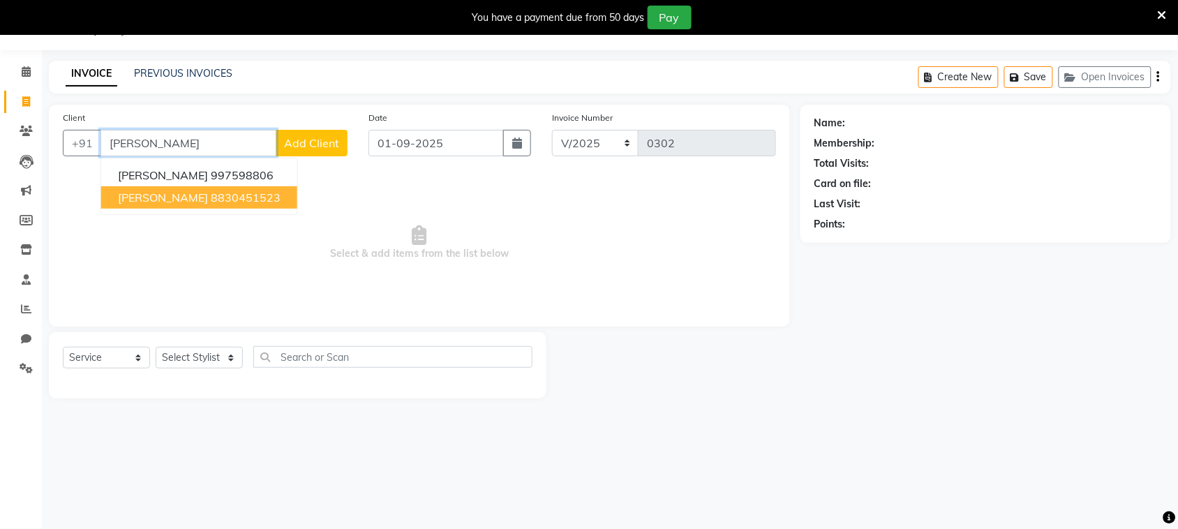
click at [211, 196] on ngb-highlight "8830451523" at bounding box center [246, 198] width 70 height 14
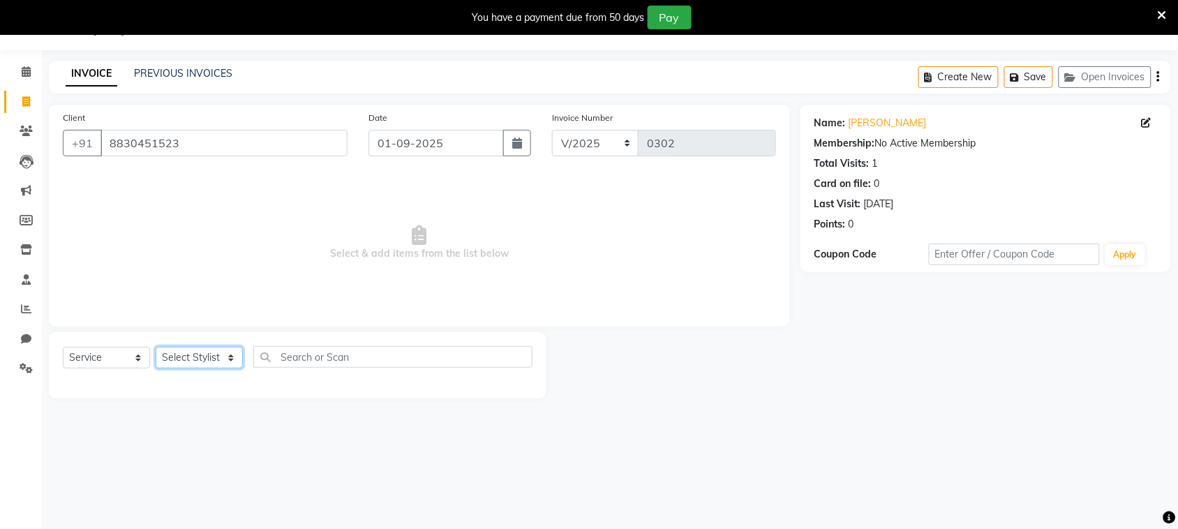
click at [217, 359] on select "Select Stylist [PERSON_NAME] [PERSON_NAME] [PERSON_NAME] [PERSON_NAME] [PERSON_…" at bounding box center [199, 358] width 87 height 22
click at [156, 347] on select "Select Stylist [PERSON_NAME] [PERSON_NAME] [PERSON_NAME] [PERSON_NAME] [PERSON_…" at bounding box center [199, 358] width 87 height 22
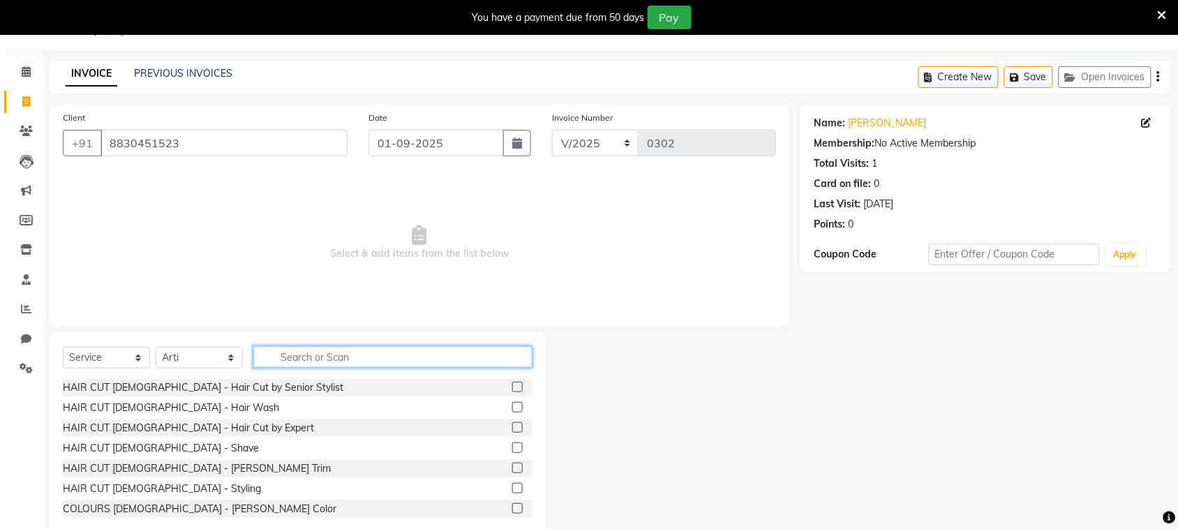
click at [332, 357] on input "text" at bounding box center [392, 357] width 279 height 22
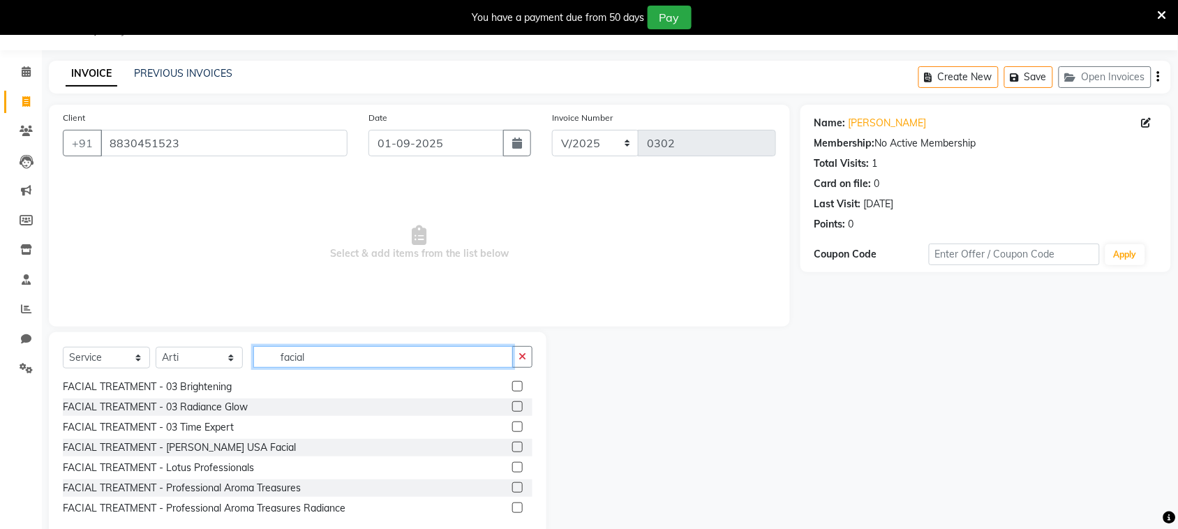
scroll to position [162, 0]
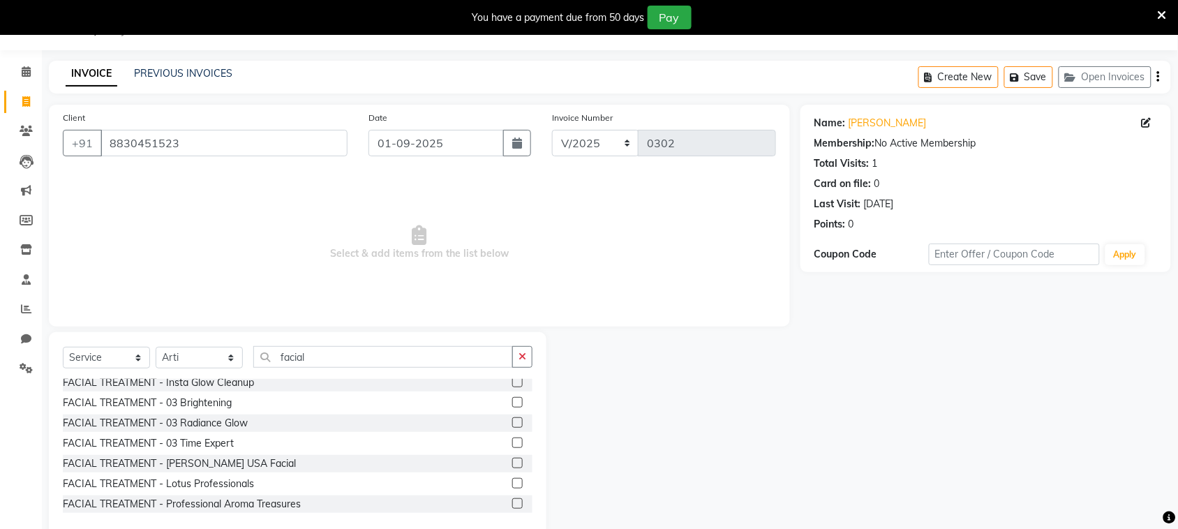
click at [512, 417] on label at bounding box center [517, 422] width 10 height 10
click at [512, 419] on input "checkbox" at bounding box center [516, 423] width 9 height 9
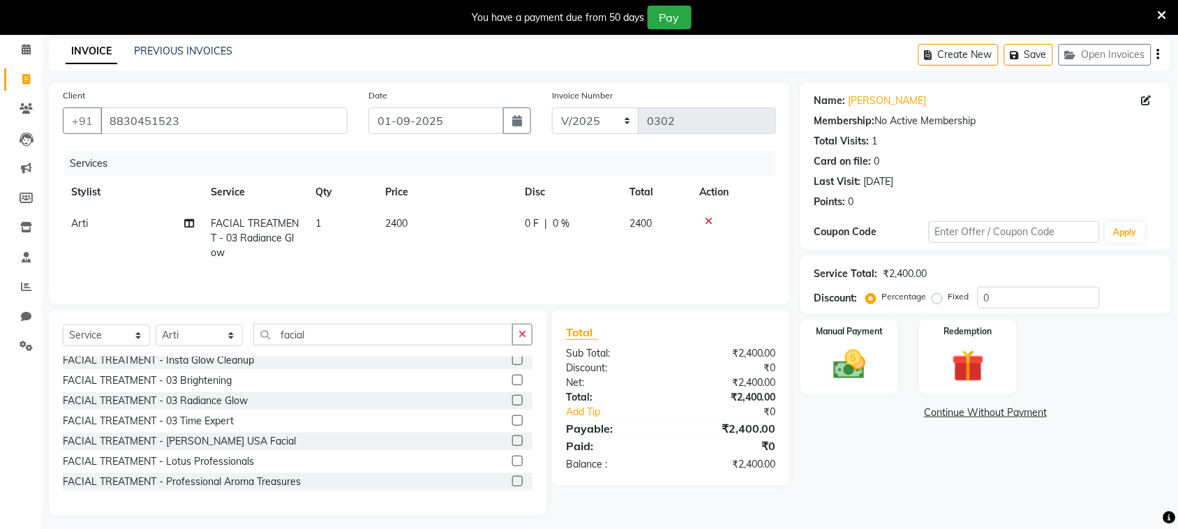
scroll to position [67, 0]
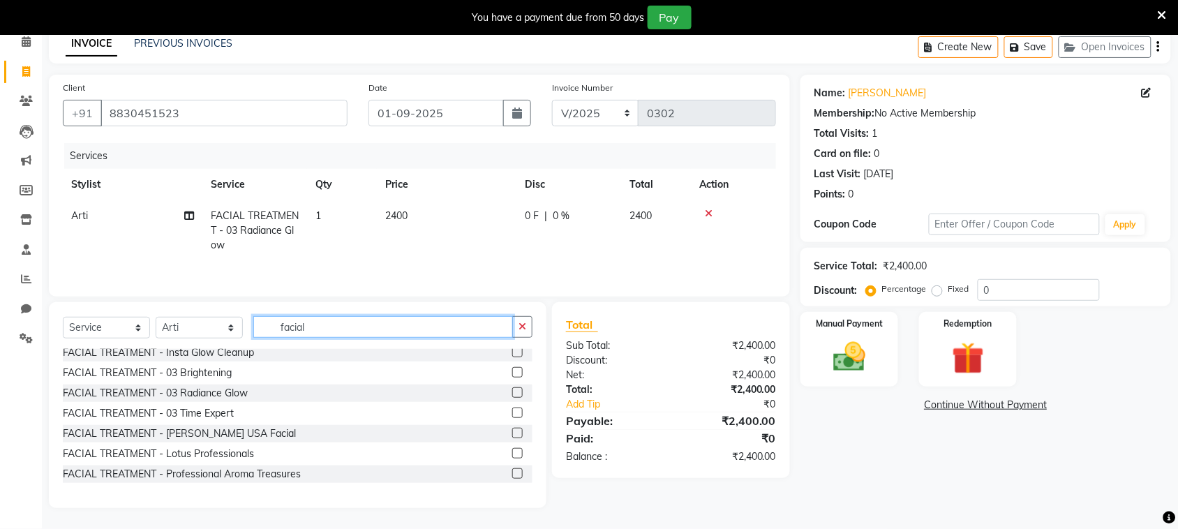
click at [426, 320] on input "facial" at bounding box center [383, 327] width 260 height 22
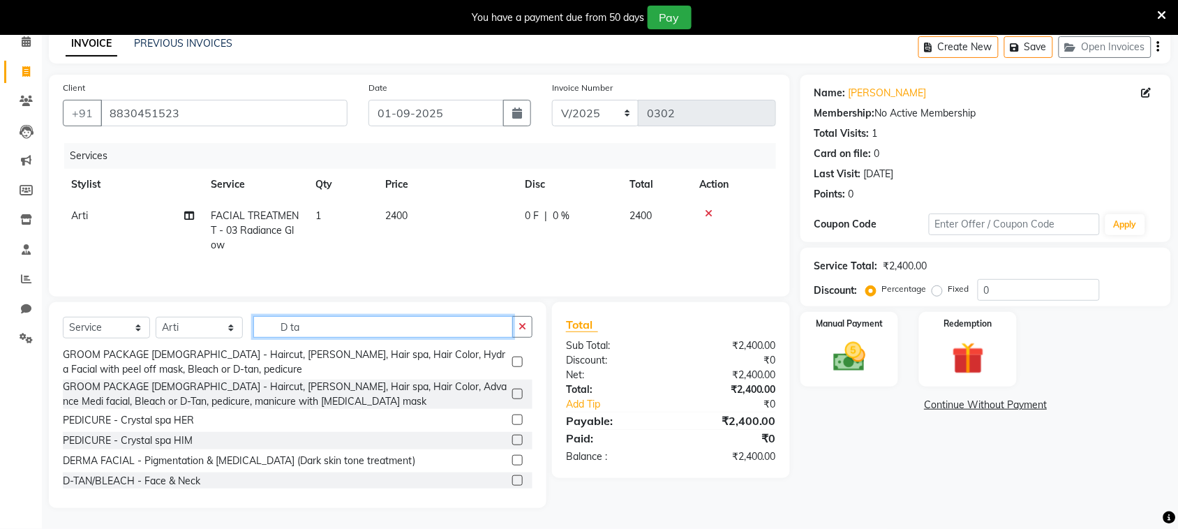
scroll to position [50, 0]
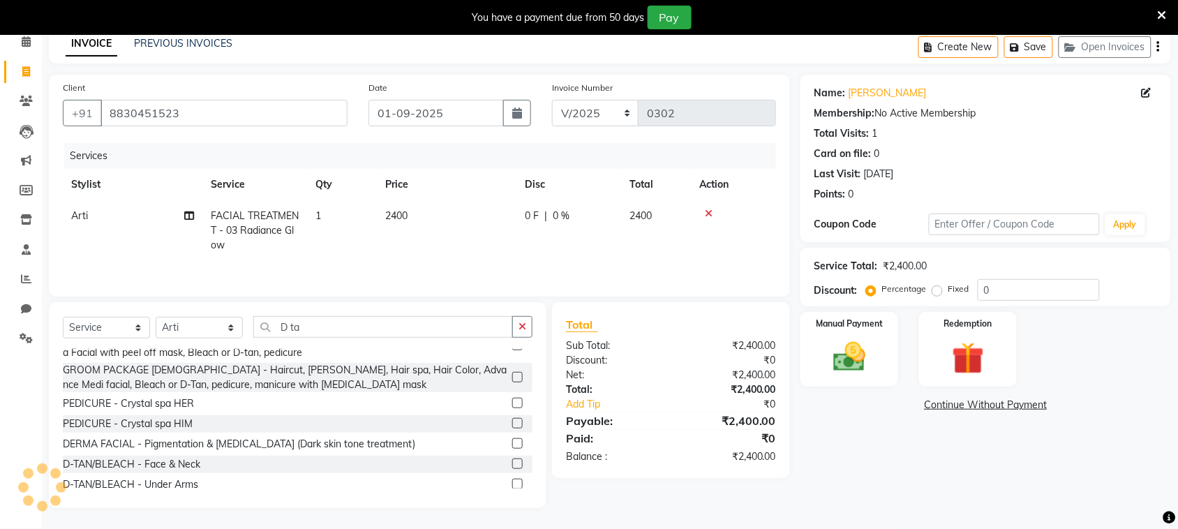
click at [512, 458] on label at bounding box center [517, 463] width 10 height 10
click at [512, 460] on input "checkbox" at bounding box center [516, 464] width 9 height 9
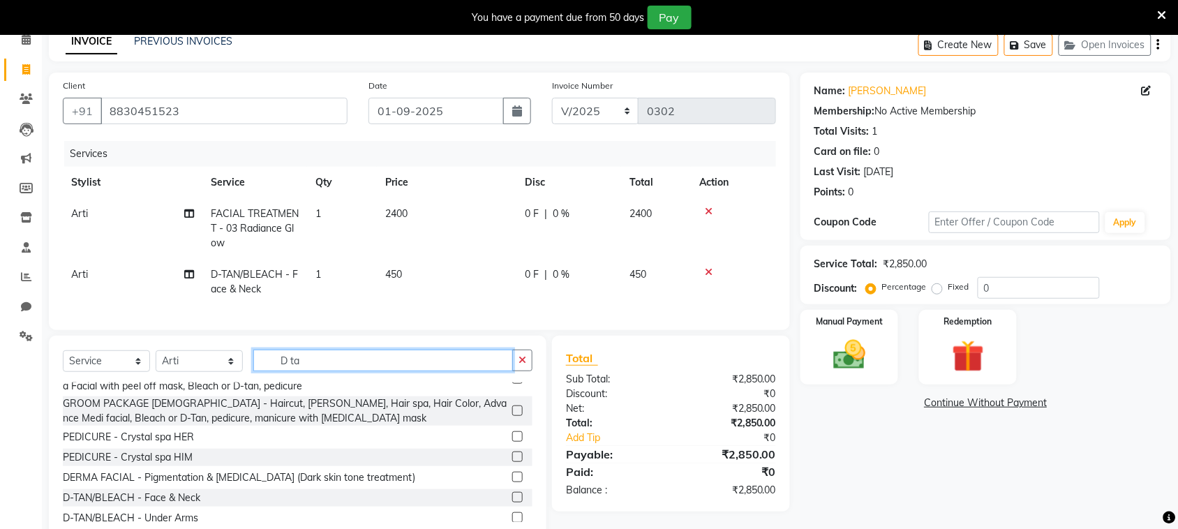
click at [340, 368] on input "D ta" at bounding box center [383, 361] width 260 height 22
drag, startPoint x: 358, startPoint y: 343, endPoint x: 403, endPoint y: 271, distance: 84.6
click at [403, 271] on div "Client [PHONE_NUMBER] Date [DATE] Invoice Number V/2025 V/[PHONE_NUMBER] Servic…" at bounding box center [419, 307] width 762 height 469
click at [403, 271] on td "450" at bounding box center [447, 282] width 140 height 46
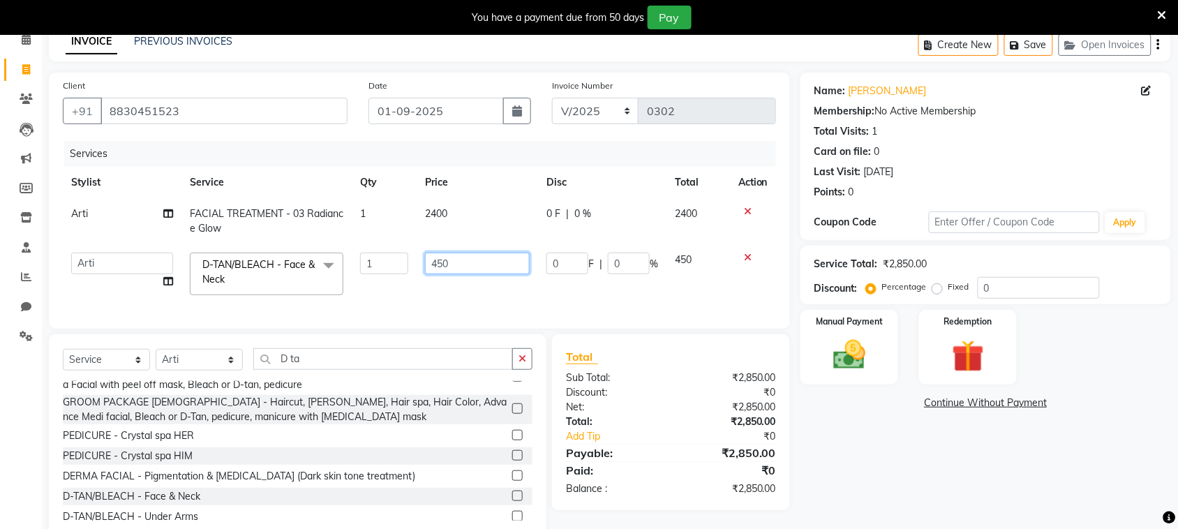
click at [452, 263] on input "450" at bounding box center [477, 264] width 105 height 22
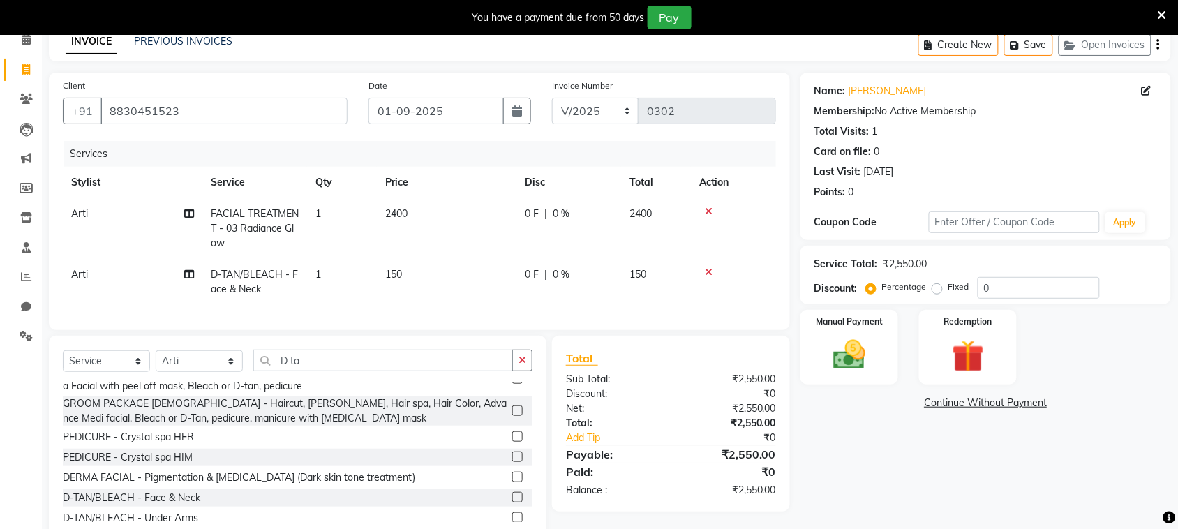
click at [449, 290] on td "150" at bounding box center [447, 282] width 140 height 46
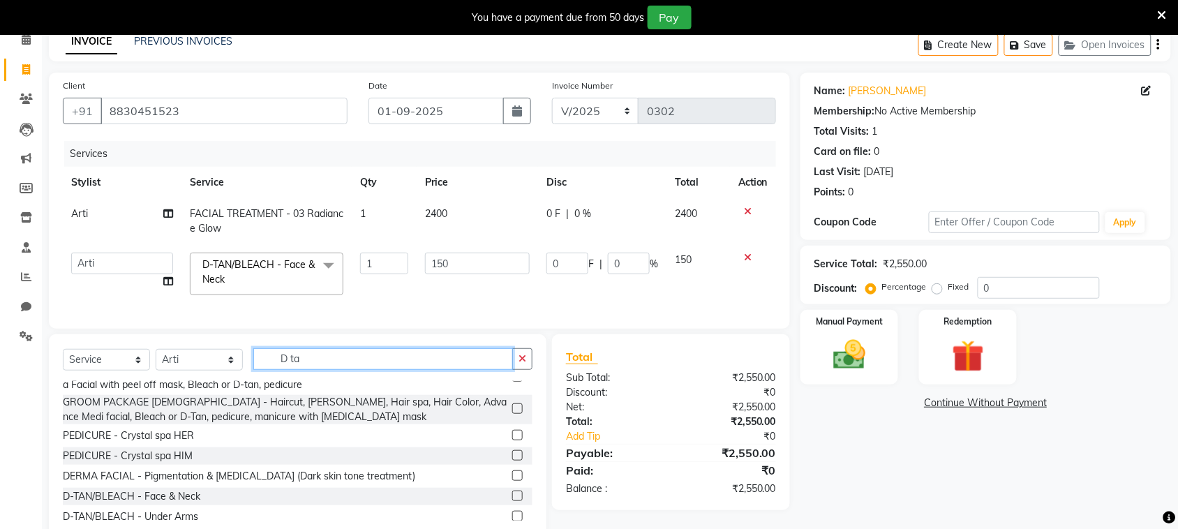
click at [370, 370] on input "D ta" at bounding box center [383, 359] width 260 height 22
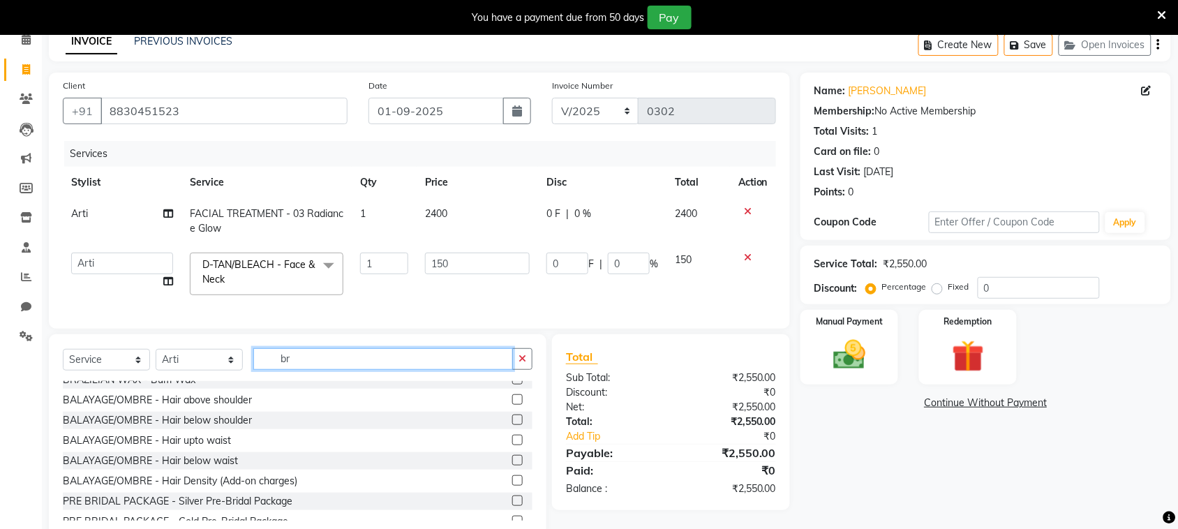
scroll to position [0, 0]
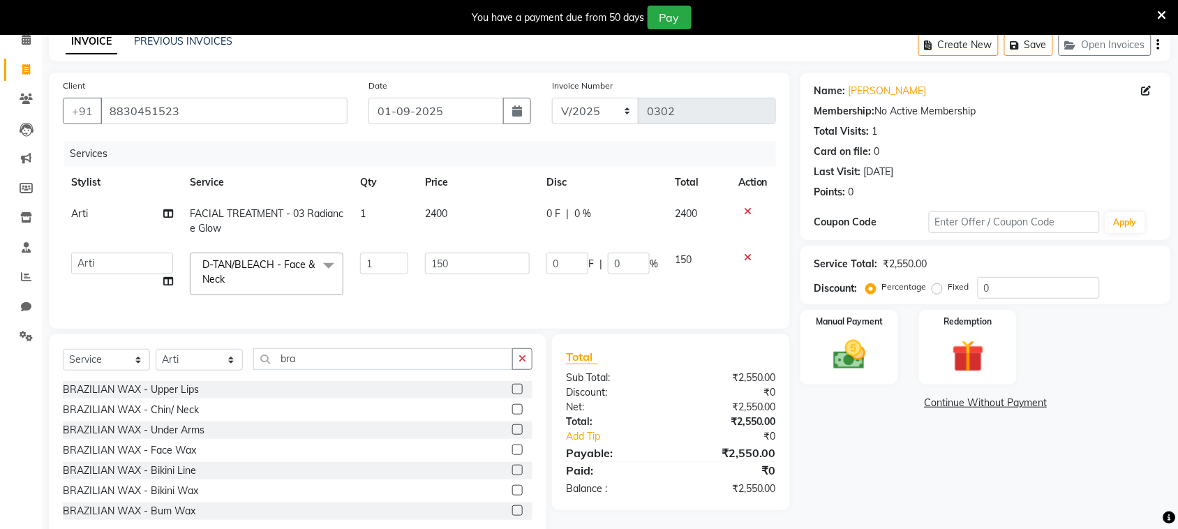
click at [512, 455] on label at bounding box center [517, 450] width 10 height 10
click at [512, 455] on input "checkbox" at bounding box center [516, 450] width 9 height 9
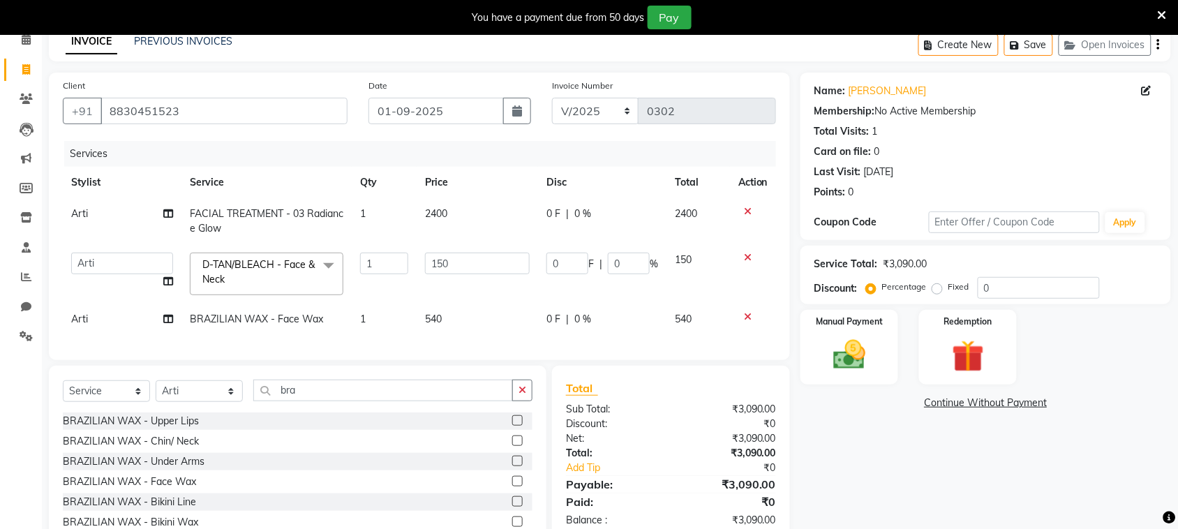
click at [450, 315] on td "540" at bounding box center [477, 319] width 121 height 31
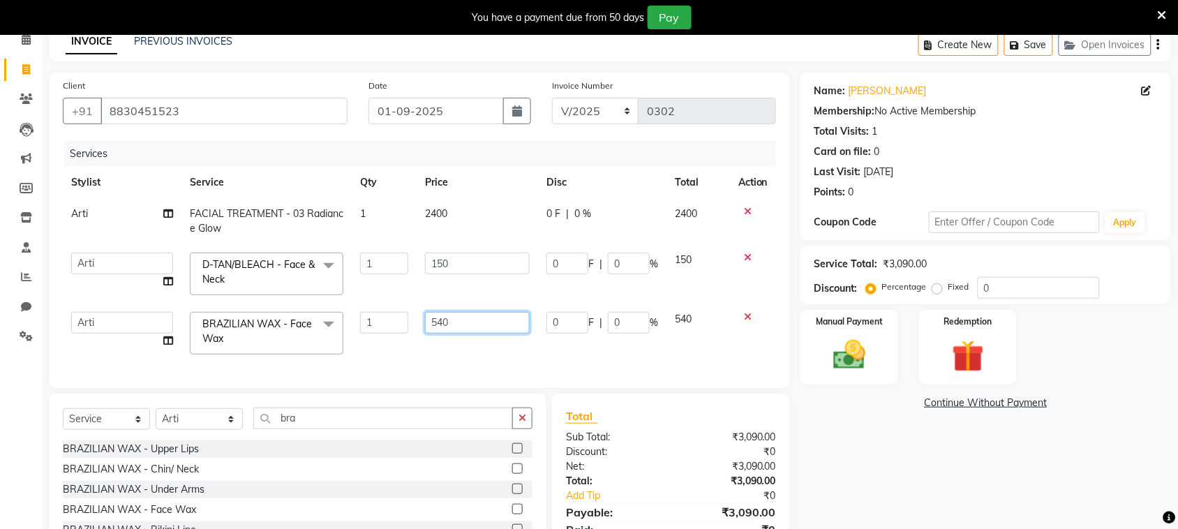
click at [463, 314] on input "540" at bounding box center [477, 323] width 105 height 22
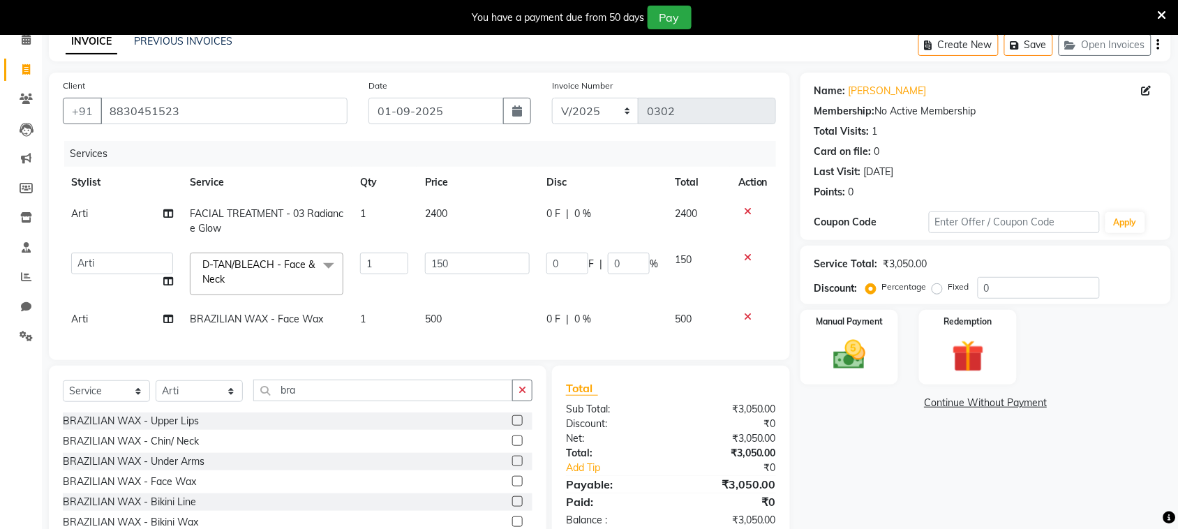
click at [438, 346] on div "Services Stylist Service Qty Price Disc Total Action Arti FACIAL TREATMENT - 03…" at bounding box center [419, 243] width 713 height 205
click at [336, 401] on input "bra" at bounding box center [383, 391] width 260 height 22
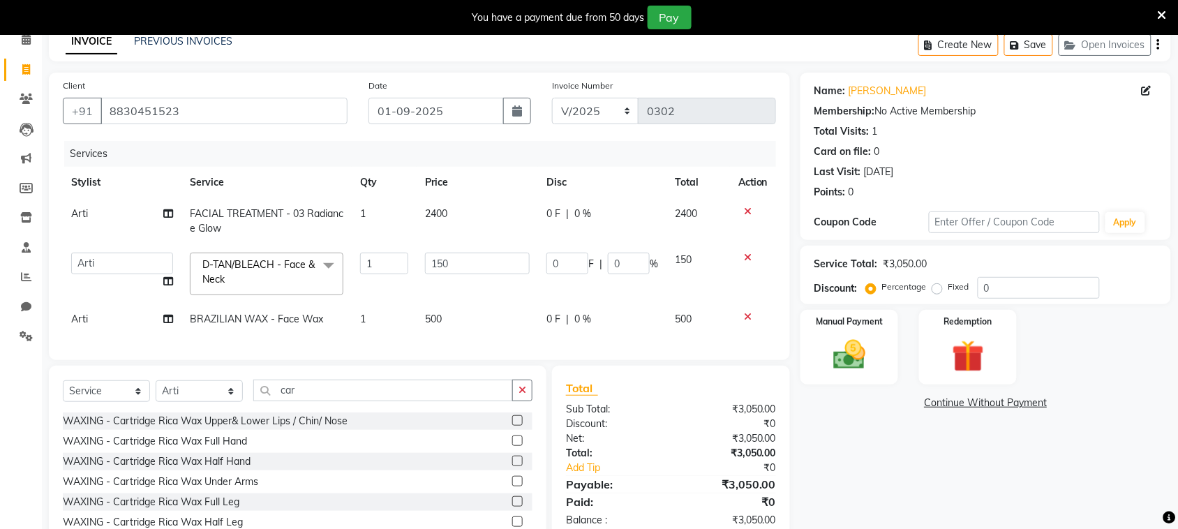
click at [512, 446] on label at bounding box center [517, 440] width 10 height 10
click at [512, 446] on input "checkbox" at bounding box center [516, 441] width 9 height 9
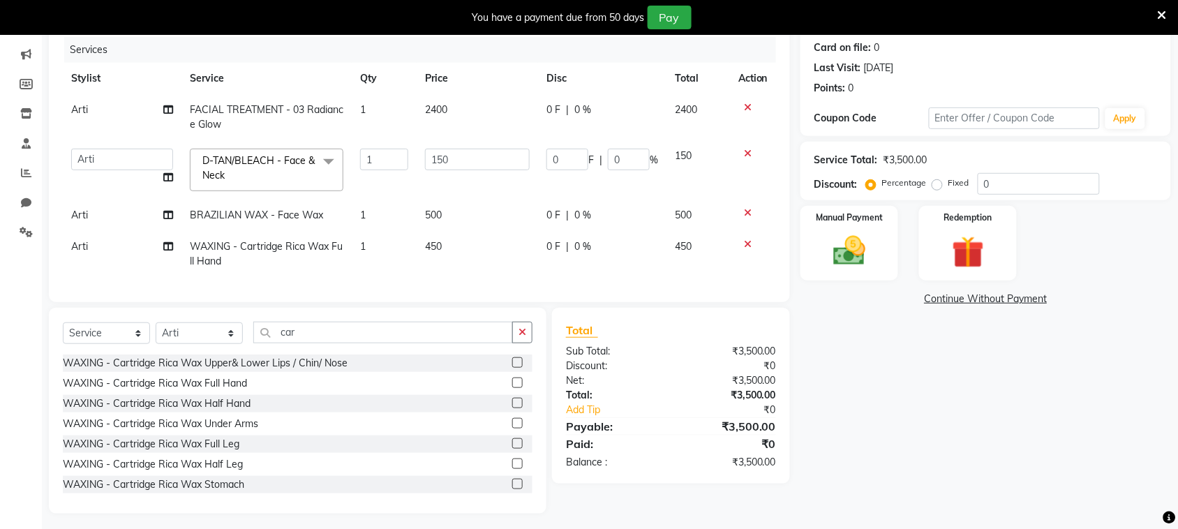
scroll to position [189, 0]
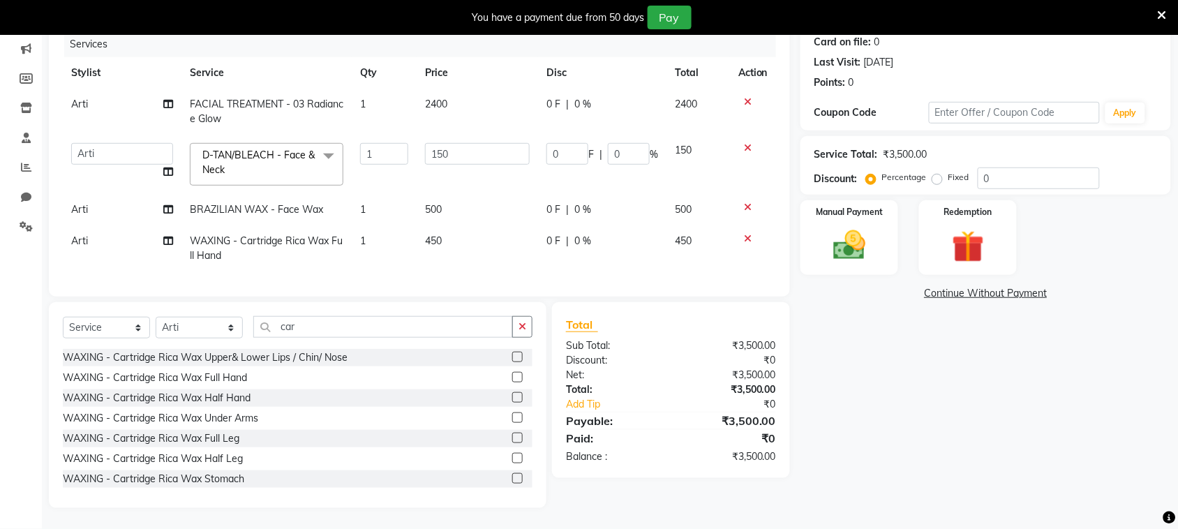
click at [512, 436] on label at bounding box center [517, 438] width 10 height 10
click at [512, 436] on input "checkbox" at bounding box center [516, 438] width 9 height 9
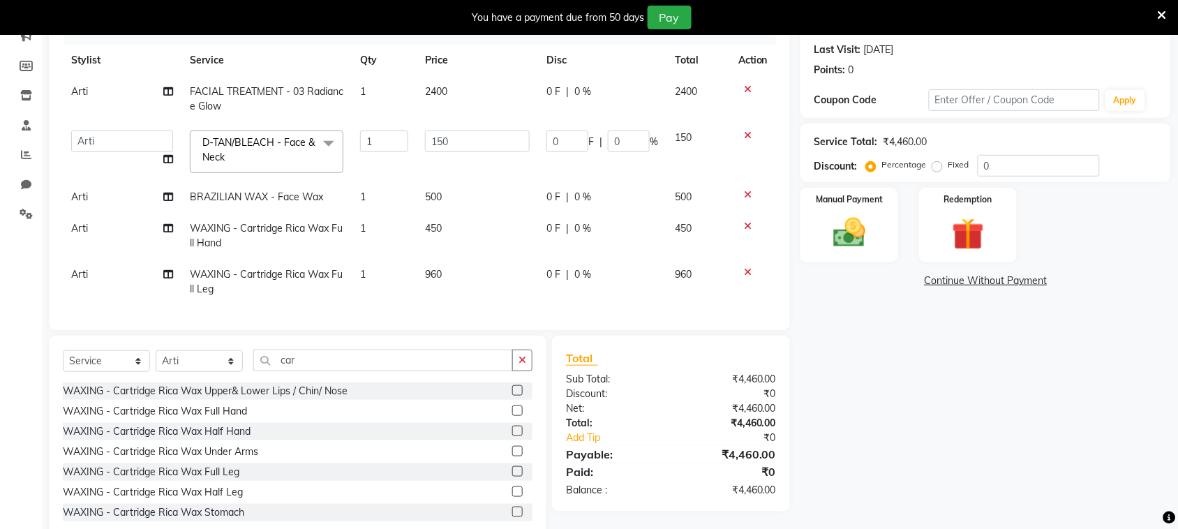
click at [512, 456] on label at bounding box center [517, 451] width 10 height 10
click at [512, 456] on input "checkbox" at bounding box center [516, 451] width 9 height 9
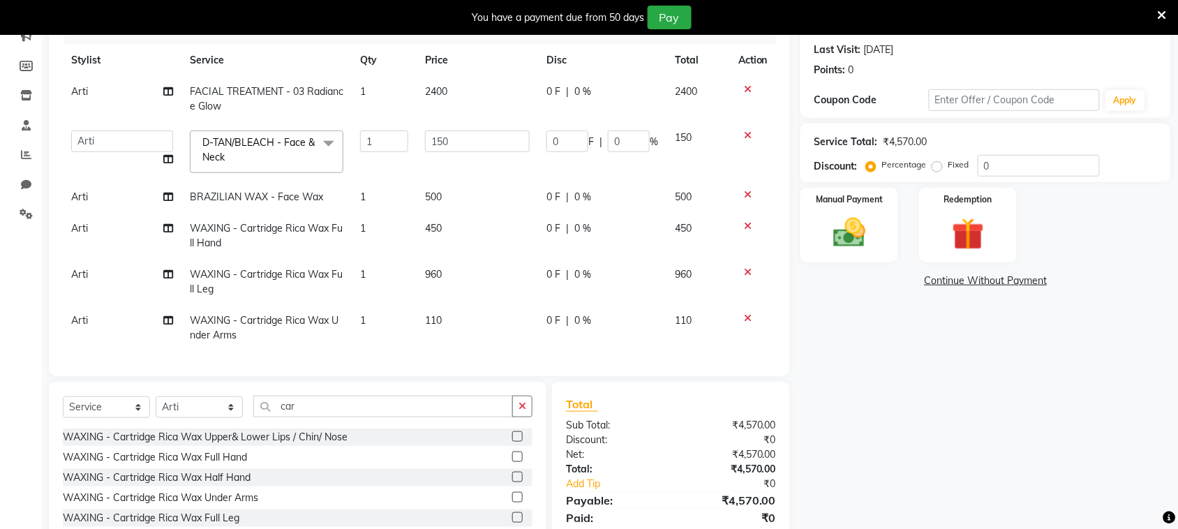
click at [433, 312] on td "110" at bounding box center [477, 328] width 121 height 46
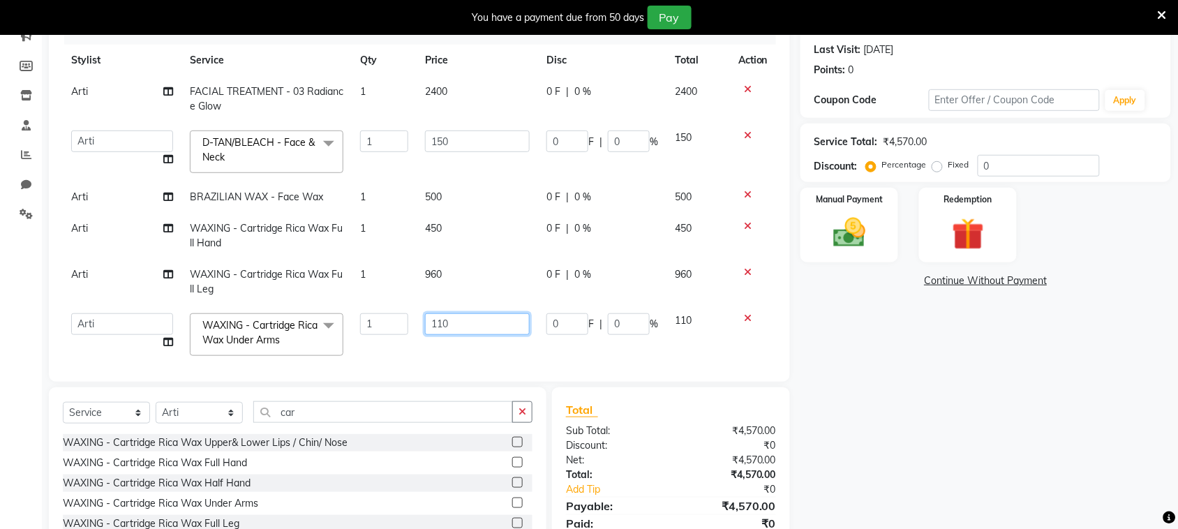
click at [452, 318] on input "110" at bounding box center [477, 324] width 105 height 22
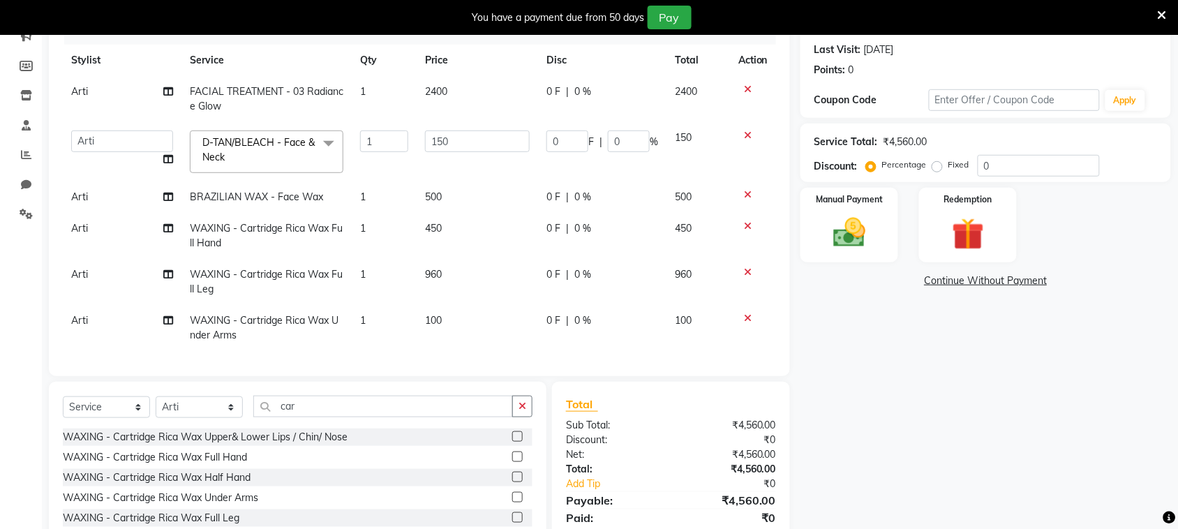
click at [443, 267] on td "960" at bounding box center [477, 282] width 121 height 46
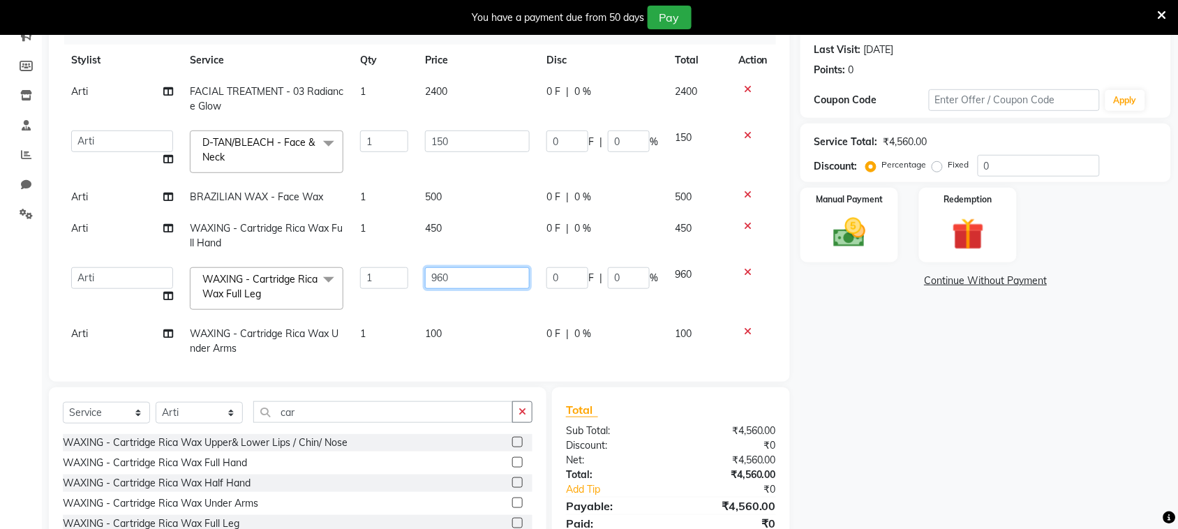
click at [444, 267] on input "960" at bounding box center [477, 278] width 105 height 22
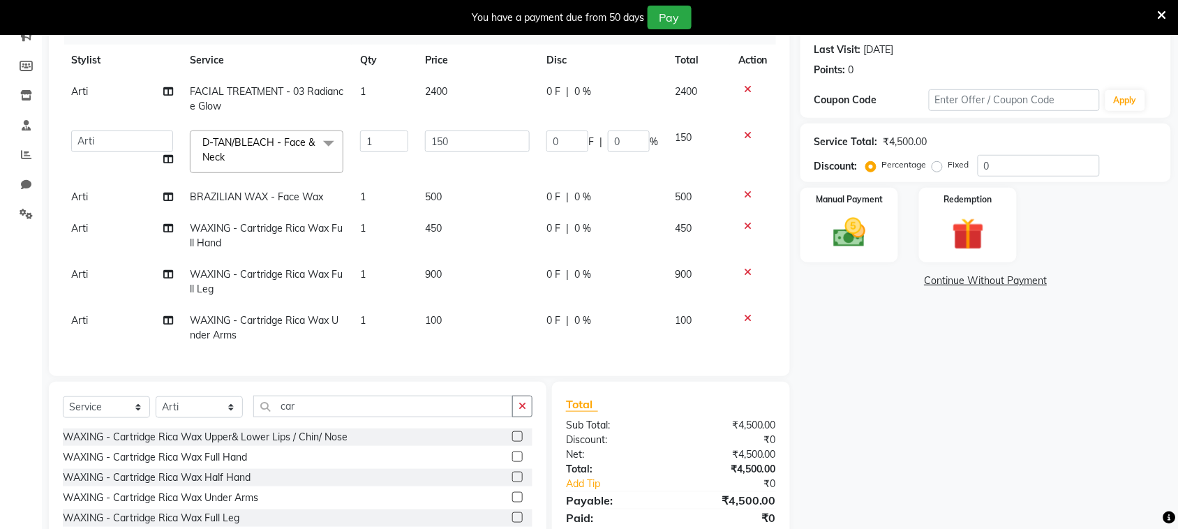
click at [487, 349] on td "100" at bounding box center [477, 328] width 121 height 46
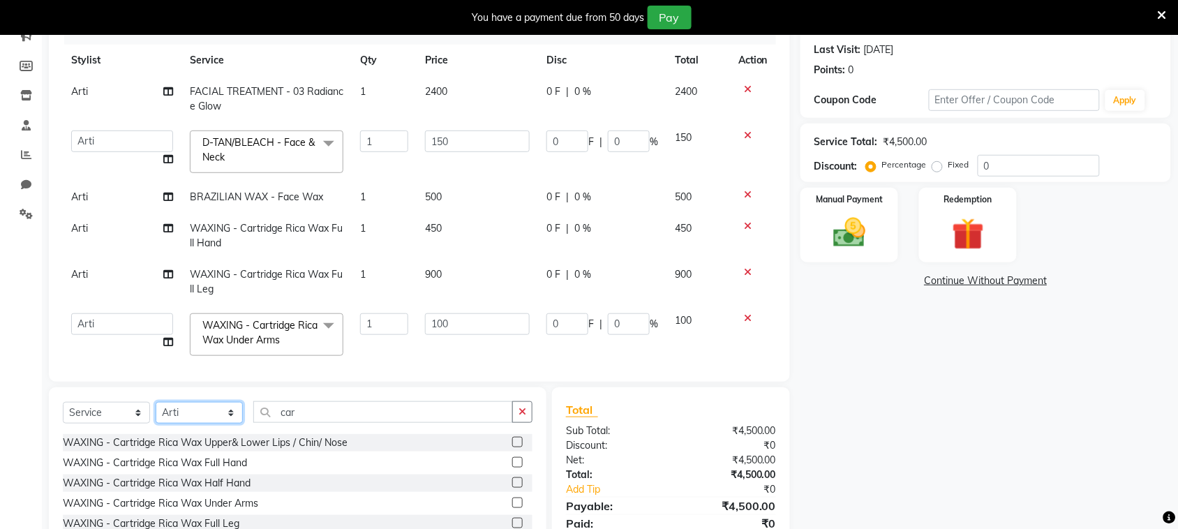
click at [195, 402] on select "Select Stylist [PERSON_NAME] [PERSON_NAME] [PERSON_NAME] [PERSON_NAME] [PERSON_…" at bounding box center [199, 413] width 87 height 22
click at [156, 402] on select "Select Stylist [PERSON_NAME] [PERSON_NAME] [PERSON_NAME] [PERSON_NAME] [PERSON_…" at bounding box center [199, 413] width 87 height 22
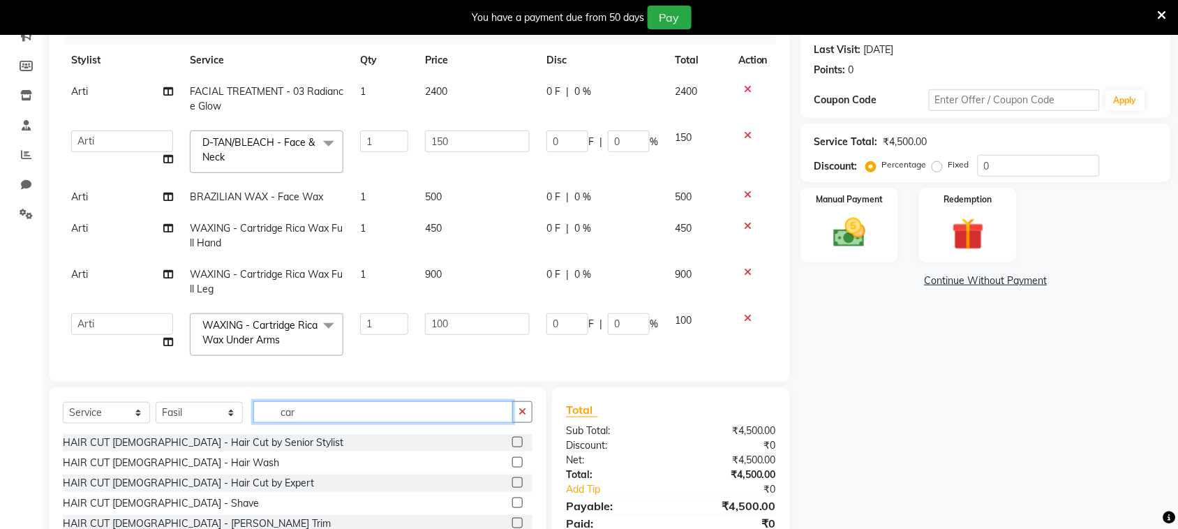
click at [328, 410] on input "car" at bounding box center [383, 412] width 260 height 22
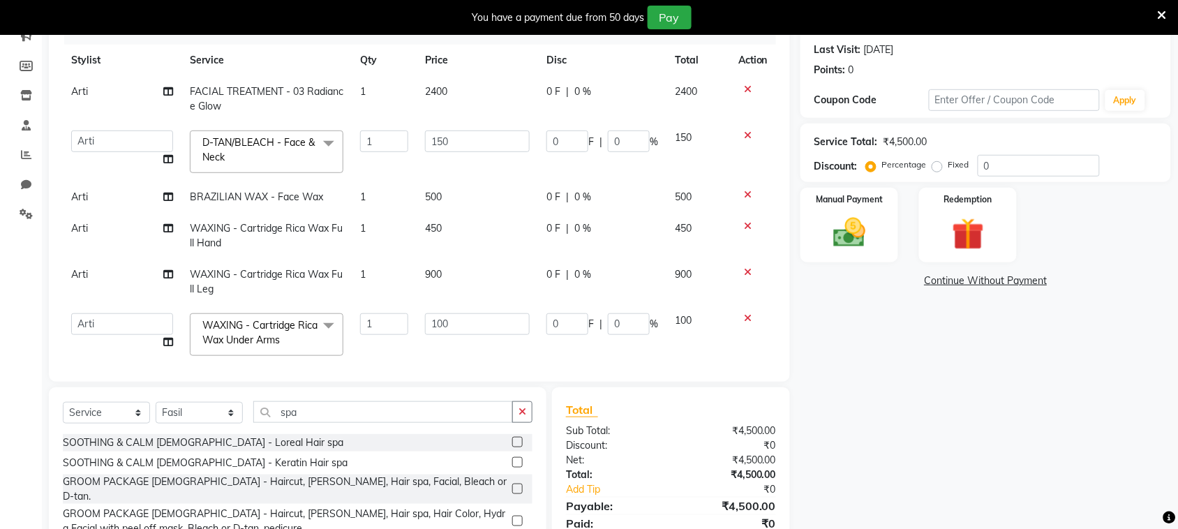
click at [512, 459] on label at bounding box center [517, 462] width 10 height 10
click at [512, 459] on input "checkbox" at bounding box center [516, 462] width 9 height 9
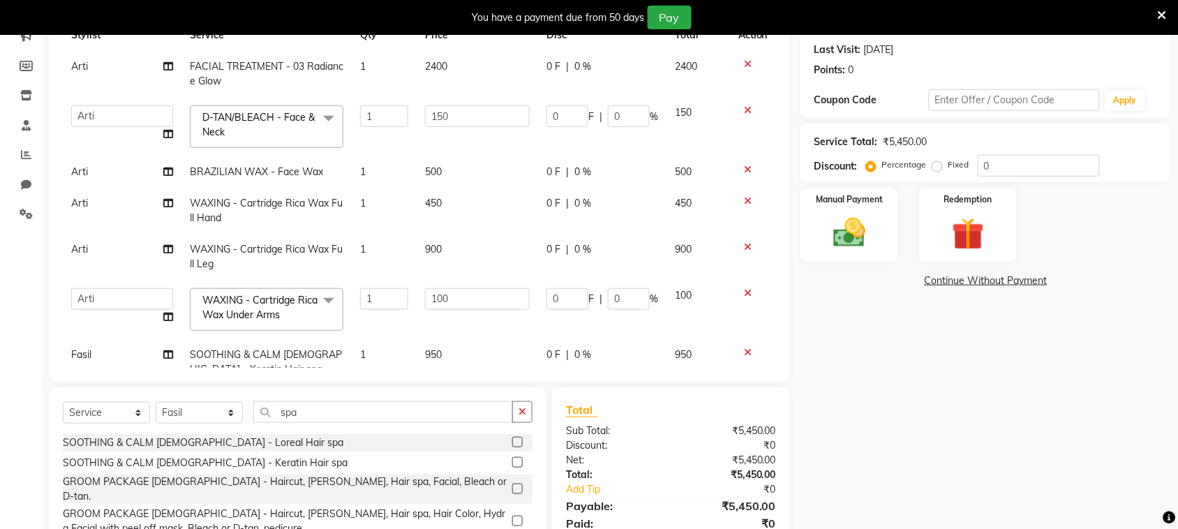
scroll to position [67, 0]
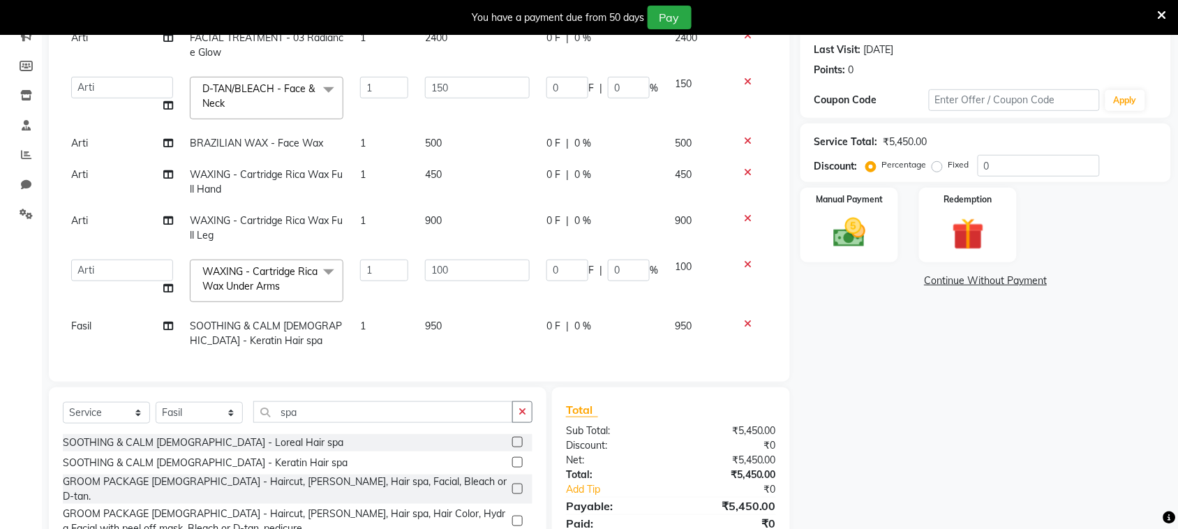
click at [454, 311] on td "950" at bounding box center [477, 334] width 121 height 46
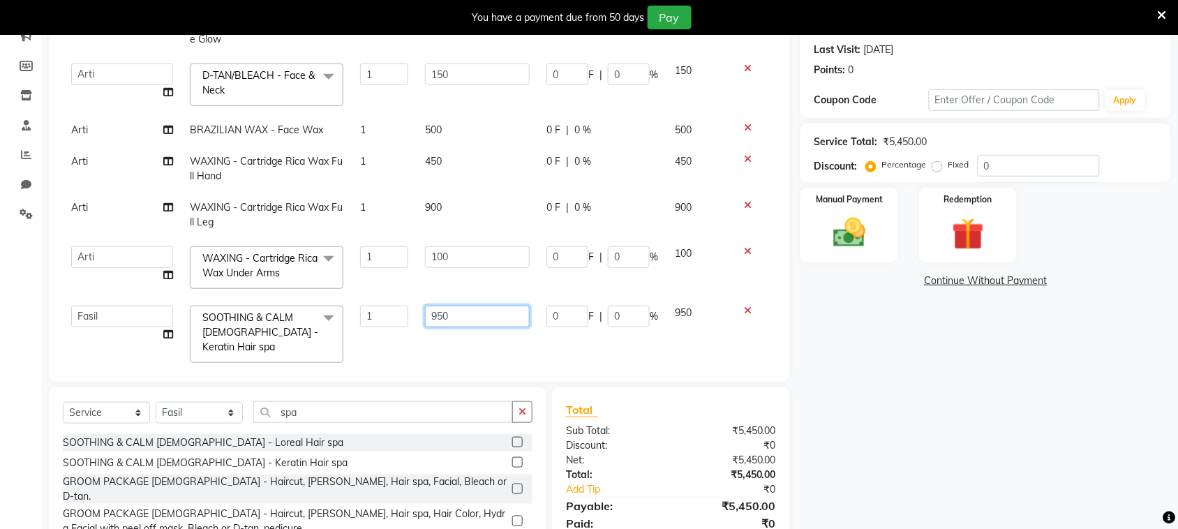
click at [458, 315] on input "950" at bounding box center [477, 317] width 105 height 22
click at [468, 337] on td "1500" at bounding box center [477, 334] width 121 height 74
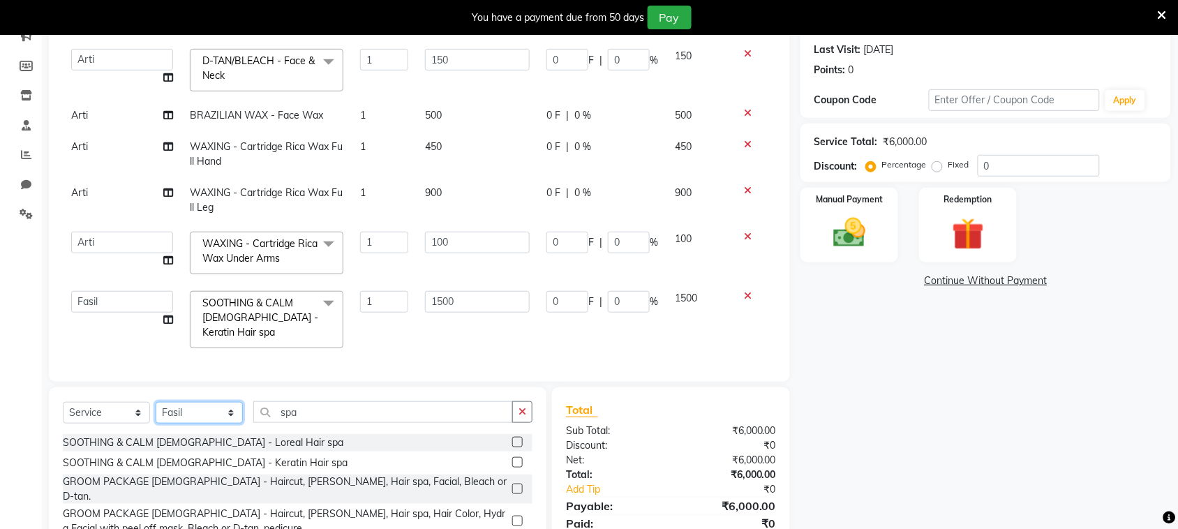
click at [215, 410] on select "Select Stylist [PERSON_NAME] [PERSON_NAME] [PERSON_NAME] [PERSON_NAME] [PERSON_…" at bounding box center [199, 413] width 87 height 22
click at [214, 410] on select "Select Stylist [PERSON_NAME] [PERSON_NAME] [PERSON_NAME] [PERSON_NAME] [PERSON_…" at bounding box center [199, 413] width 87 height 22
click at [156, 402] on select "Select Stylist [PERSON_NAME] [PERSON_NAME] [PERSON_NAME] [PERSON_NAME] [PERSON_…" at bounding box center [199, 413] width 87 height 22
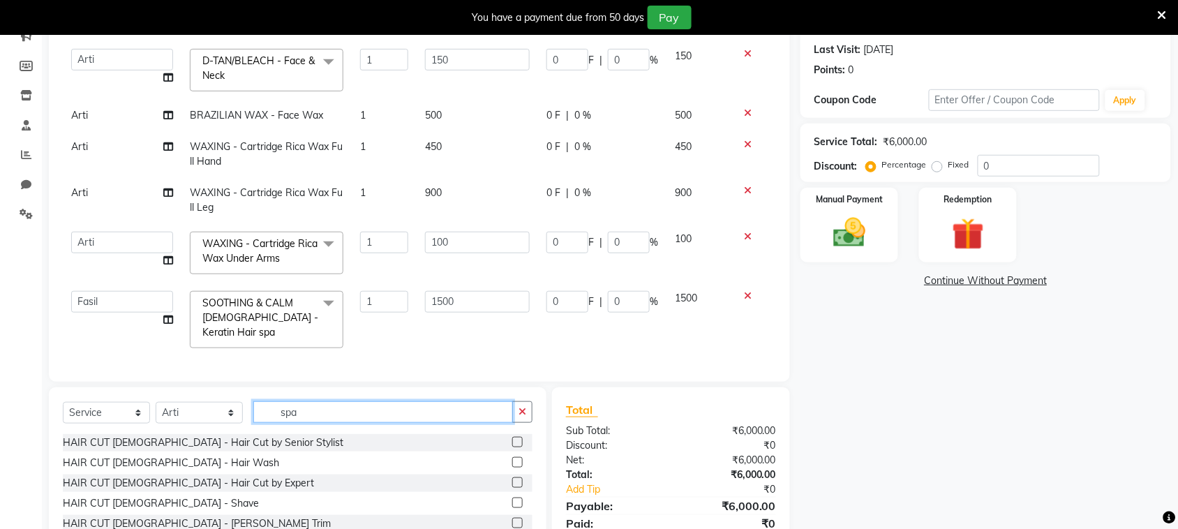
click at [358, 407] on input "spa" at bounding box center [383, 412] width 260 height 22
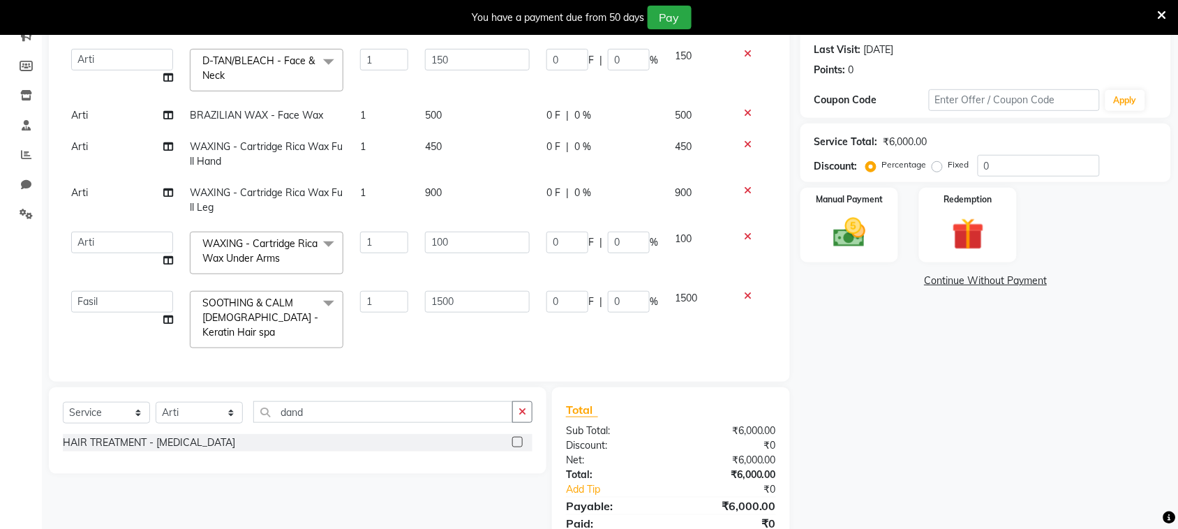
click at [518, 444] on label at bounding box center [517, 442] width 10 height 10
click at [518, 444] on input "checkbox" at bounding box center [516, 442] width 9 height 9
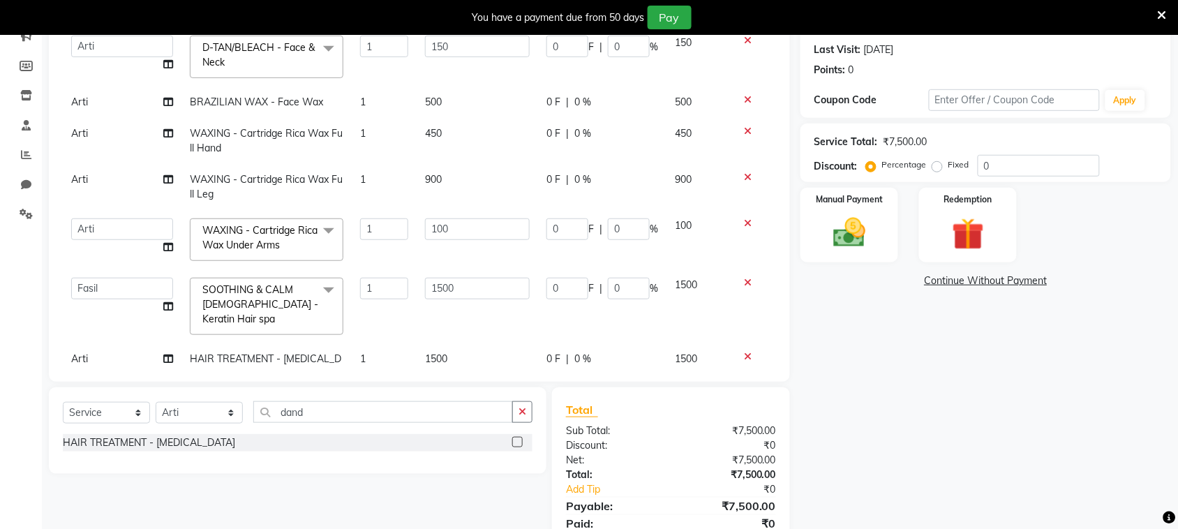
scroll to position [126, 0]
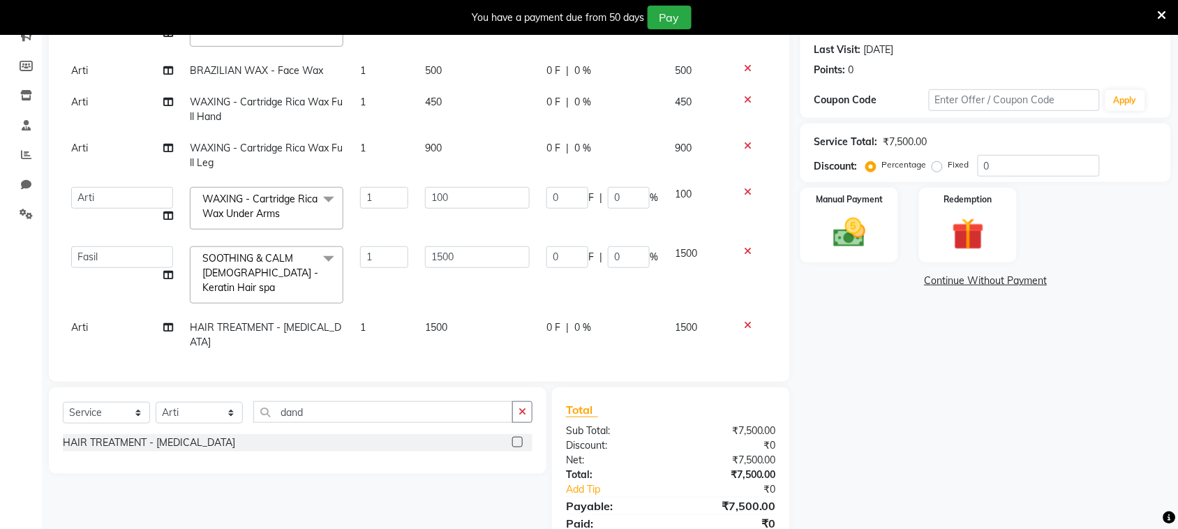
click at [438, 323] on span "1500" at bounding box center [436, 327] width 22 height 13
click at [461, 322] on input "1500" at bounding box center [477, 331] width 105 height 22
click at [456, 309] on td "1500" at bounding box center [477, 275] width 121 height 74
click at [85, 327] on span "Arti" at bounding box center [79, 327] width 17 height 13
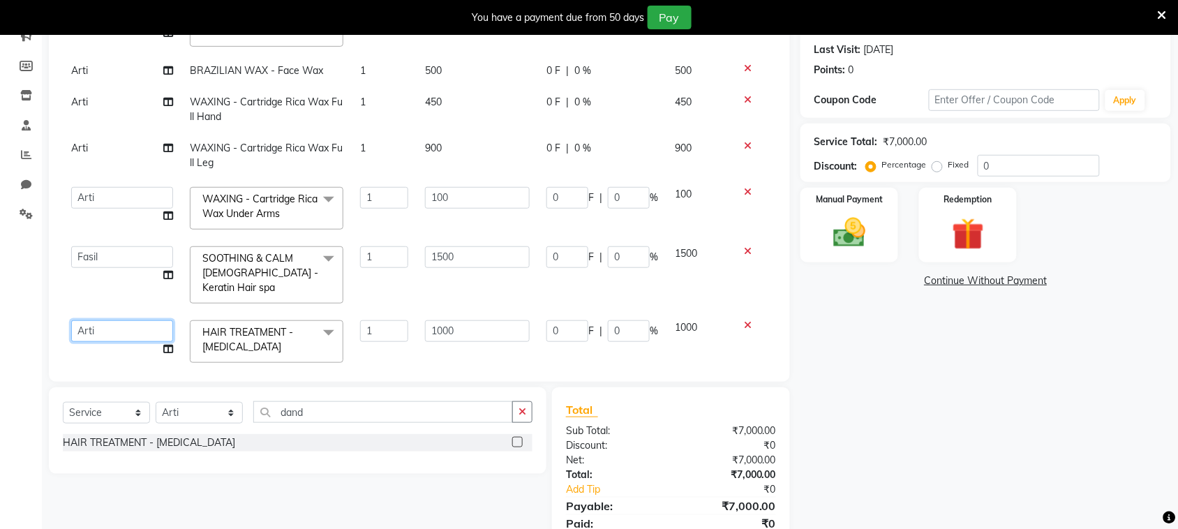
click at [137, 327] on select "[PERSON_NAME] [PERSON_NAME] [PERSON_NAME] [PERSON_NAME] [PERSON_NAME]" at bounding box center [122, 331] width 102 height 22
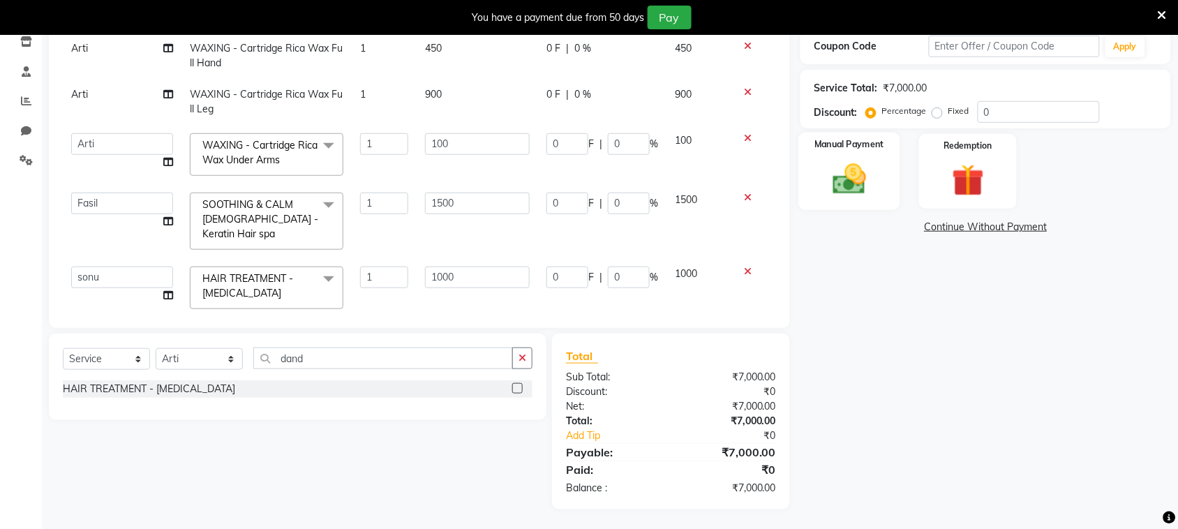
click at [859, 161] on img at bounding box center [849, 179] width 54 height 38
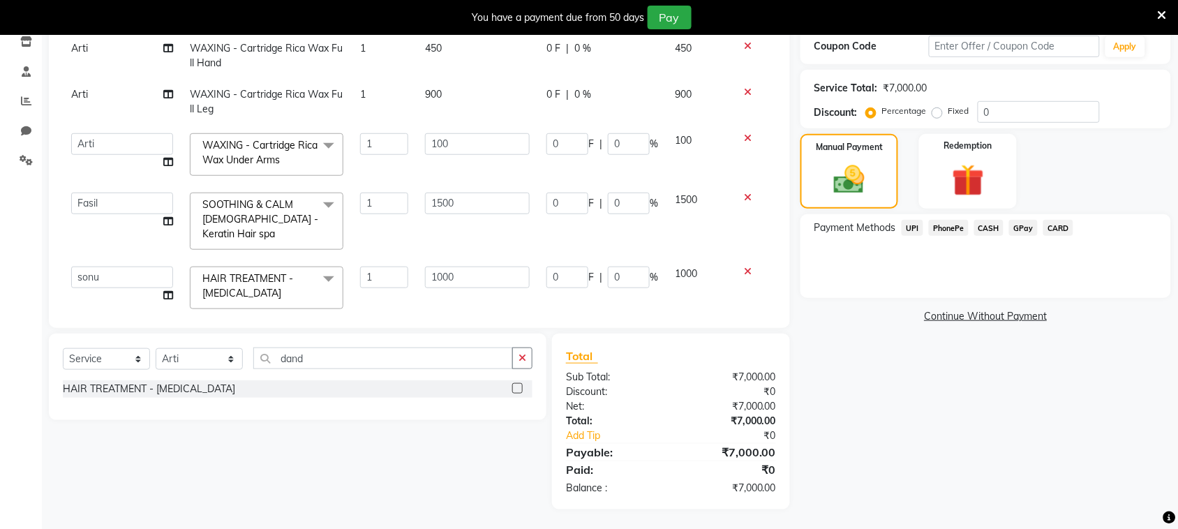
click at [963, 229] on span "PhonePe" at bounding box center [949, 228] width 40 height 16
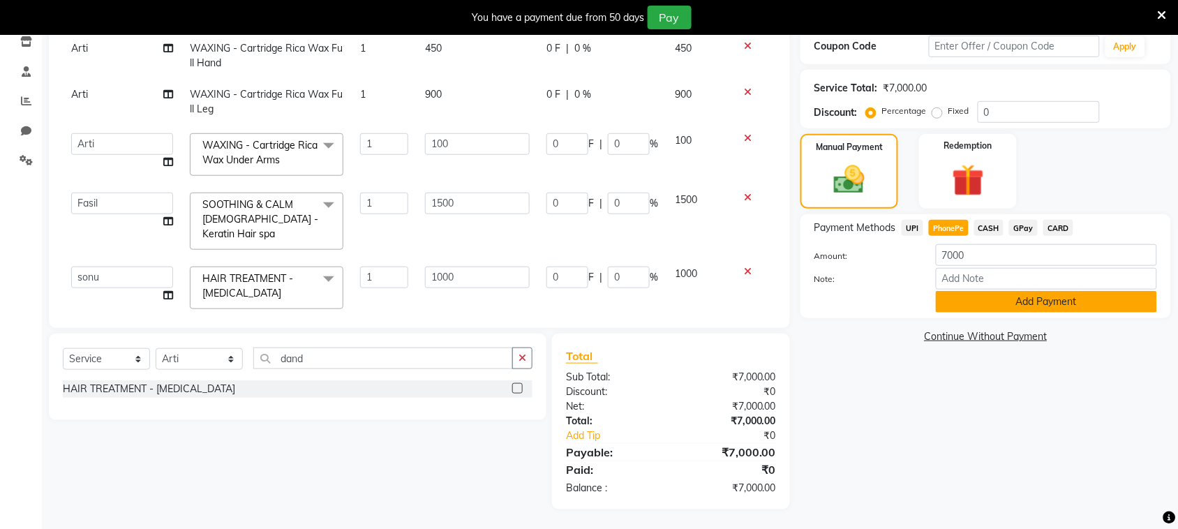
click at [1001, 297] on button "Add Payment" at bounding box center [1046, 302] width 221 height 22
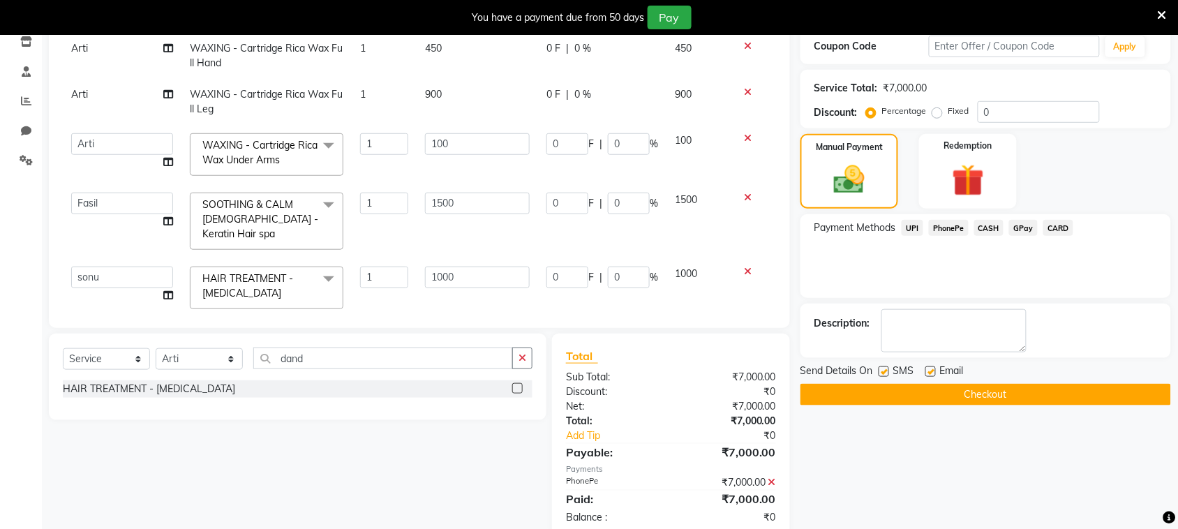
click at [881, 371] on label at bounding box center [884, 371] width 10 height 10
click at [881, 371] on input "checkbox" at bounding box center [883, 372] width 9 height 9
click at [895, 391] on button "Checkout" at bounding box center [985, 395] width 371 height 22
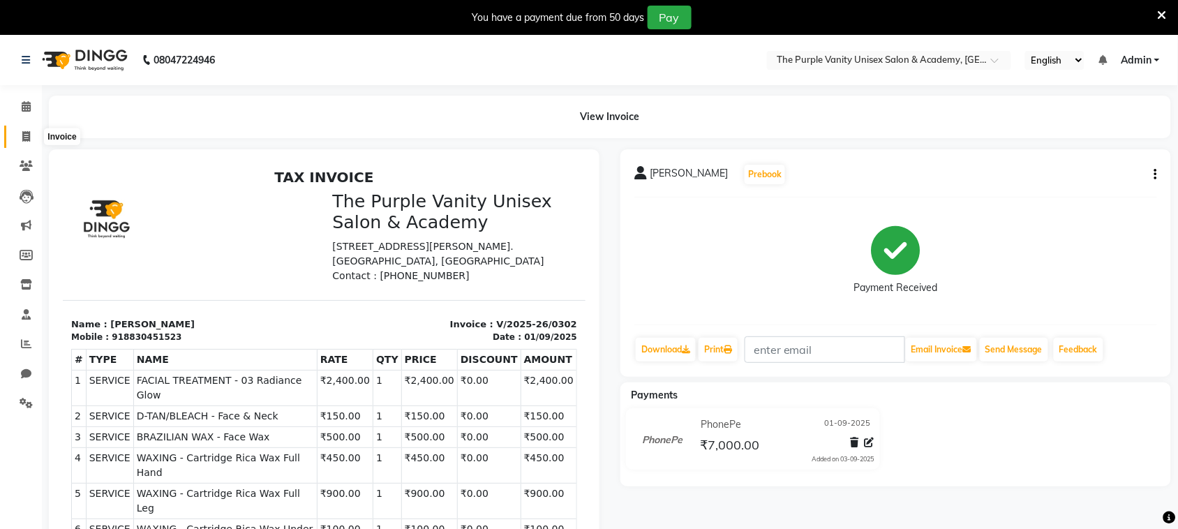
click at [22, 135] on icon at bounding box center [26, 136] width 8 height 10
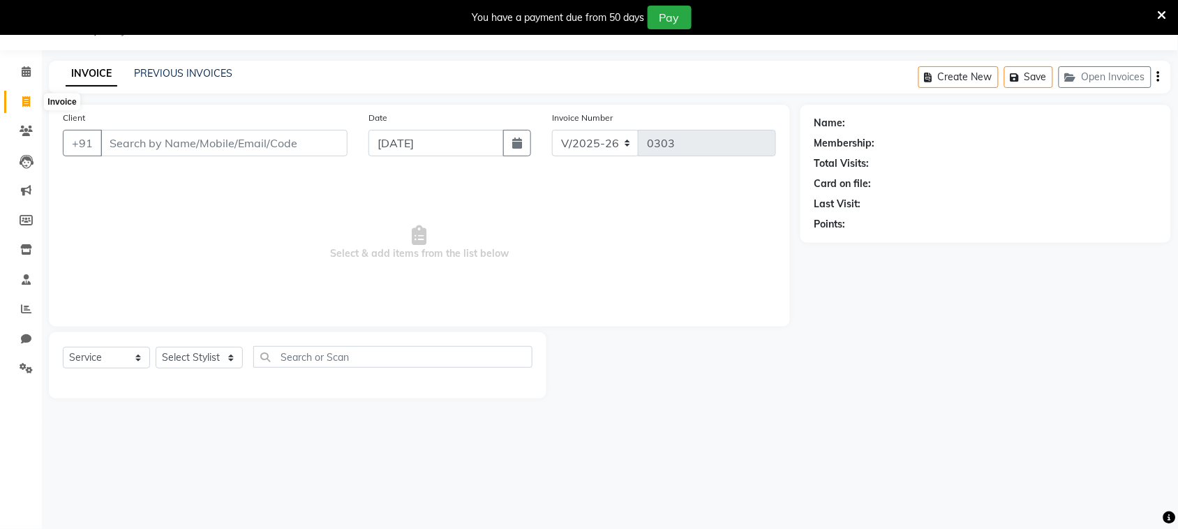
click at [23, 101] on icon at bounding box center [26, 101] width 8 height 10
click at [214, 140] on input "Client" at bounding box center [223, 143] width 247 height 27
click at [214, 137] on input "Client" at bounding box center [223, 143] width 247 height 27
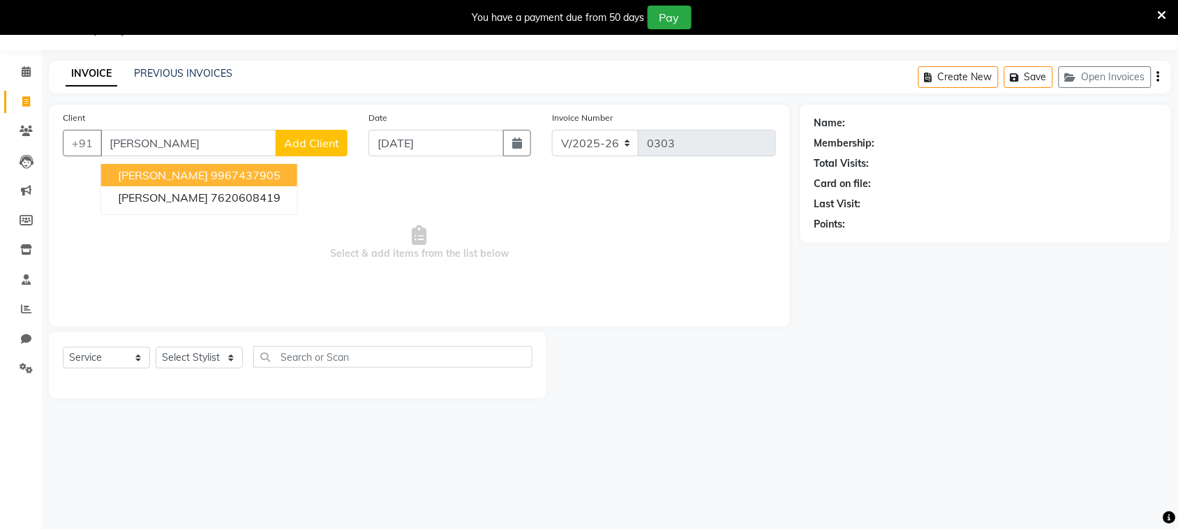
click at [208, 170] on span "[PERSON_NAME]" at bounding box center [163, 175] width 90 height 14
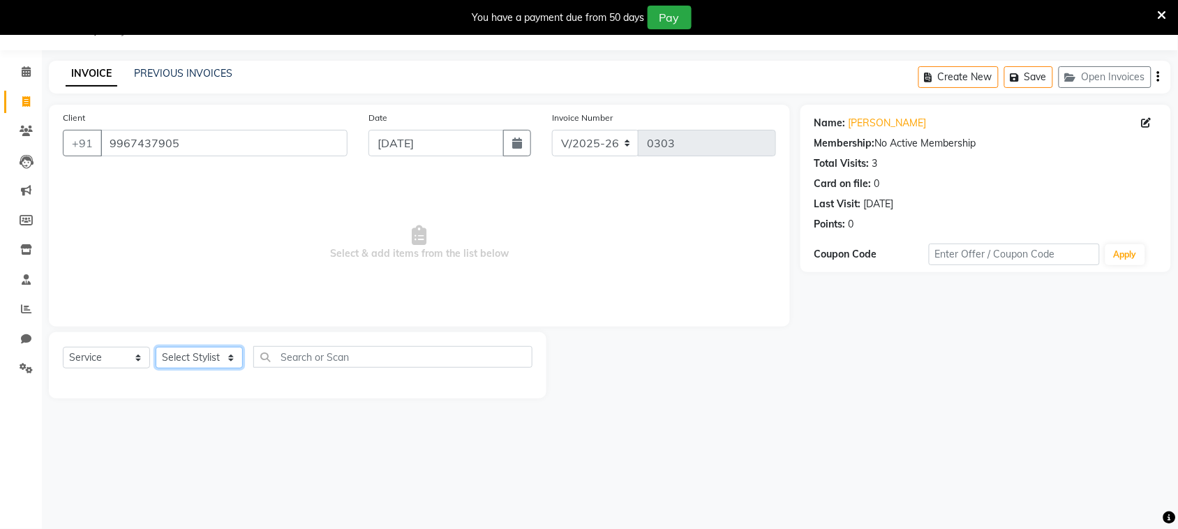
click at [213, 356] on select "Select Stylist [PERSON_NAME] [PERSON_NAME] [PERSON_NAME] [PERSON_NAME] [PERSON_…" at bounding box center [199, 358] width 87 height 22
click at [156, 347] on select "Select Stylist [PERSON_NAME] [PERSON_NAME] [PERSON_NAME] [PERSON_NAME] [PERSON_…" at bounding box center [199, 358] width 87 height 22
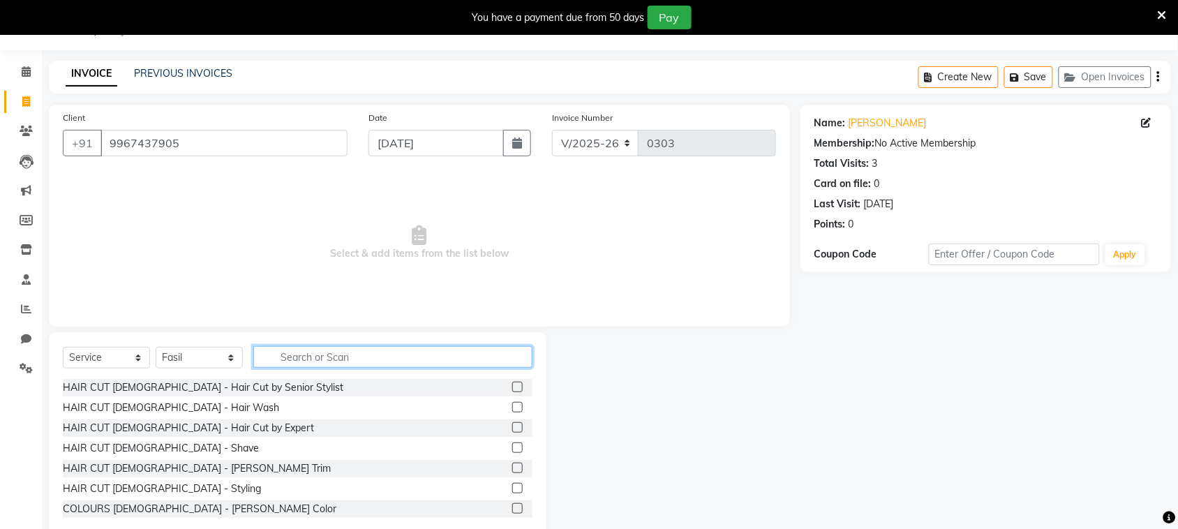
click at [451, 352] on input "text" at bounding box center [392, 357] width 279 height 22
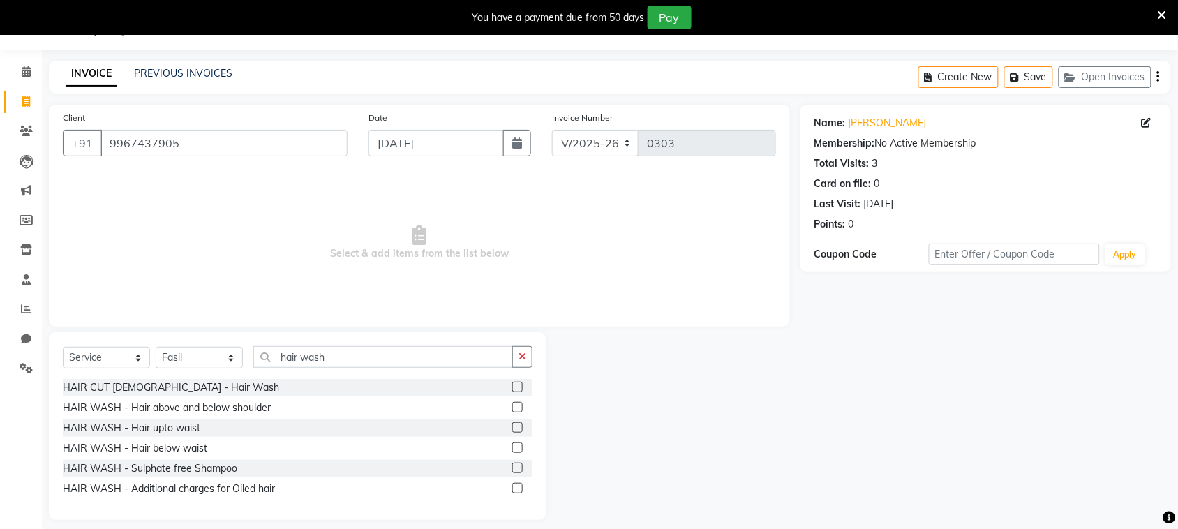
click at [515, 468] on label at bounding box center [517, 468] width 10 height 10
click at [515, 468] on input "checkbox" at bounding box center [516, 468] width 9 height 9
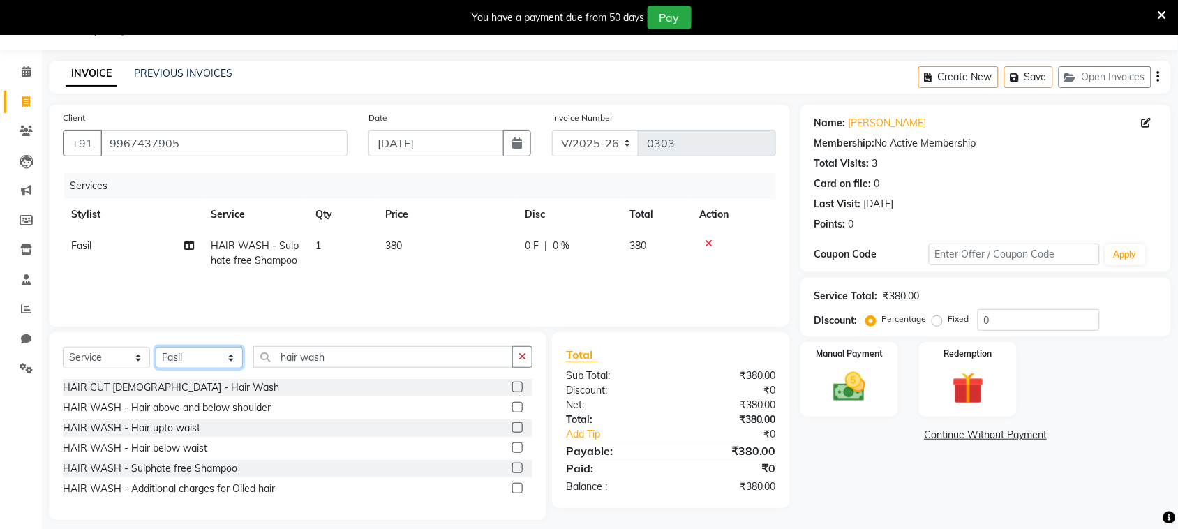
click at [202, 359] on select "Select Stylist [PERSON_NAME] [PERSON_NAME] [PERSON_NAME] [PERSON_NAME] [PERSON_…" at bounding box center [199, 358] width 87 height 22
click at [156, 347] on select "Select Stylist [PERSON_NAME] [PERSON_NAME] [PERSON_NAME] [PERSON_NAME] [PERSON_…" at bounding box center [199, 358] width 87 height 22
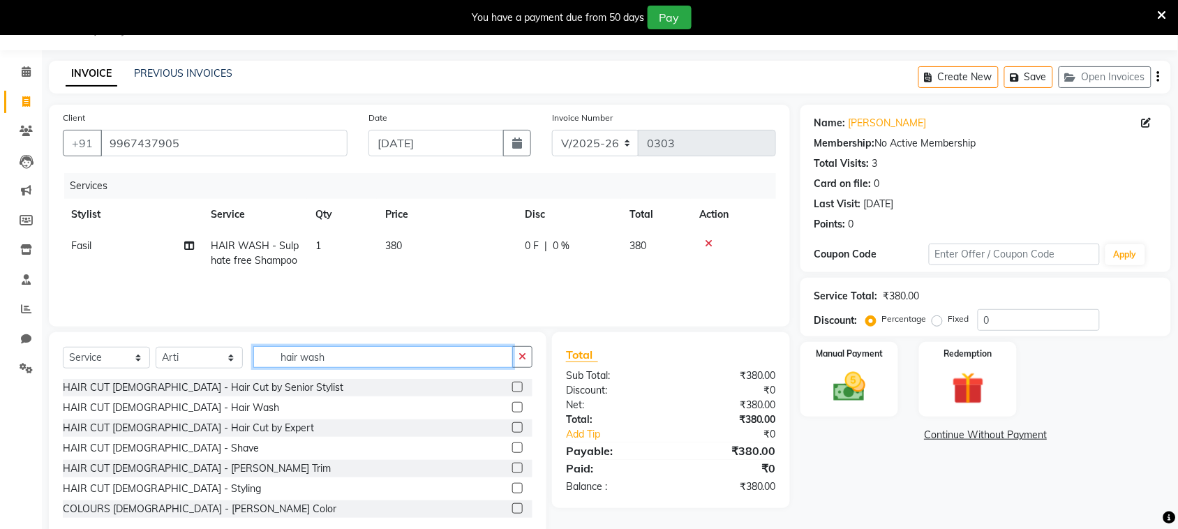
click at [308, 357] on input "hair wash" at bounding box center [383, 357] width 260 height 22
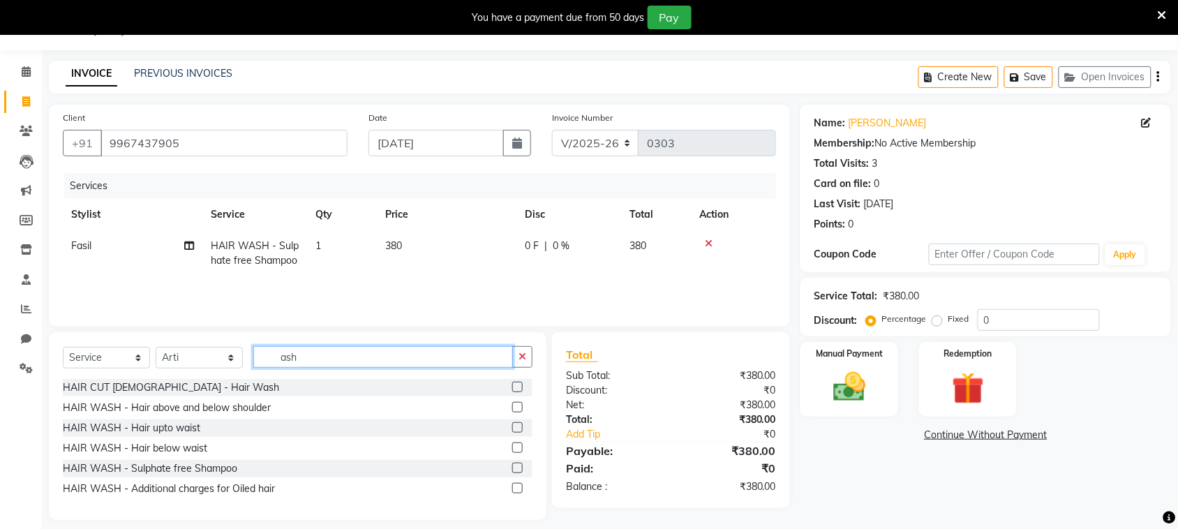
click at [308, 355] on input "ash" at bounding box center [383, 357] width 260 height 22
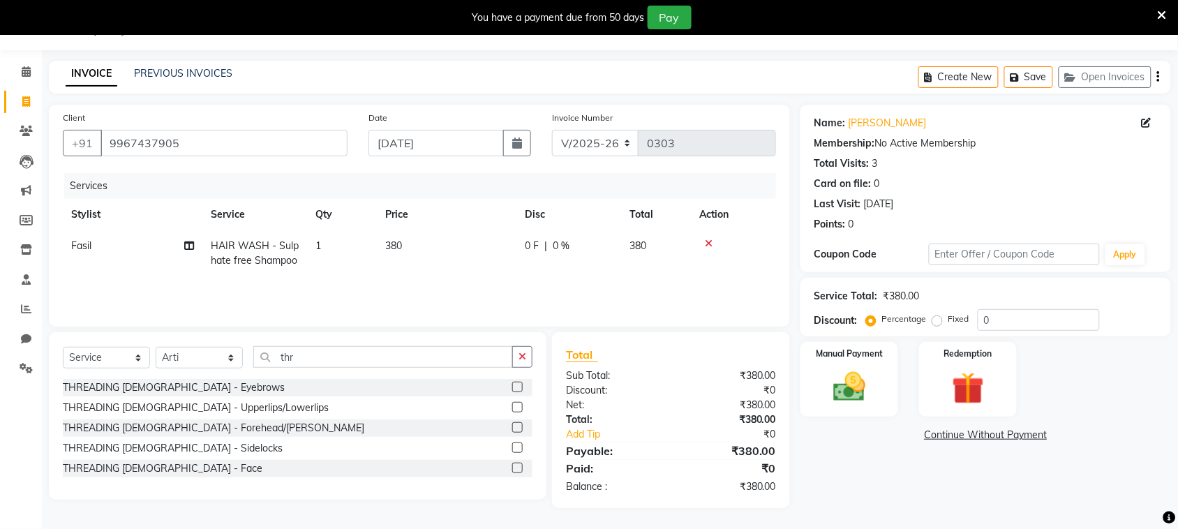
click at [516, 389] on label at bounding box center [517, 387] width 10 height 10
click at [516, 389] on input "checkbox" at bounding box center [516, 387] width 9 height 9
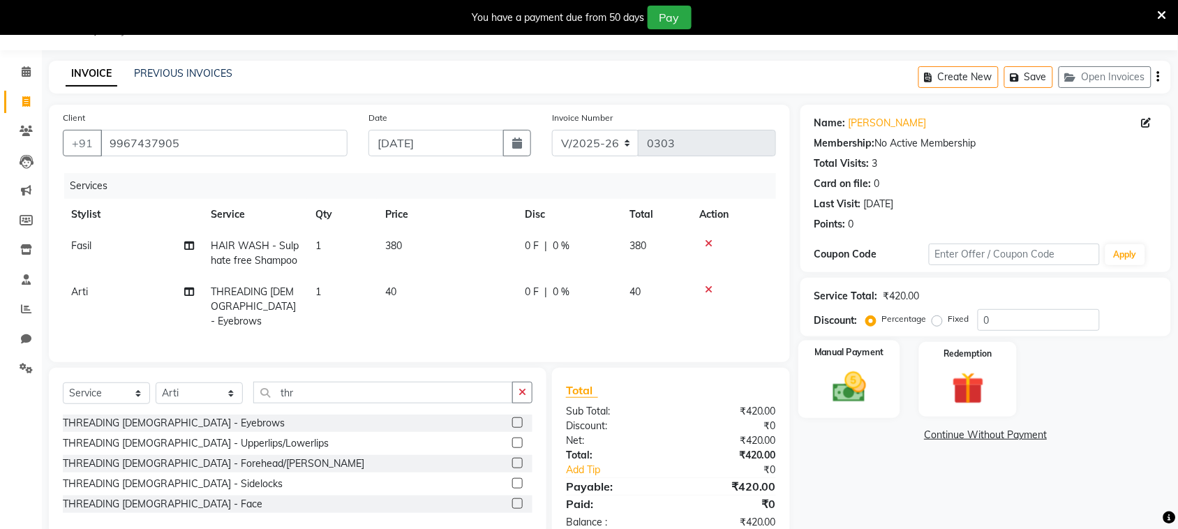
click at [837, 402] on img at bounding box center [849, 387] width 54 height 38
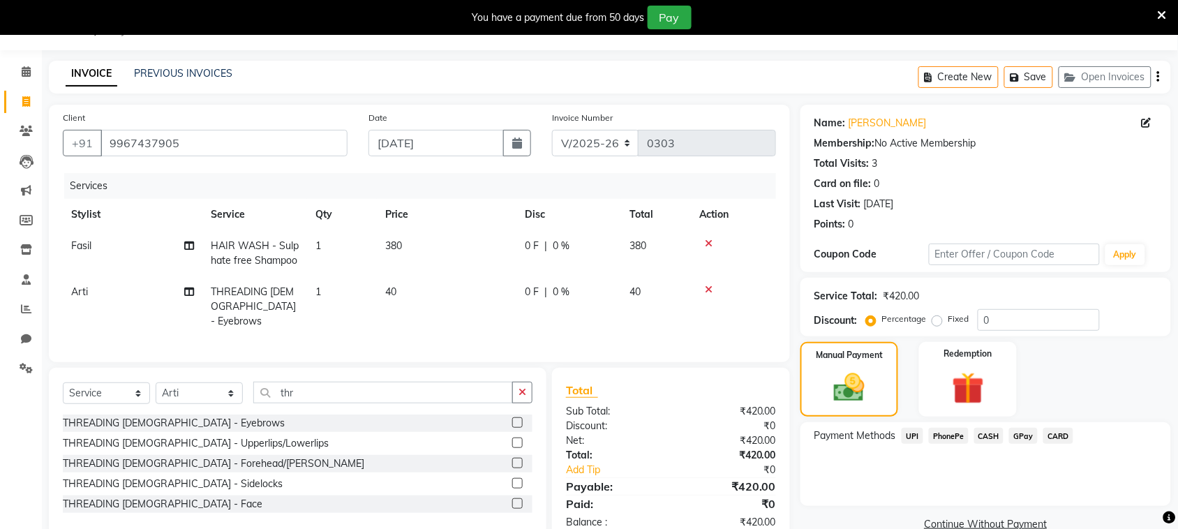
click at [405, 239] on td "380" at bounding box center [447, 253] width 140 height 46
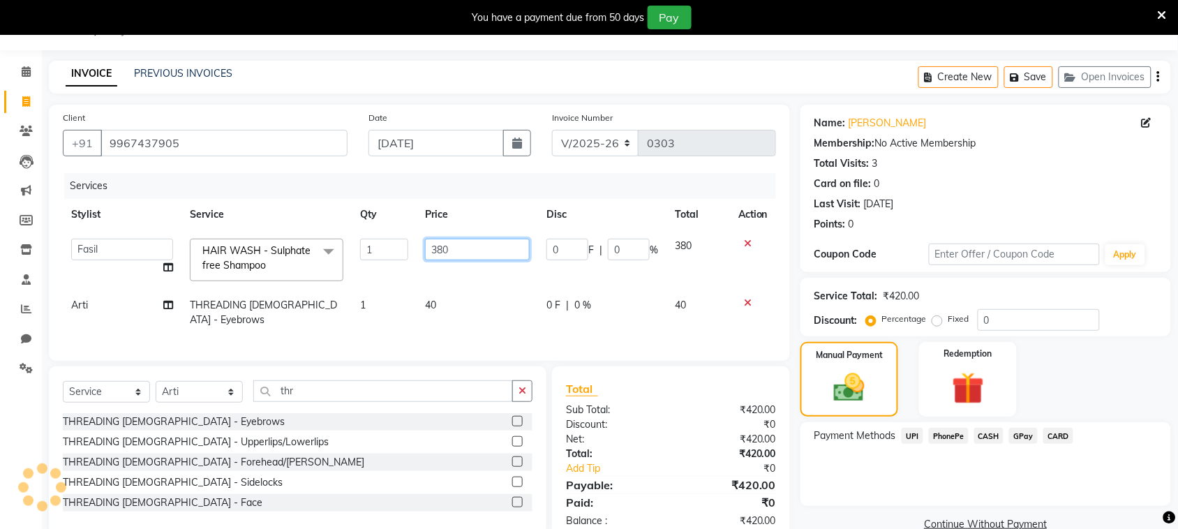
click at [462, 245] on input "380" at bounding box center [477, 250] width 105 height 22
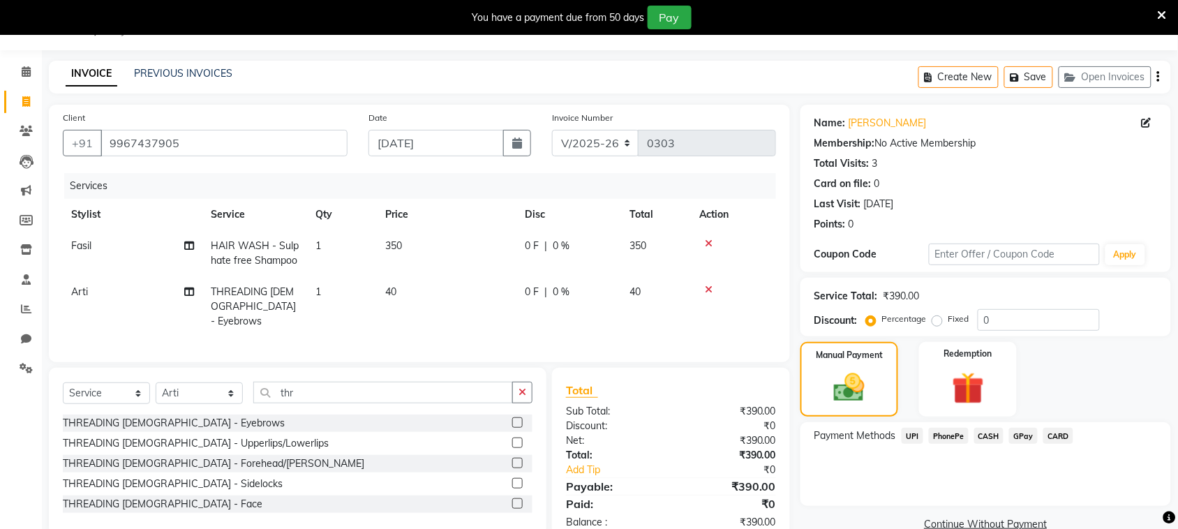
click at [465, 276] on tbody "Fasil HAIR WASH - Sulphate free Shampoo 1 350 0 F | 0 % 350 Arti THREADING [DEM…" at bounding box center [419, 283] width 713 height 107
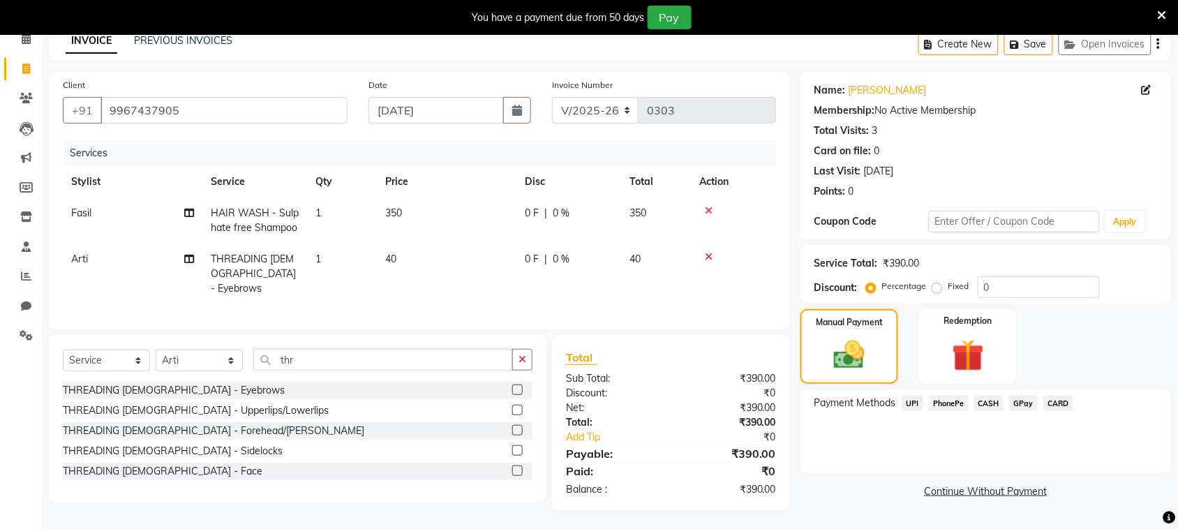
click at [987, 400] on span "CASH" at bounding box center [989, 403] width 30 height 16
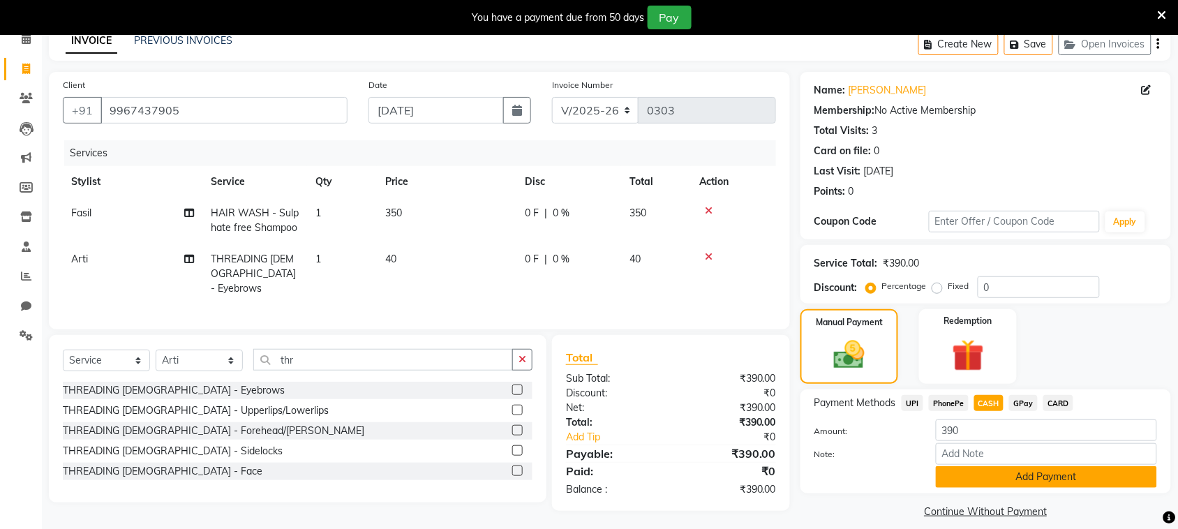
click at [982, 482] on button "Add Payment" at bounding box center [1046, 477] width 221 height 22
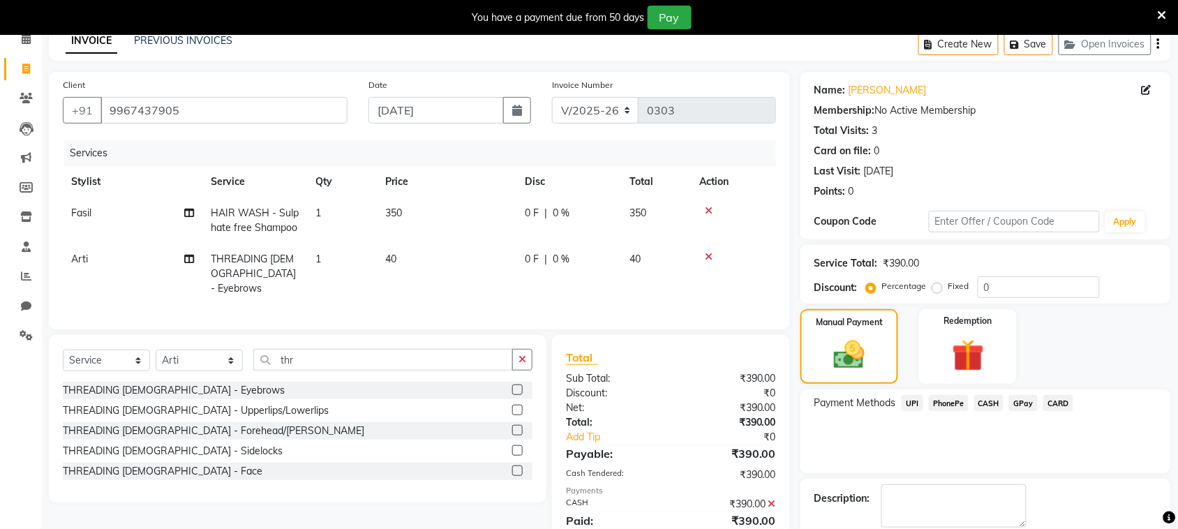
scroll to position [134, 0]
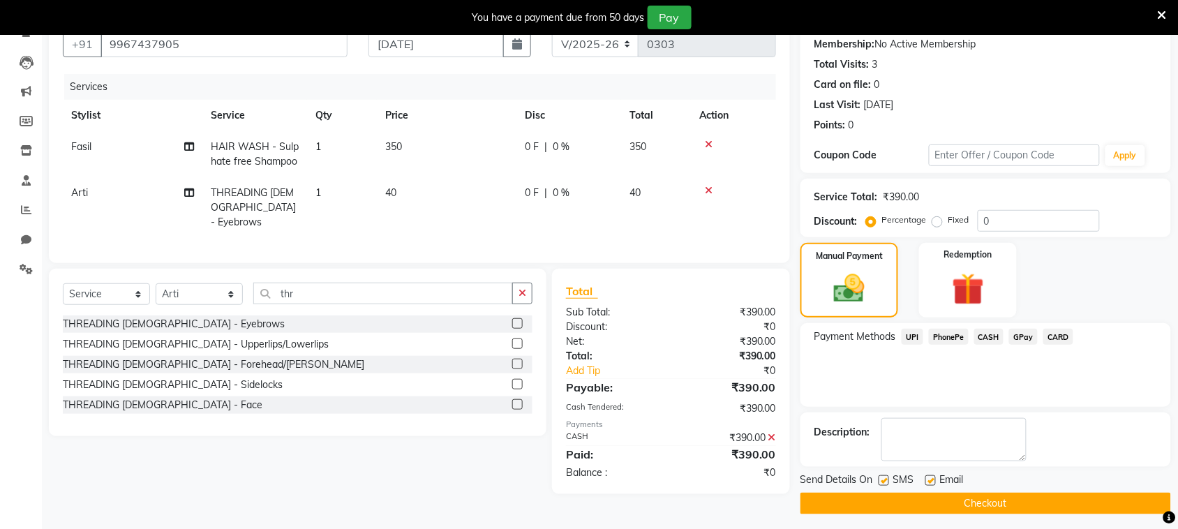
click at [885, 479] on label at bounding box center [884, 480] width 10 height 10
click at [885, 479] on input "checkbox" at bounding box center [883, 481] width 9 height 9
click at [904, 504] on button "Checkout" at bounding box center [985, 504] width 371 height 22
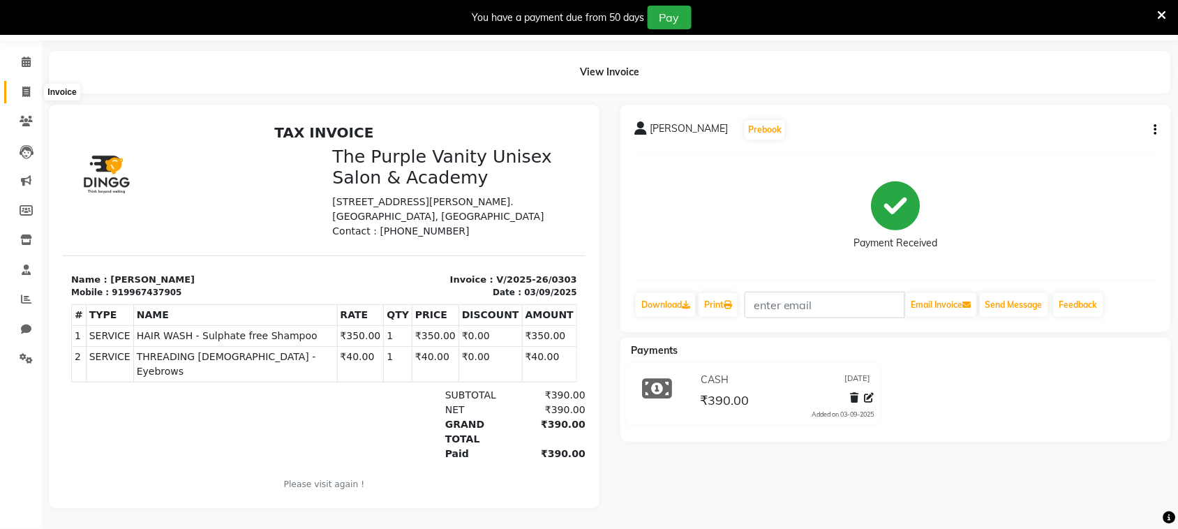
click at [22, 87] on icon at bounding box center [26, 92] width 8 height 10
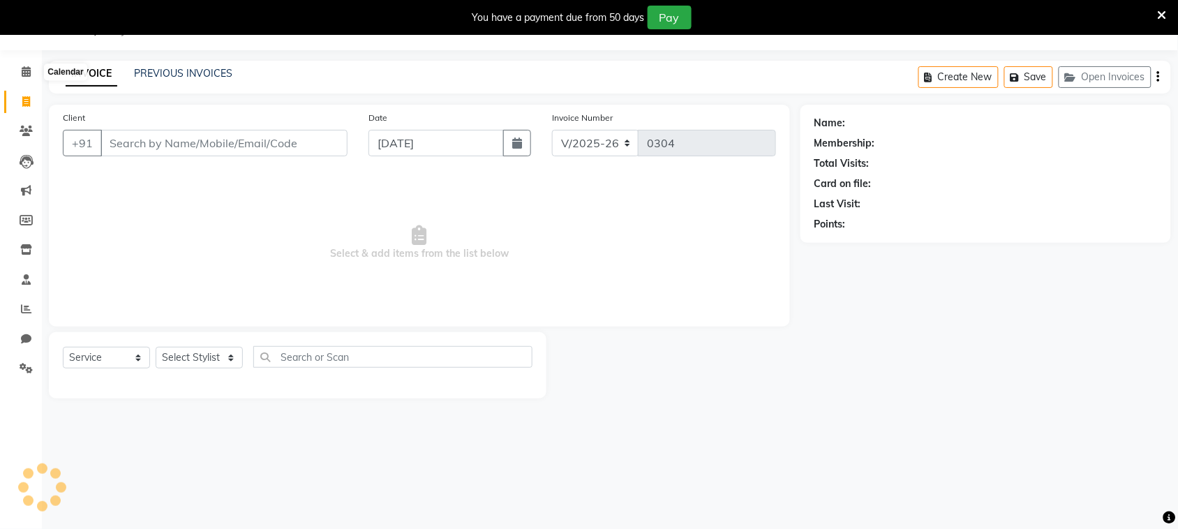
scroll to position [35, 0]
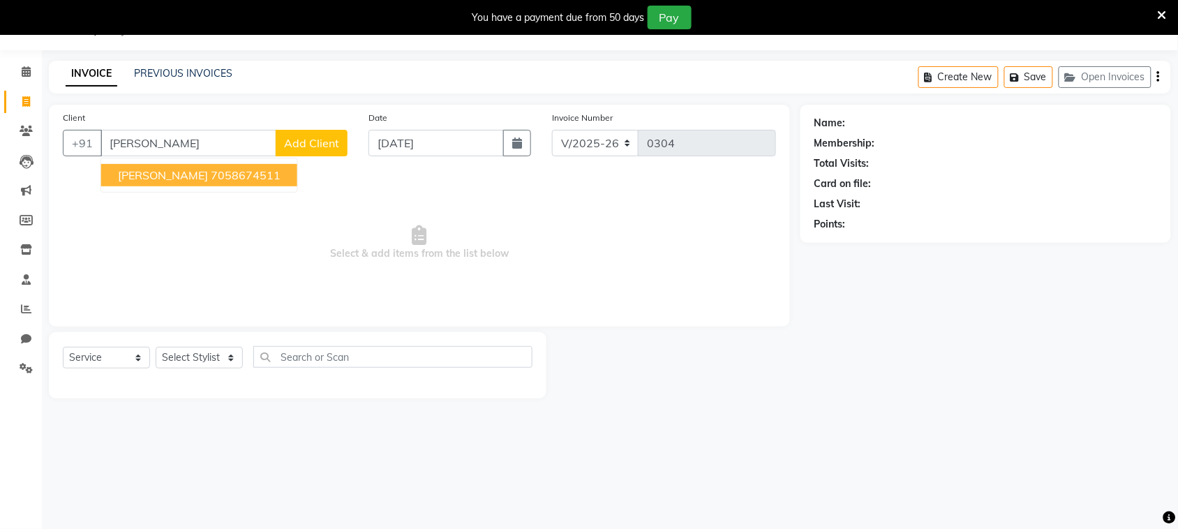
click at [211, 174] on ngb-highlight "7058674511" at bounding box center [246, 175] width 70 height 14
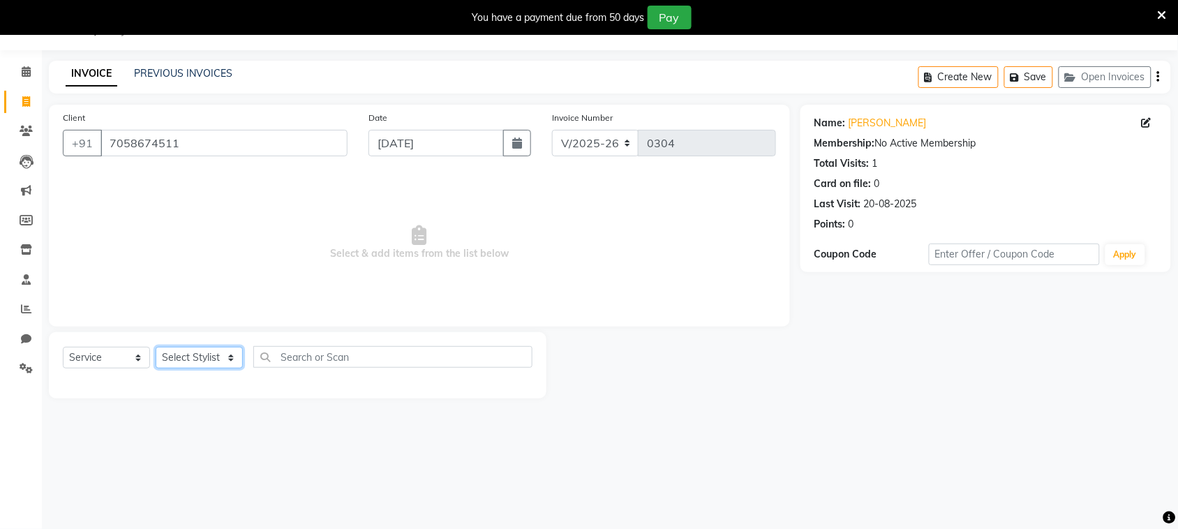
click at [197, 355] on select "Select Stylist [PERSON_NAME] [PERSON_NAME] [PERSON_NAME] [PERSON_NAME] [PERSON_…" at bounding box center [199, 358] width 87 height 22
click at [156, 347] on select "Select Stylist [PERSON_NAME] [PERSON_NAME] [PERSON_NAME] [PERSON_NAME] [PERSON_…" at bounding box center [199, 358] width 87 height 22
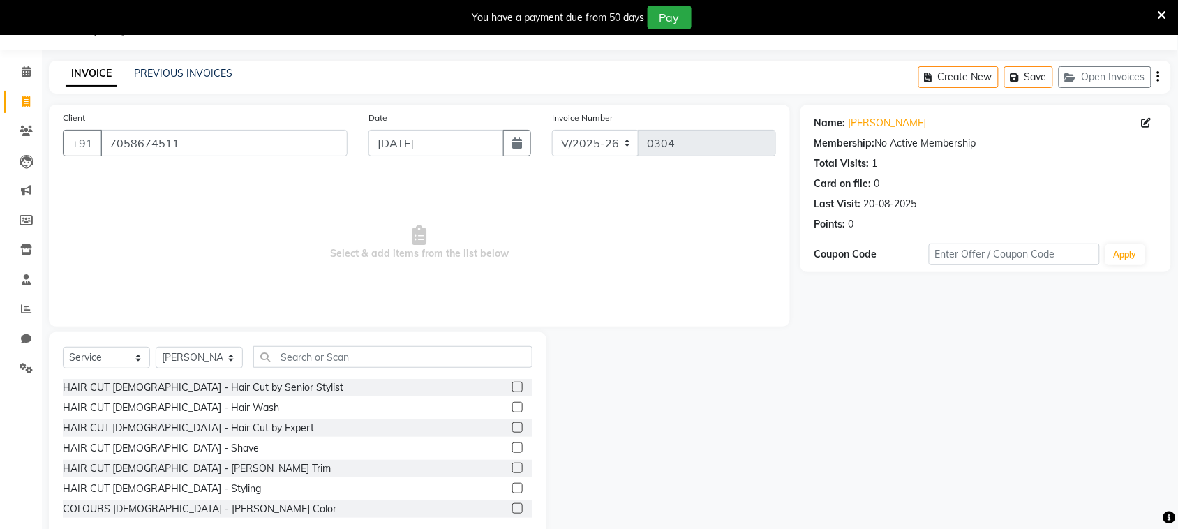
click at [512, 464] on label at bounding box center [517, 468] width 10 height 10
click at [512, 464] on input "checkbox" at bounding box center [516, 468] width 9 height 9
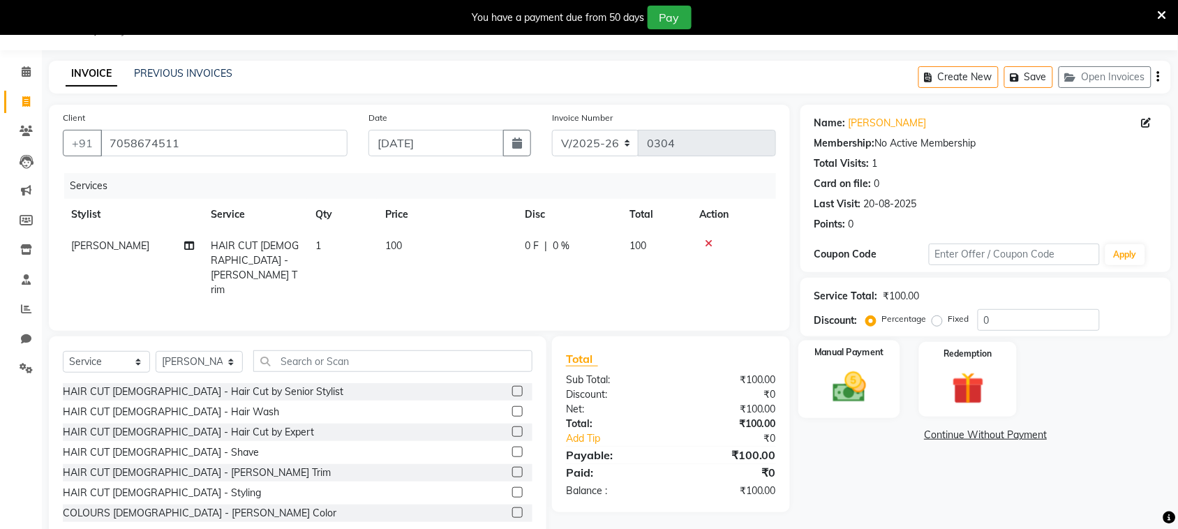
click at [853, 382] on img at bounding box center [849, 387] width 54 height 38
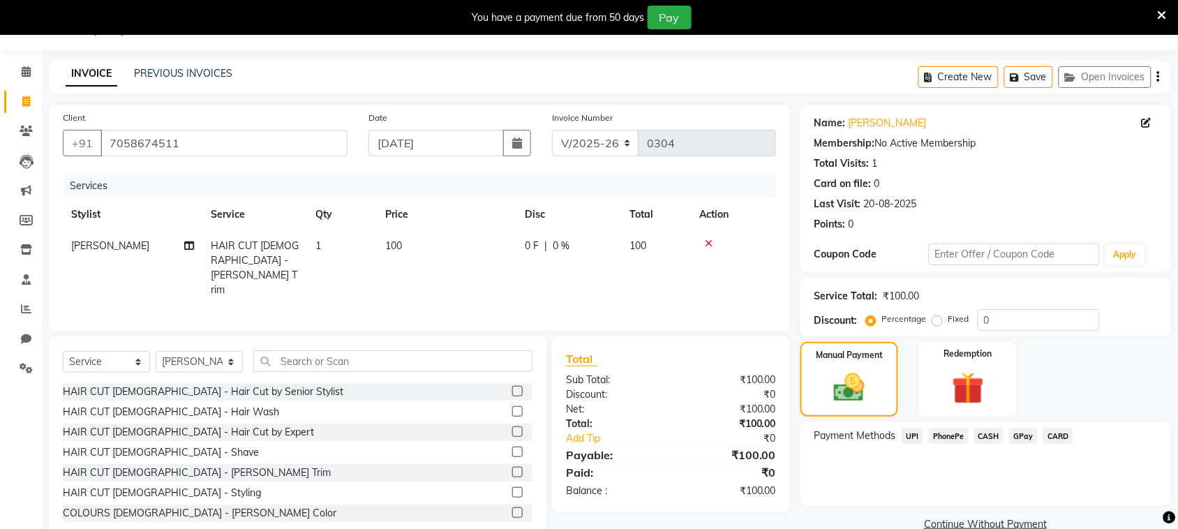
click at [988, 435] on span "CASH" at bounding box center [989, 436] width 30 height 16
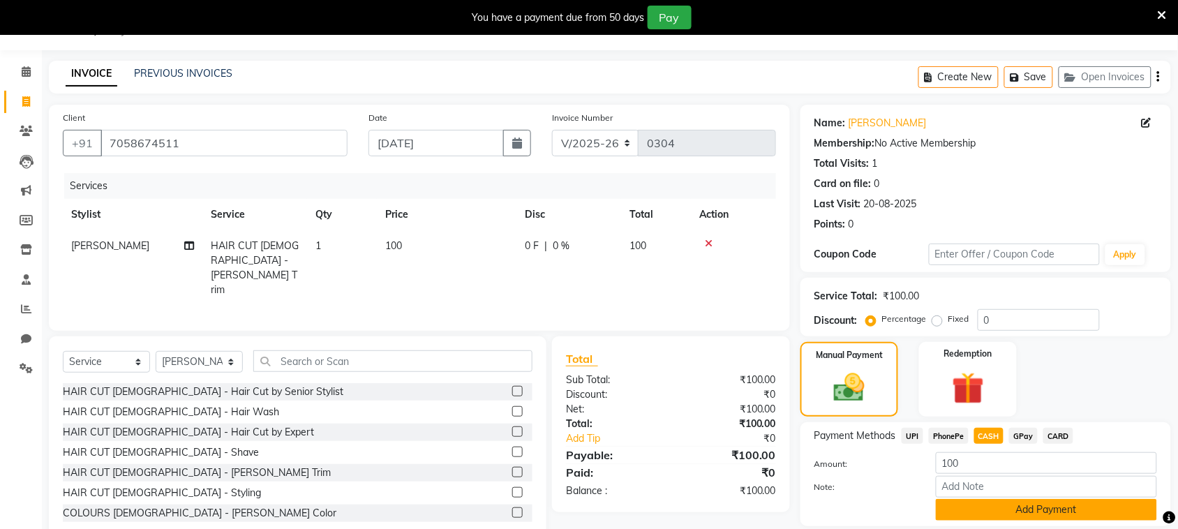
click at [1013, 513] on button "Add Payment" at bounding box center [1046, 510] width 221 height 22
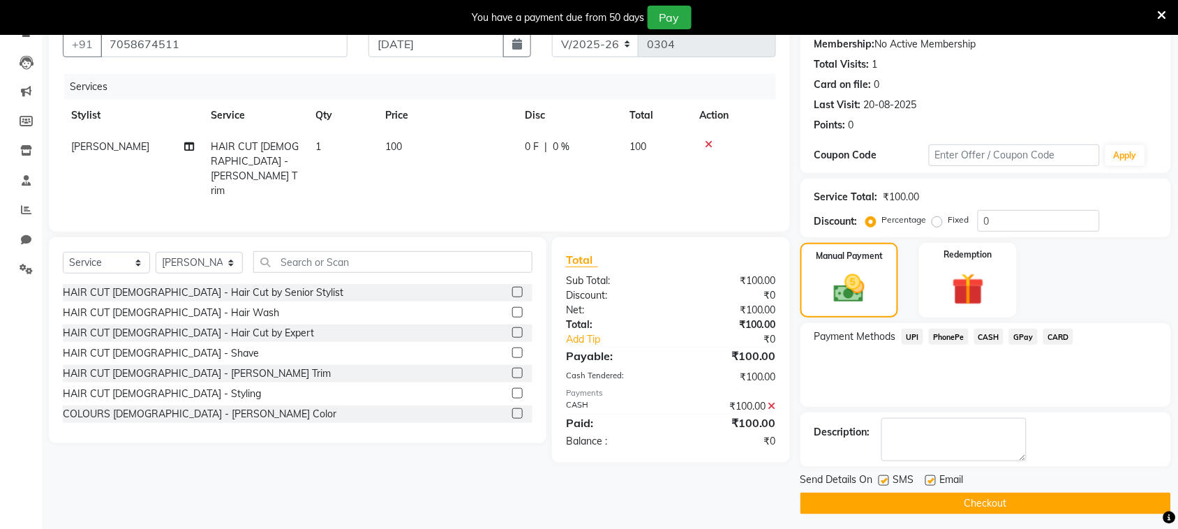
scroll to position [140, 0]
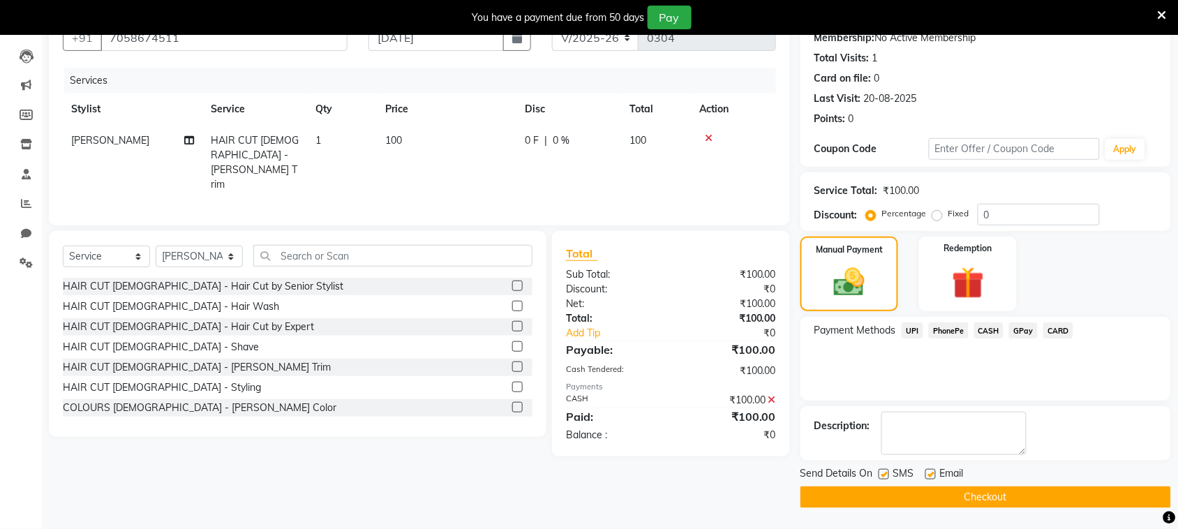
click at [880, 475] on label at bounding box center [884, 474] width 10 height 10
click at [880, 475] on input "checkbox" at bounding box center [883, 474] width 9 height 9
click at [895, 498] on button "Checkout" at bounding box center [985, 497] width 371 height 22
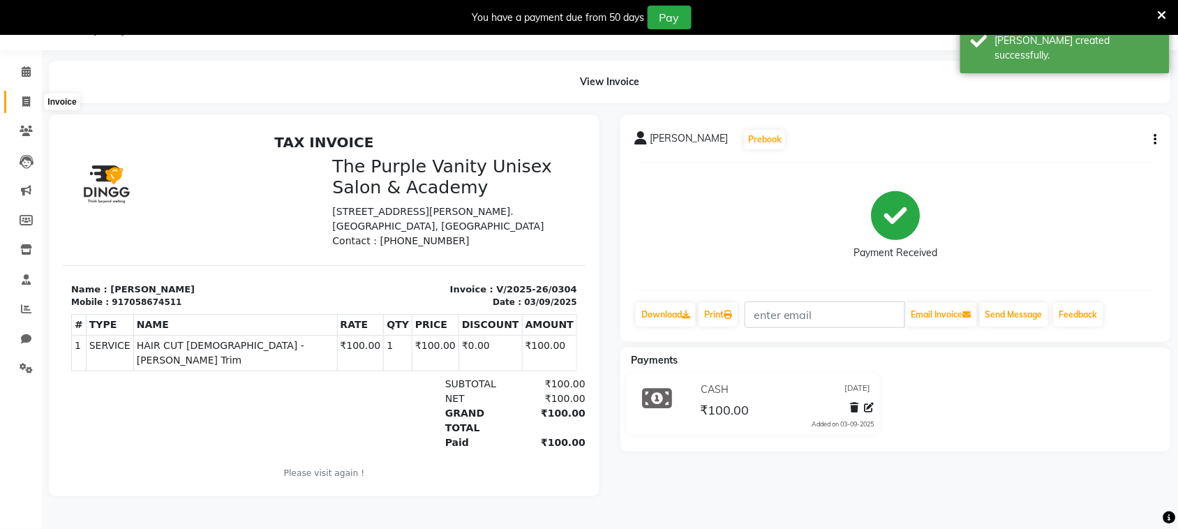
click at [25, 100] on icon at bounding box center [26, 101] width 8 height 10
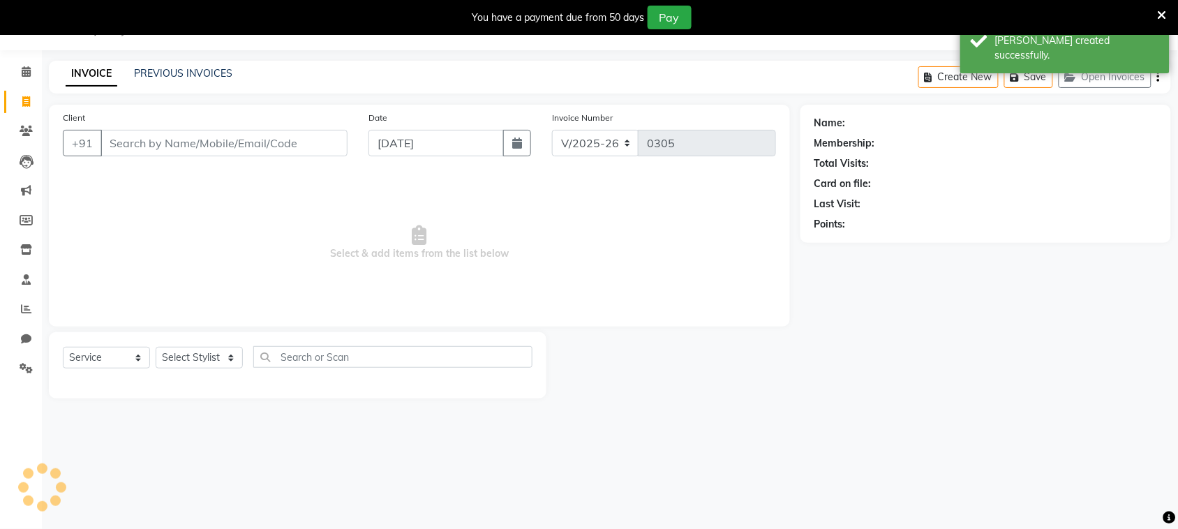
scroll to position [35, 0]
click at [136, 134] on input "Client" at bounding box center [223, 143] width 247 height 27
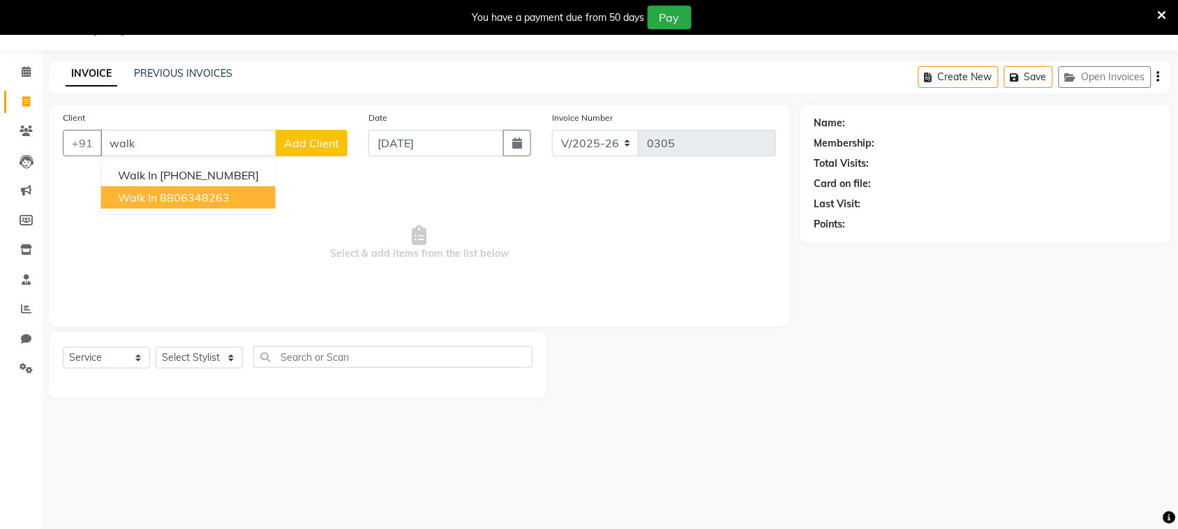
click at [179, 197] on ngb-highlight "8806348263" at bounding box center [195, 198] width 70 height 14
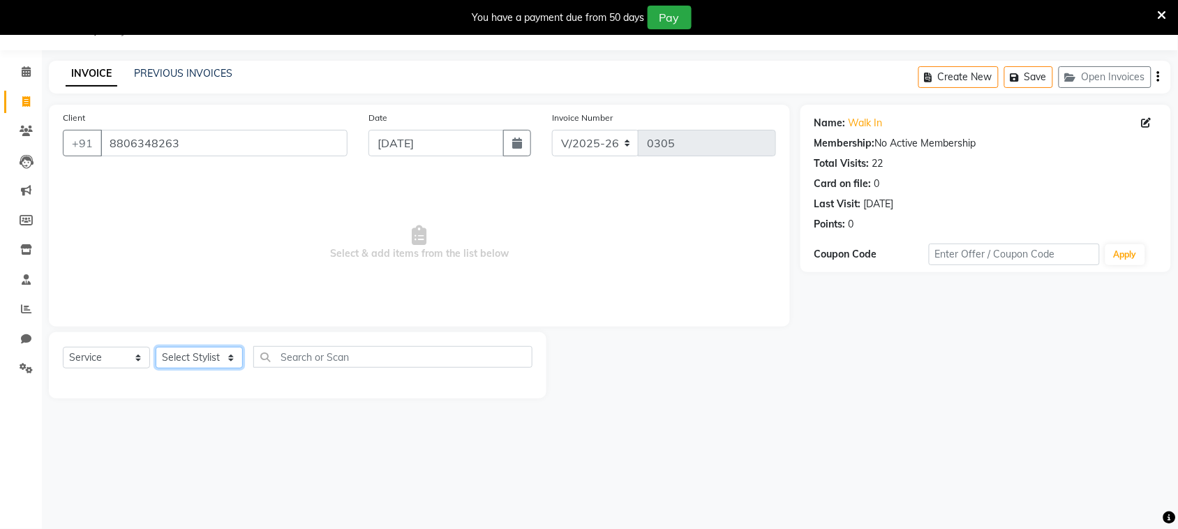
click at [213, 364] on select "Select Stylist [PERSON_NAME] [PERSON_NAME] [PERSON_NAME] [PERSON_NAME] [PERSON_…" at bounding box center [199, 358] width 87 height 22
click at [156, 347] on select "Select Stylist [PERSON_NAME] [PERSON_NAME] [PERSON_NAME] [PERSON_NAME] [PERSON_…" at bounding box center [199, 358] width 87 height 22
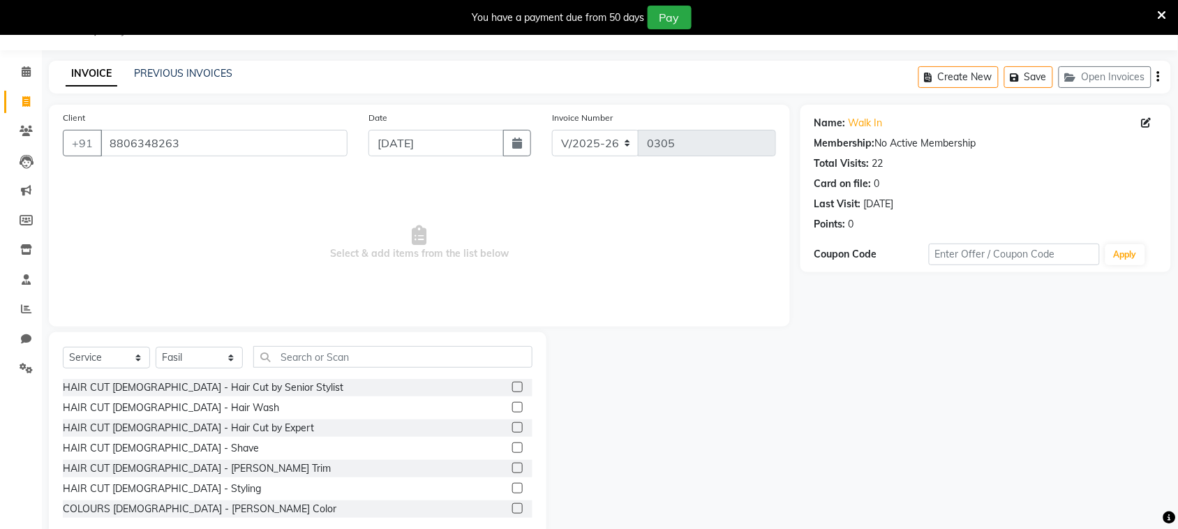
click at [512, 426] on label at bounding box center [517, 427] width 10 height 10
click at [512, 426] on input "checkbox" at bounding box center [516, 428] width 9 height 9
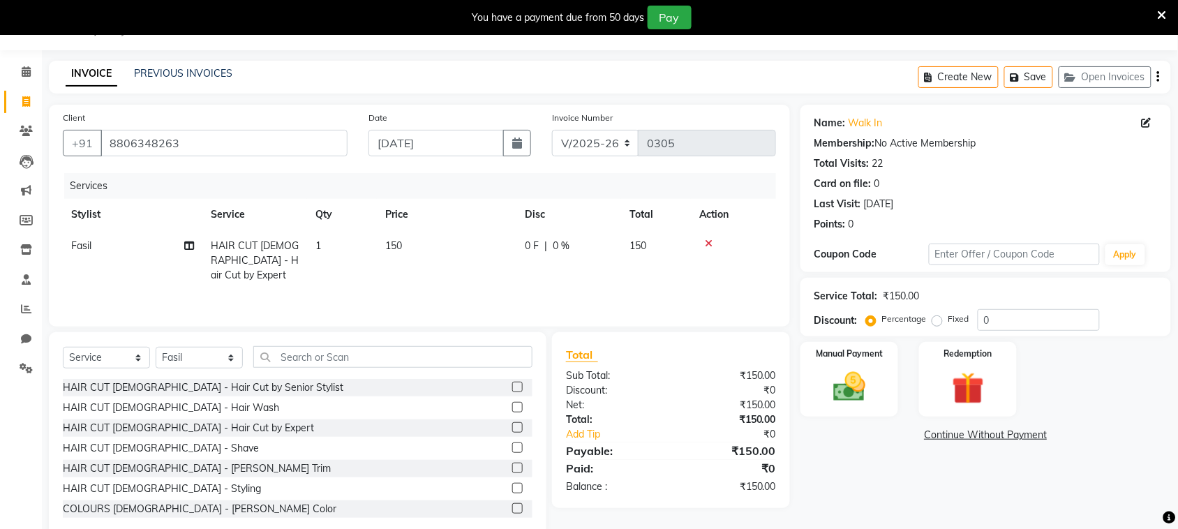
click at [512, 463] on label at bounding box center [517, 468] width 10 height 10
click at [512, 464] on input "checkbox" at bounding box center [516, 468] width 9 height 9
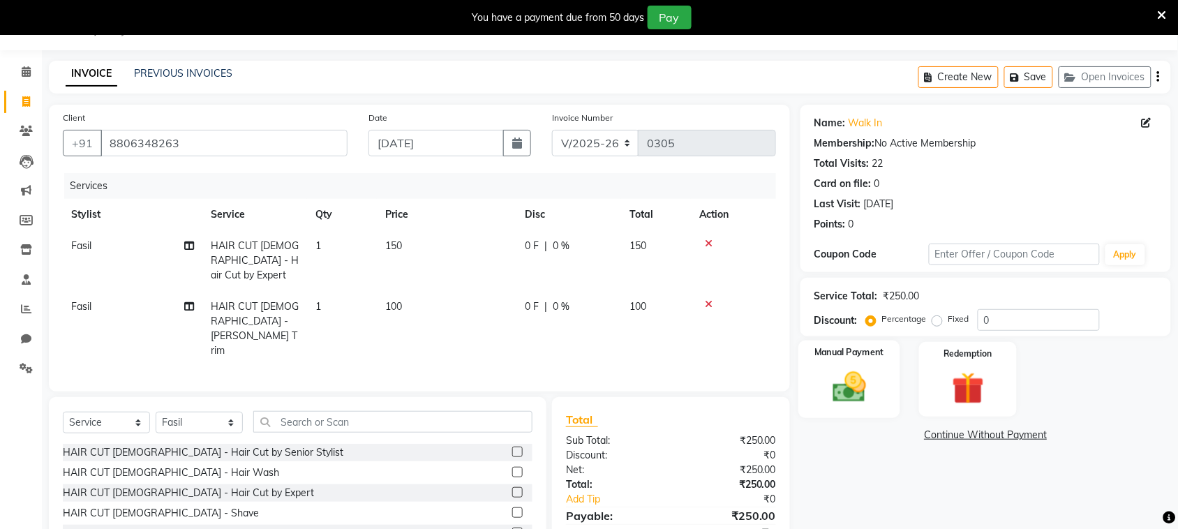
click at [851, 392] on img at bounding box center [849, 387] width 54 height 38
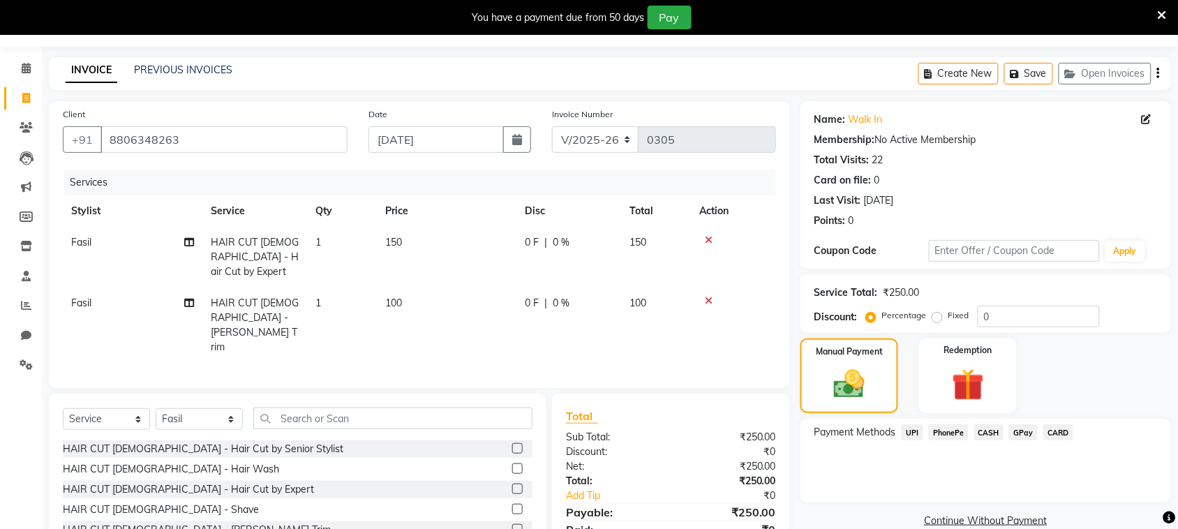
scroll to position [98, 0]
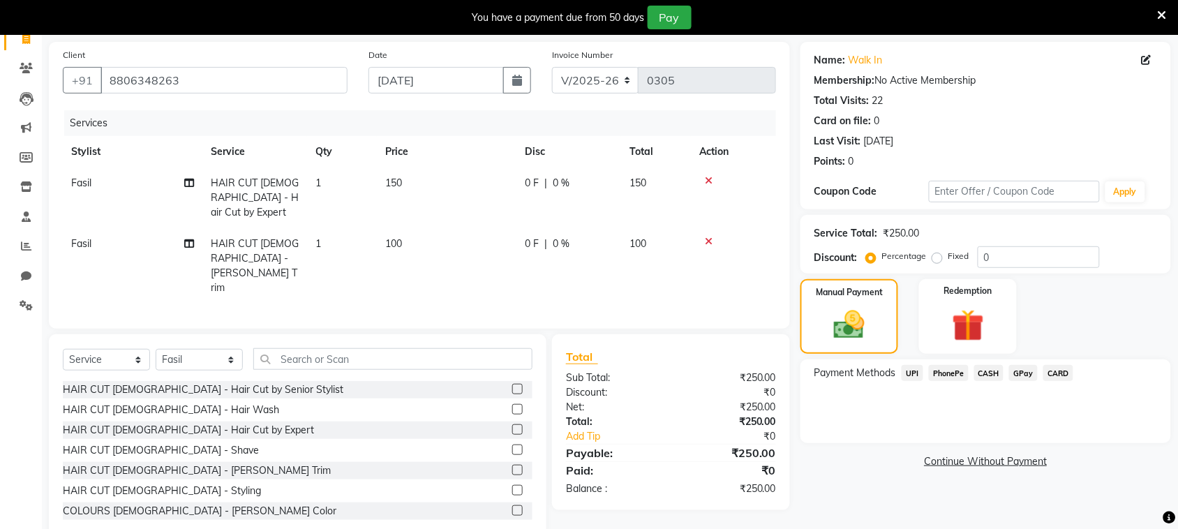
click at [982, 372] on span "CASH" at bounding box center [989, 373] width 30 height 16
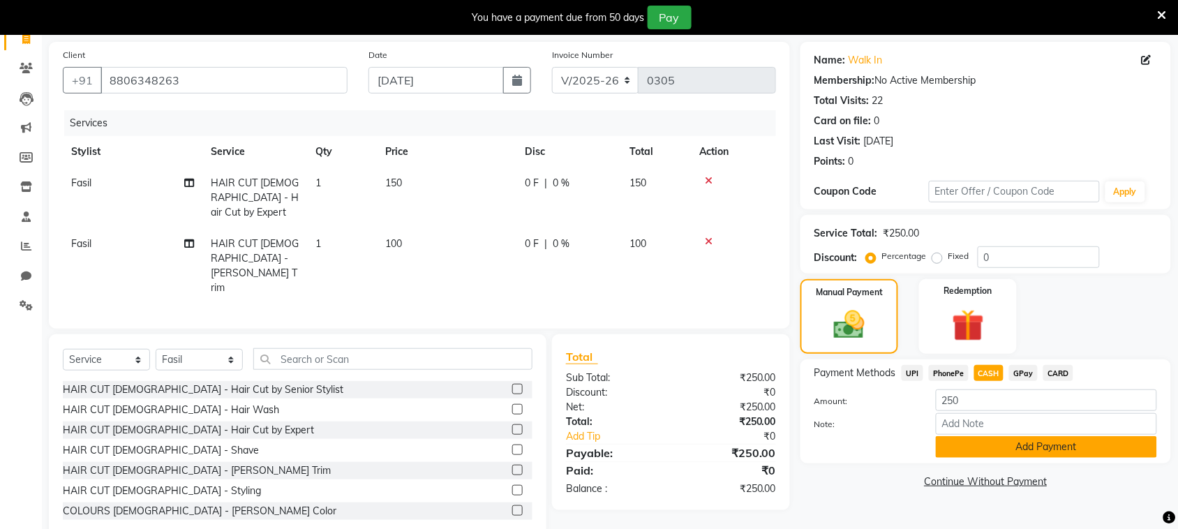
click at [976, 443] on button "Add Payment" at bounding box center [1046, 447] width 221 height 22
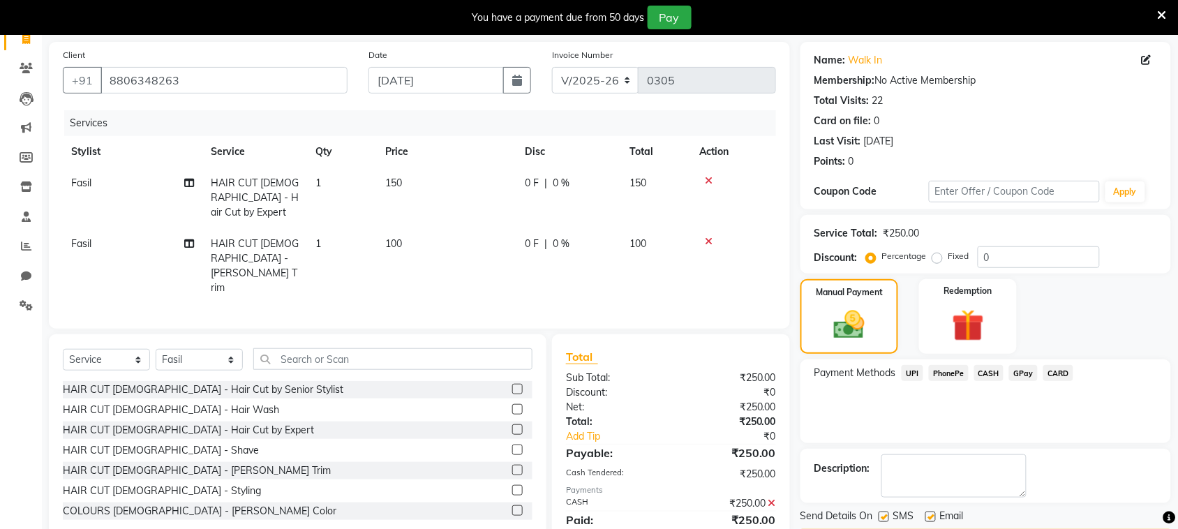
scroll to position [140, 0]
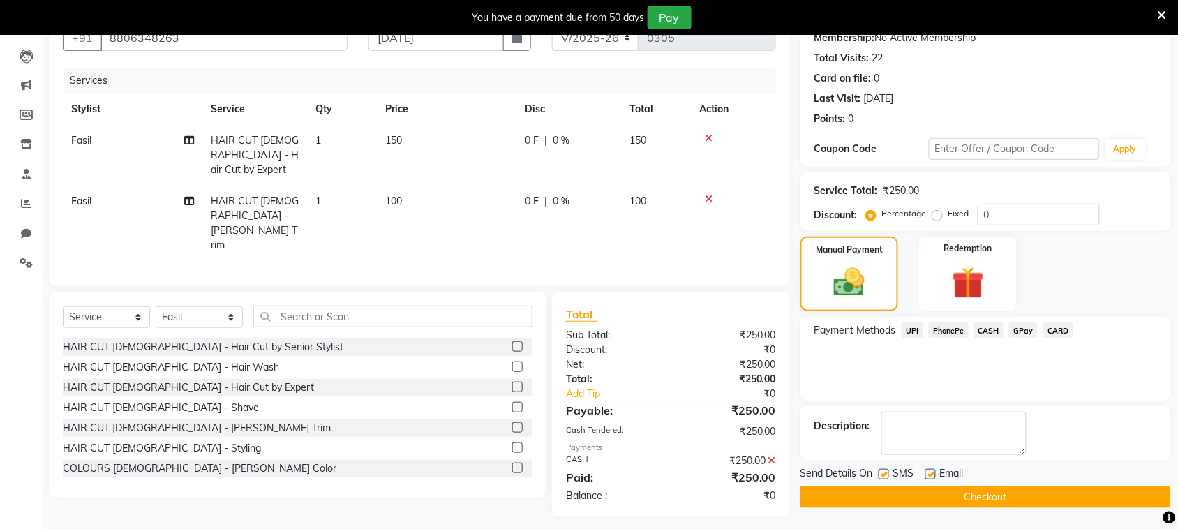
click at [886, 472] on label at bounding box center [884, 474] width 10 height 10
click at [886, 472] on input "checkbox" at bounding box center [883, 474] width 9 height 9
click at [891, 496] on button "Checkout" at bounding box center [985, 497] width 371 height 22
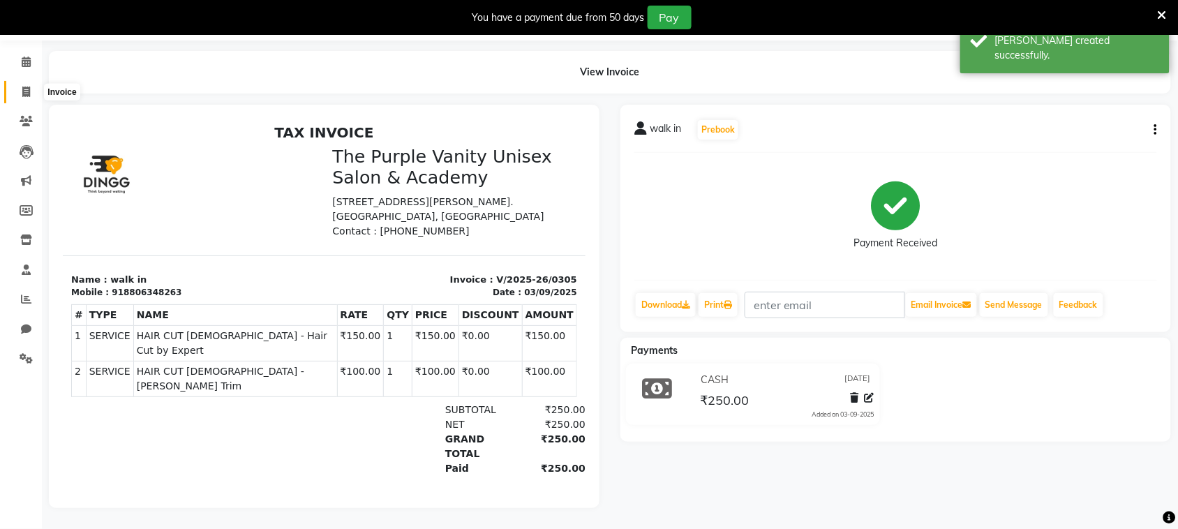
click at [22, 87] on icon at bounding box center [26, 92] width 8 height 10
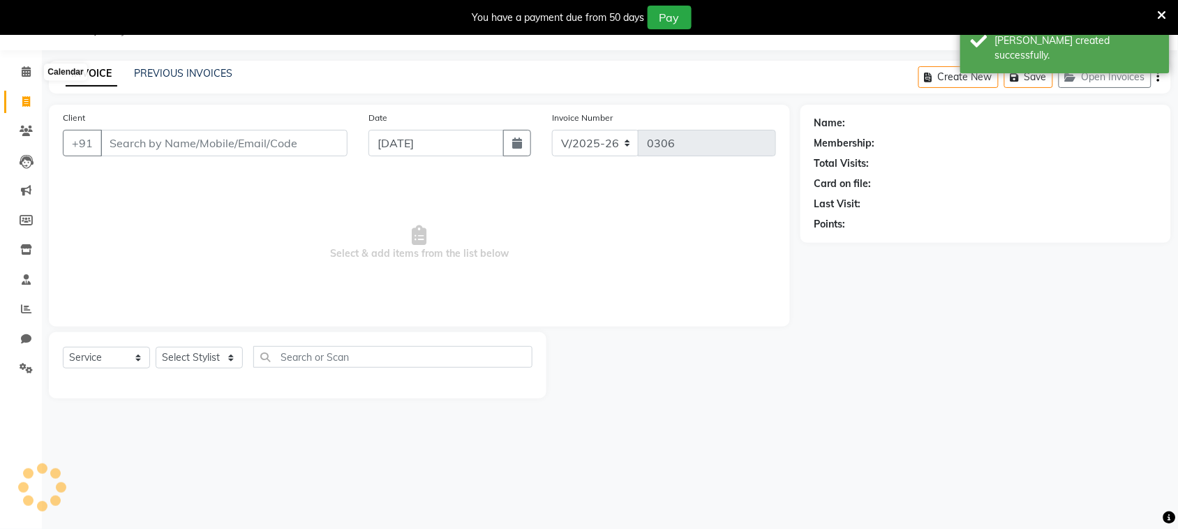
scroll to position [35, 0]
click at [147, 134] on input "Client" at bounding box center [223, 143] width 247 height 27
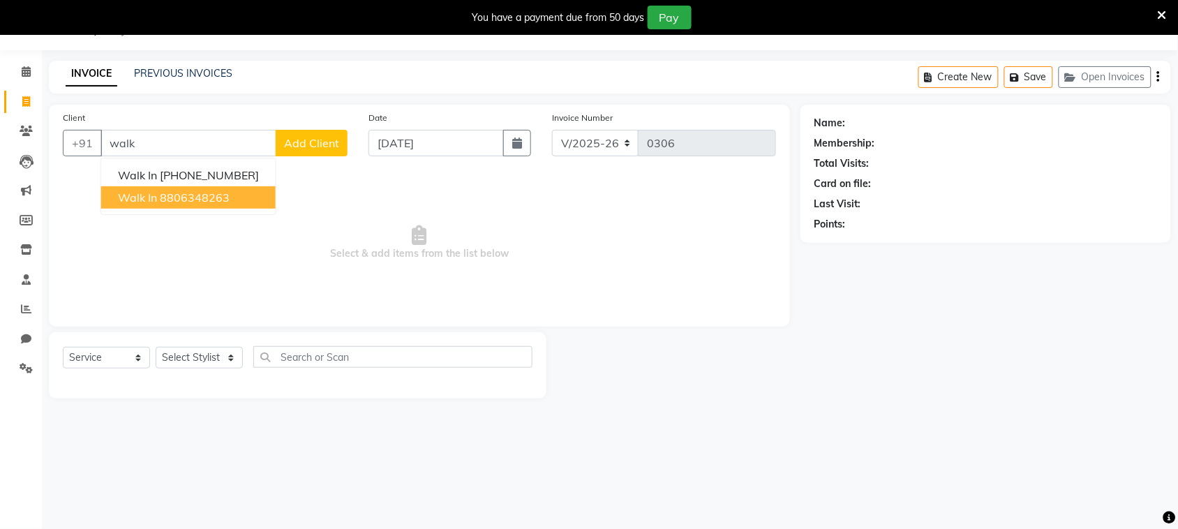
click at [160, 197] on ngb-highlight "8806348263" at bounding box center [195, 198] width 70 height 14
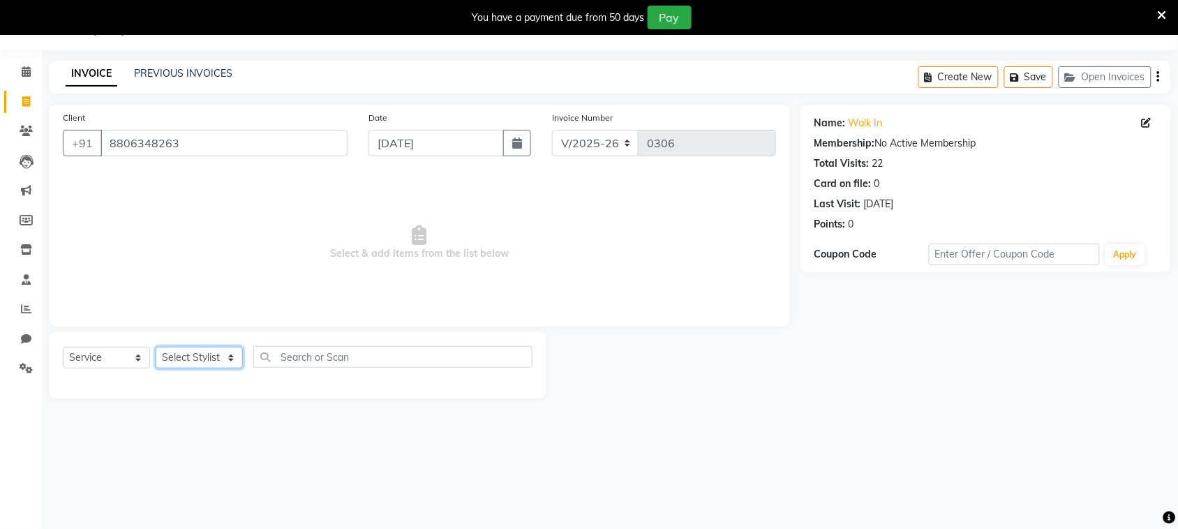
click at [211, 352] on select "Select Stylist [PERSON_NAME] [PERSON_NAME] [PERSON_NAME] [PERSON_NAME] [PERSON_…" at bounding box center [199, 358] width 87 height 22
click at [156, 347] on select "Select Stylist [PERSON_NAME] [PERSON_NAME] [PERSON_NAME] [PERSON_NAME] [PERSON_…" at bounding box center [199, 358] width 87 height 22
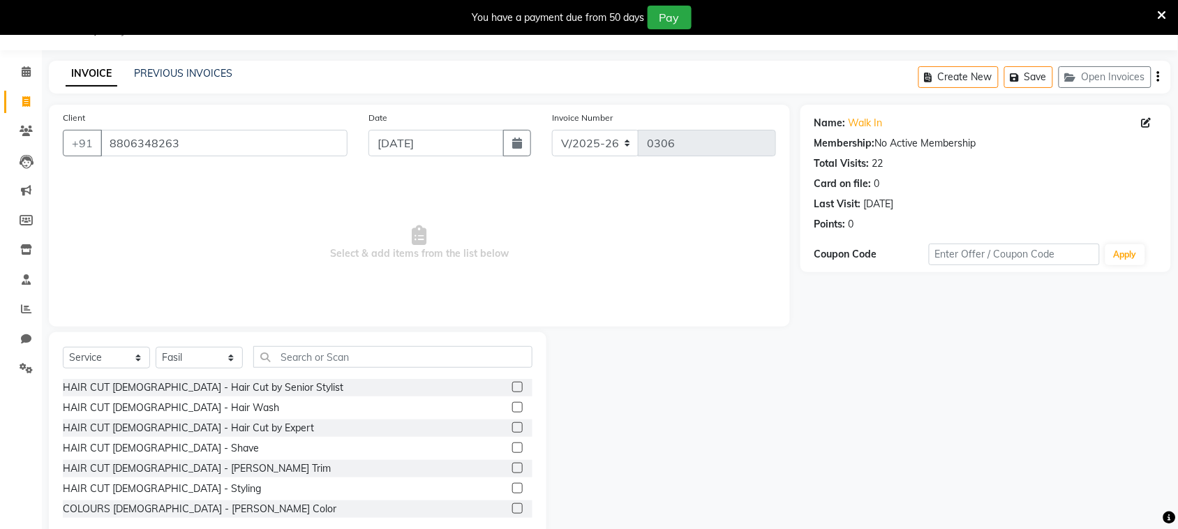
click at [512, 427] on label at bounding box center [517, 427] width 10 height 10
click at [512, 427] on input "checkbox" at bounding box center [516, 428] width 9 height 9
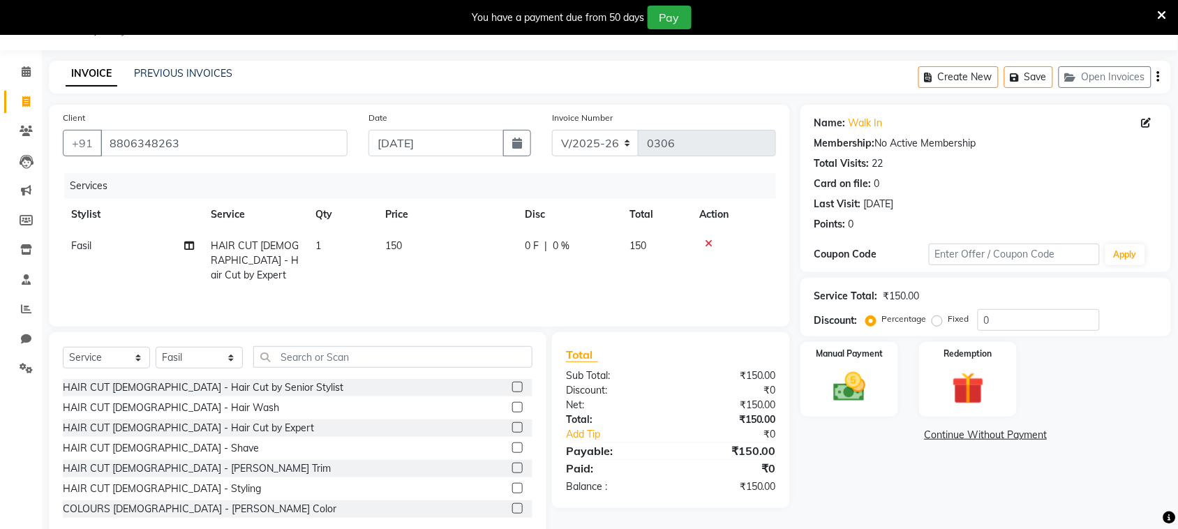
scroll to position [64, 0]
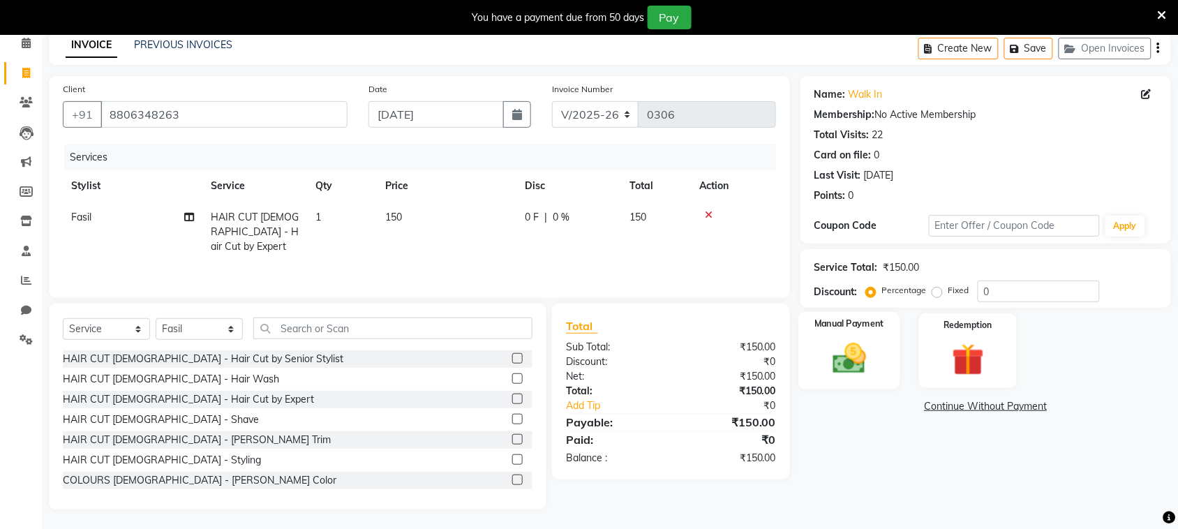
click at [849, 367] on img at bounding box center [849, 358] width 54 height 38
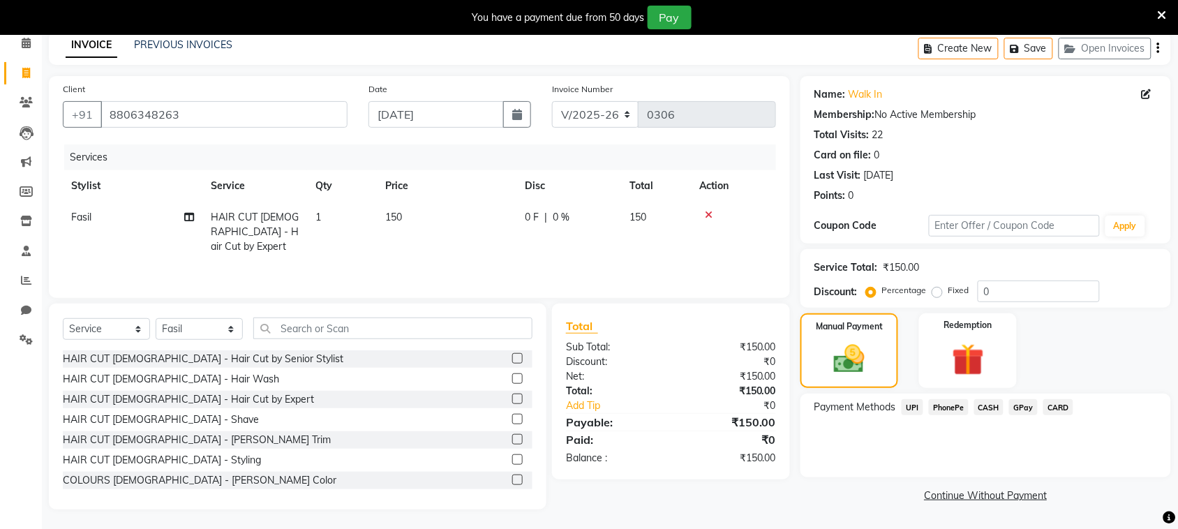
click at [957, 410] on span "PhonePe" at bounding box center [949, 407] width 40 height 16
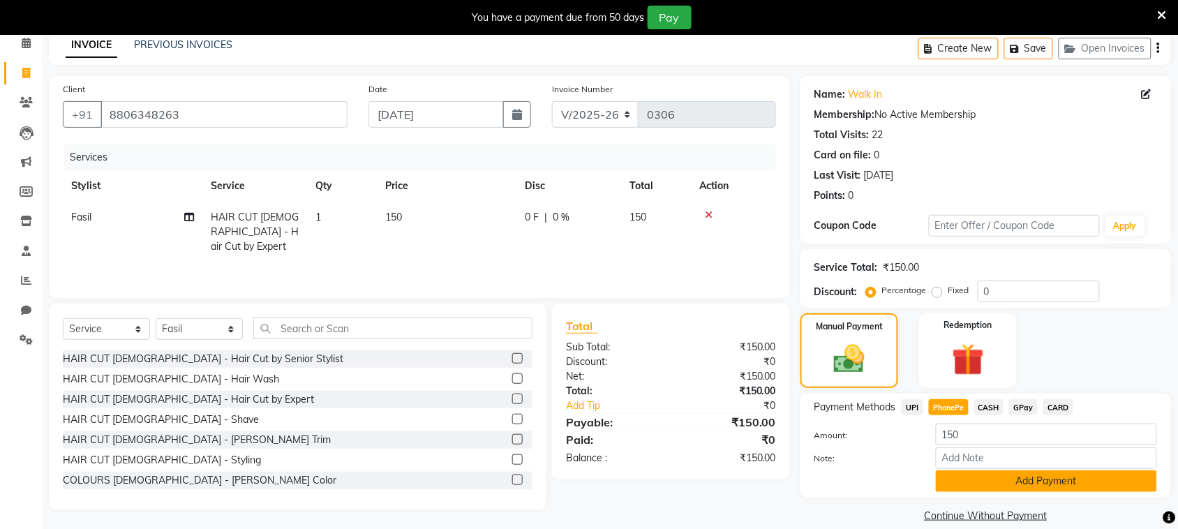
click at [976, 479] on button "Add Payment" at bounding box center [1046, 481] width 221 height 22
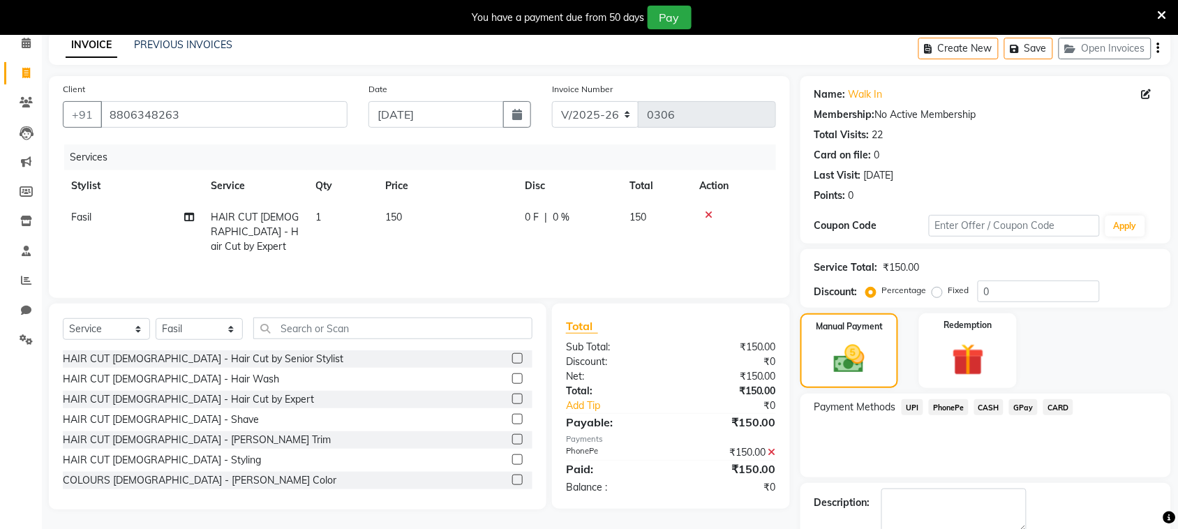
scroll to position [140, 0]
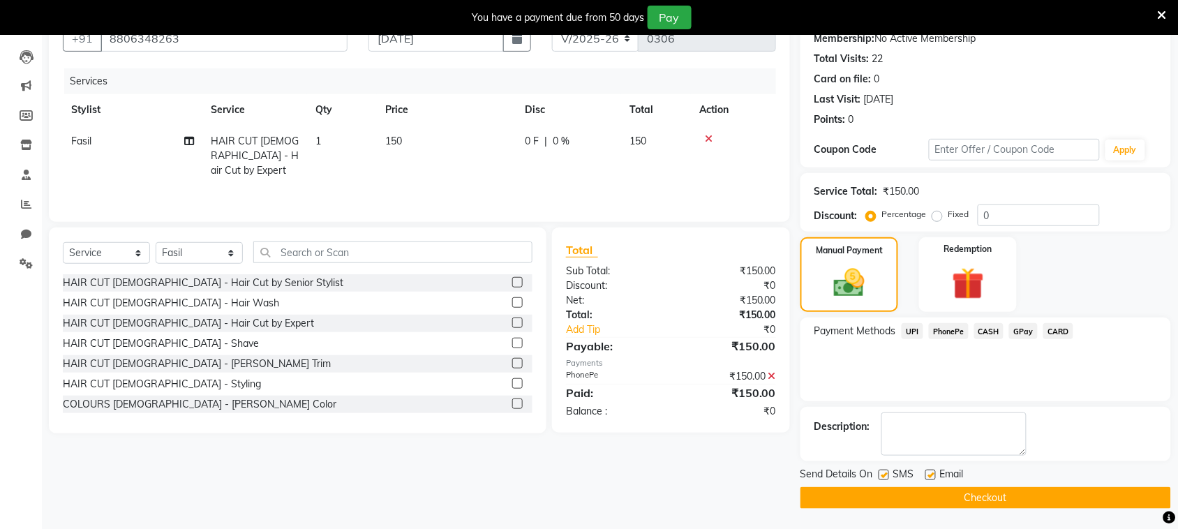
click at [885, 475] on label at bounding box center [884, 475] width 10 height 10
click at [885, 475] on input "checkbox" at bounding box center [883, 475] width 9 height 9
click at [899, 493] on button "Checkout" at bounding box center [985, 498] width 371 height 22
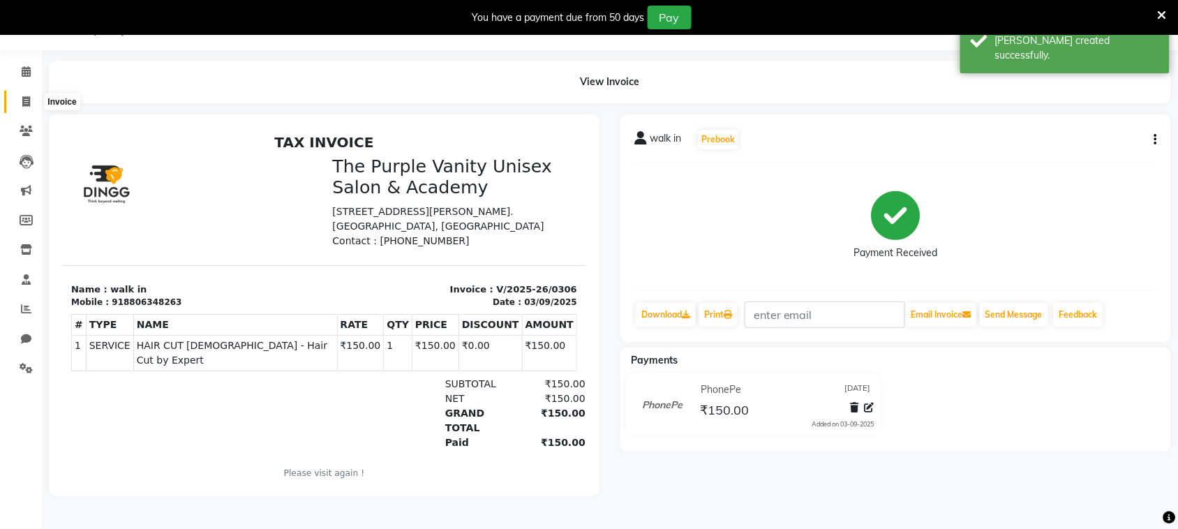
click at [27, 96] on icon at bounding box center [26, 101] width 8 height 10
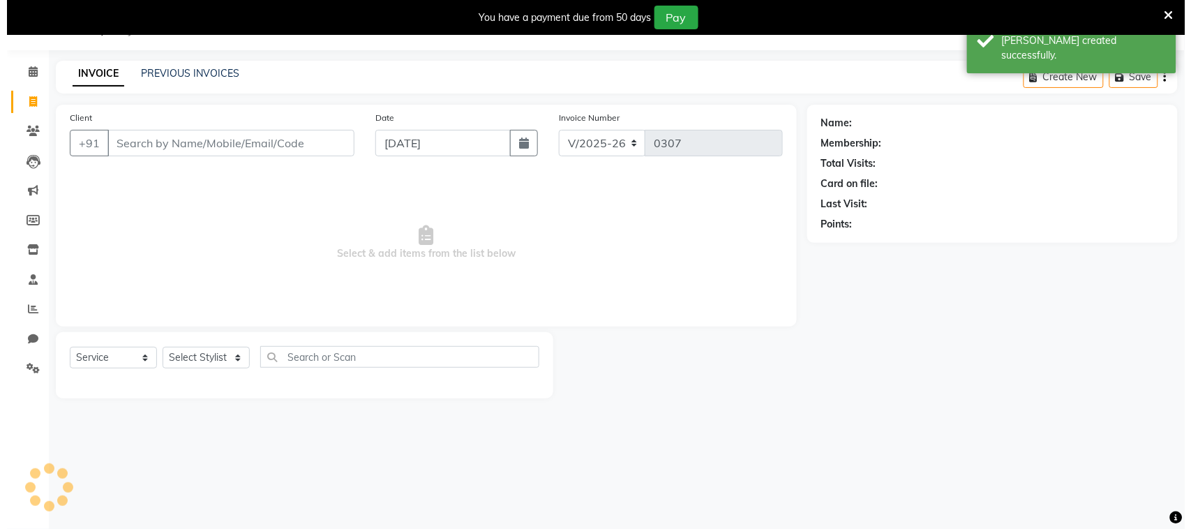
scroll to position [35, 0]
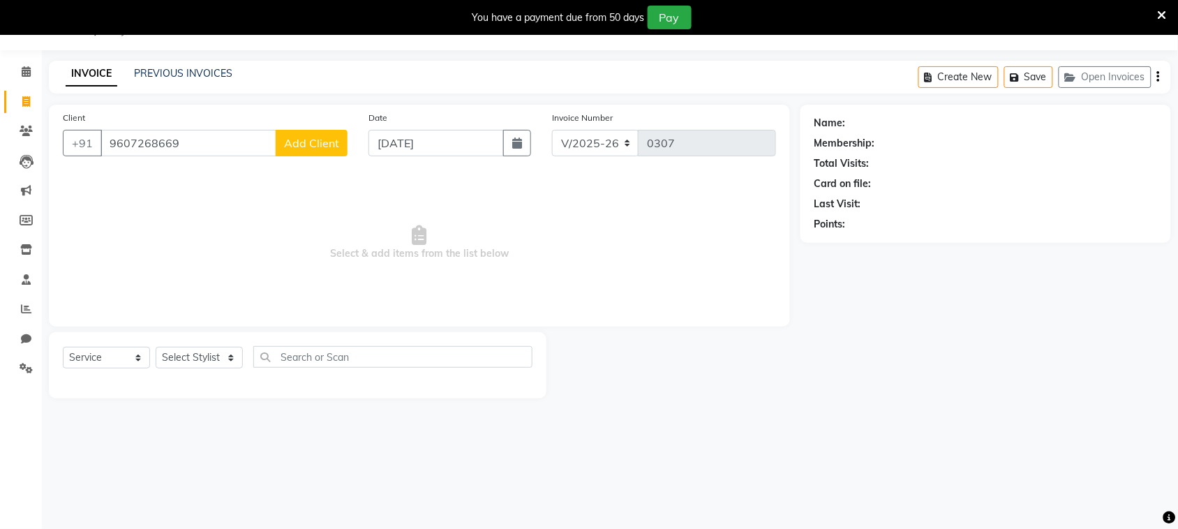
click at [314, 150] on button "Add Client" at bounding box center [312, 143] width 72 height 27
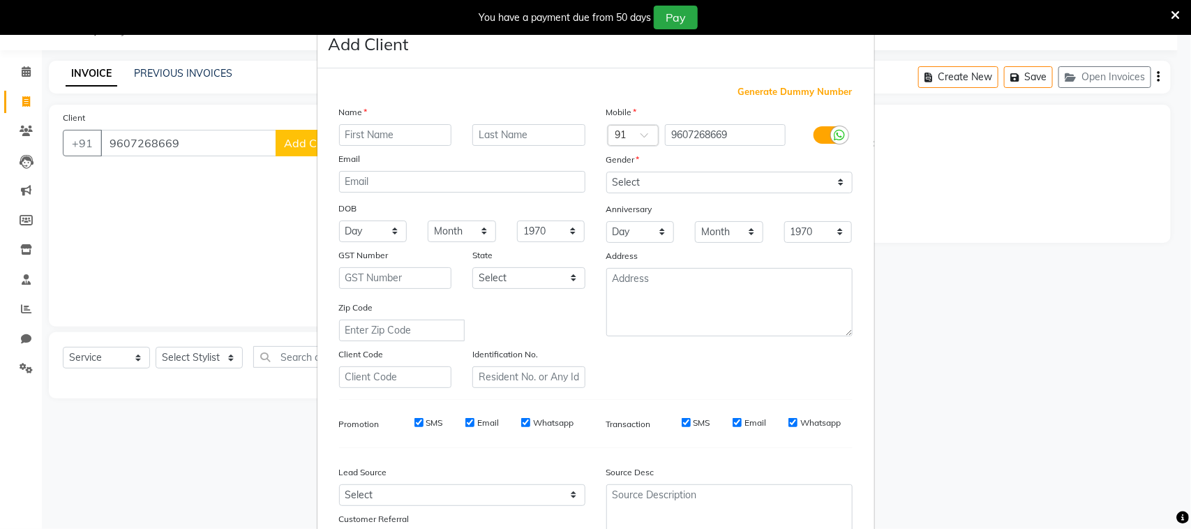
click at [403, 135] on input "text" at bounding box center [395, 135] width 113 height 22
click at [532, 133] on input "text" at bounding box center [528, 135] width 113 height 22
click at [709, 184] on select "Select [DEMOGRAPHIC_DATA] [DEMOGRAPHIC_DATA] Other Prefer Not To Say" at bounding box center [729, 183] width 246 height 22
click at [606, 172] on select "Select [DEMOGRAPHIC_DATA] [DEMOGRAPHIC_DATA] Other Prefer Not To Say" at bounding box center [729, 183] width 246 height 22
click at [1108, 351] on ngb-modal-window "Add Client Generate Dummy Number Name [PERSON_NAME] Ghode Email DOB Day 01 02 0…" at bounding box center [595, 264] width 1191 height 529
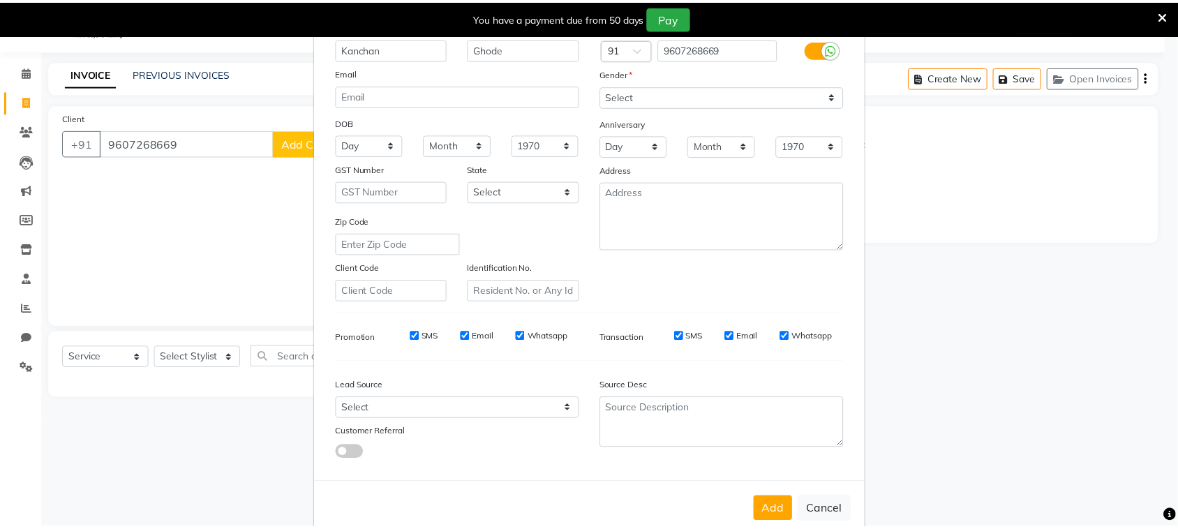
scroll to position [81, 0]
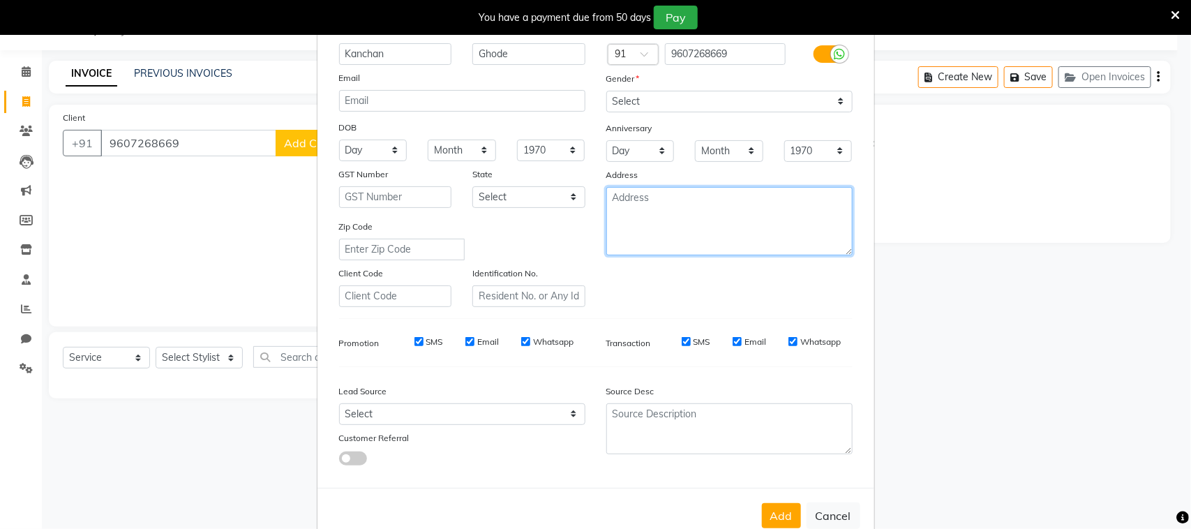
click at [706, 237] on textarea at bounding box center [729, 221] width 246 height 68
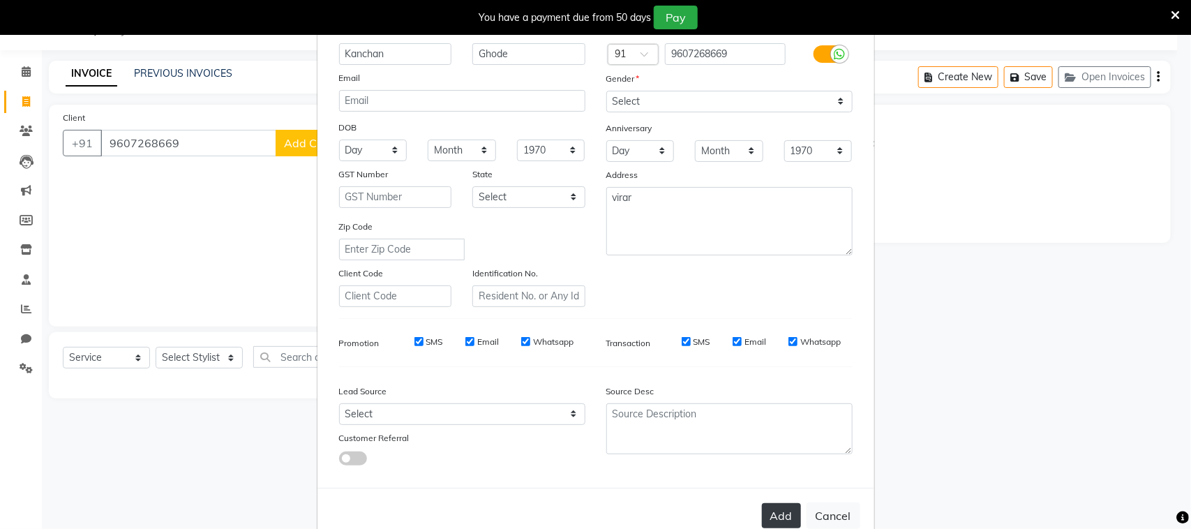
click at [777, 509] on button "Add" at bounding box center [781, 515] width 39 height 25
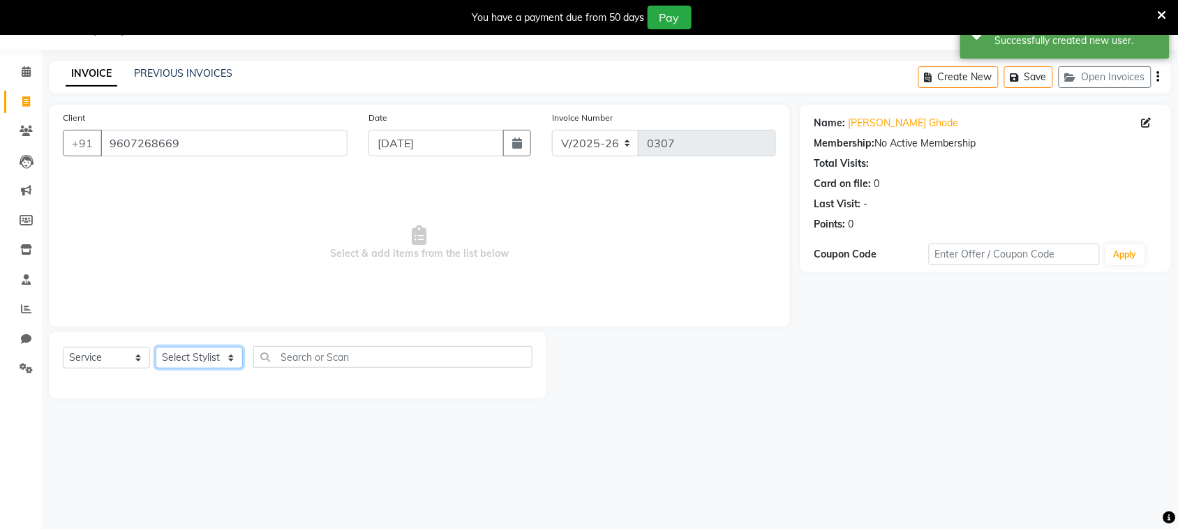
click at [190, 350] on select "Select Stylist [PERSON_NAME] [PERSON_NAME] [PERSON_NAME] [PERSON_NAME] [PERSON_…" at bounding box center [199, 358] width 87 height 22
click at [156, 347] on select "Select Stylist [PERSON_NAME] [PERSON_NAME] [PERSON_NAME] [PERSON_NAME] [PERSON_…" at bounding box center [199, 358] width 87 height 22
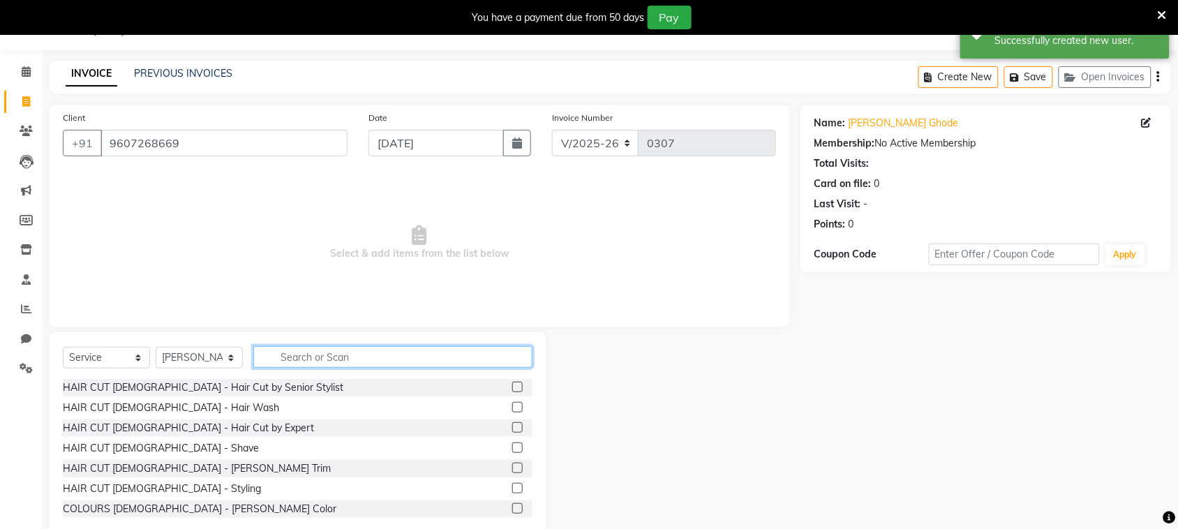
click at [299, 354] on input "text" at bounding box center [392, 357] width 279 height 22
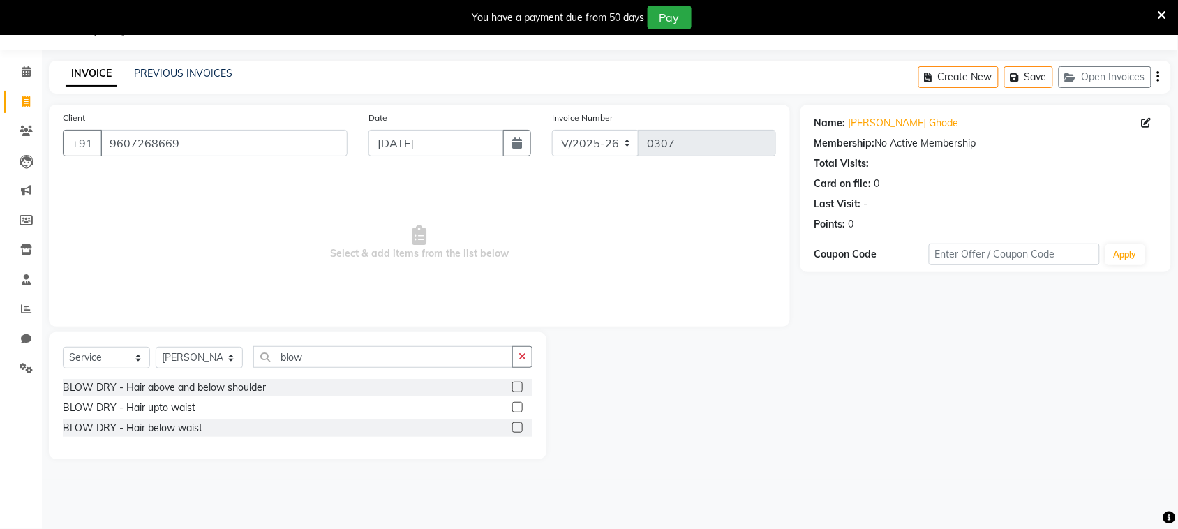
click at [520, 386] on label at bounding box center [517, 387] width 10 height 10
click at [520, 386] on input "checkbox" at bounding box center [516, 387] width 9 height 9
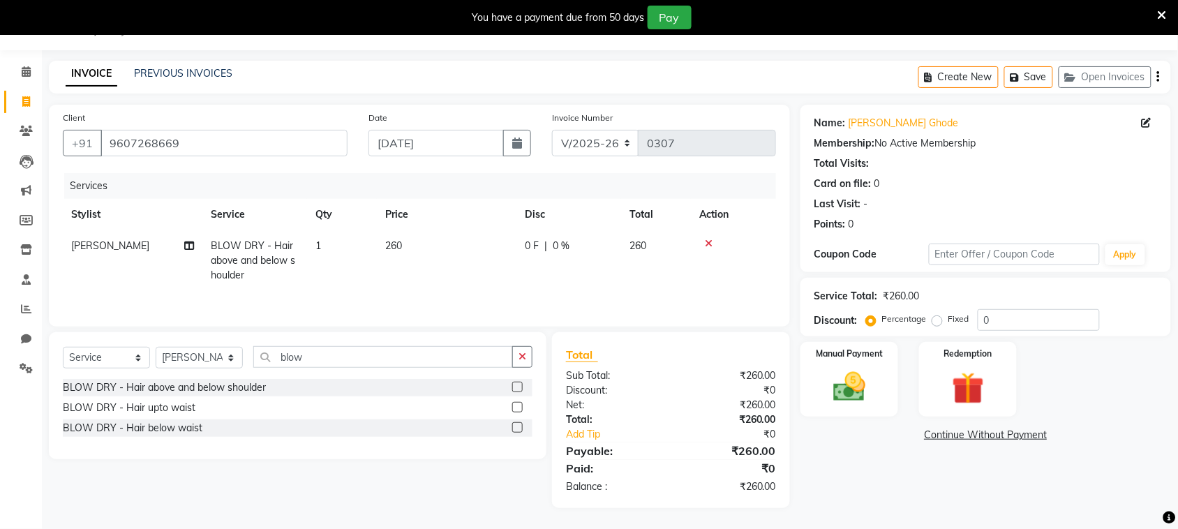
click at [407, 246] on td "260" at bounding box center [447, 260] width 140 height 61
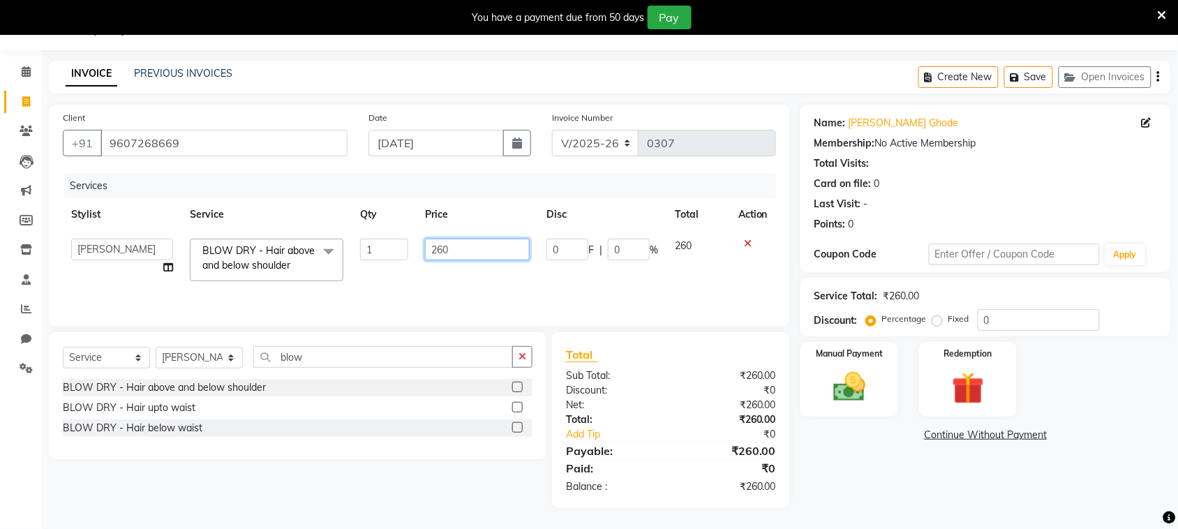
click at [465, 246] on input "260" at bounding box center [477, 250] width 105 height 22
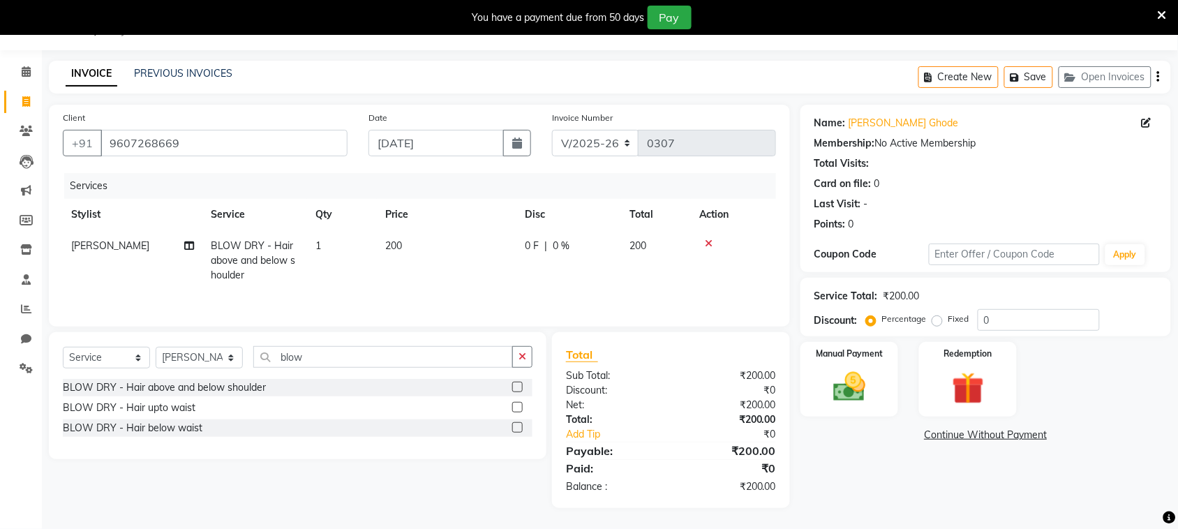
click at [482, 283] on td "200" at bounding box center [447, 260] width 140 height 61
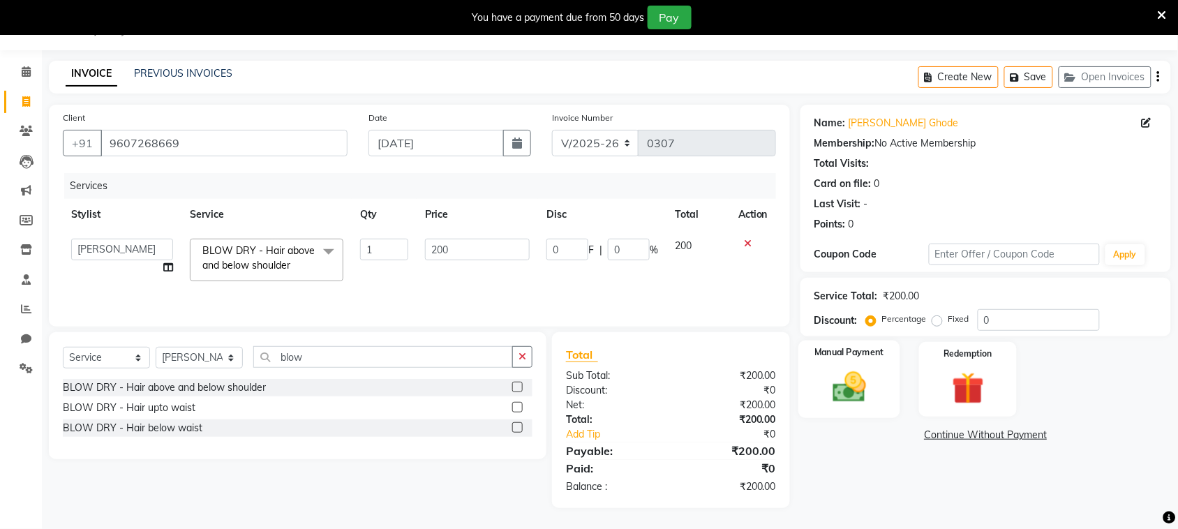
click at [856, 357] on label "Manual Payment" at bounding box center [849, 352] width 70 height 13
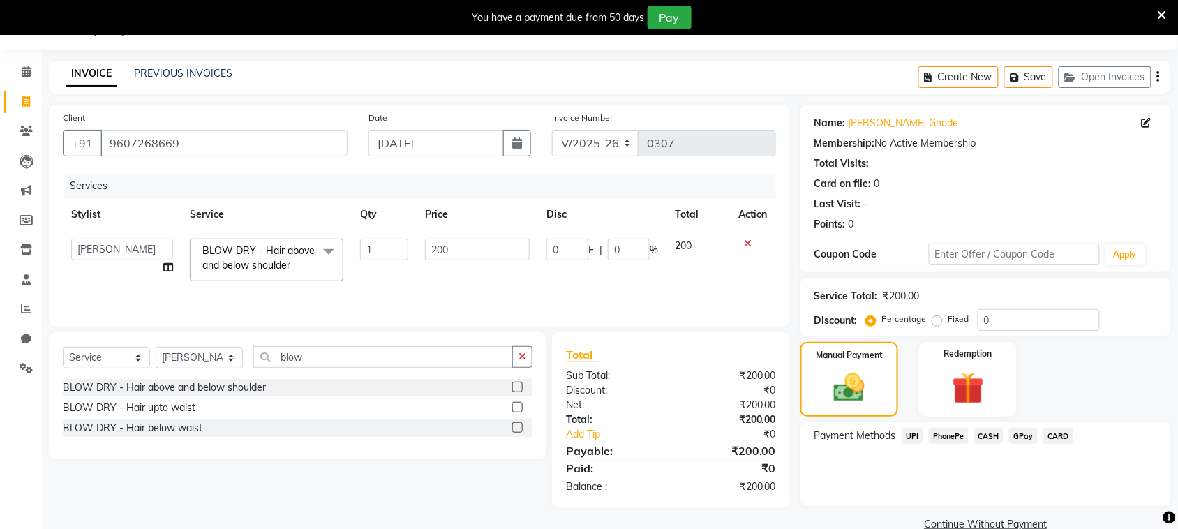
click at [949, 433] on span "PhonePe" at bounding box center [949, 436] width 40 height 16
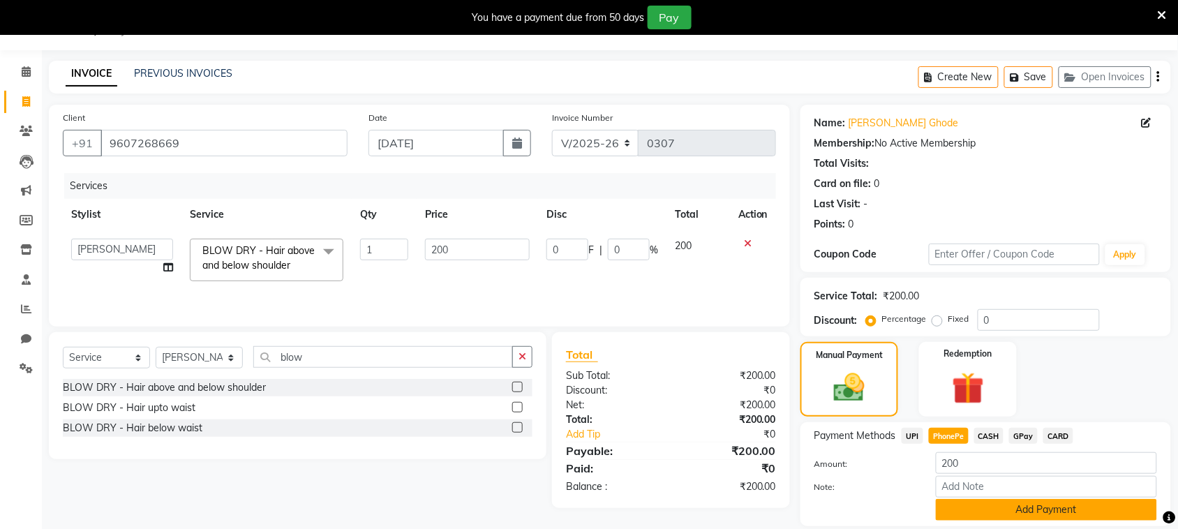
click at [965, 511] on button "Add Payment" at bounding box center [1046, 510] width 221 height 22
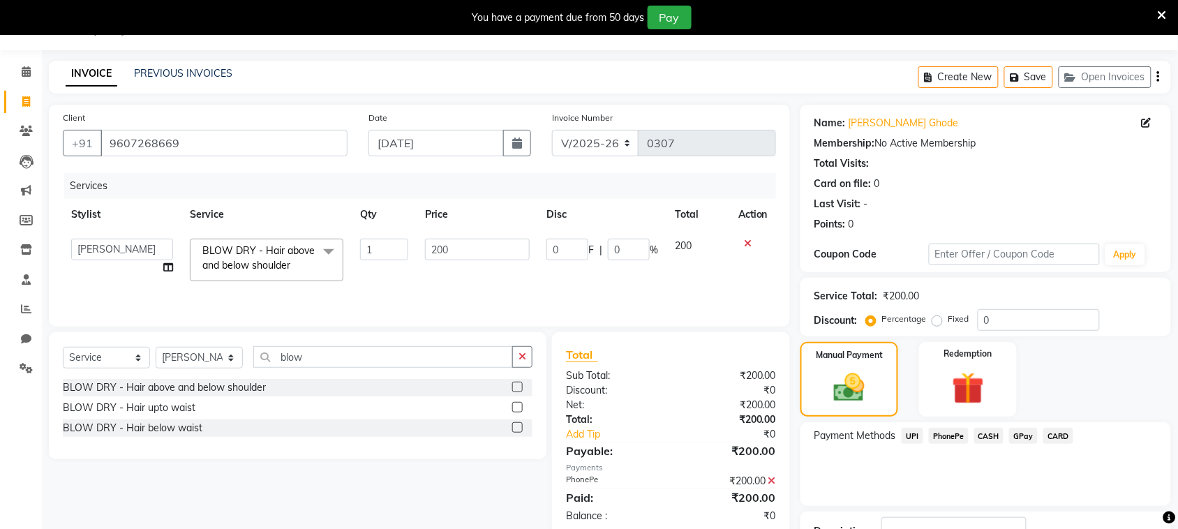
scroll to position [140, 0]
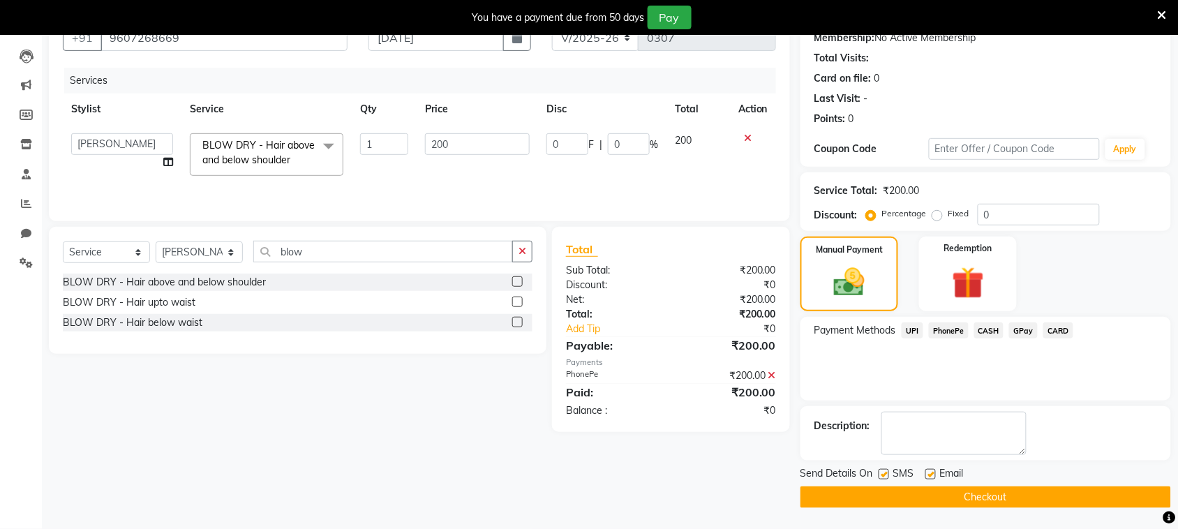
click at [888, 475] on label at bounding box center [884, 474] width 10 height 10
click at [888, 475] on input "checkbox" at bounding box center [883, 474] width 9 height 9
click at [892, 500] on button "Checkout" at bounding box center [985, 497] width 371 height 22
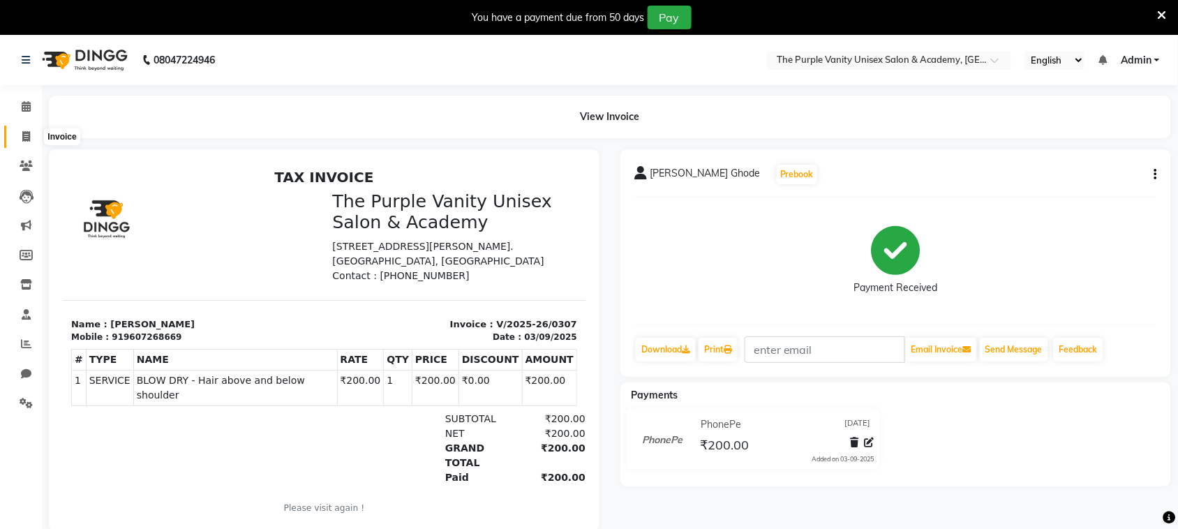
click at [19, 138] on span at bounding box center [26, 137] width 24 height 16
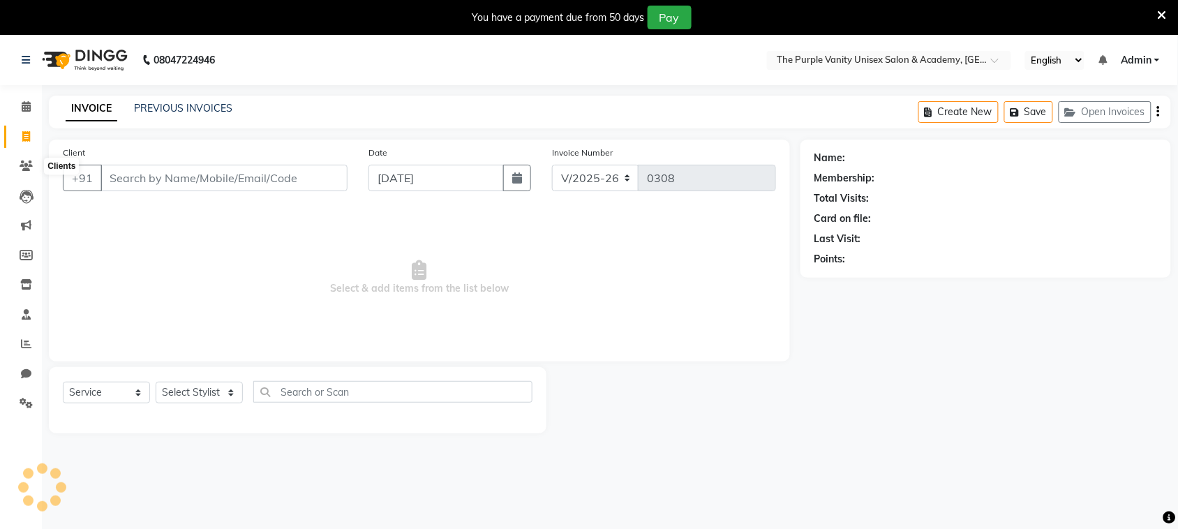
scroll to position [35, 0]
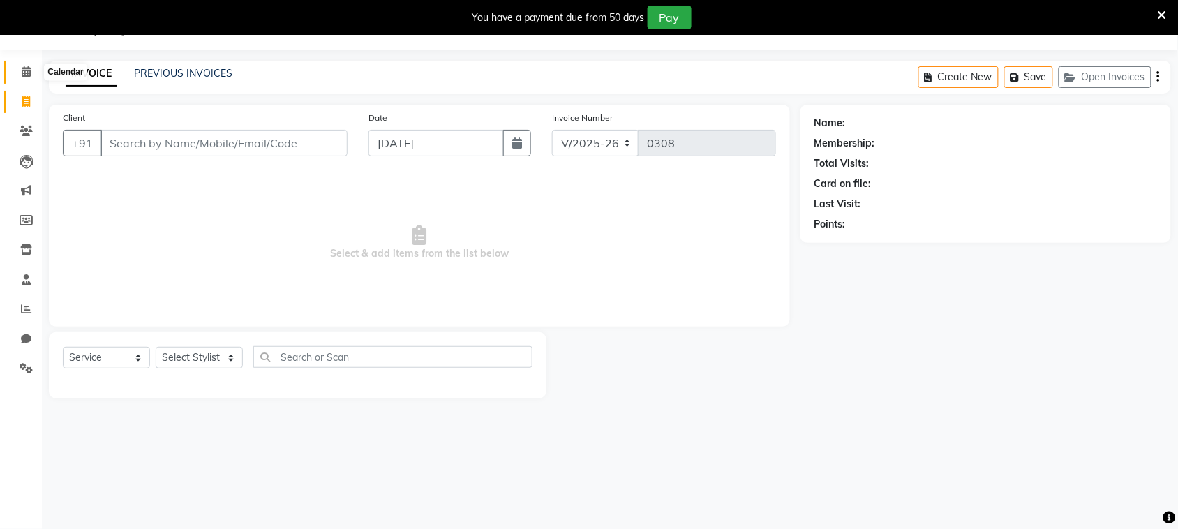
click at [22, 70] on icon at bounding box center [26, 71] width 9 height 10
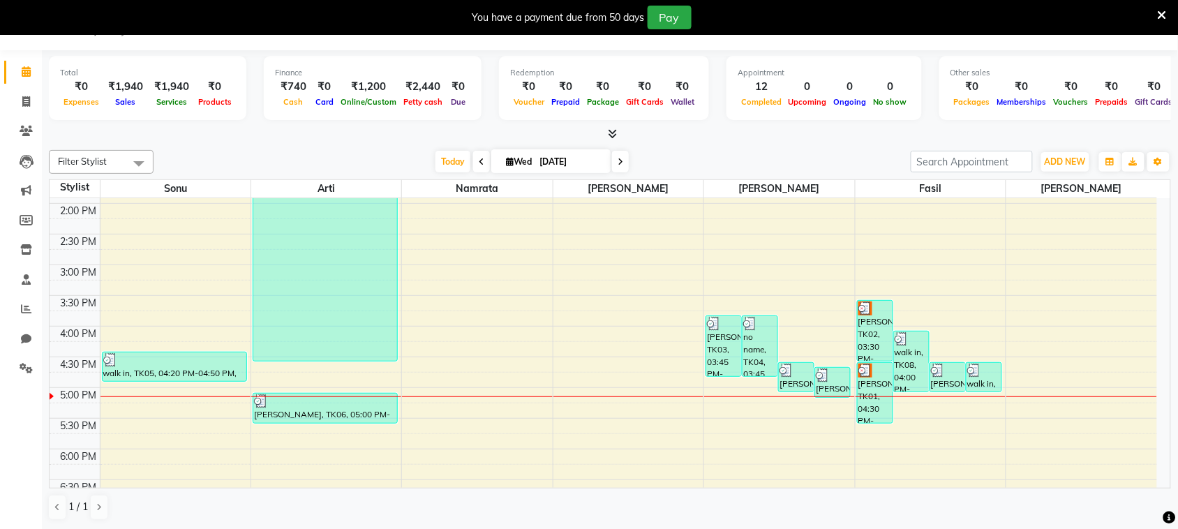
scroll to position [307, 0]
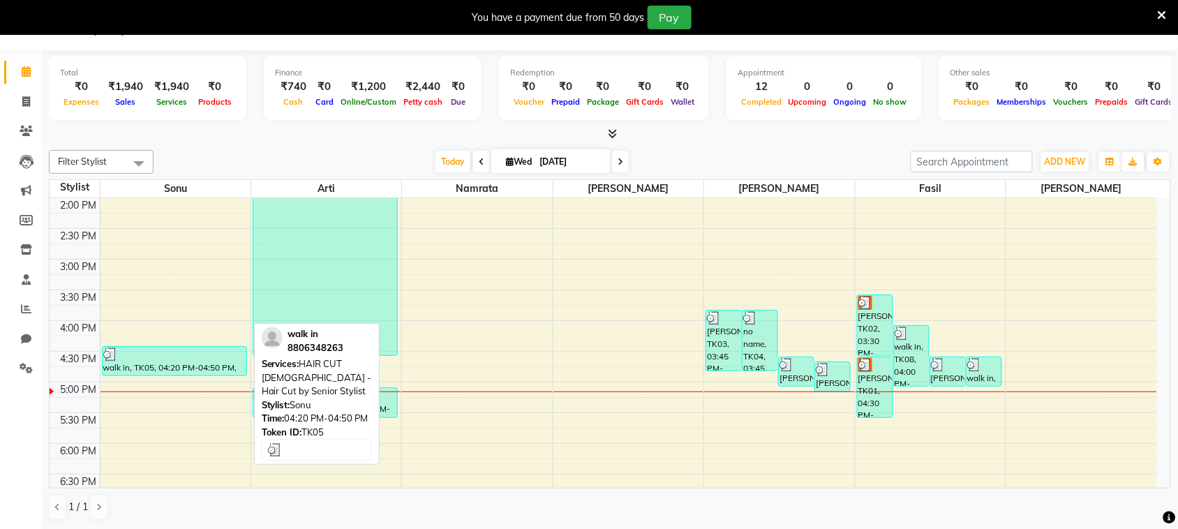
click at [204, 360] on div at bounding box center [174, 355] width 142 height 14
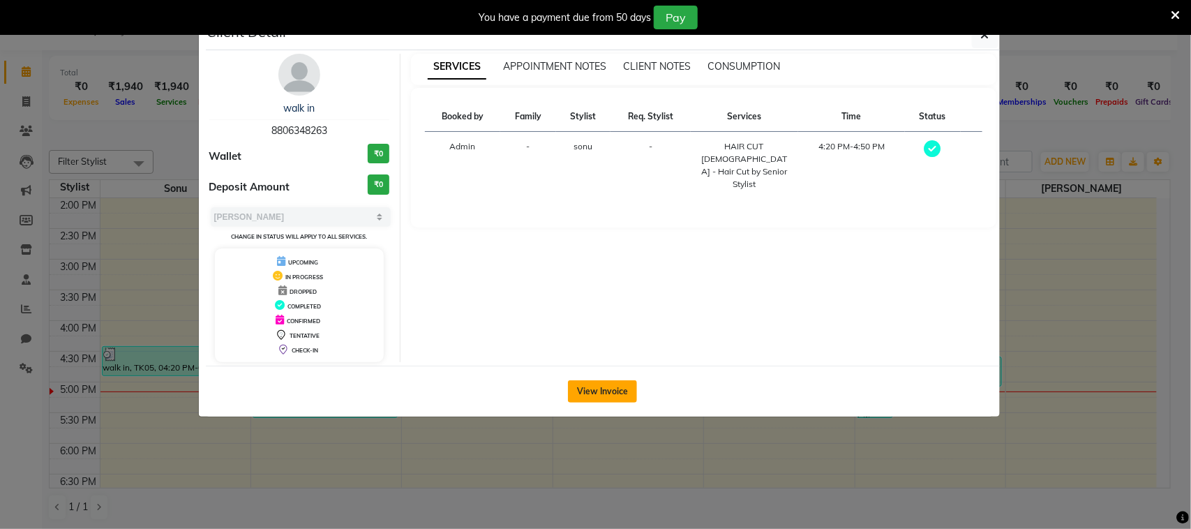
click at [604, 384] on button "View Invoice" at bounding box center [602, 391] width 69 height 22
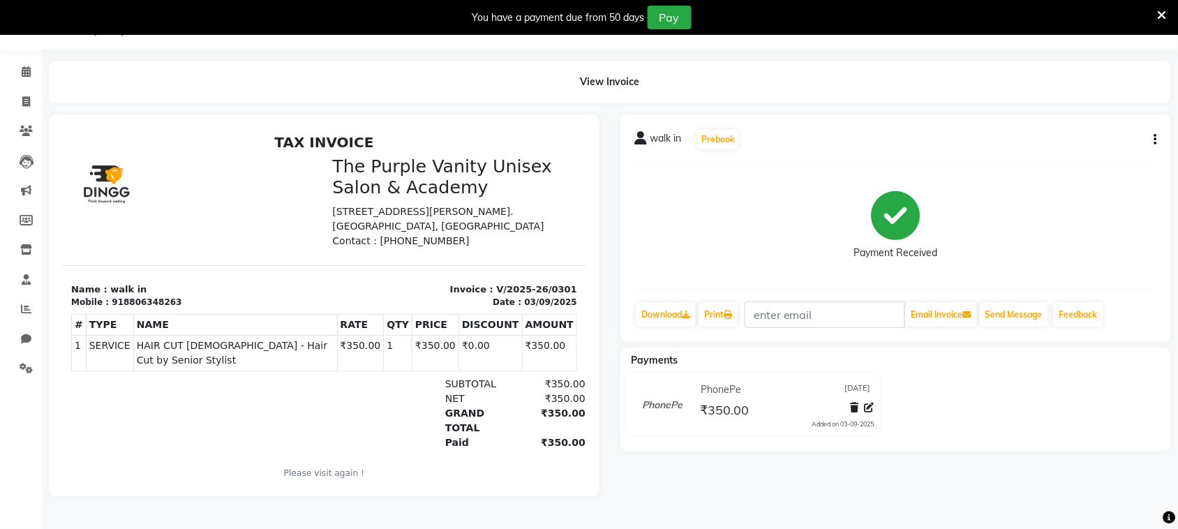
click at [1154, 135] on button "button" at bounding box center [1153, 140] width 8 height 15
click at [1077, 100] on div "Cancel Invoice" at bounding box center [1086, 104] width 96 height 17
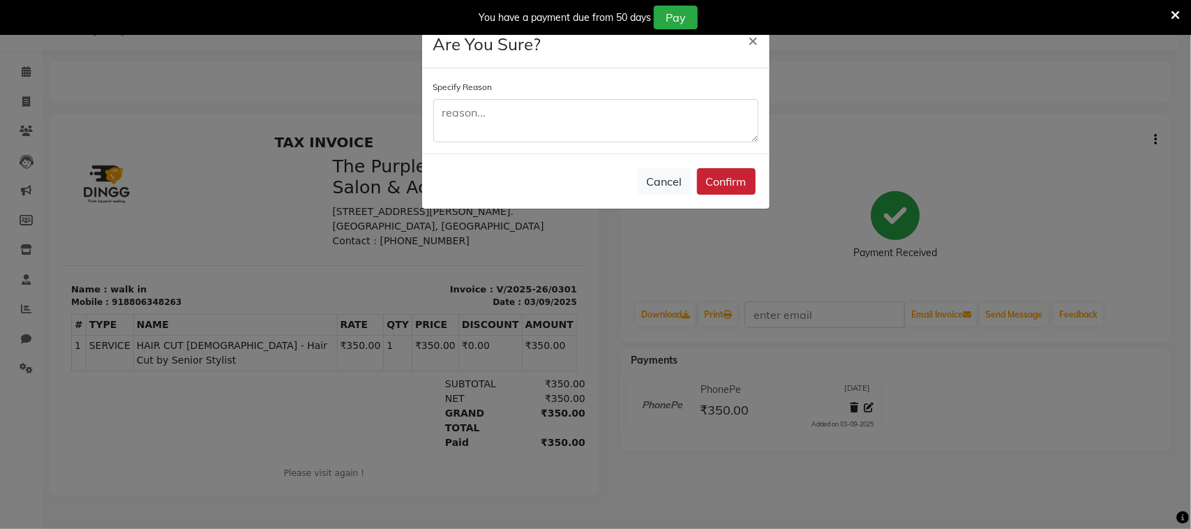
click at [731, 180] on button "Confirm" at bounding box center [726, 181] width 59 height 27
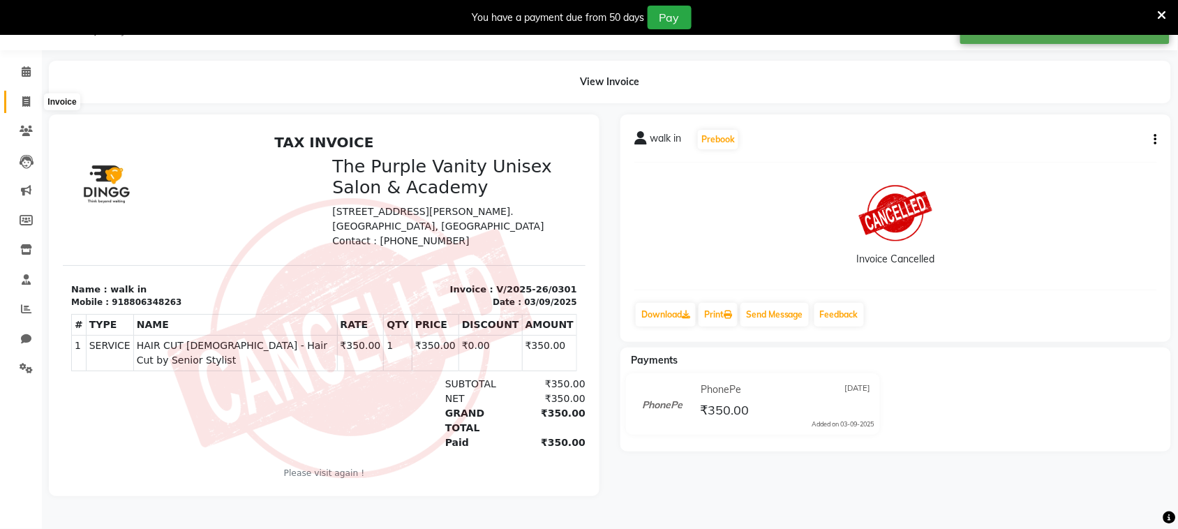
click at [25, 98] on icon at bounding box center [26, 101] width 8 height 10
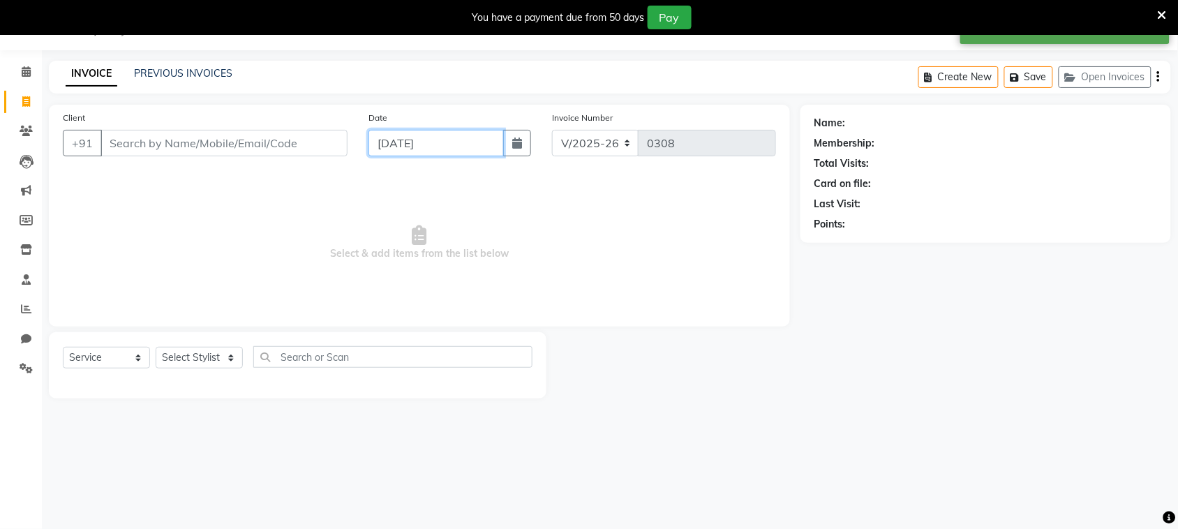
click at [434, 144] on input "[DATE]" at bounding box center [435, 143] width 135 height 27
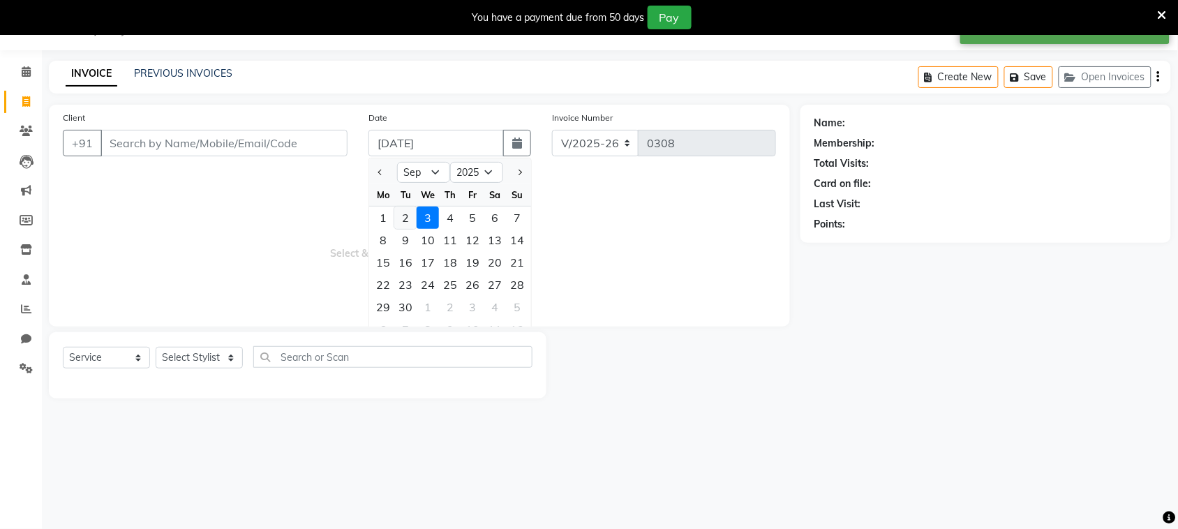
click at [405, 216] on div "2" at bounding box center [405, 218] width 22 height 22
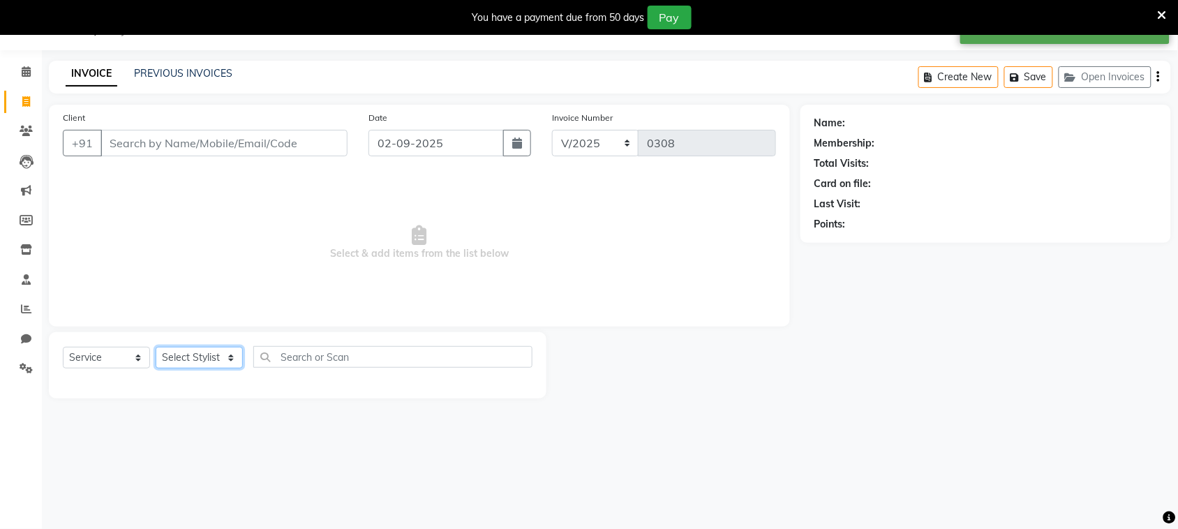
click at [204, 351] on select "Select Stylist [PERSON_NAME] [PERSON_NAME] [PERSON_NAME] [PERSON_NAME] [PERSON_…" at bounding box center [199, 358] width 87 height 22
click at [156, 347] on select "Select Stylist [PERSON_NAME] [PERSON_NAME] [PERSON_NAME] [PERSON_NAME] [PERSON_…" at bounding box center [199, 358] width 87 height 22
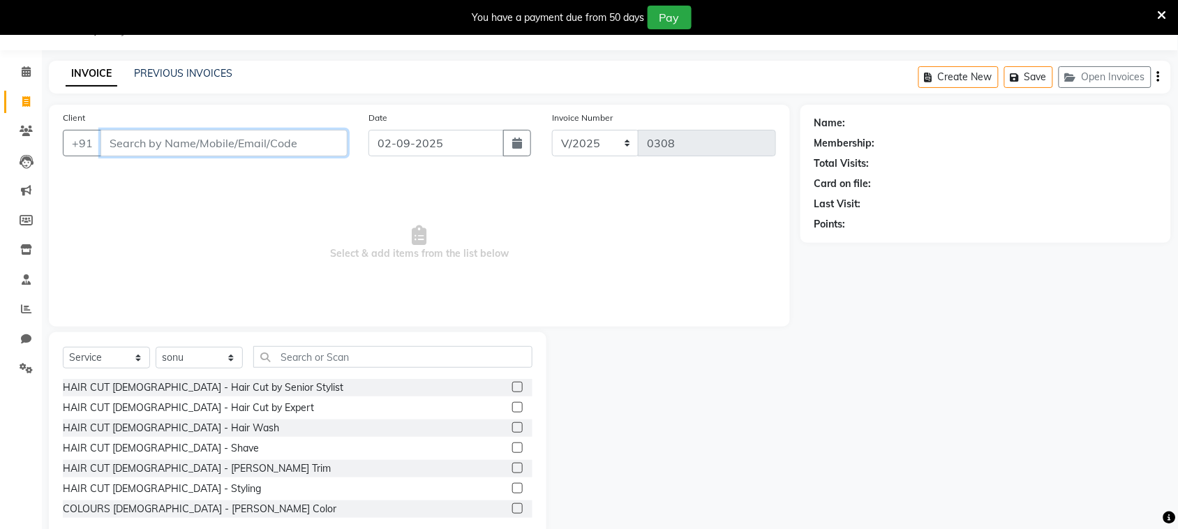
click at [214, 136] on input "Client" at bounding box center [223, 143] width 247 height 27
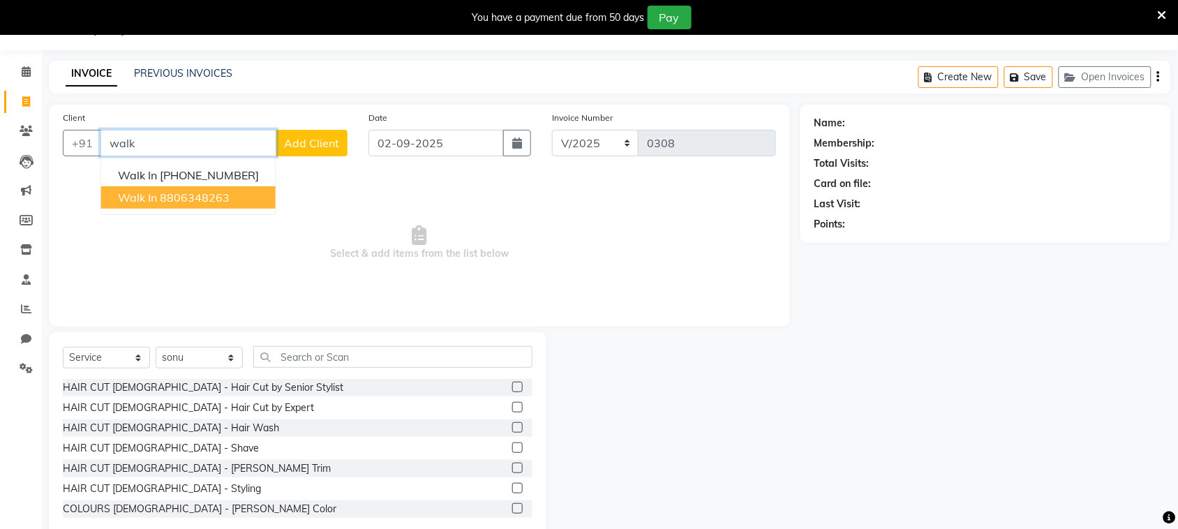
click at [217, 201] on ngb-highlight "8806348263" at bounding box center [195, 198] width 70 height 14
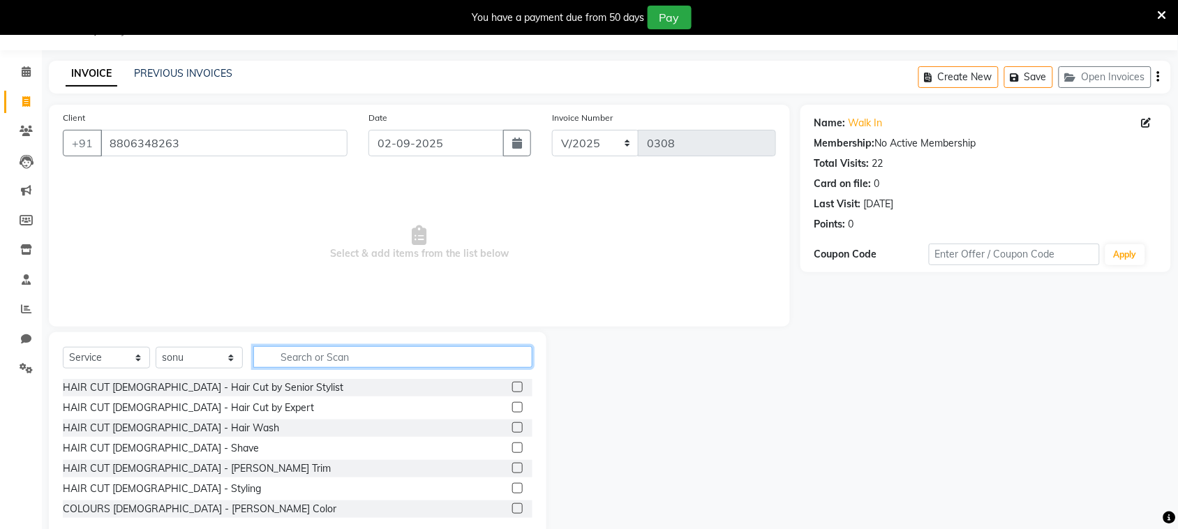
click at [382, 354] on input "text" at bounding box center [392, 357] width 279 height 22
click at [512, 387] on label at bounding box center [517, 387] width 10 height 10
click at [512, 387] on input "checkbox" at bounding box center [516, 387] width 9 height 9
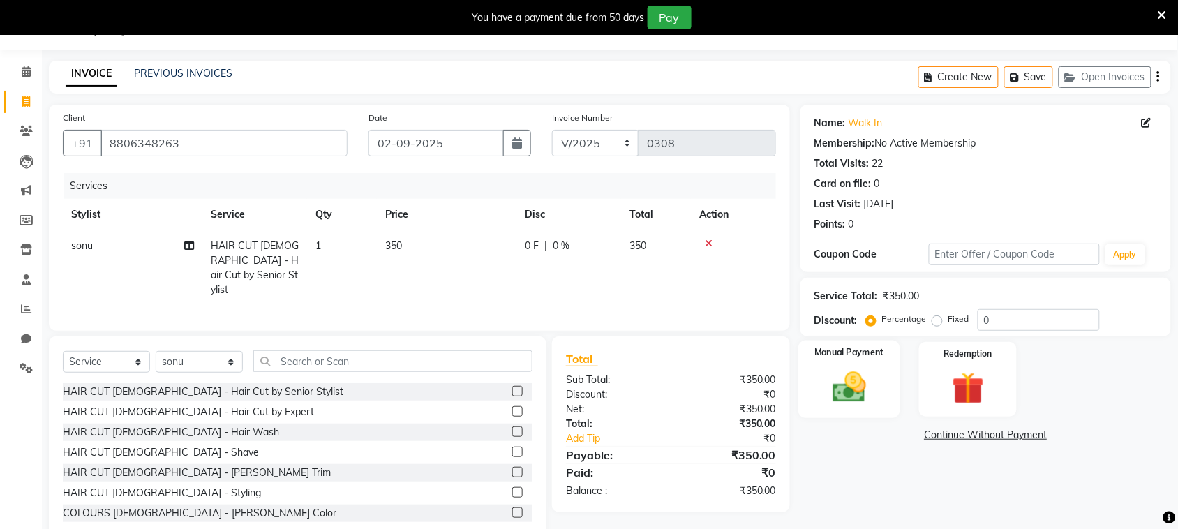
click at [847, 379] on img at bounding box center [849, 387] width 54 height 38
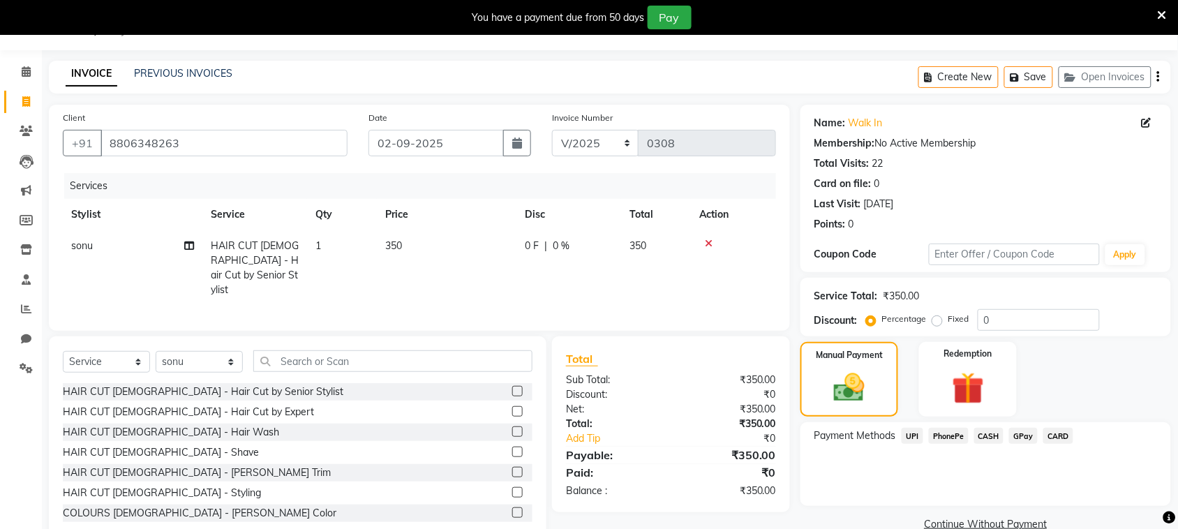
click at [962, 434] on span "PhonePe" at bounding box center [949, 436] width 40 height 16
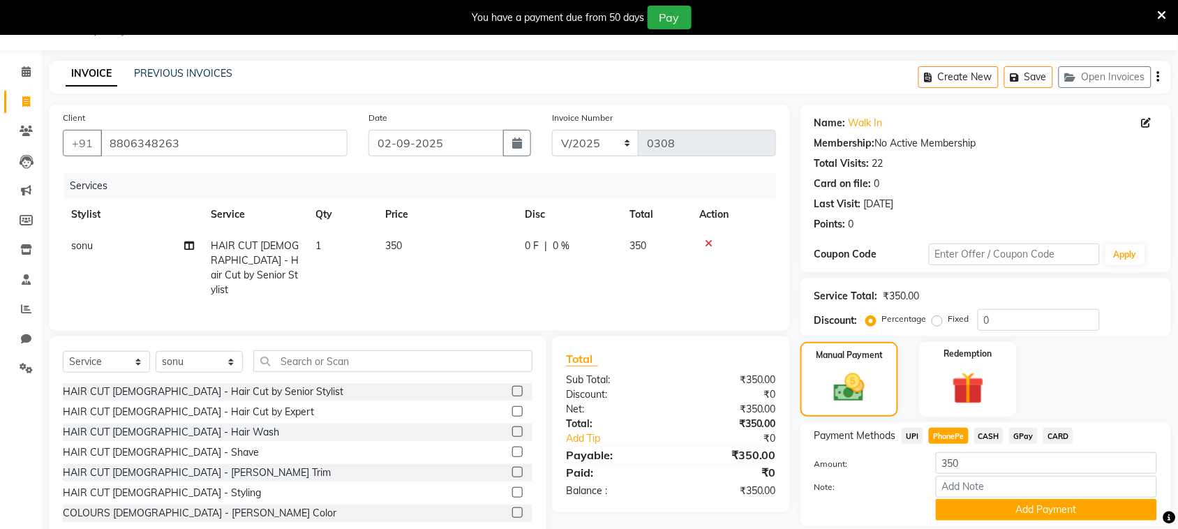
scroll to position [81, 0]
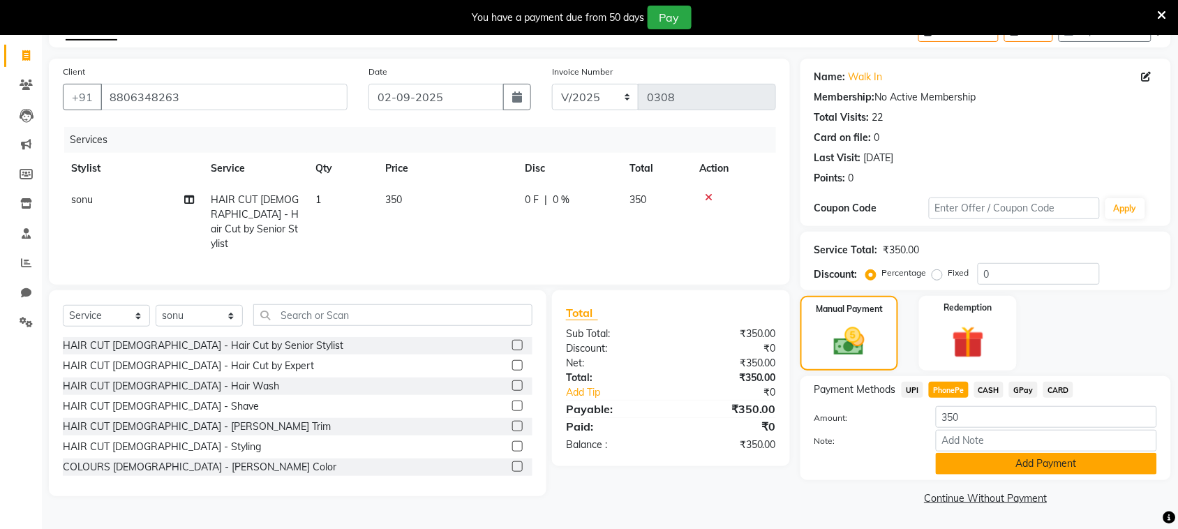
click at [965, 468] on button "Add Payment" at bounding box center [1046, 464] width 221 height 22
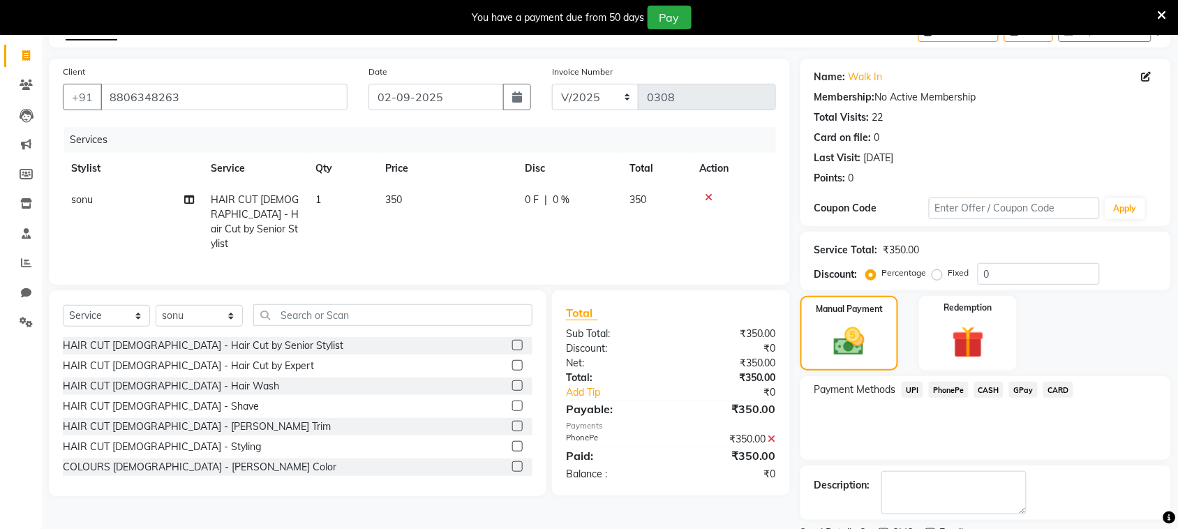
click at [1036, 417] on div "Payment Methods UPI PhonePe CASH GPay CARD" at bounding box center [985, 418] width 371 height 84
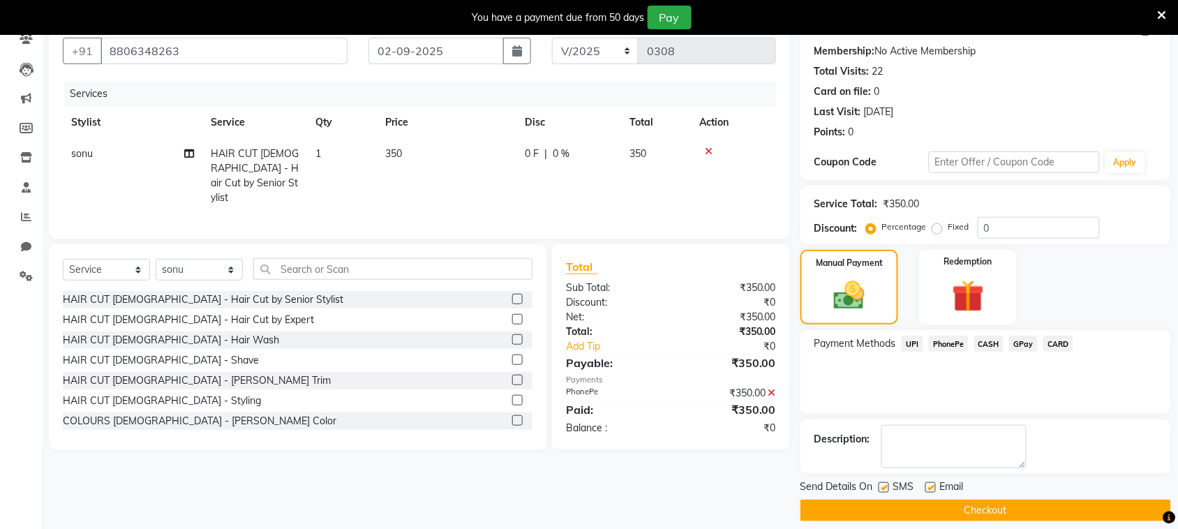
scroll to position [129, 0]
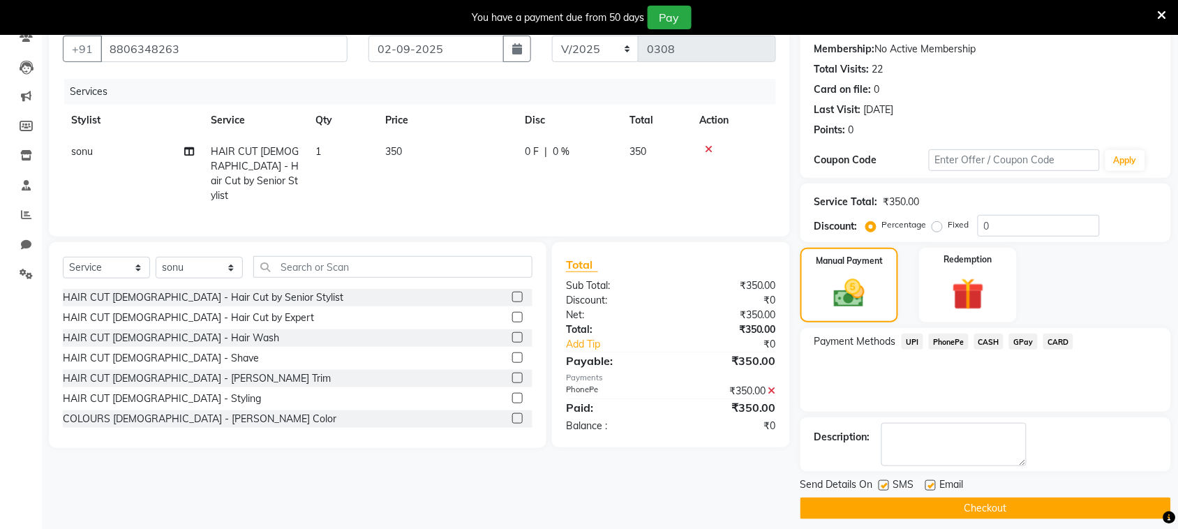
click at [886, 484] on label at bounding box center [884, 485] width 10 height 10
click at [886, 484] on input "checkbox" at bounding box center [883, 486] width 9 height 9
click at [918, 508] on button "Checkout" at bounding box center [985, 509] width 371 height 22
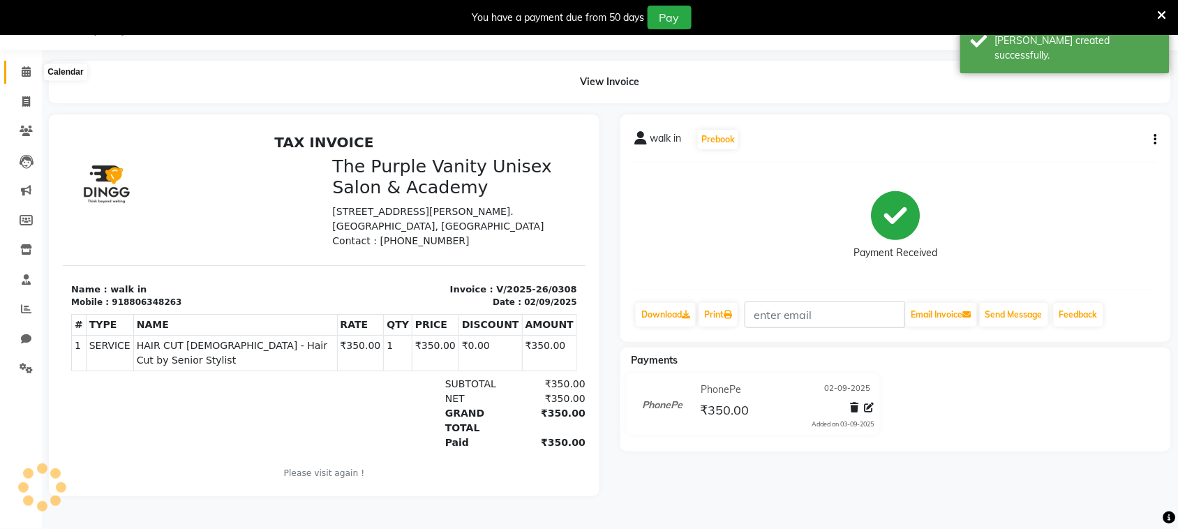
click at [27, 72] on icon at bounding box center [26, 71] width 9 height 10
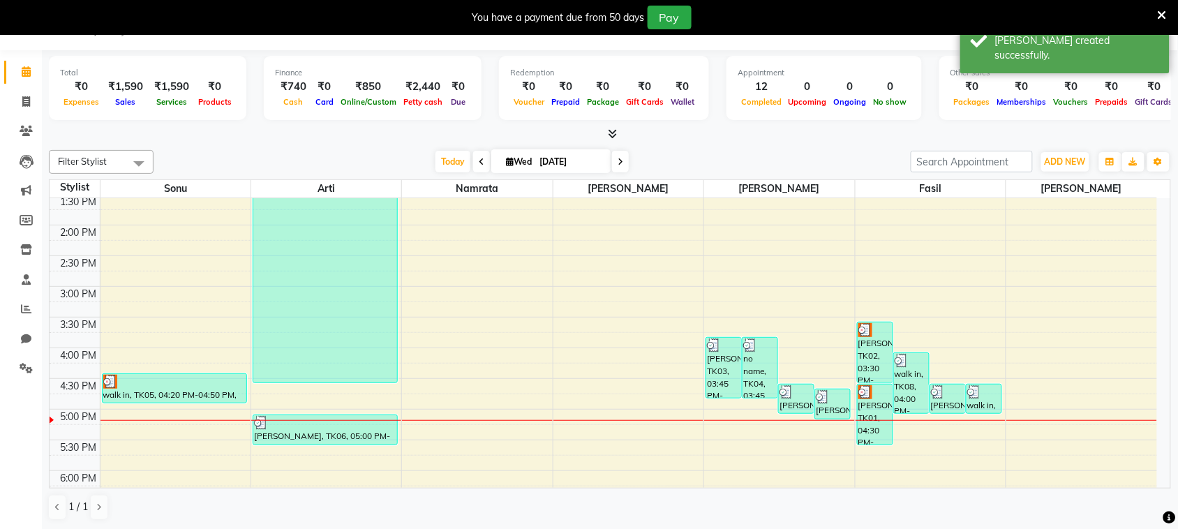
scroll to position [285, 0]
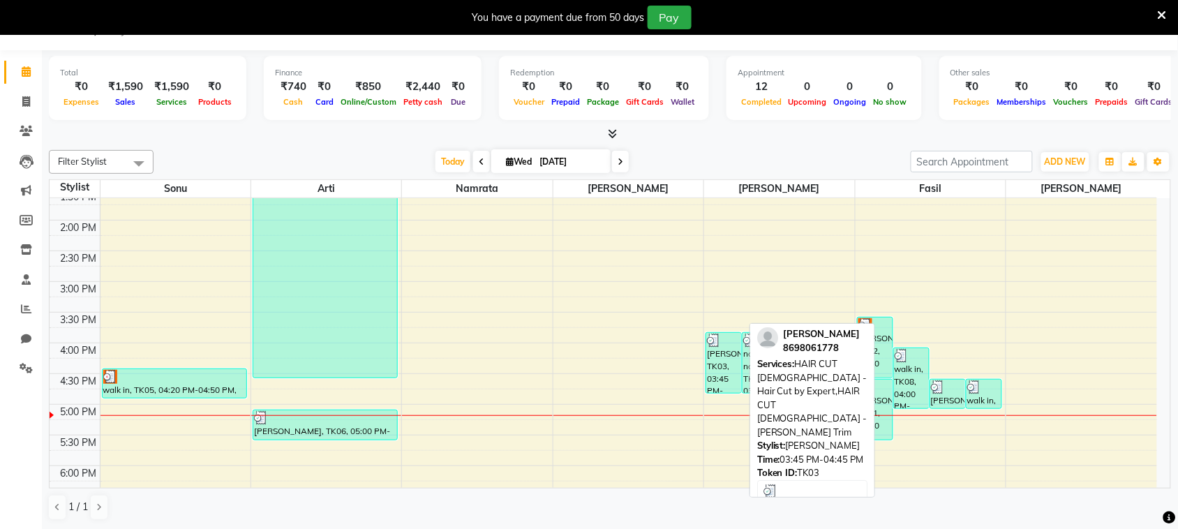
click at [719, 357] on div "[PERSON_NAME], TK03, 03:45 PM-04:45 PM, HAIR CUT [DEMOGRAPHIC_DATA] - Hair Cut …" at bounding box center [723, 363] width 35 height 60
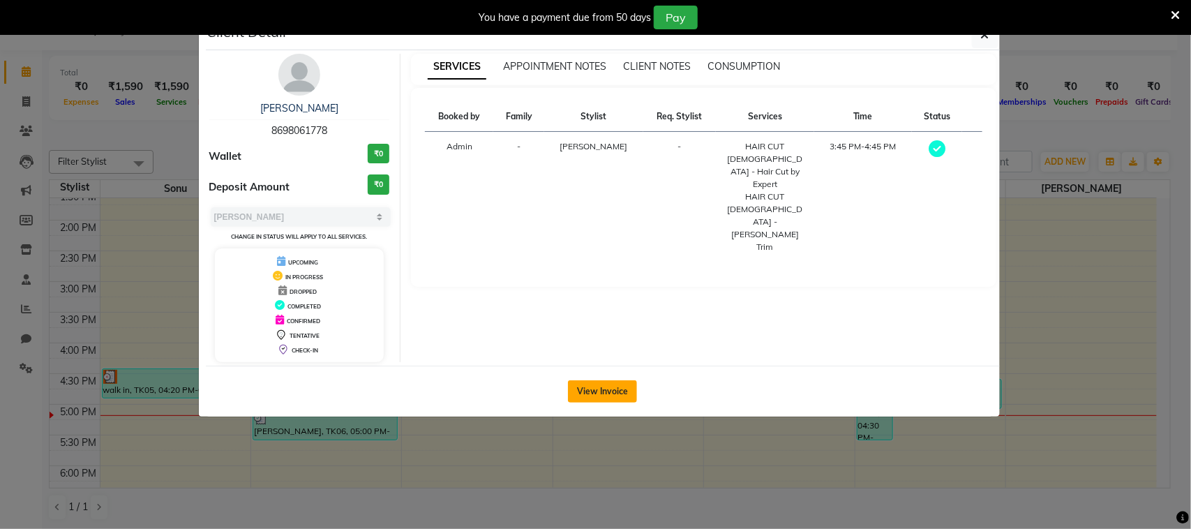
click at [595, 394] on button "View Invoice" at bounding box center [602, 391] width 69 height 22
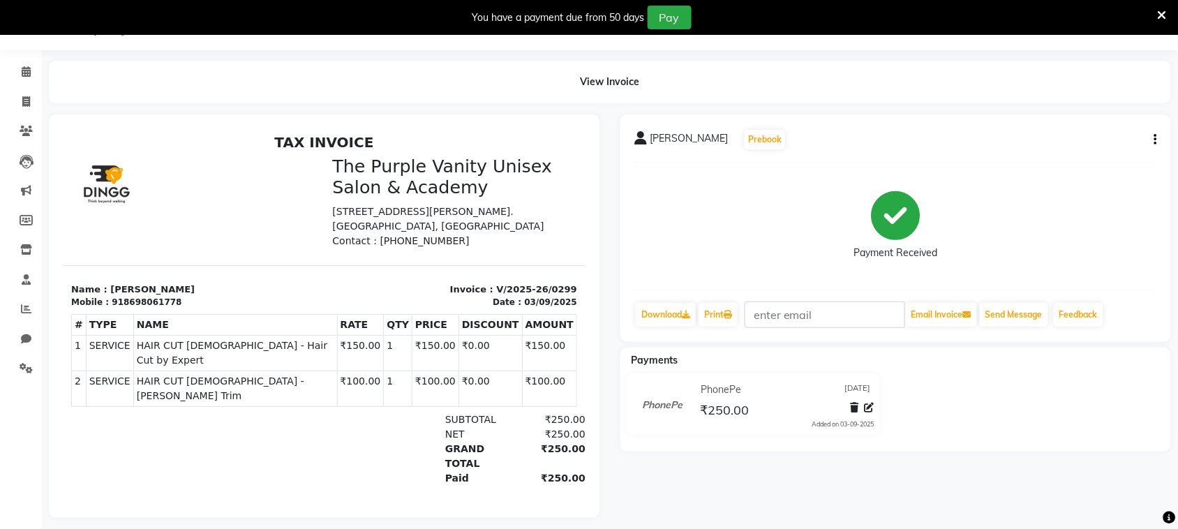
click at [1156, 140] on icon "button" at bounding box center [1155, 140] width 3 height 1
click at [1079, 99] on div "Cancel Invoice" at bounding box center [1086, 104] width 96 height 17
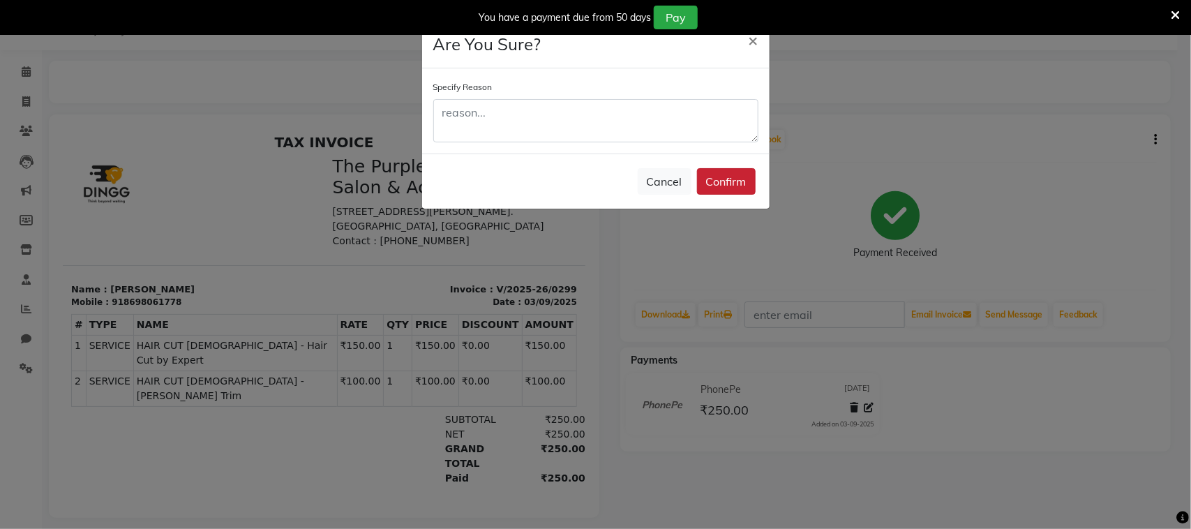
click at [723, 186] on button "Confirm" at bounding box center [726, 181] width 59 height 27
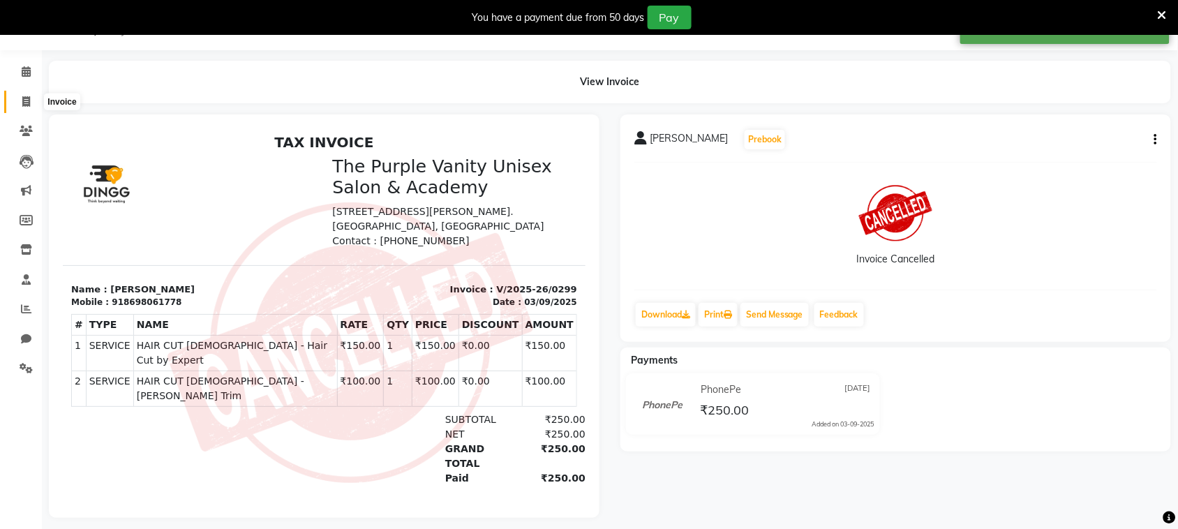
click at [21, 102] on span at bounding box center [26, 102] width 24 height 16
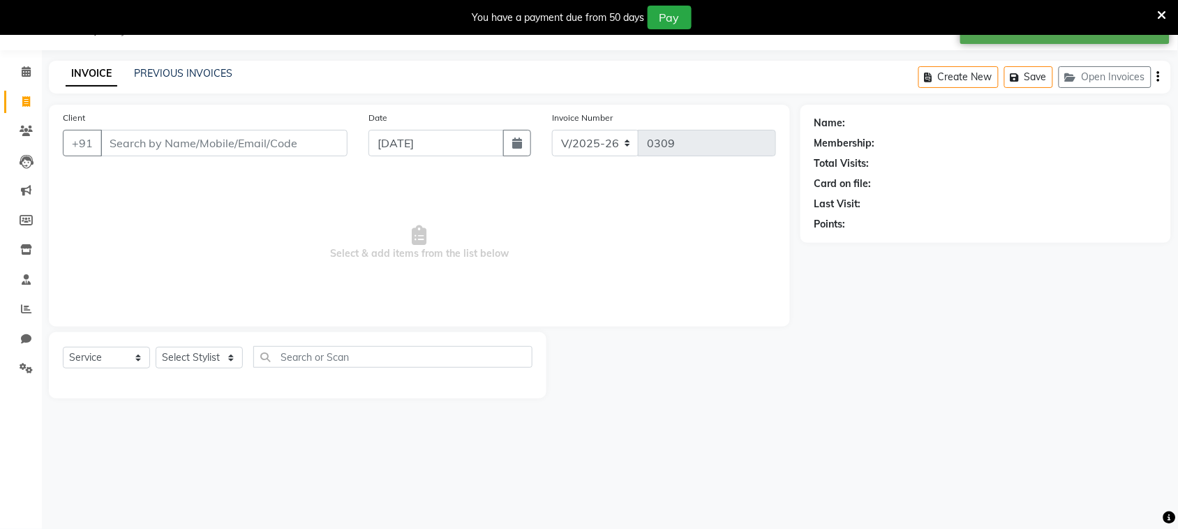
click at [225, 147] on input "Client" at bounding box center [223, 143] width 247 height 27
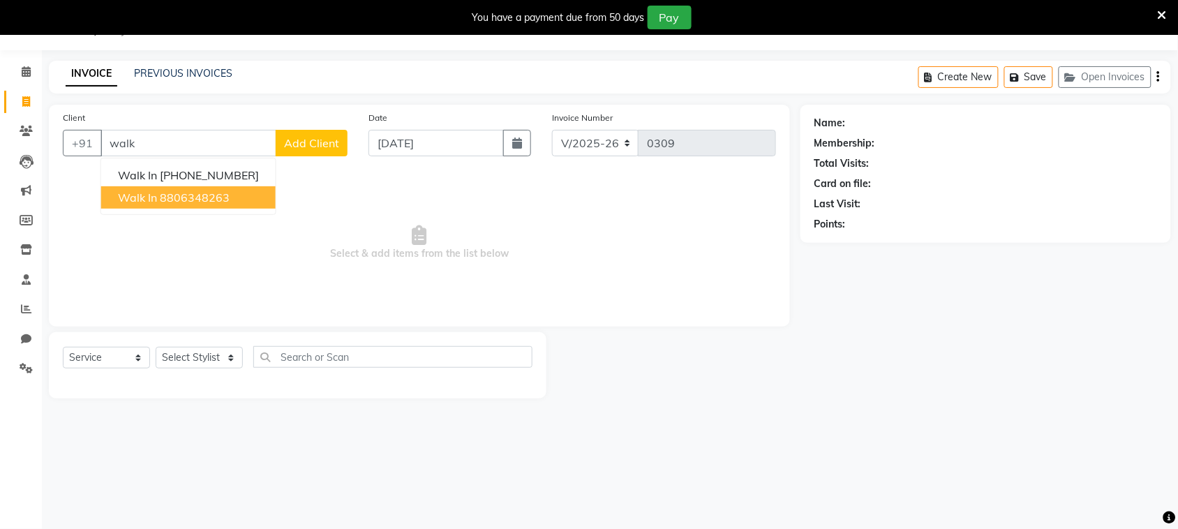
click at [221, 188] on button "walk in 8806348263" at bounding box center [188, 197] width 174 height 22
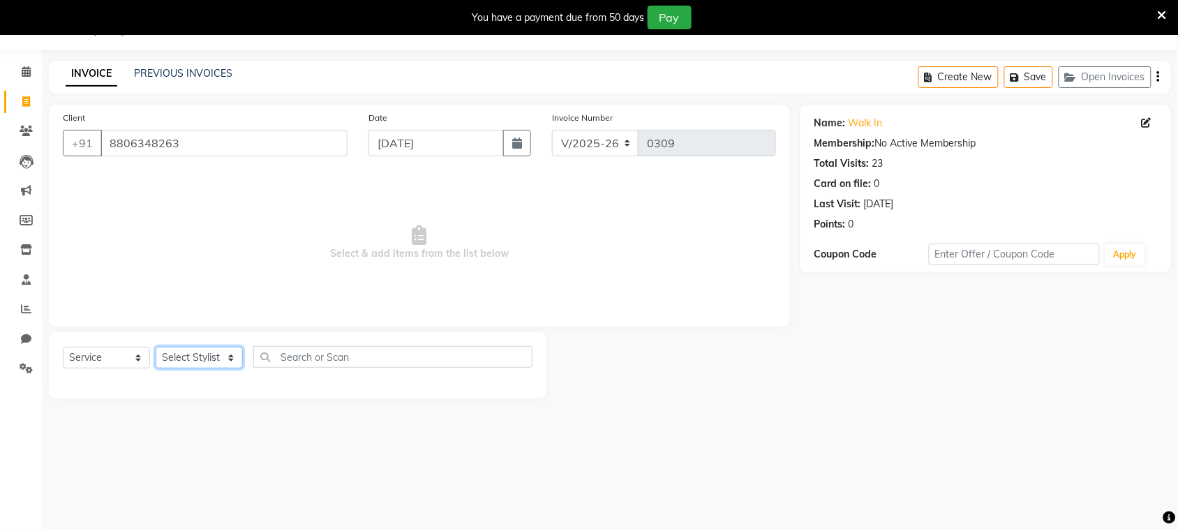
click at [196, 359] on select "Select Stylist [PERSON_NAME] [PERSON_NAME] [PERSON_NAME] [PERSON_NAME] [PERSON_…" at bounding box center [199, 358] width 87 height 22
click at [156, 347] on select "Select Stylist [PERSON_NAME] [PERSON_NAME] [PERSON_NAME] [PERSON_NAME] [PERSON_…" at bounding box center [199, 358] width 87 height 22
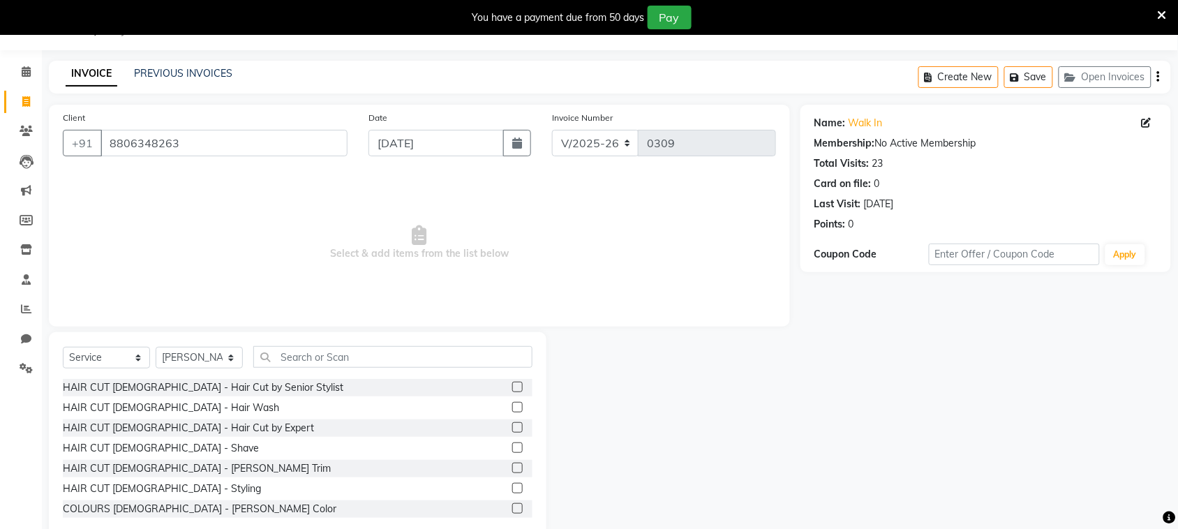
click at [498, 423] on div "HAIR CUT [DEMOGRAPHIC_DATA] - Hair Cut by Expert" at bounding box center [298, 427] width 470 height 17
click at [512, 426] on label at bounding box center [517, 427] width 10 height 10
click at [512, 426] on input "checkbox" at bounding box center [516, 428] width 9 height 9
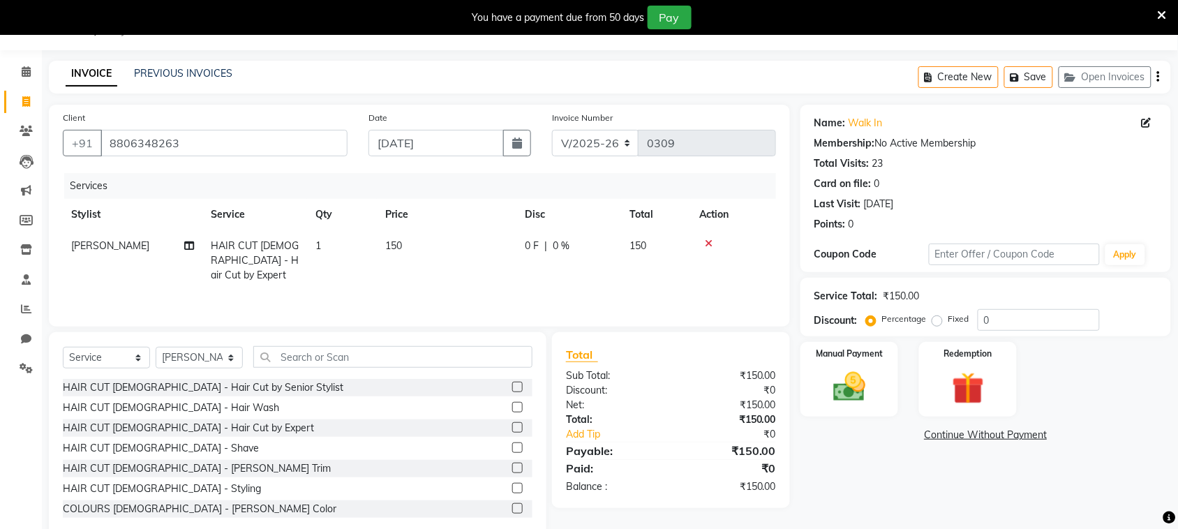
click at [512, 468] on label at bounding box center [517, 468] width 10 height 10
click at [512, 468] on input "checkbox" at bounding box center [516, 468] width 9 height 9
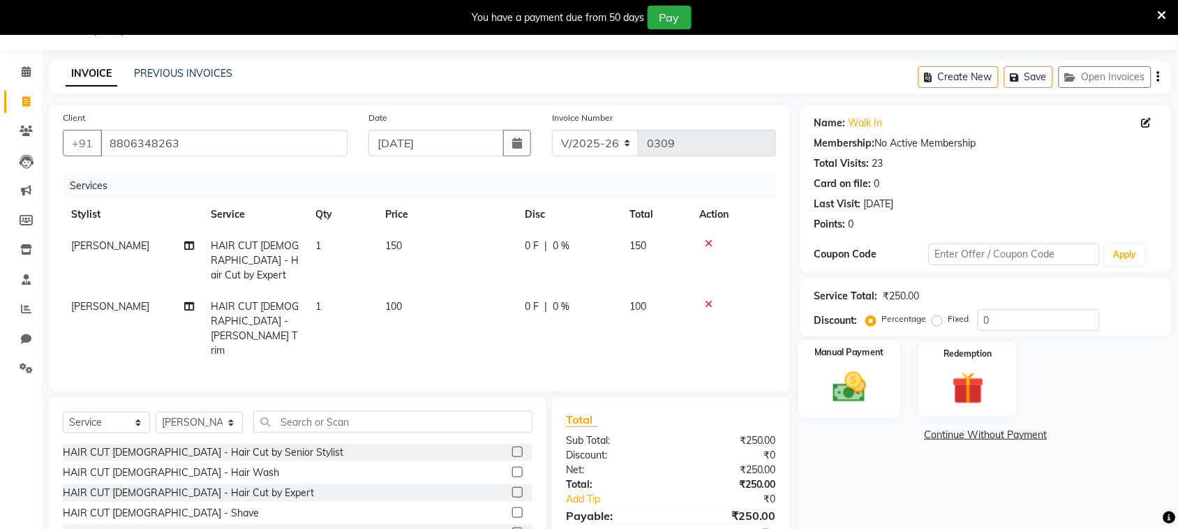
click at [877, 370] on div "Manual Payment" at bounding box center [849, 380] width 102 height 78
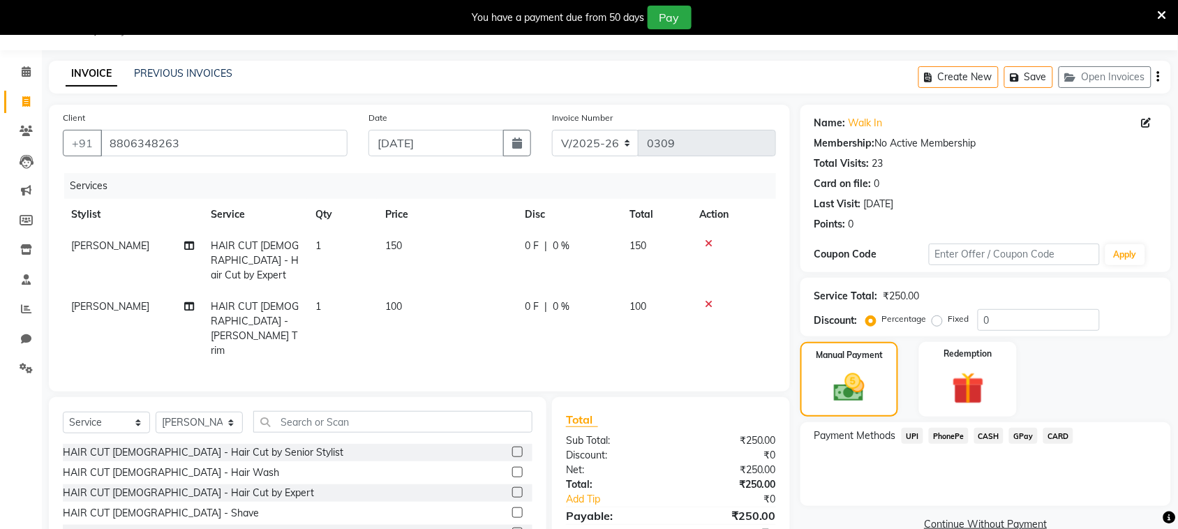
click at [944, 438] on span "PhonePe" at bounding box center [949, 436] width 40 height 16
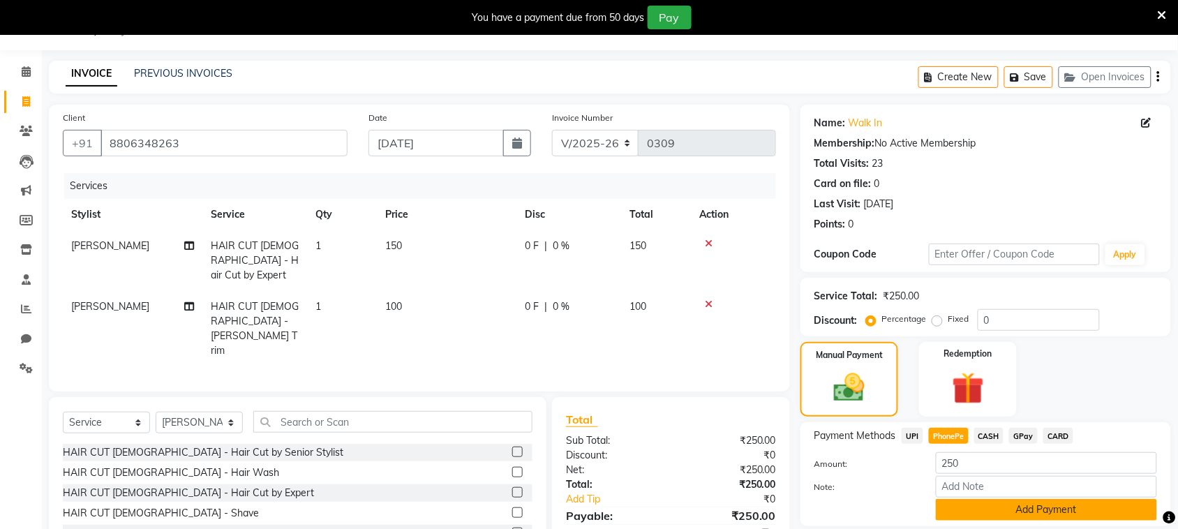
click at [986, 507] on button "Add Payment" at bounding box center [1046, 510] width 221 height 22
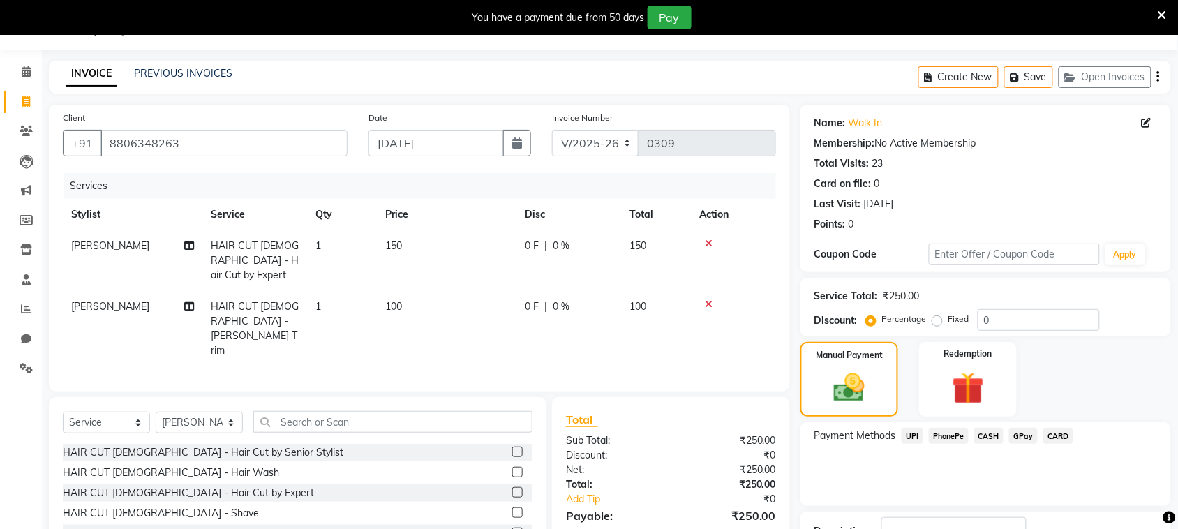
scroll to position [140, 0]
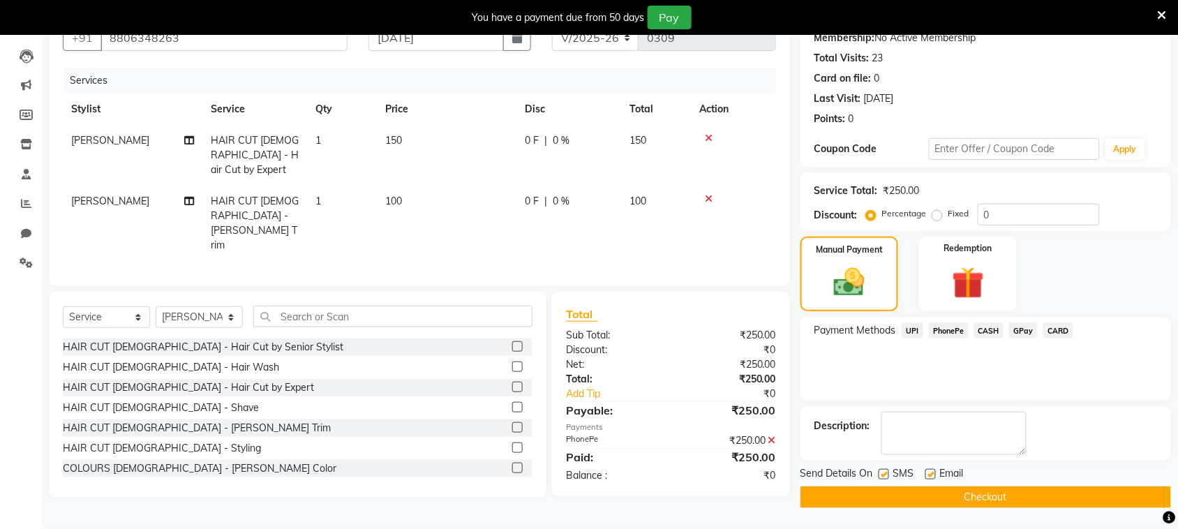
click at [879, 471] on div at bounding box center [883, 476] width 9 height 15
click at [888, 473] on label at bounding box center [884, 474] width 10 height 10
click at [888, 473] on input "checkbox" at bounding box center [883, 474] width 9 height 9
click at [895, 487] on button "Checkout" at bounding box center [985, 497] width 371 height 22
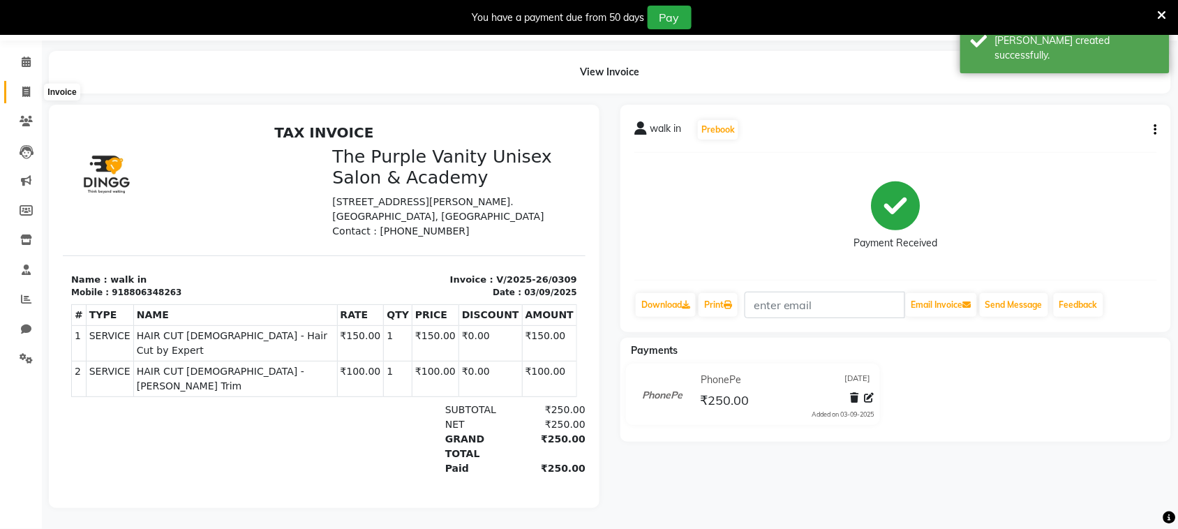
click at [28, 87] on icon at bounding box center [26, 92] width 8 height 10
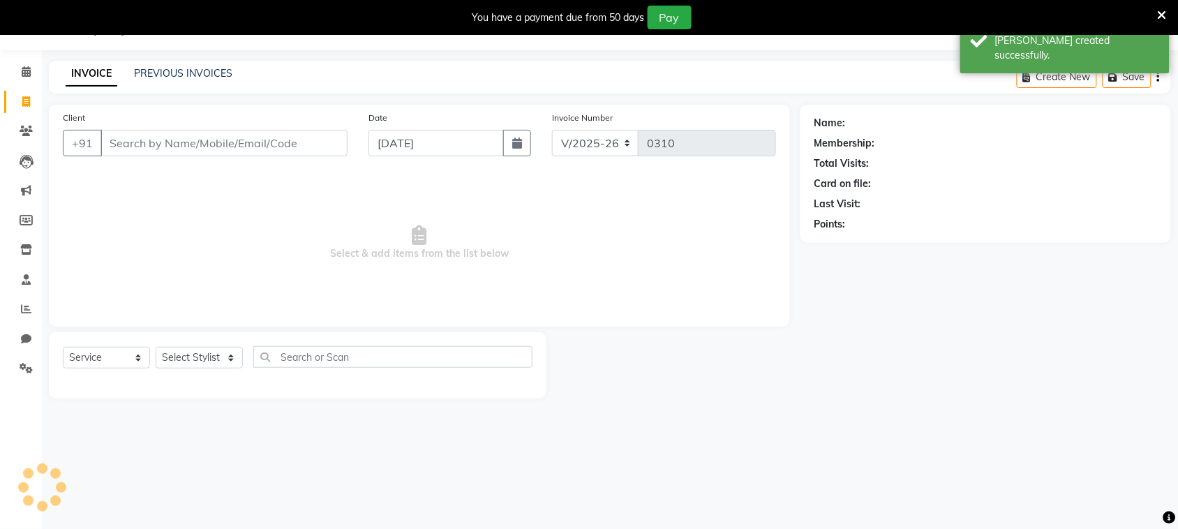
scroll to position [35, 0]
click at [276, 148] on input "Client" at bounding box center [223, 143] width 247 height 27
click at [29, 103] on icon at bounding box center [26, 101] width 8 height 10
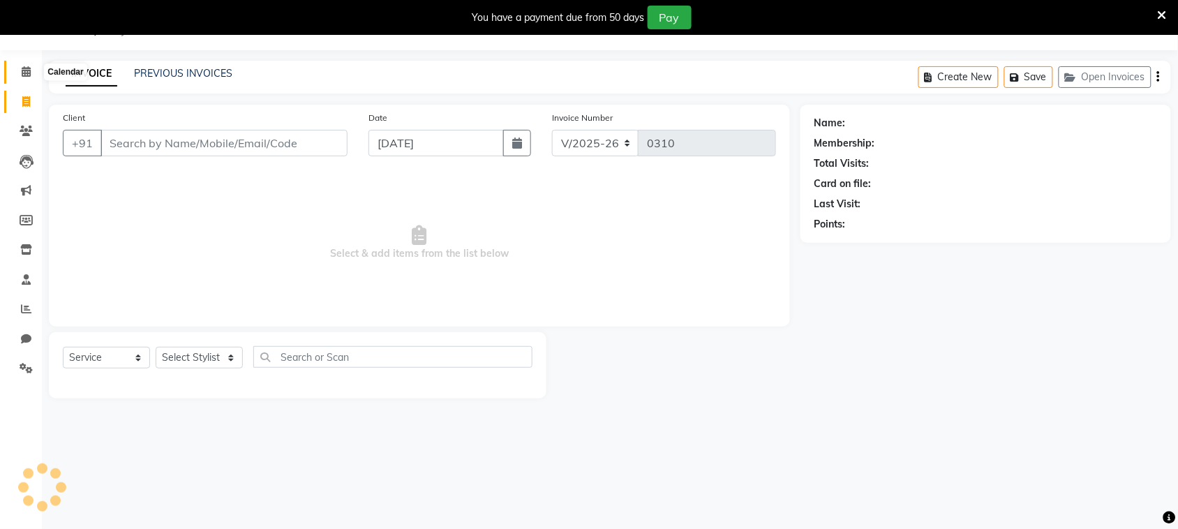
click at [24, 67] on icon at bounding box center [26, 71] width 9 height 10
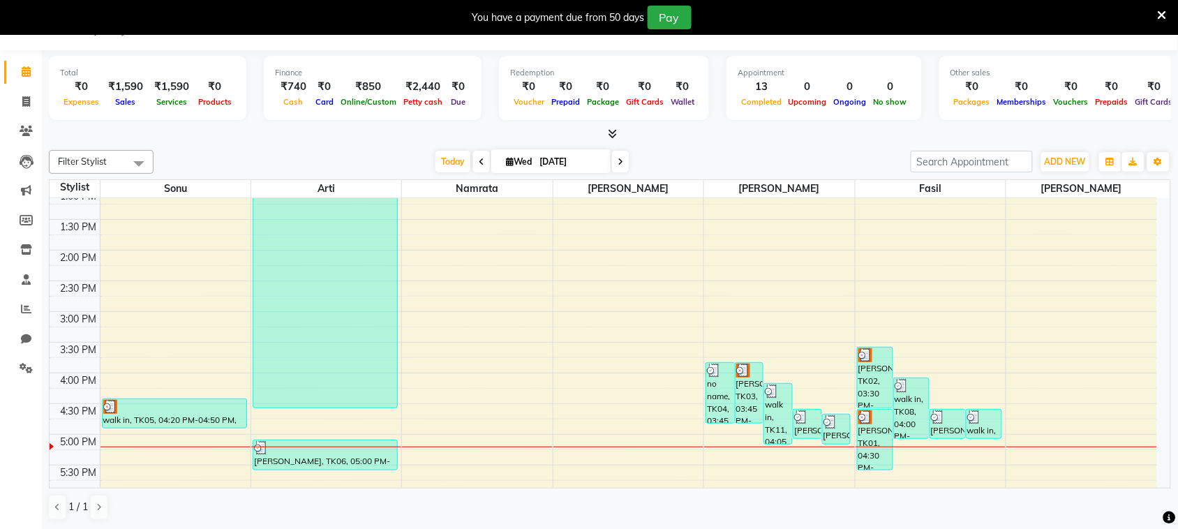
scroll to position [299, 0]
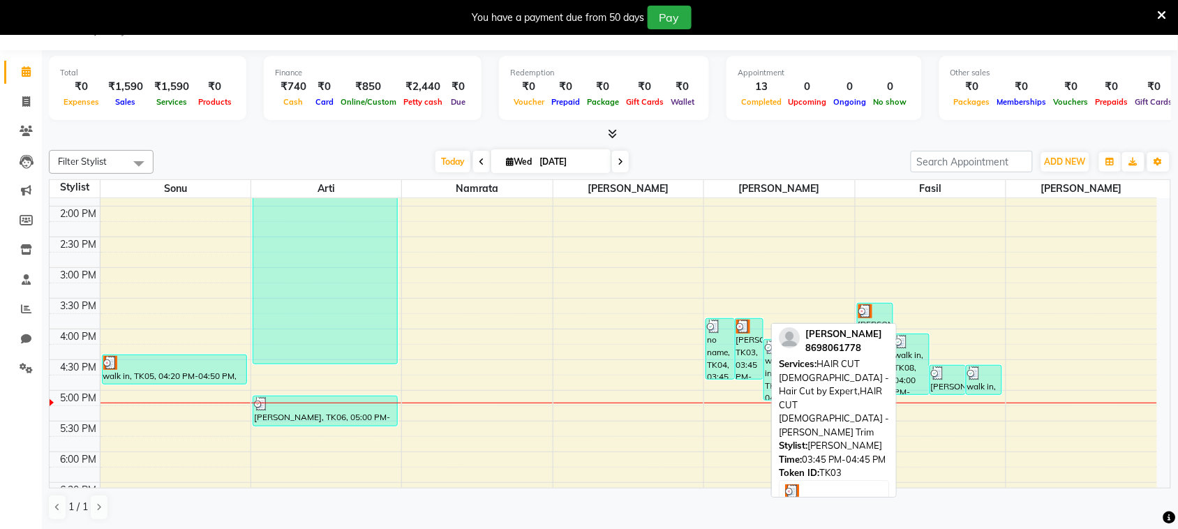
click at [742, 336] on div "[PERSON_NAME], TK03, 03:45 PM-04:45 PM, HAIR CUT [DEMOGRAPHIC_DATA] - Hair Cut …" at bounding box center [750, 349] width 28 height 60
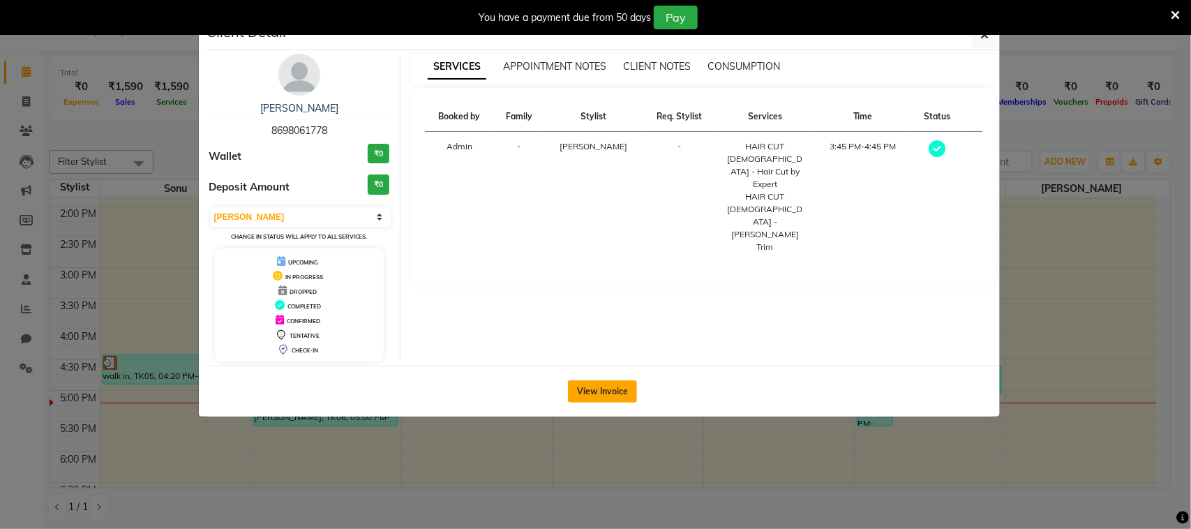
click at [594, 396] on button "View Invoice" at bounding box center [602, 391] width 69 height 22
